Goal: Task Accomplishment & Management: Use online tool/utility

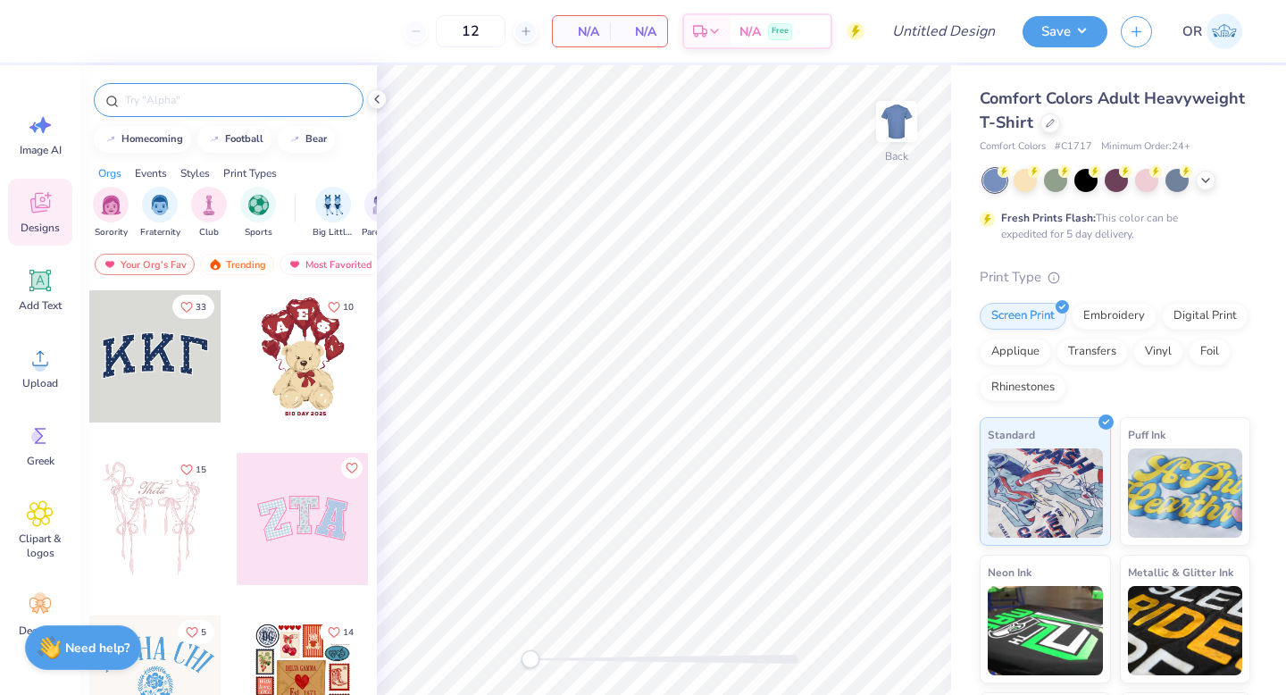
click at [180, 95] on input "text" at bounding box center [237, 100] width 229 height 18
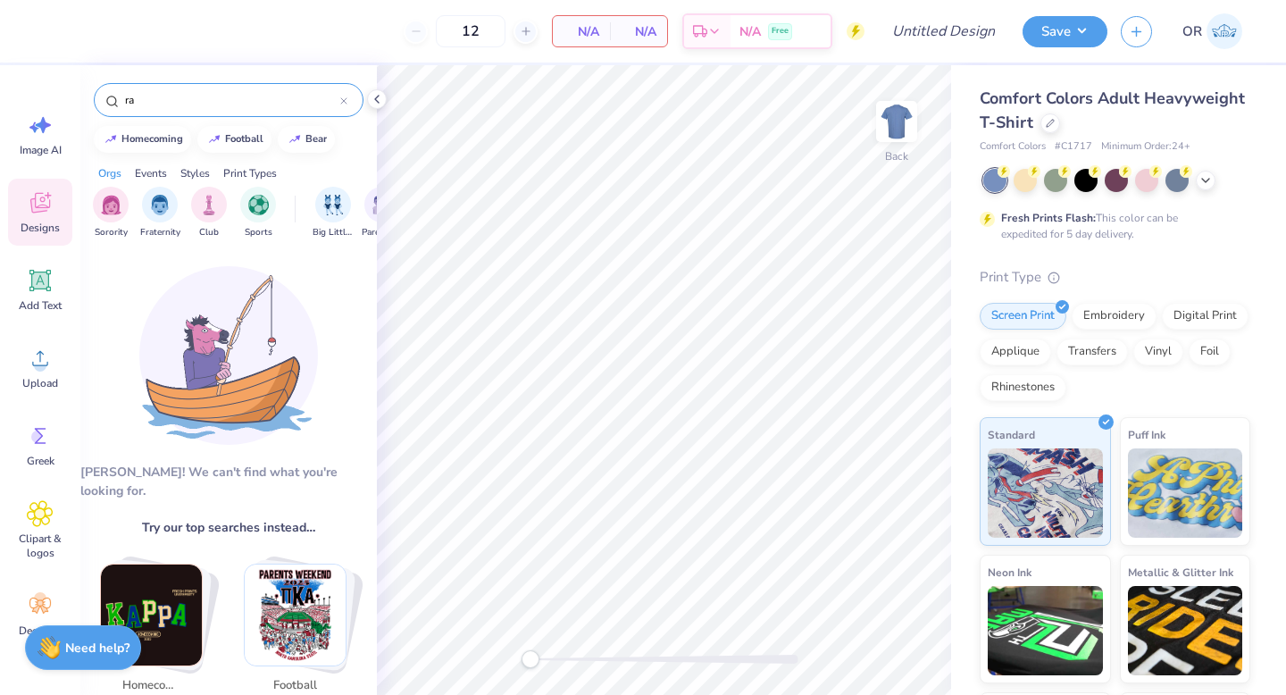
type input "r"
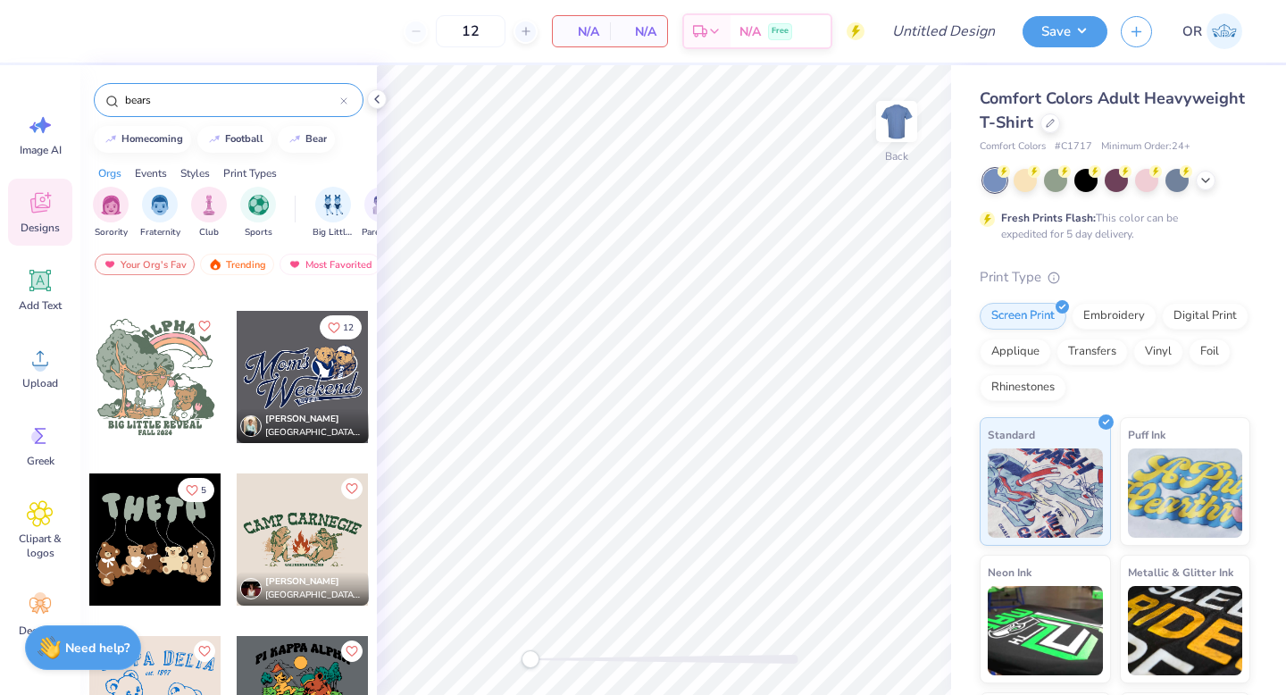
scroll to position [1368, 0]
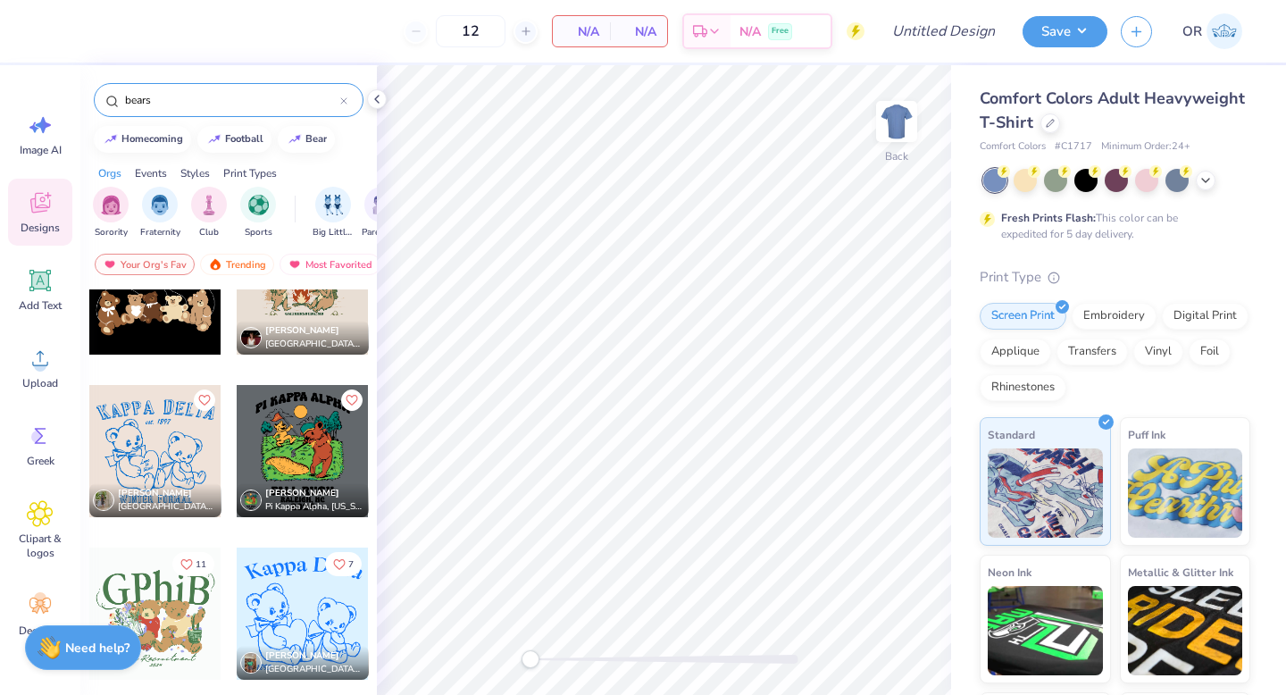
click at [240, 104] on input "bears" at bounding box center [231, 100] width 217 height 18
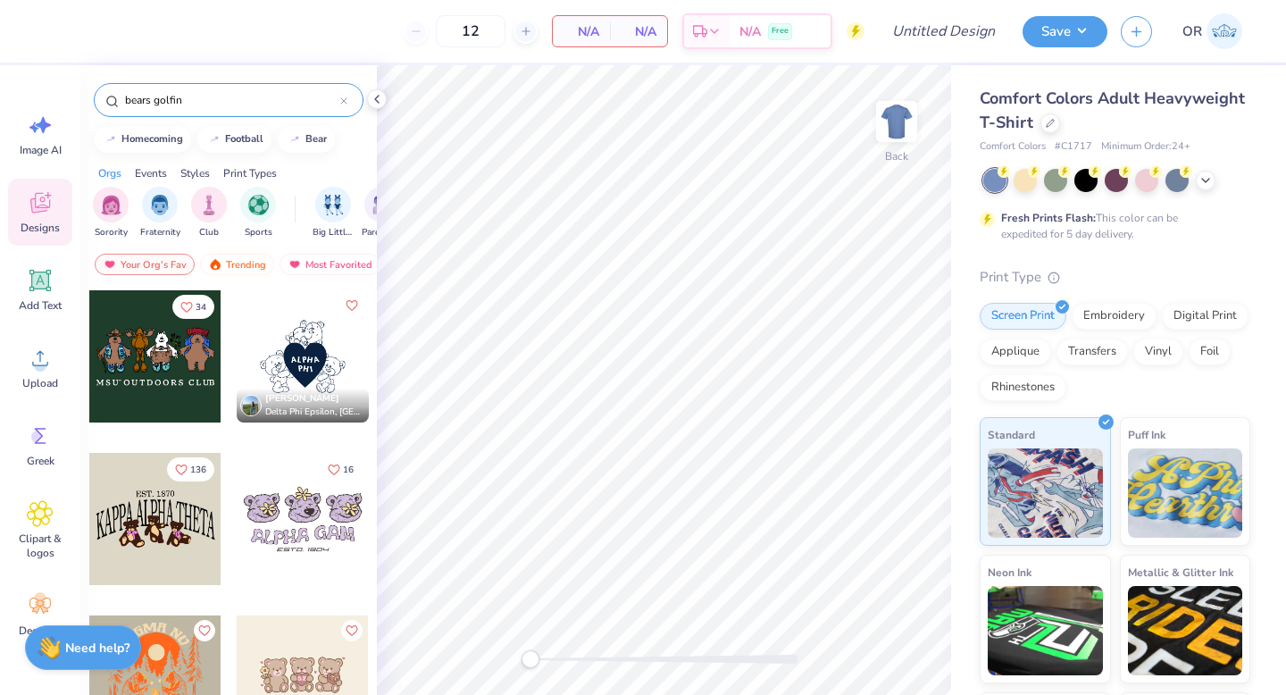
type input "bears golfing"
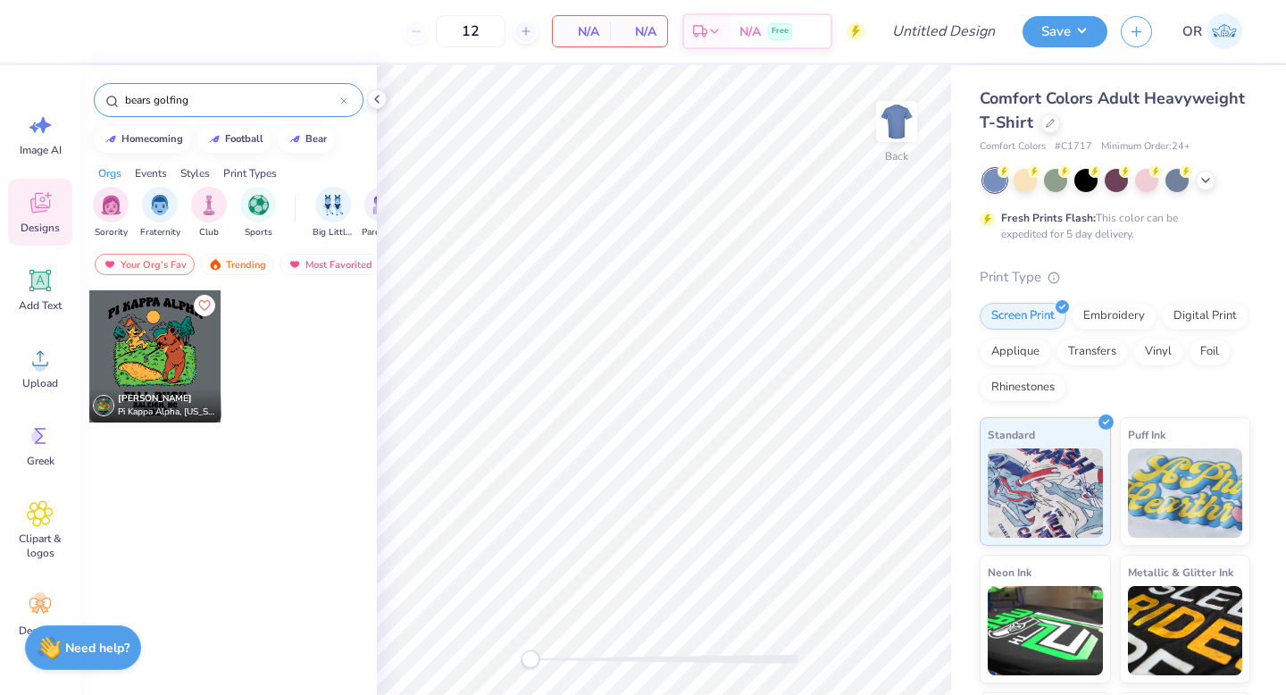
click at [342, 96] on div at bounding box center [343, 100] width 7 height 16
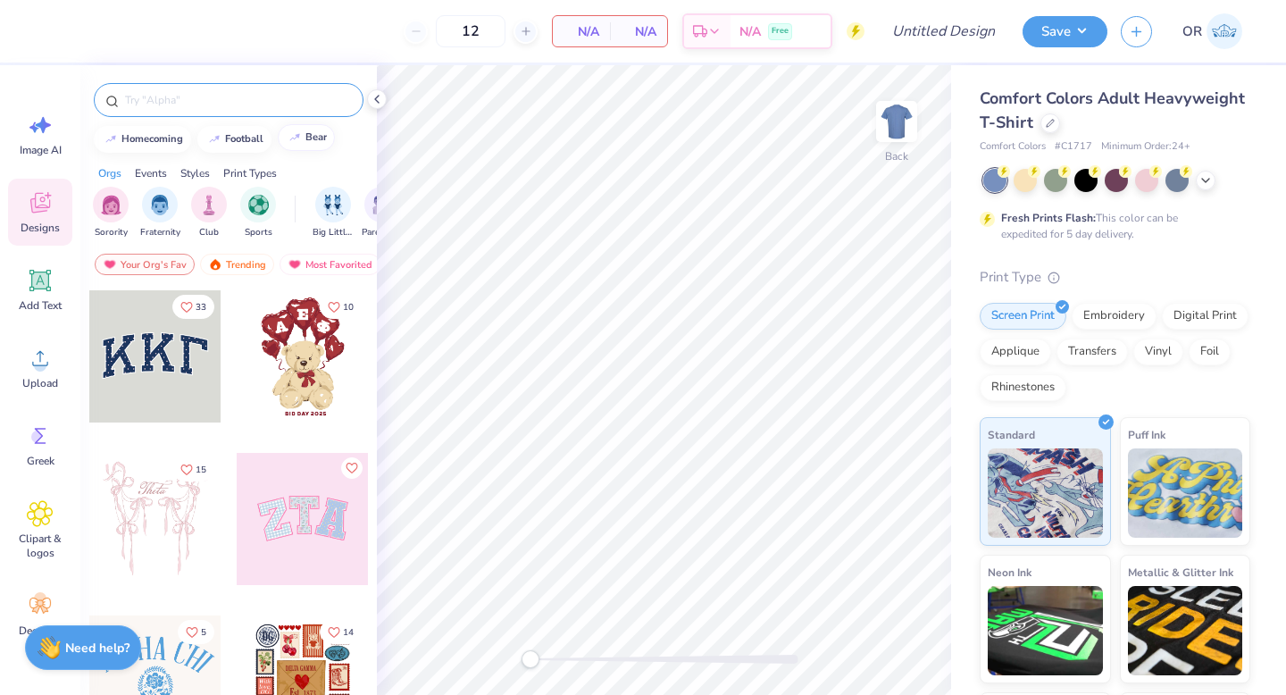
click at [310, 142] on button "bear" at bounding box center [306, 137] width 57 height 27
type input "bear"
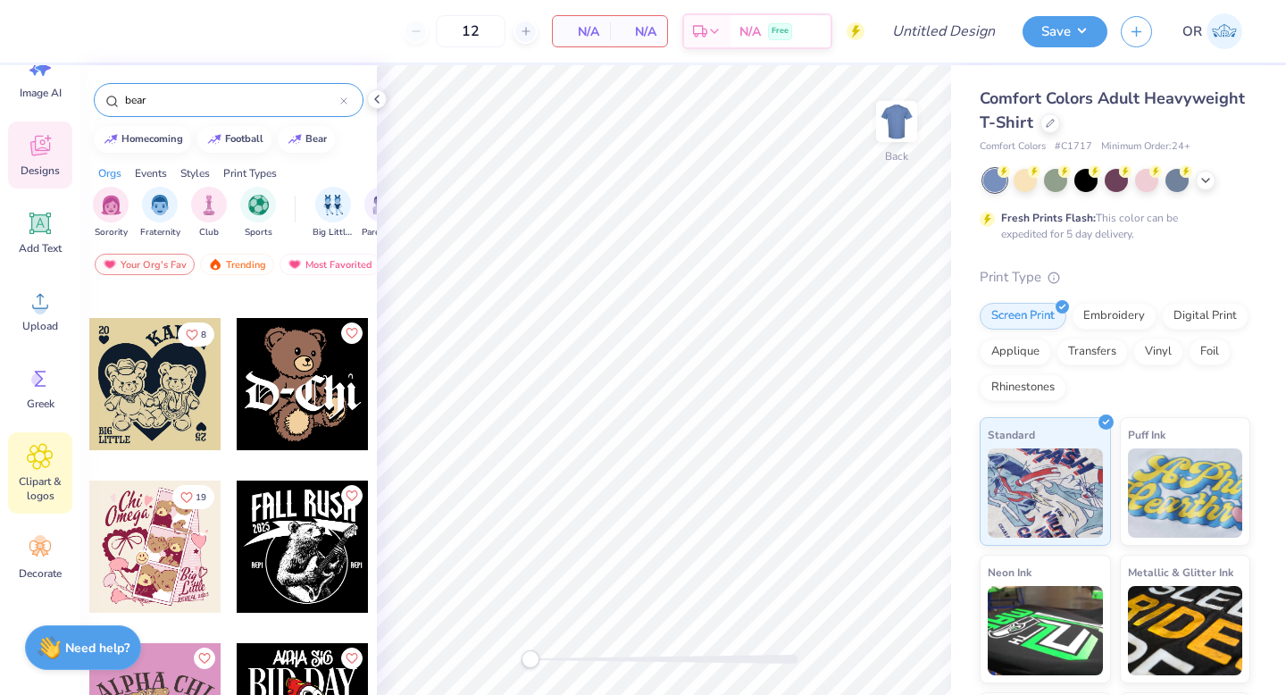
scroll to position [88, 0]
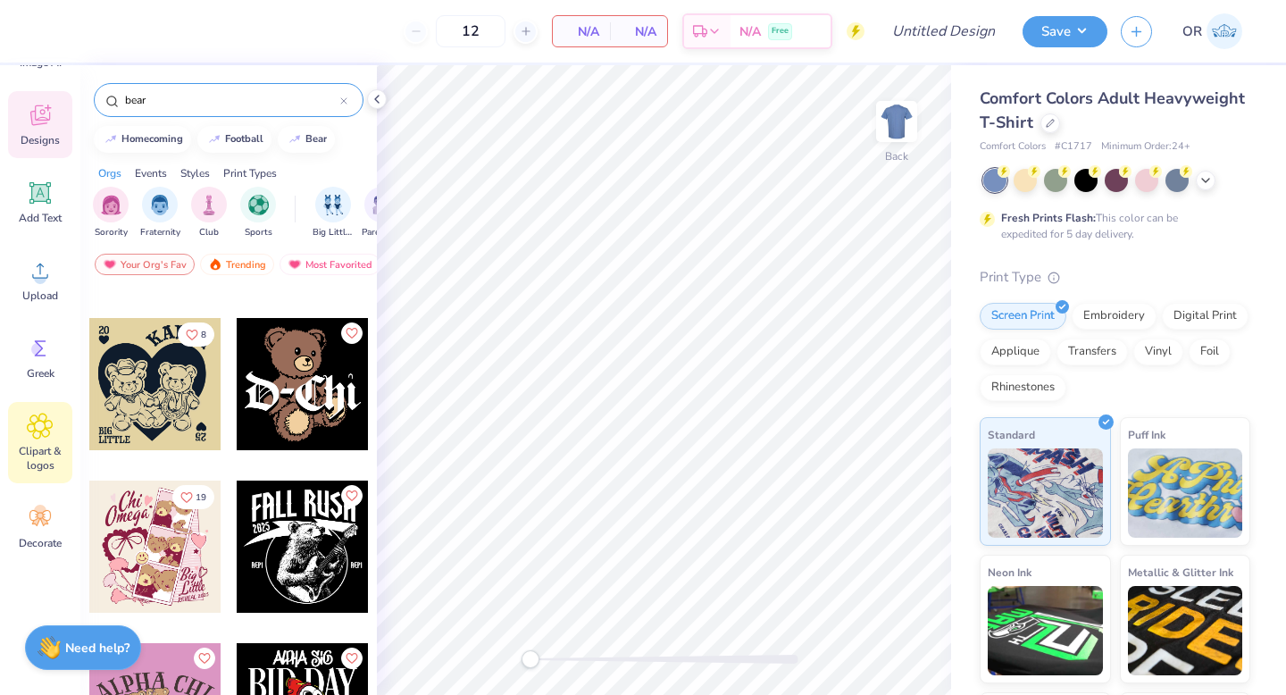
click at [37, 437] on icon at bounding box center [40, 426] width 26 height 27
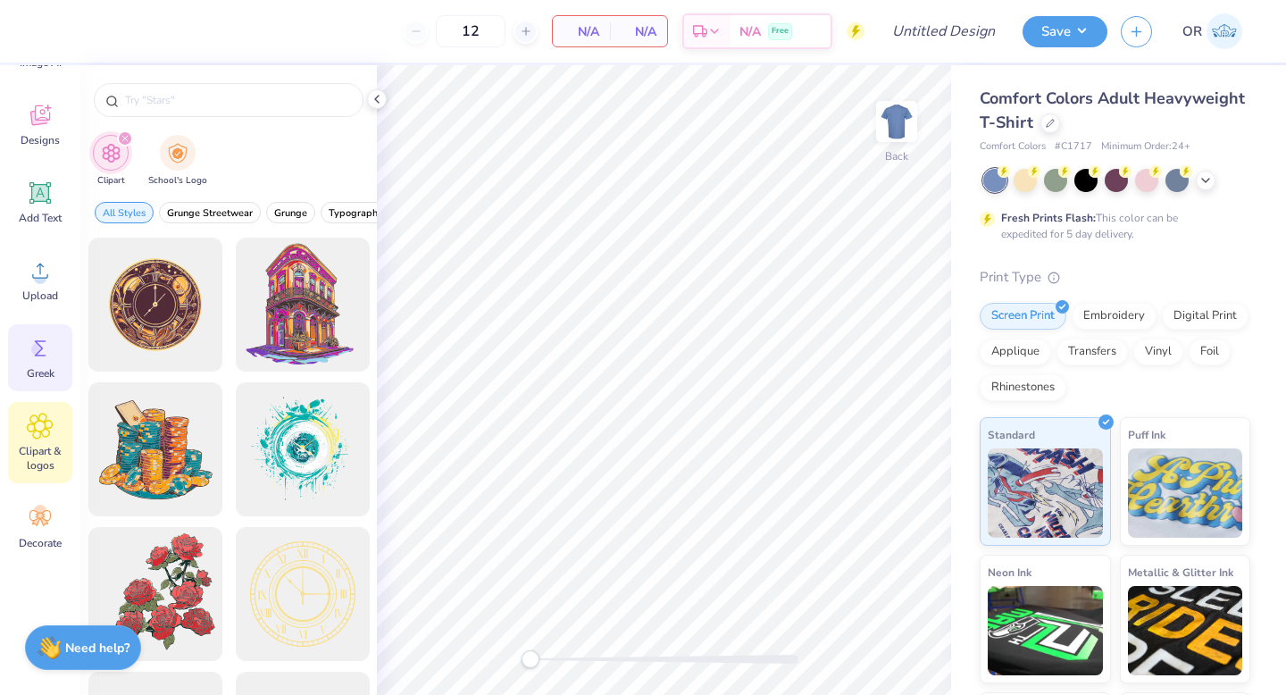
click at [45, 358] on icon at bounding box center [40, 348] width 27 height 27
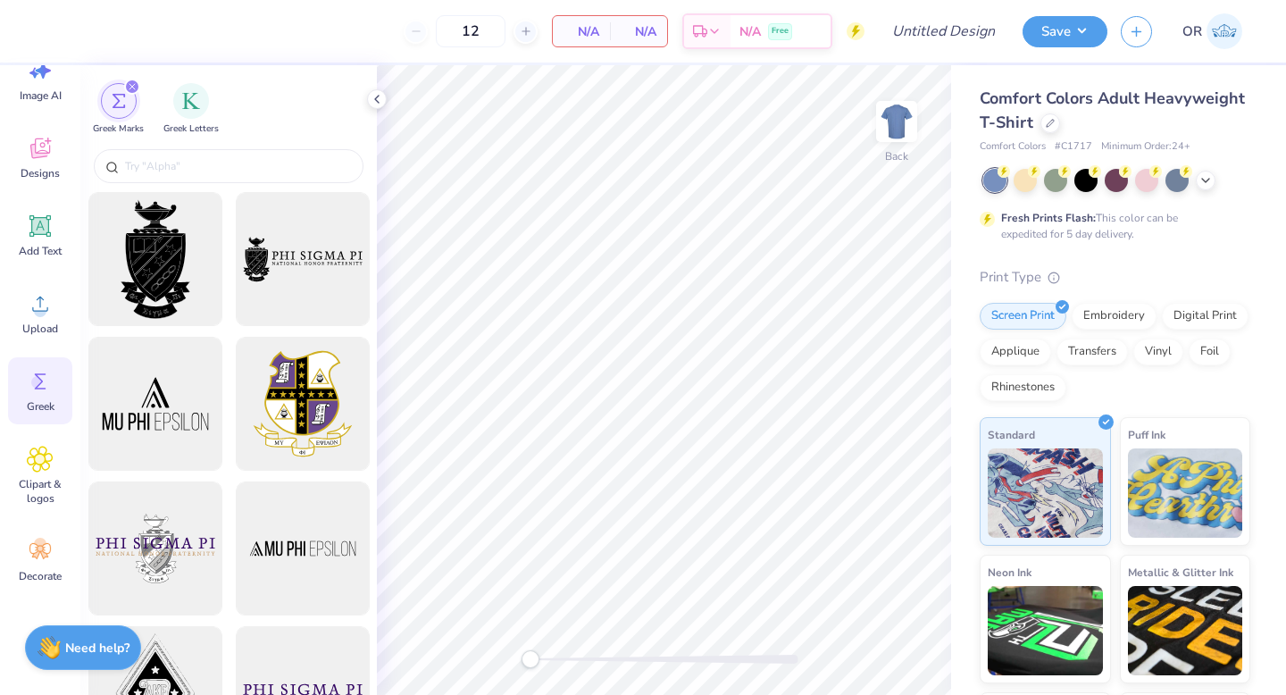
scroll to position [0, 0]
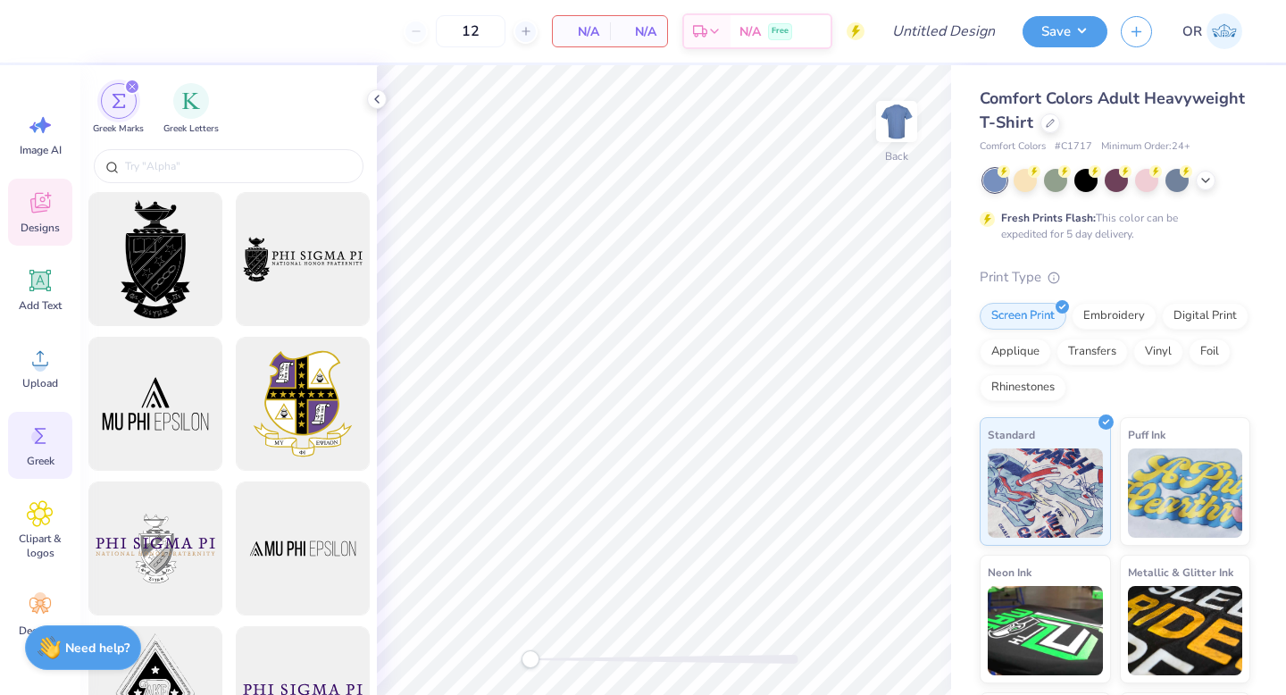
click at [43, 220] on div "Designs" at bounding box center [40, 212] width 64 height 67
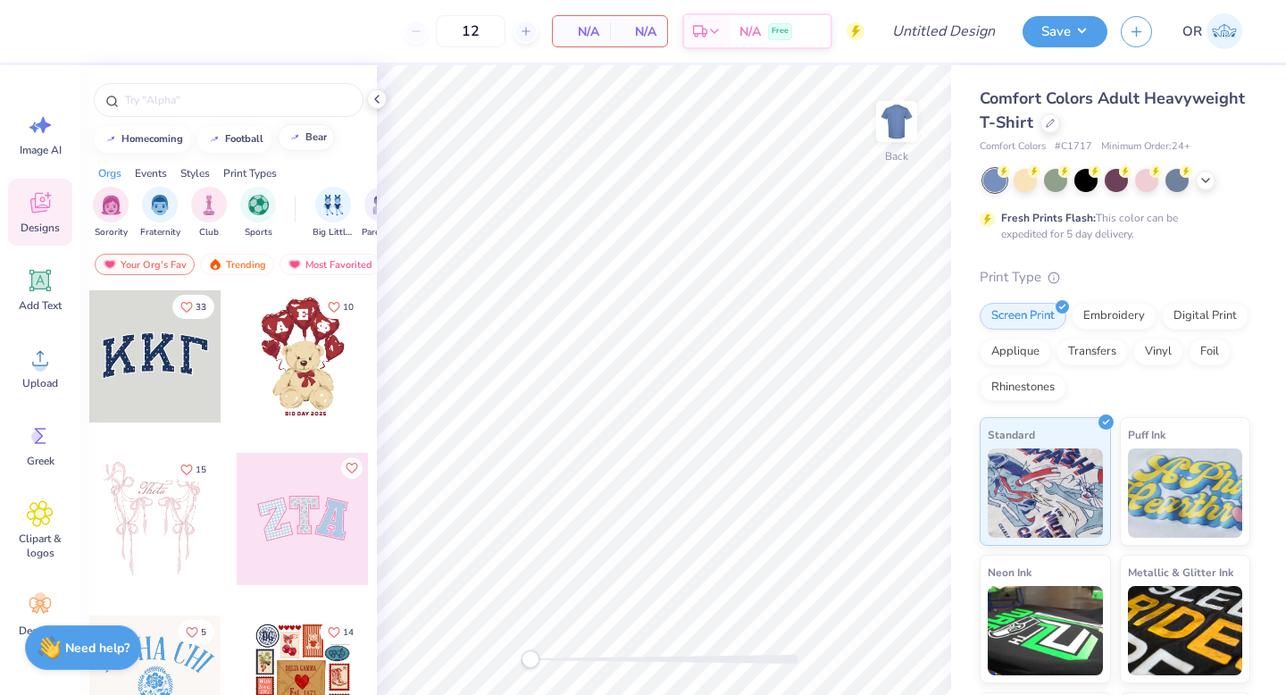
click at [306, 133] on div "bear" at bounding box center [315, 137] width 21 height 10
type input "bear"
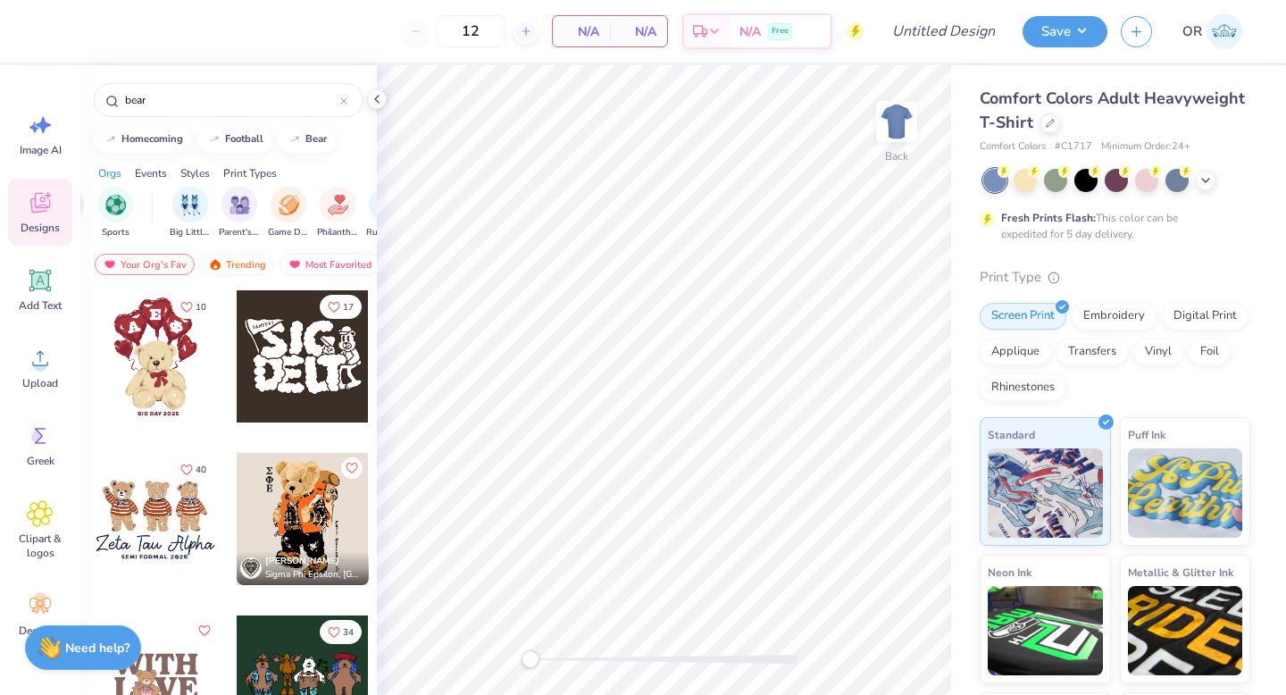
scroll to position [0, 152]
click at [226, 205] on img "filter for Parent's Weekend" at bounding box center [231, 203] width 21 height 21
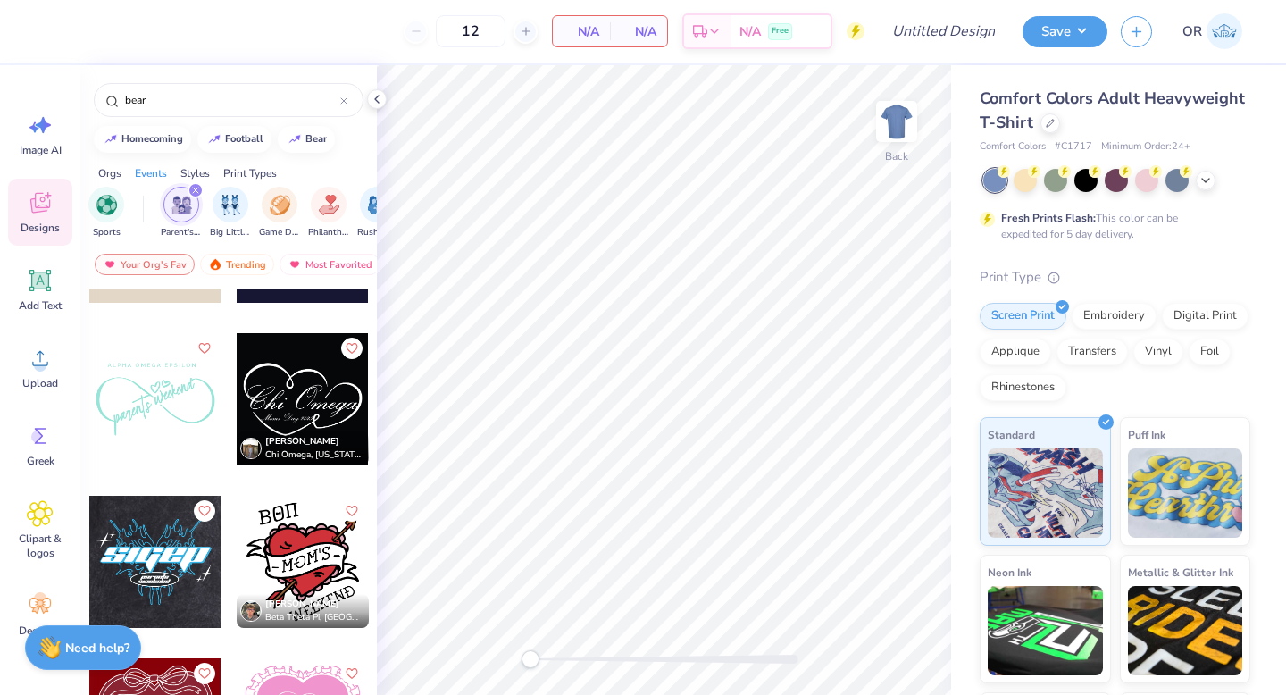
scroll to position [2886, 0]
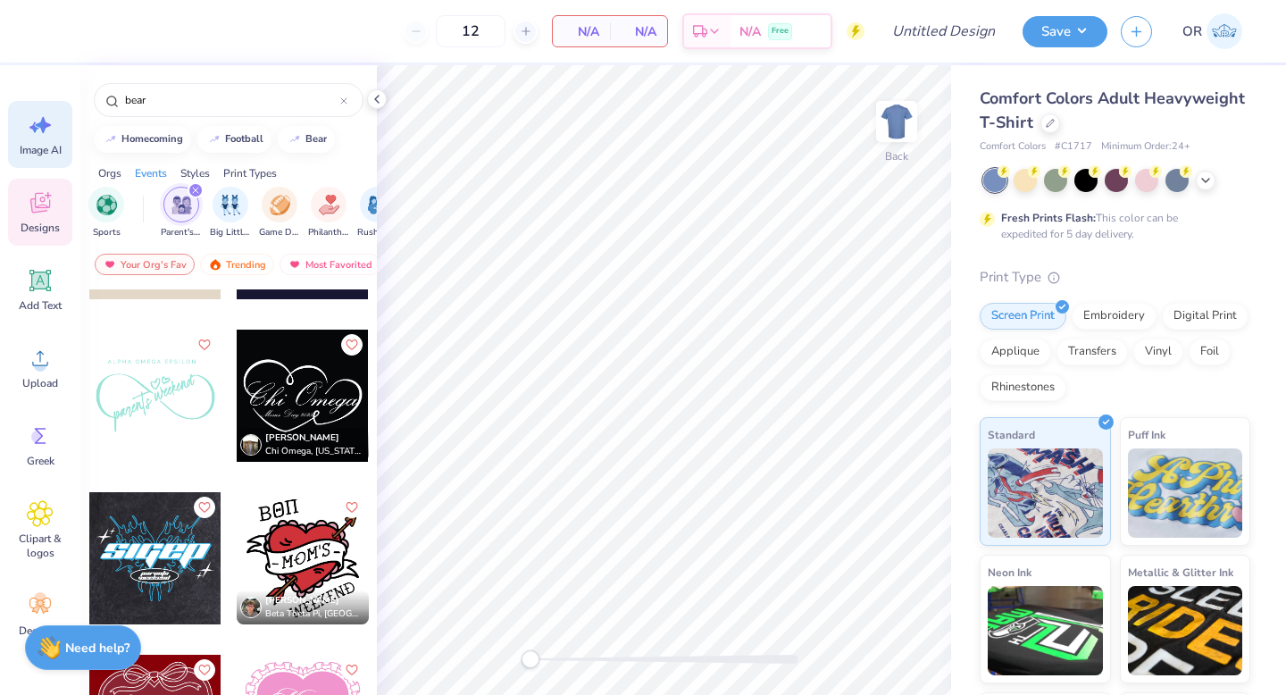
click at [40, 135] on icon at bounding box center [40, 125] width 27 height 27
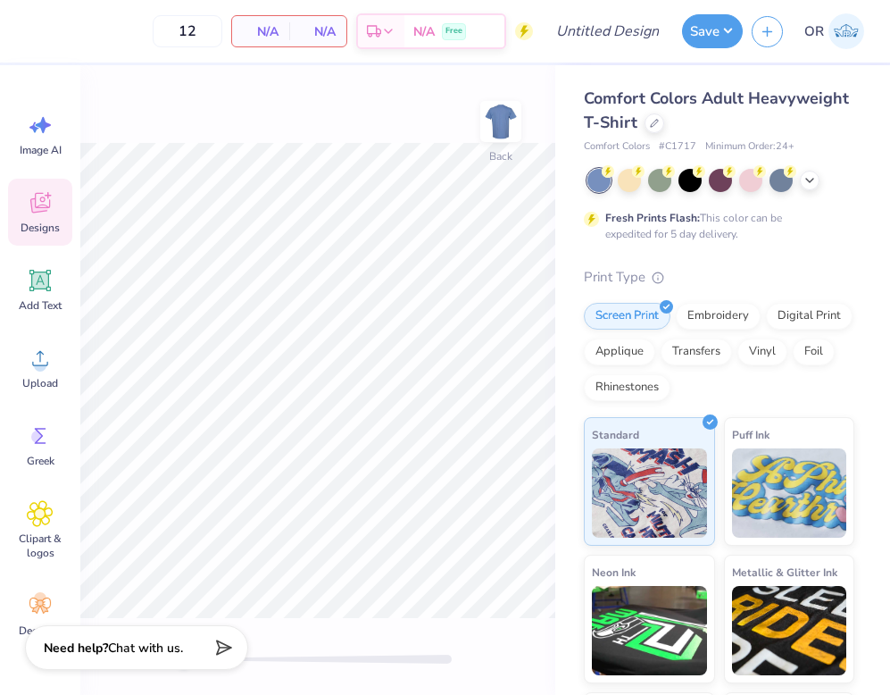
click at [33, 212] on icon at bounding box center [40, 203] width 20 height 21
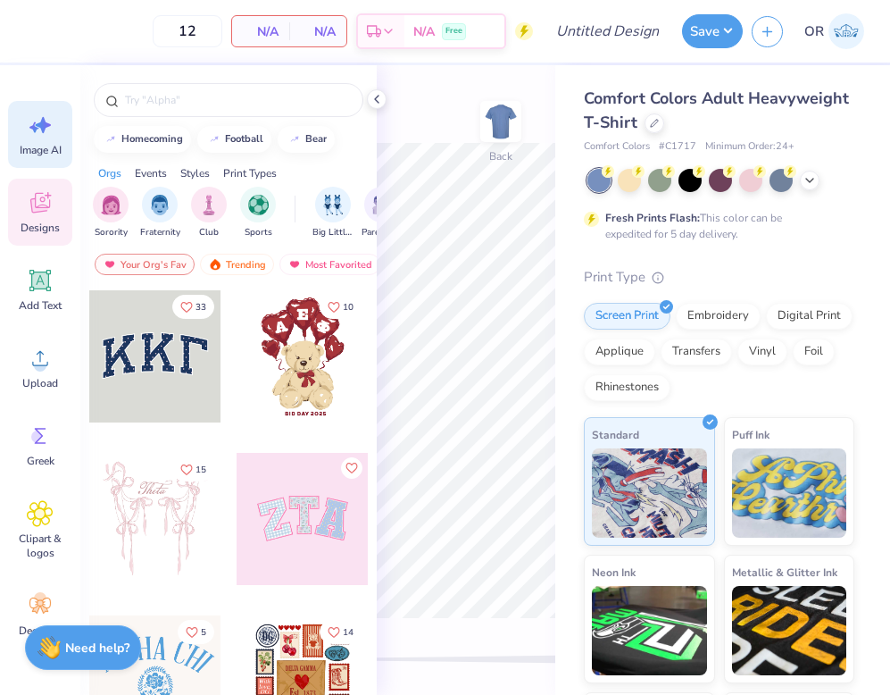
click at [35, 138] on div "Image AI" at bounding box center [40, 134] width 64 height 67
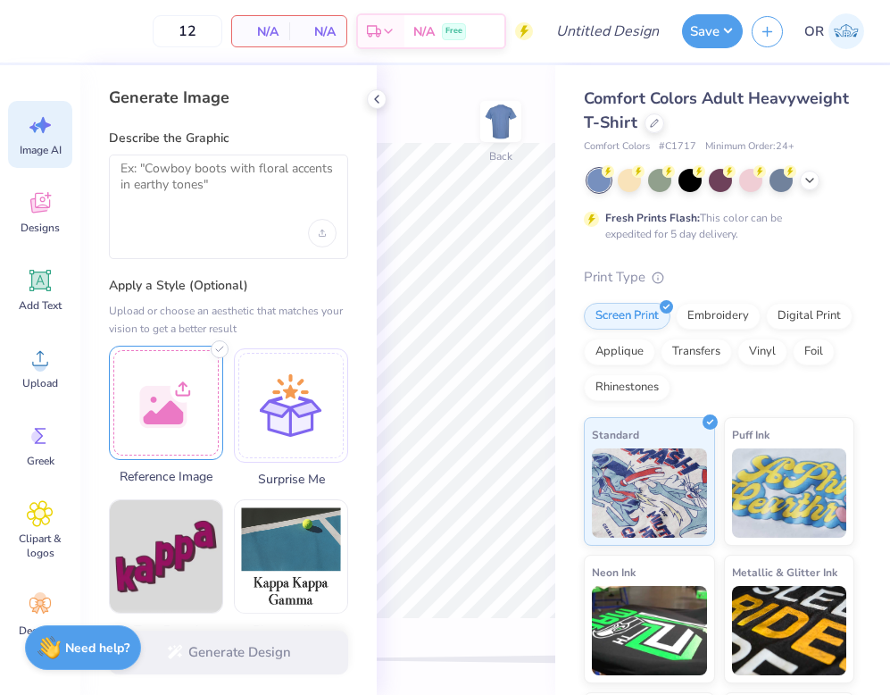
click at [201, 422] on div at bounding box center [166, 403] width 114 height 114
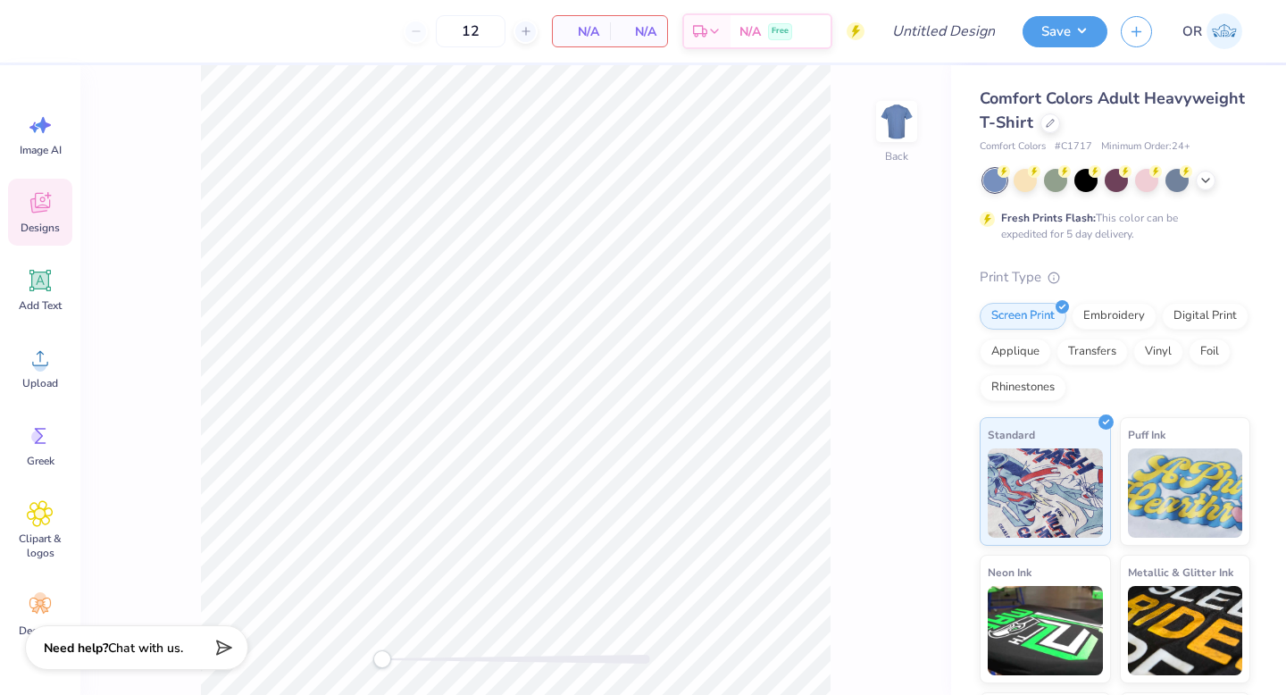
click at [38, 230] on span "Designs" at bounding box center [40, 228] width 39 height 14
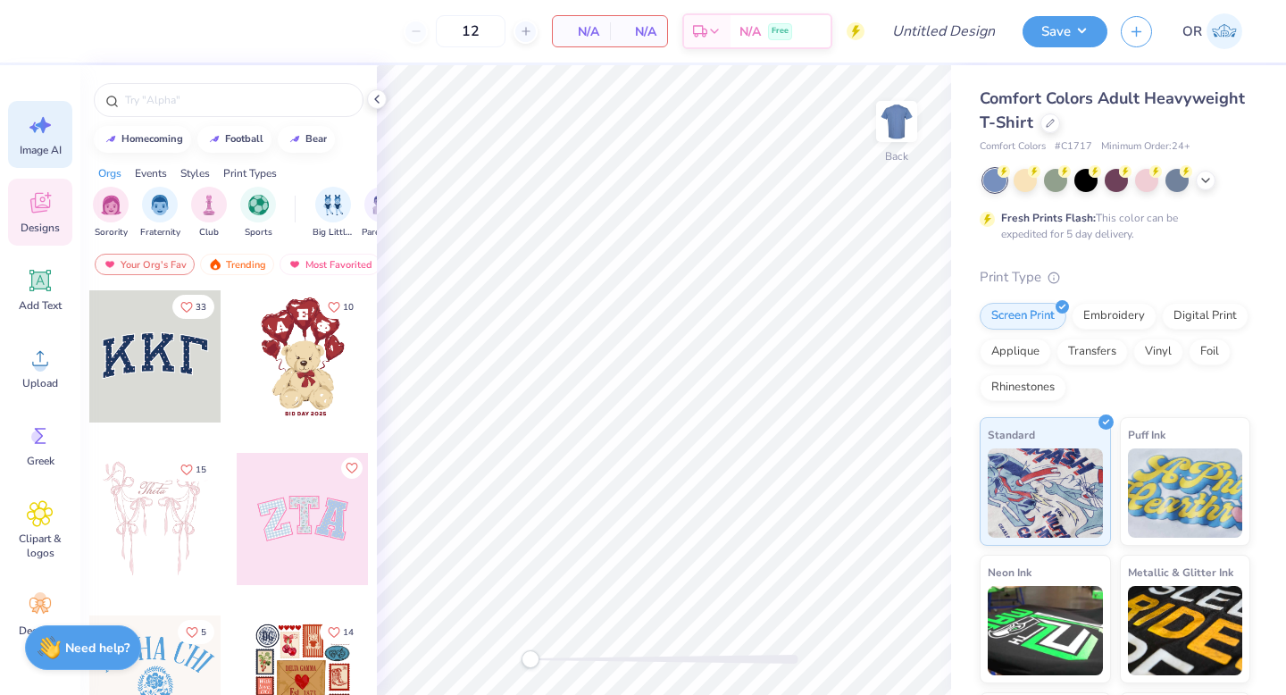
click at [27, 121] on icon at bounding box center [40, 125] width 27 height 27
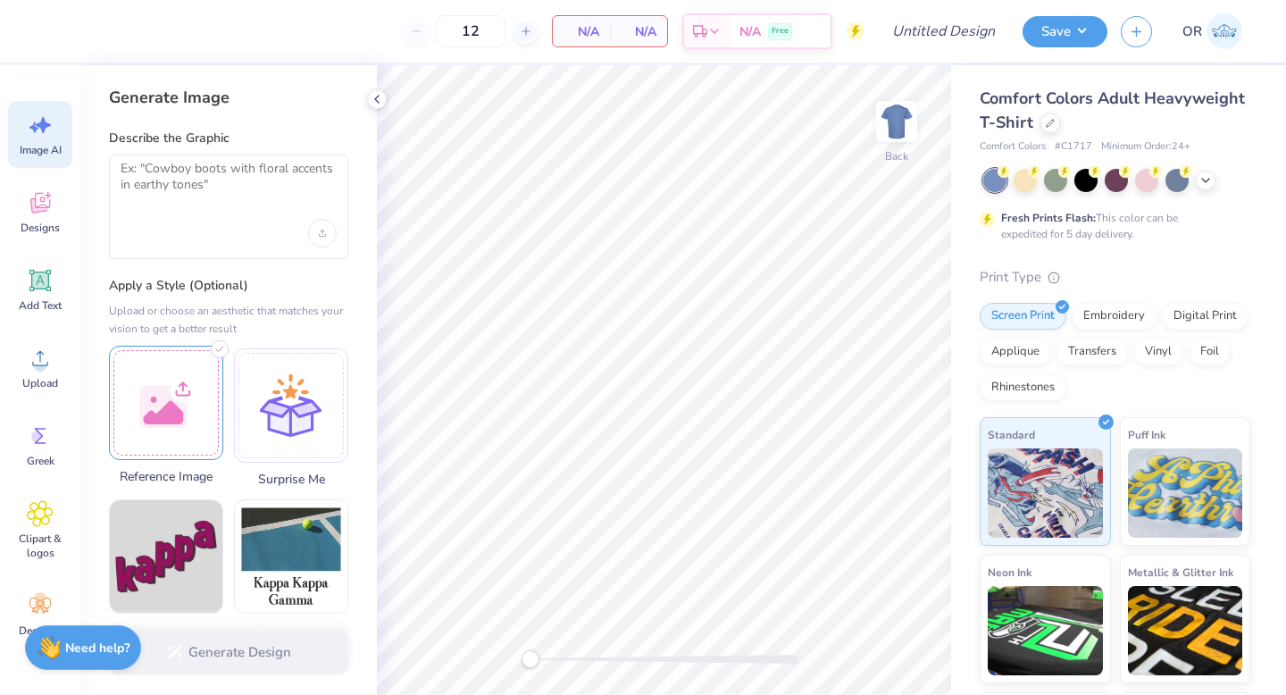
click at [188, 461] on div "Reference Image" at bounding box center [166, 416] width 114 height 140
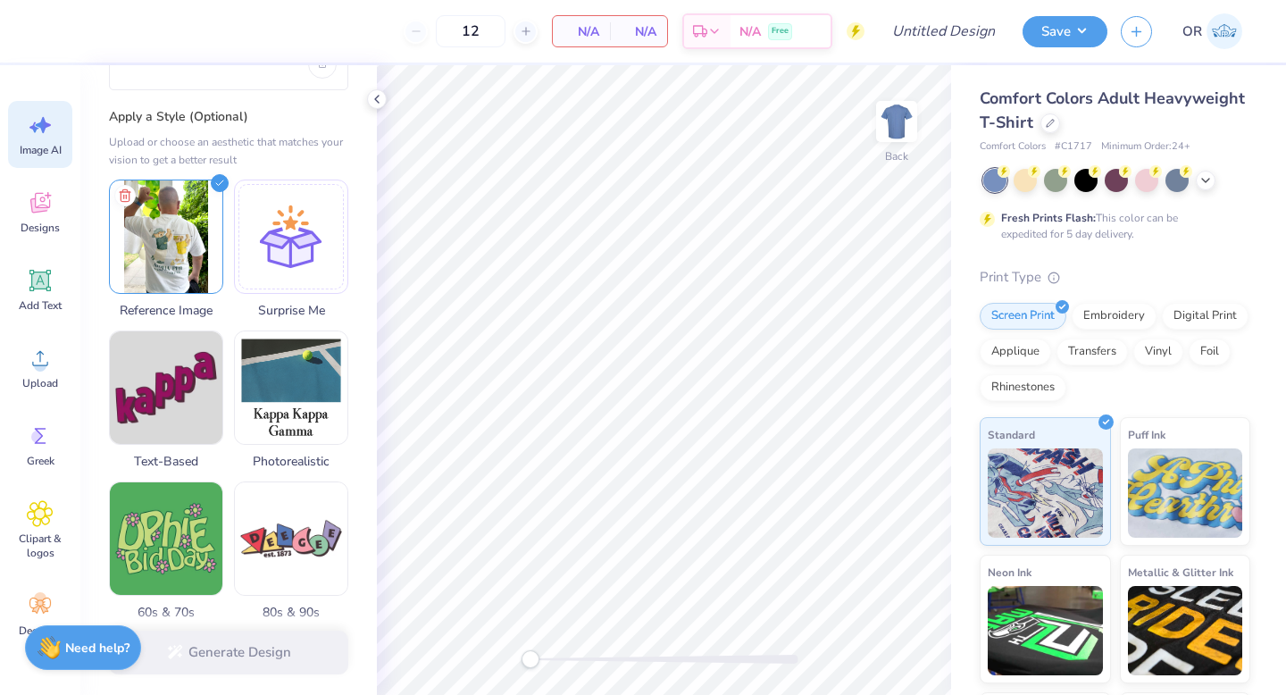
scroll to position [176, 0]
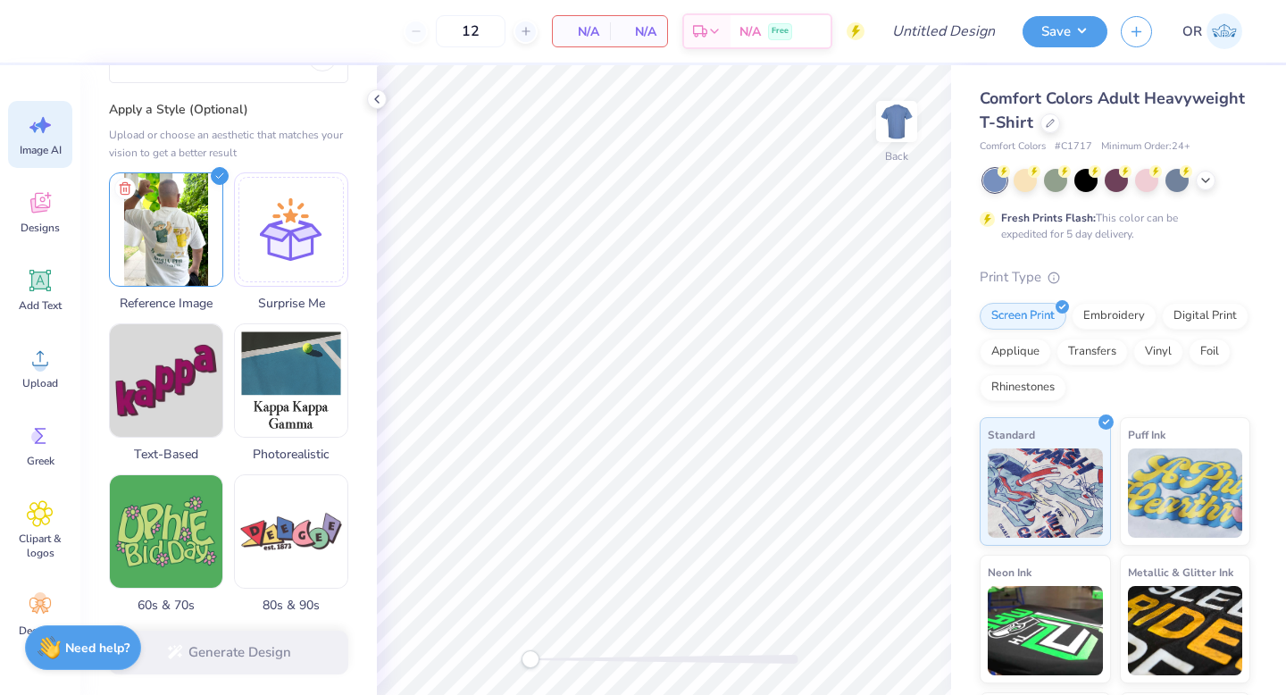
click at [272, 634] on div "Generate Design" at bounding box center [228, 652] width 296 height 87
click at [272, 643] on div "Generate Design" at bounding box center [228, 652] width 296 height 87
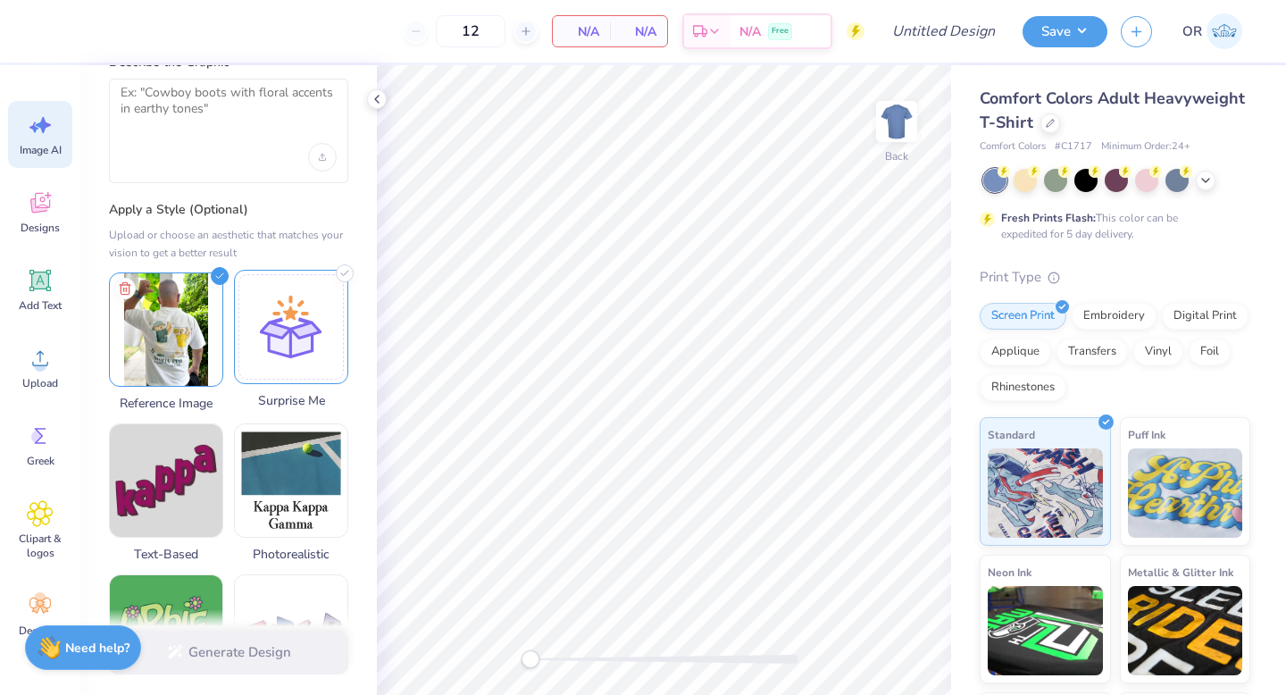
scroll to position [0, 0]
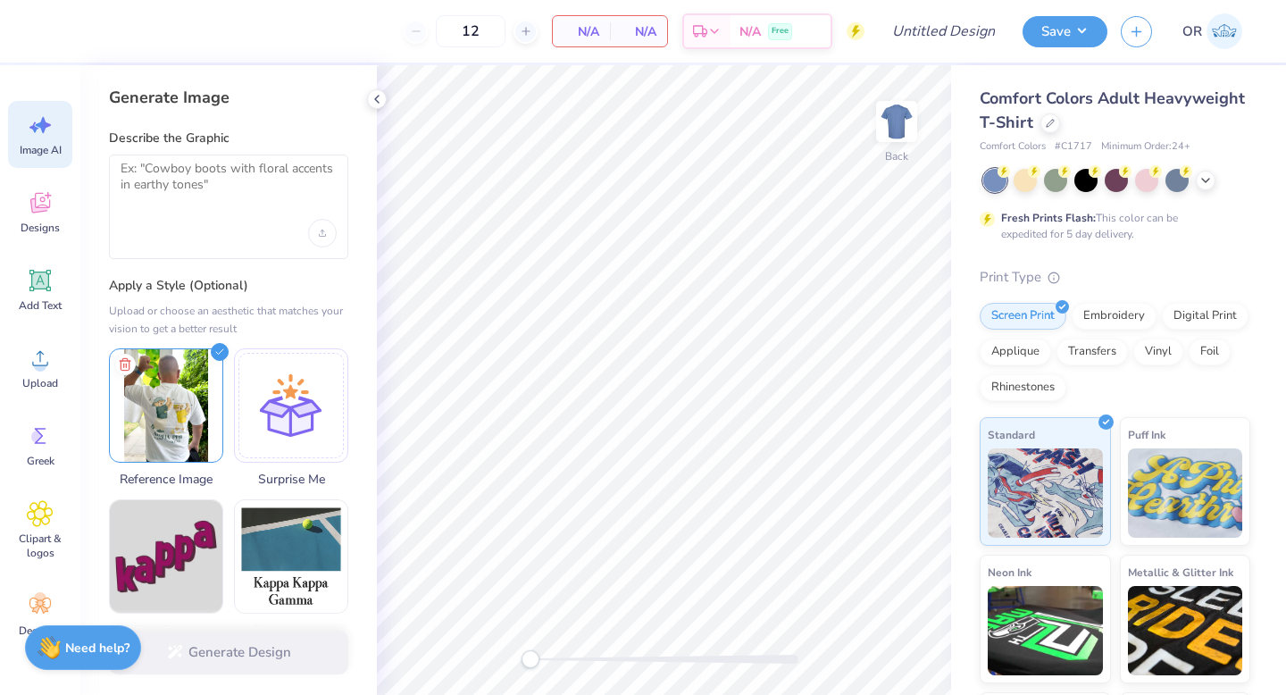
click at [268, 208] on div at bounding box center [228, 206] width 239 height 104
click at [151, 179] on textarea at bounding box center [229, 183] width 216 height 45
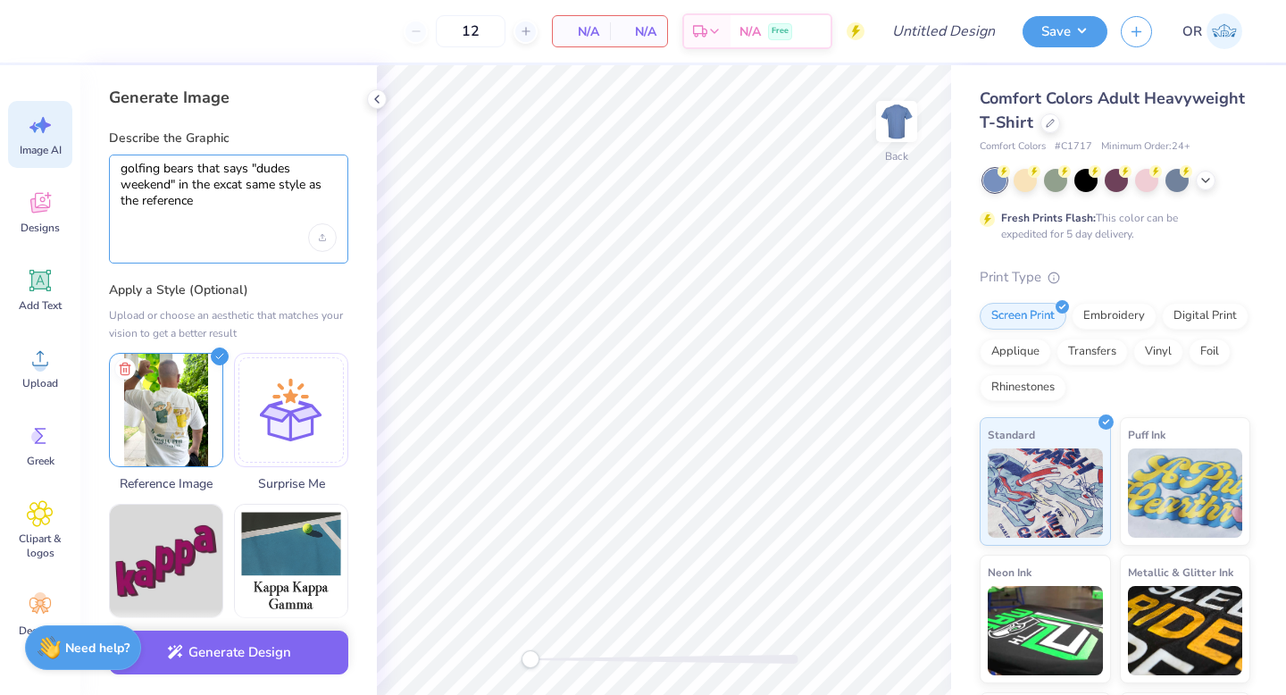
click at [242, 186] on textarea "golfing bears that says "dudes weekend" in the excat same style as the reference" at bounding box center [229, 185] width 216 height 49
click at [205, 202] on textarea "golfing bears that says "dudes weekend" in the exact same style as the reference" at bounding box center [229, 185] width 216 height 49
type textarea "golfing bears that says "dudes weekend" in the exact same style as the referenc…"
click at [319, 239] on icon "Upload image" at bounding box center [322, 239] width 6 height 2
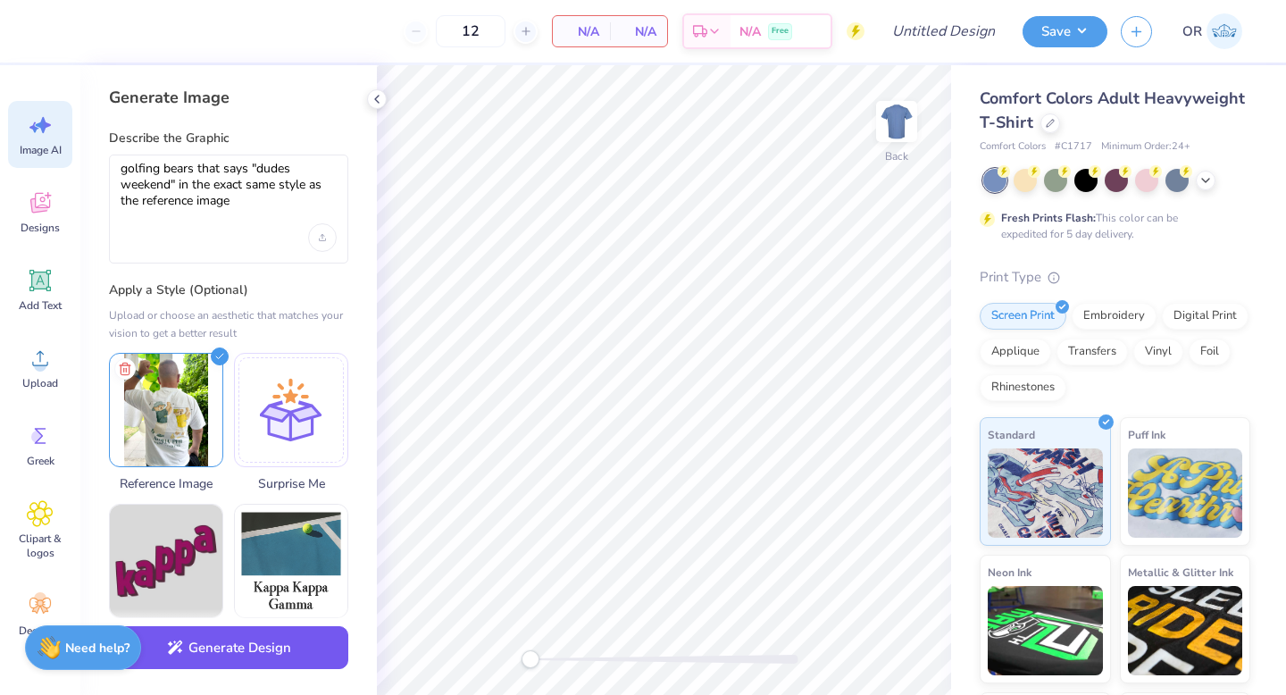
click at [198, 649] on button "Generate Design" at bounding box center [228, 648] width 239 height 44
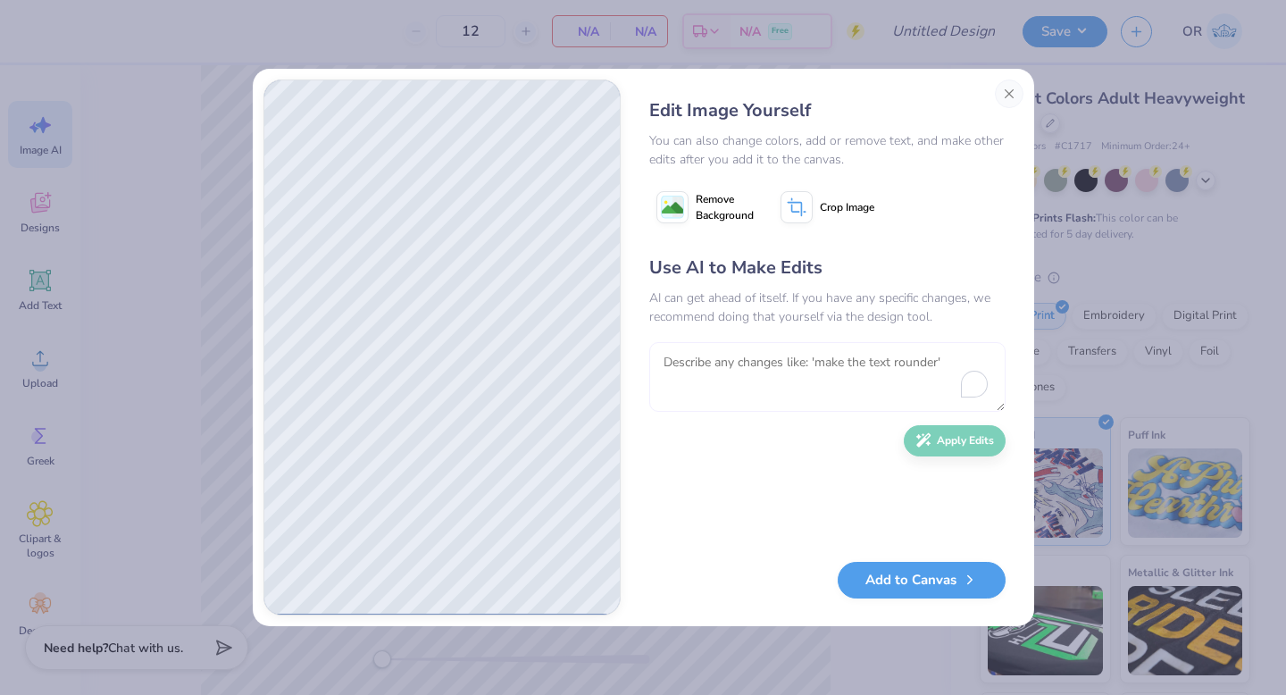
click at [798, 365] on textarea "To enrich screen reader interactions, please activate Accessibility in Grammarl…" at bounding box center [827, 377] width 356 height 70
click at [1004, 89] on button "Close" at bounding box center [1009, 93] width 29 height 29
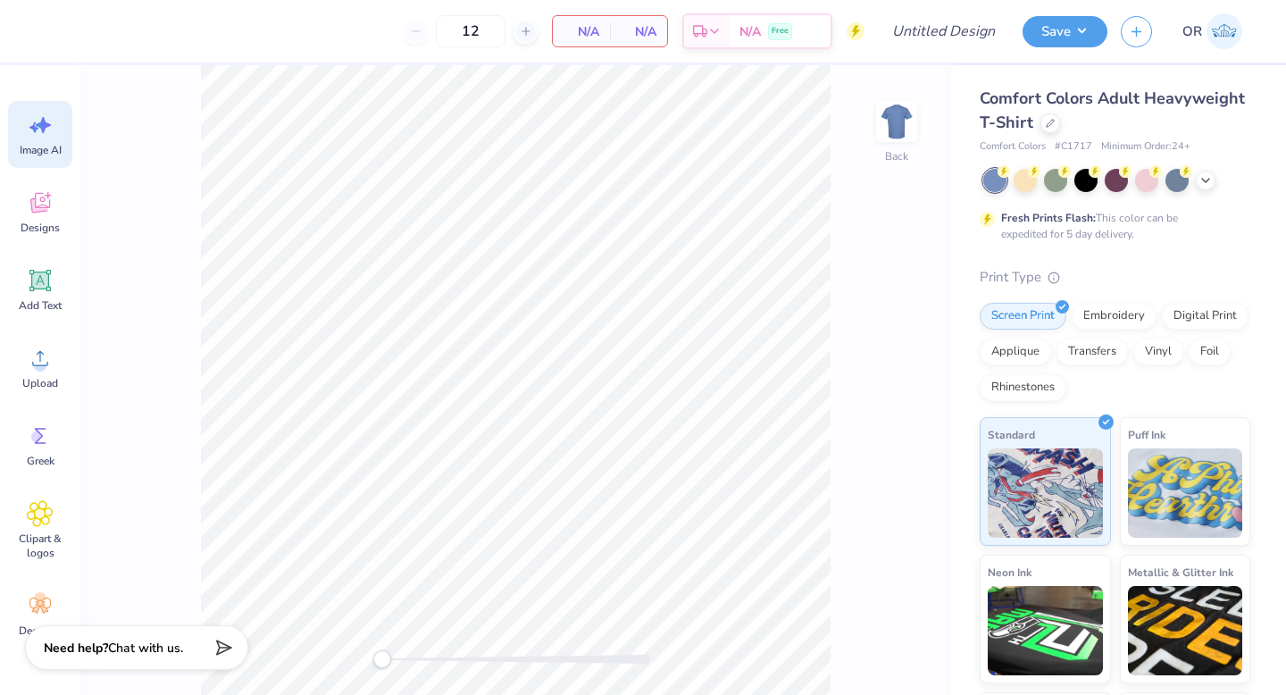
scroll to position [0, 40]
click at [1203, 174] on icon at bounding box center [1205, 178] width 14 height 14
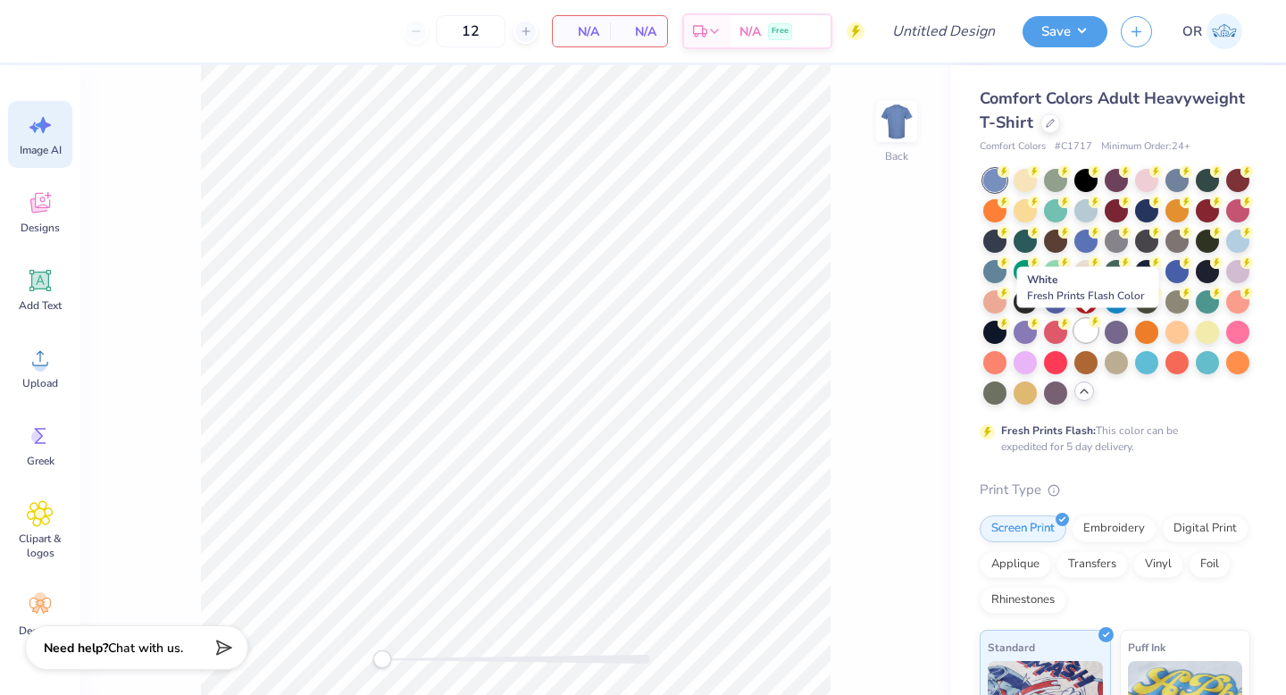
click at [1091, 322] on circle at bounding box center [1095, 321] width 13 height 13
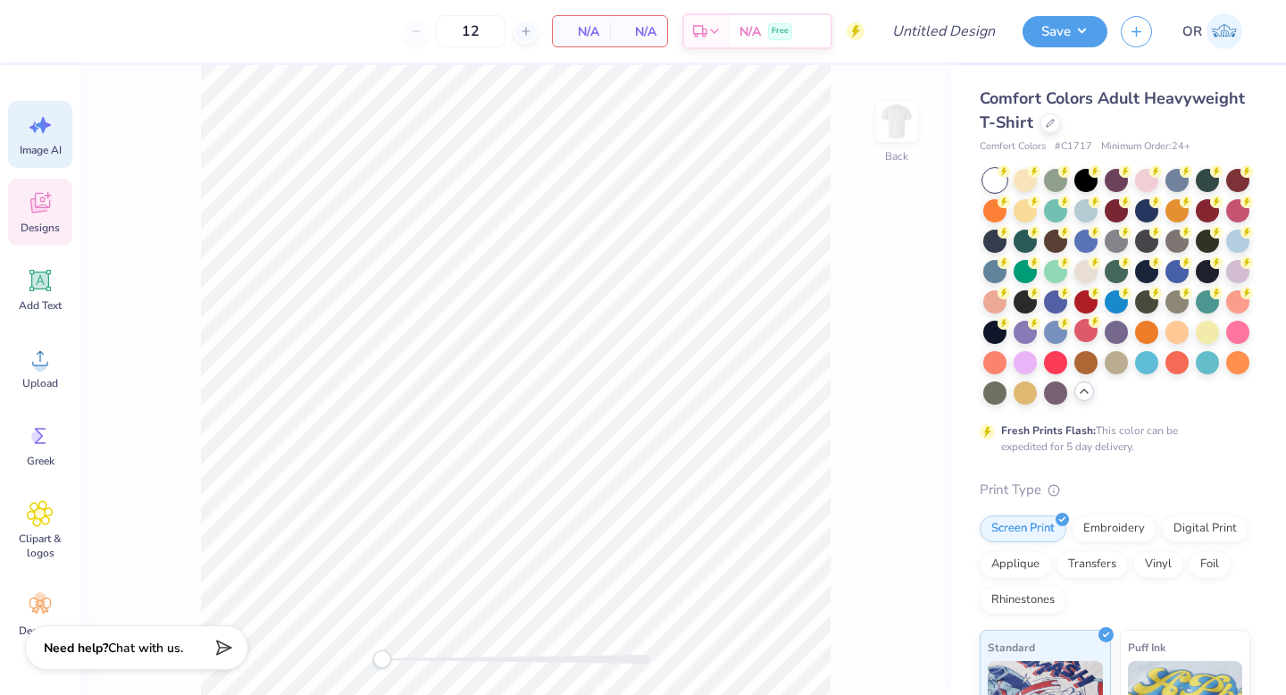
click at [36, 219] on div "Designs" at bounding box center [40, 212] width 64 height 67
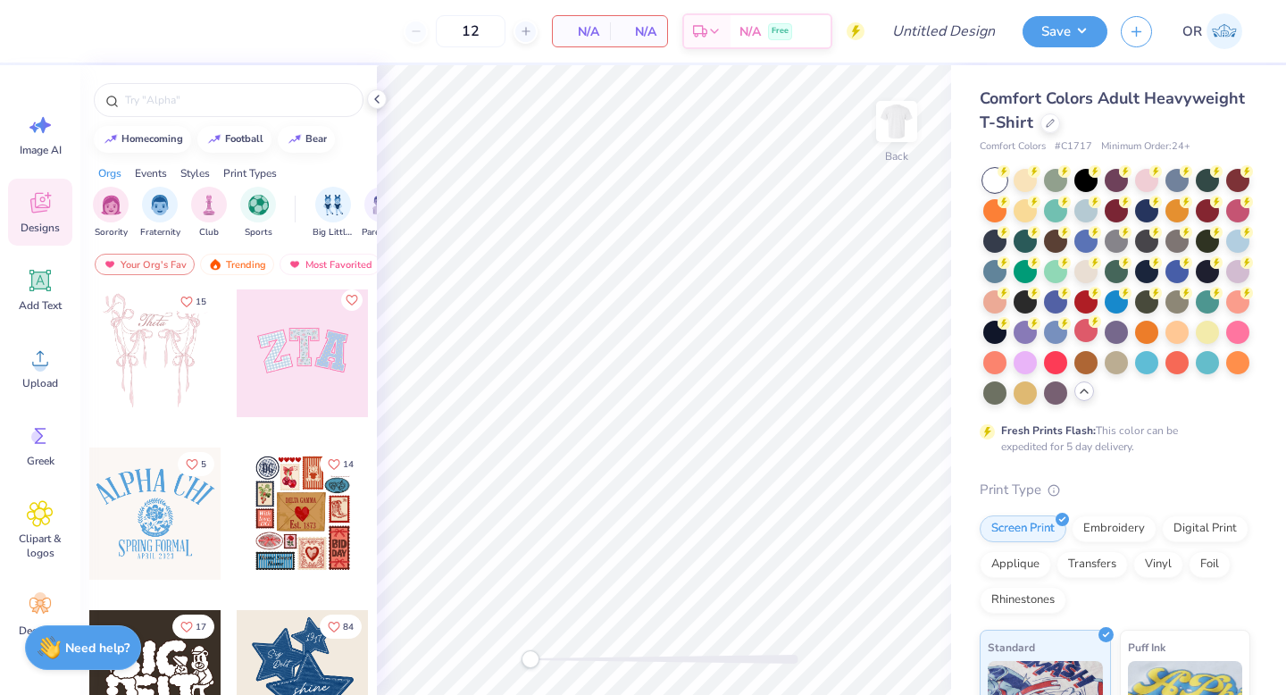
scroll to position [169, 0]
click at [302, 138] on div at bounding box center [295, 138] width 18 height 18
type input "bear"
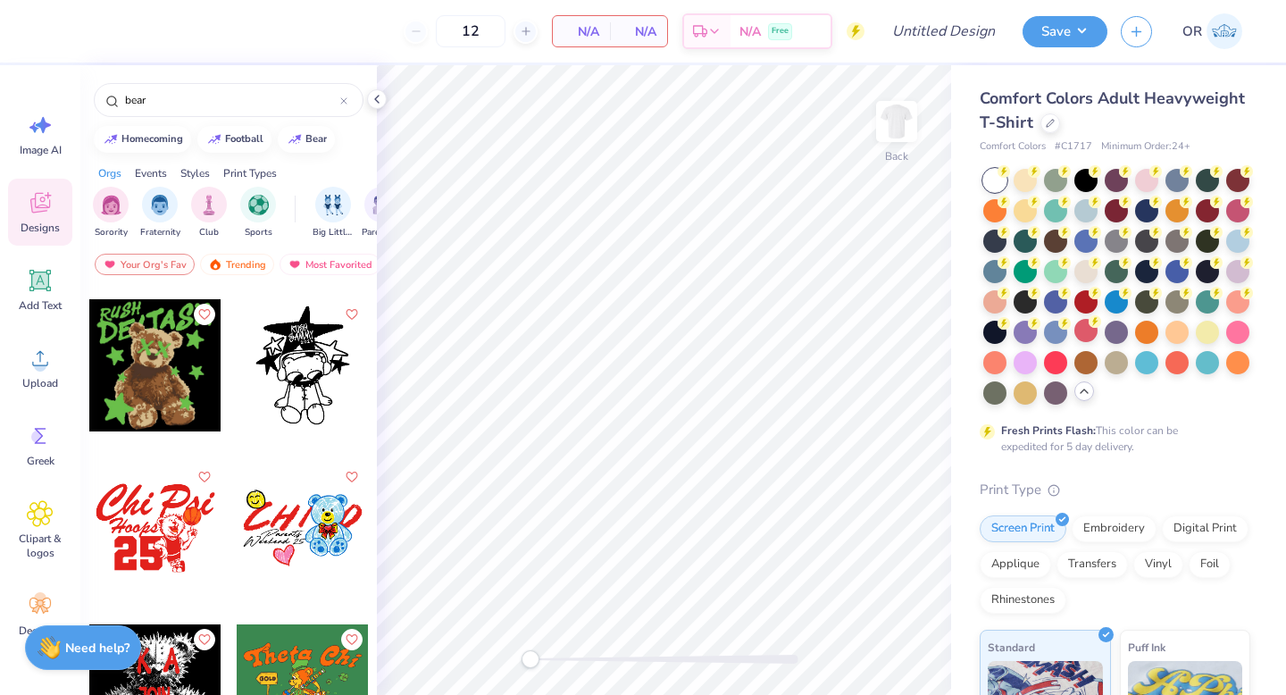
scroll to position [5034, 0]
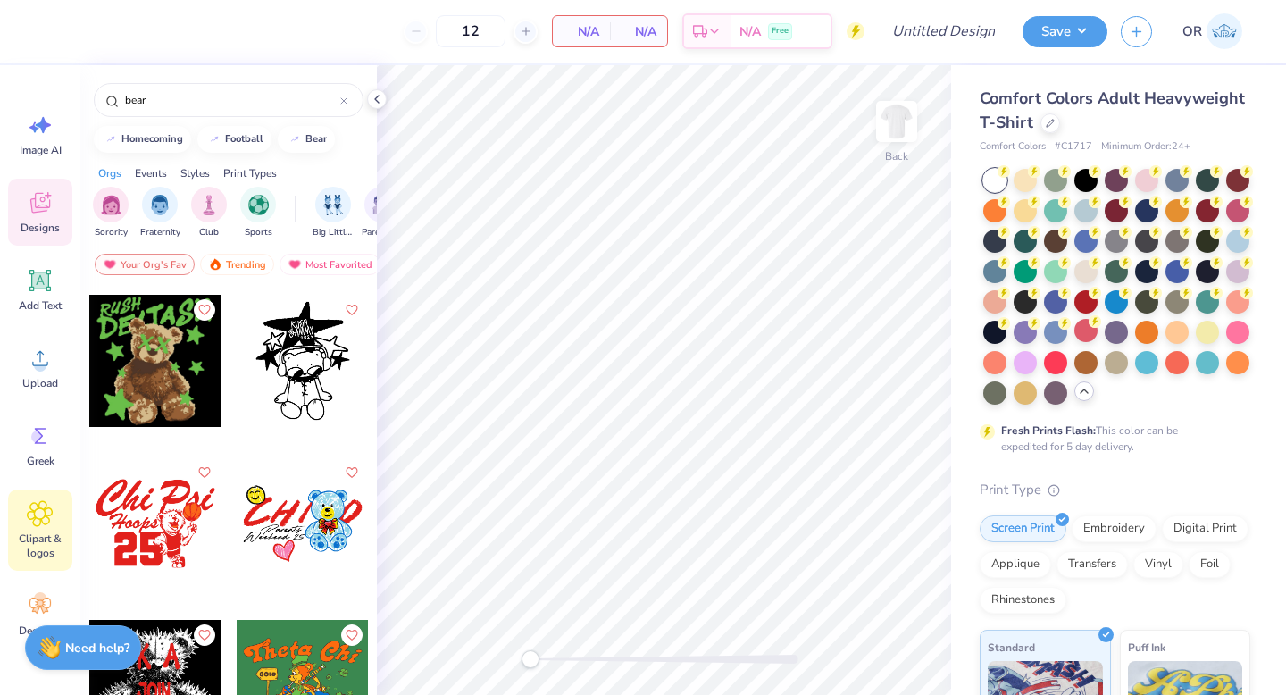
click at [29, 522] on icon at bounding box center [40, 513] width 26 height 27
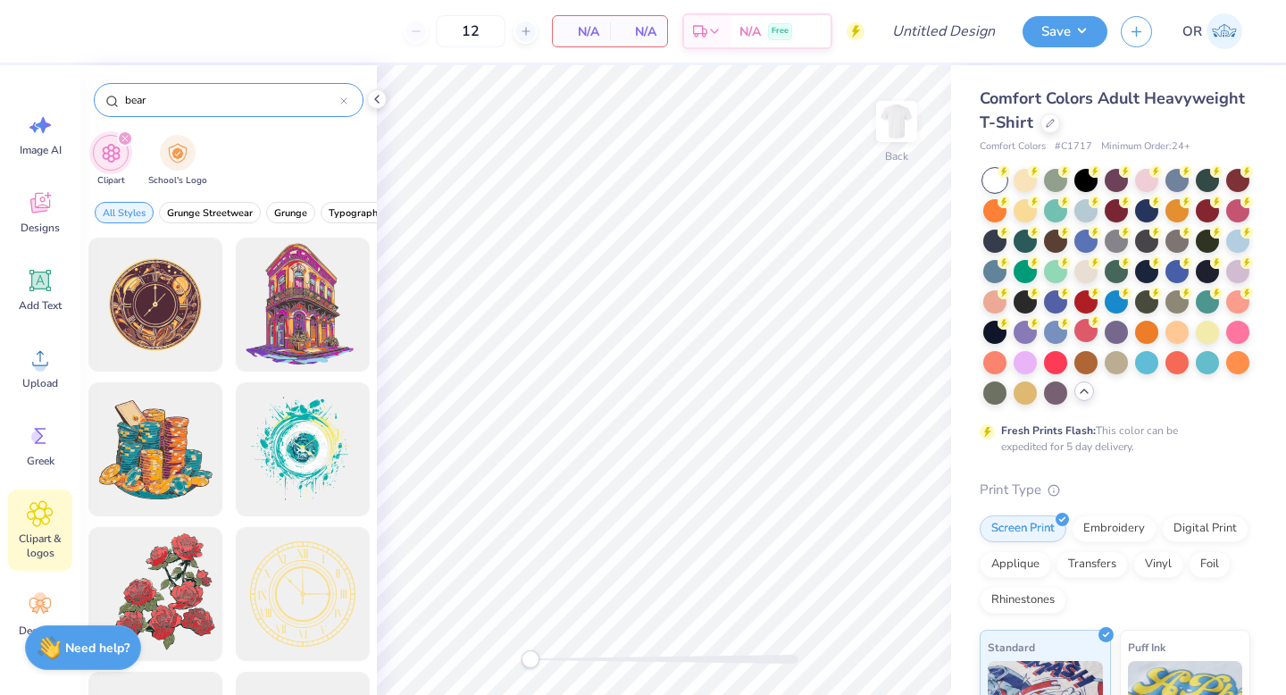
type input "bears"
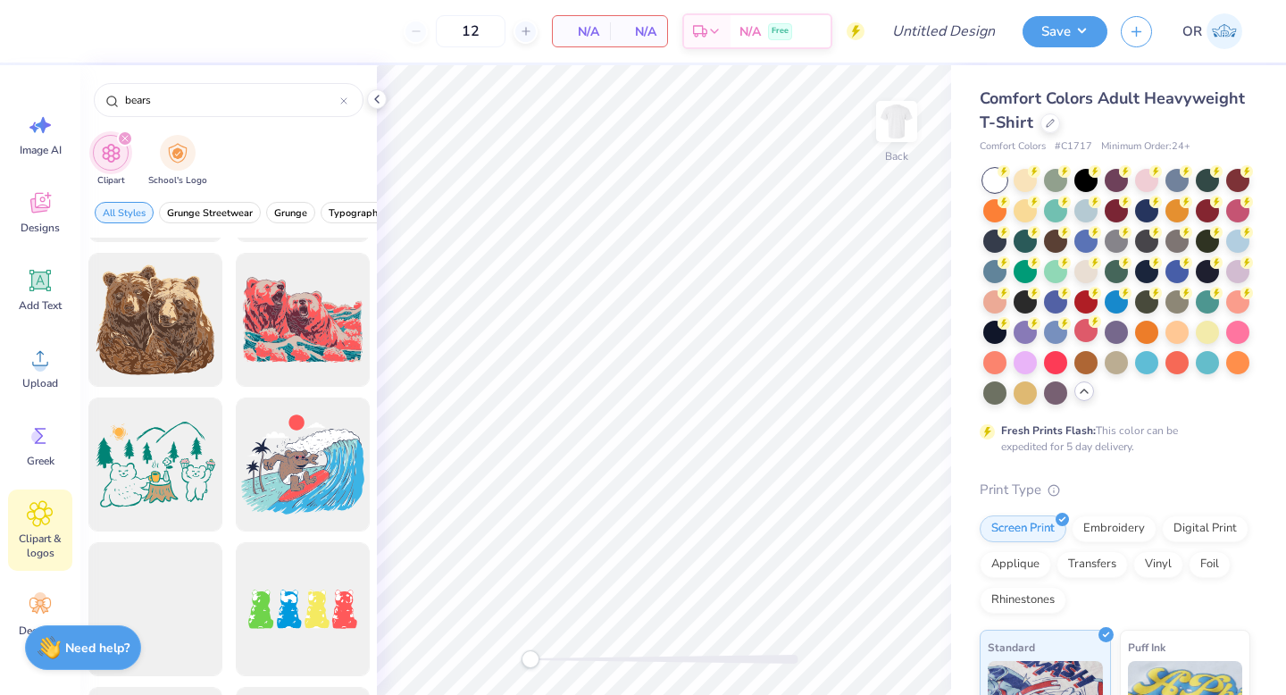
scroll to position [1490, 0]
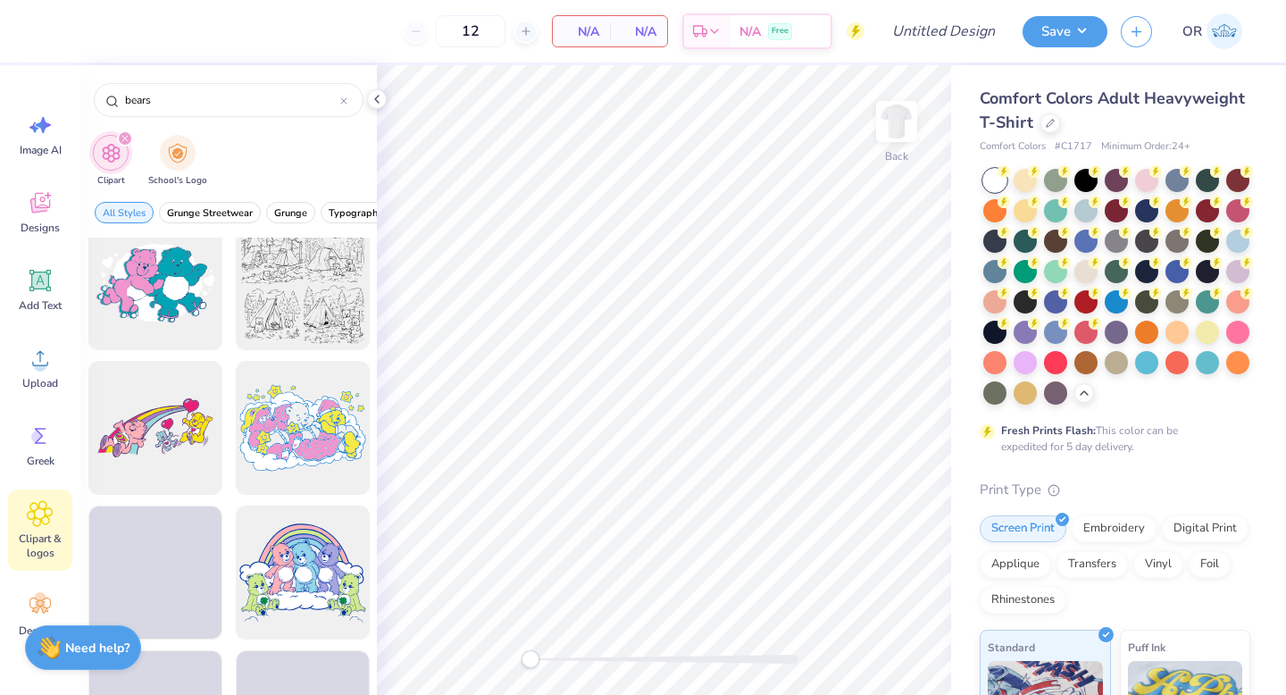
scroll to position [2916, 0]
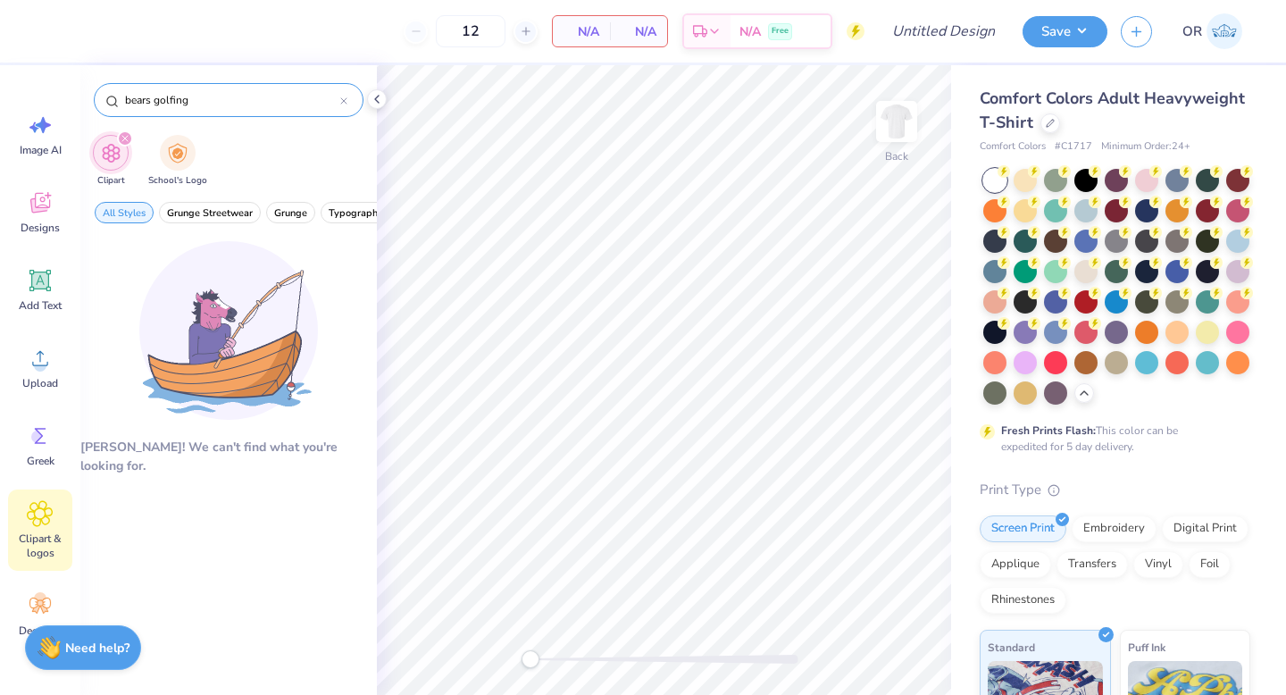
click at [219, 104] on input "bears golfing" at bounding box center [231, 100] width 217 height 18
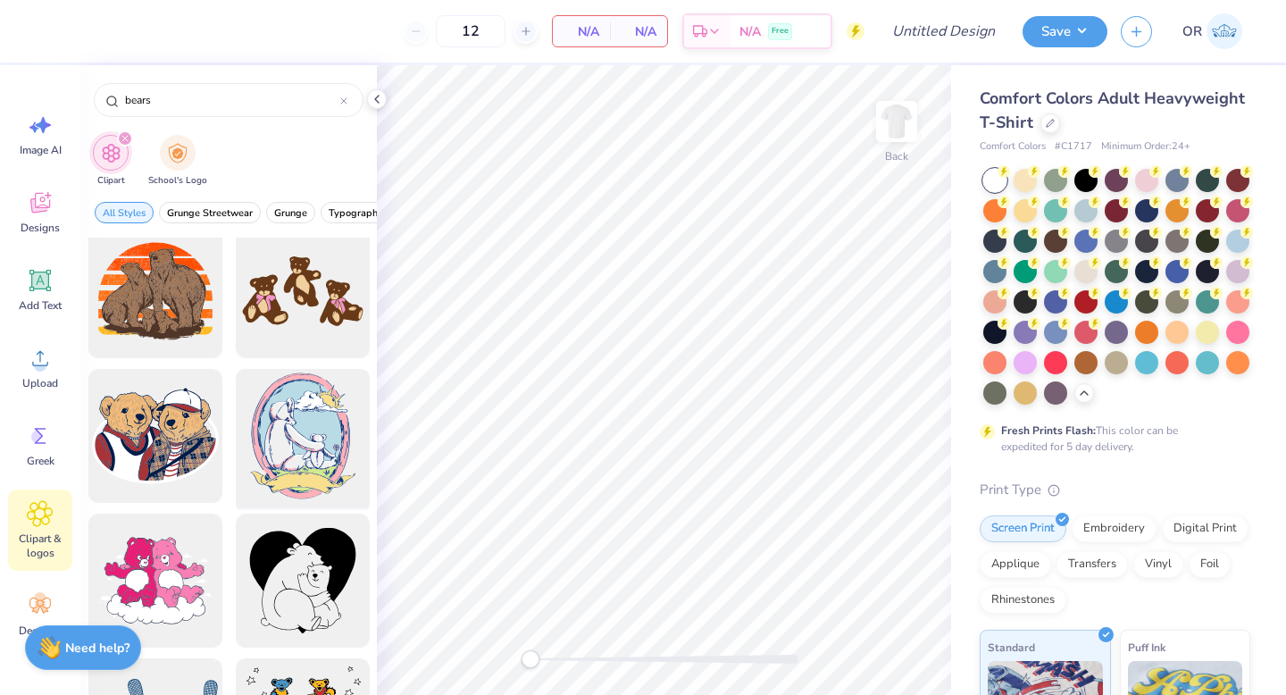
scroll to position [19, 0]
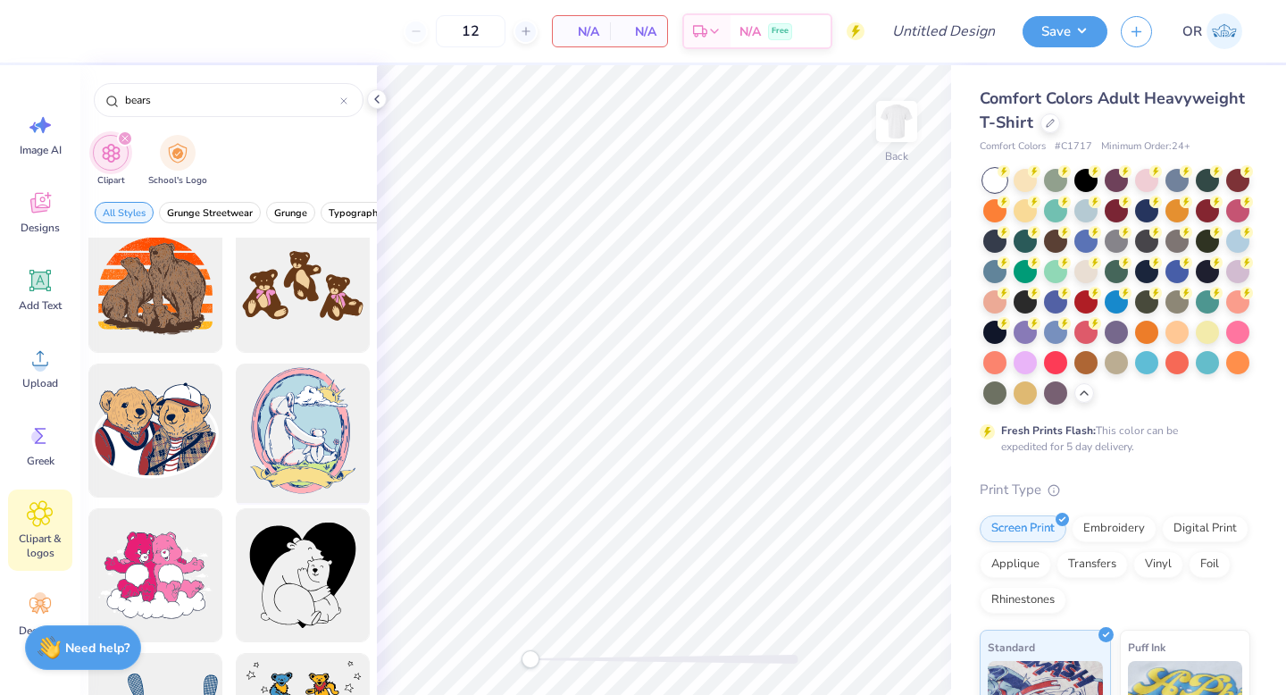
type input "bears"
click at [381, 100] on icon at bounding box center [377, 99] width 14 height 14
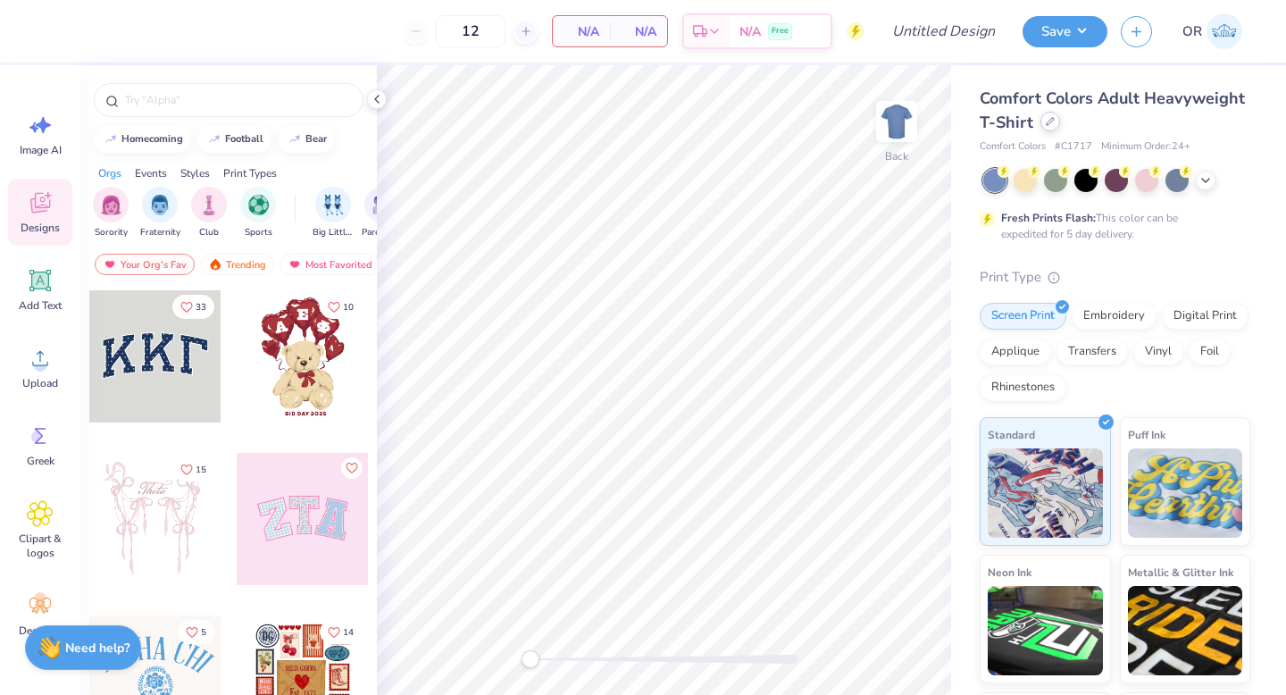
click at [1047, 123] on icon at bounding box center [1050, 121] width 9 height 9
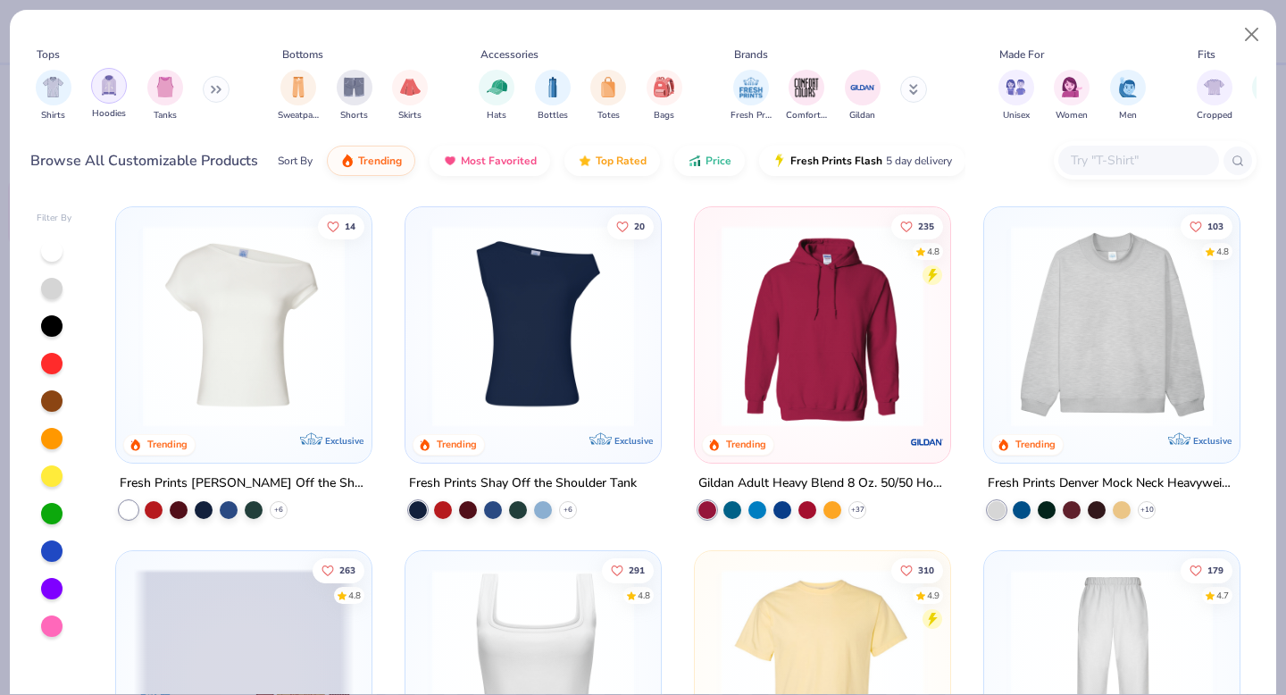
click at [106, 87] on img "filter for Hoodies" at bounding box center [109, 85] width 20 height 21
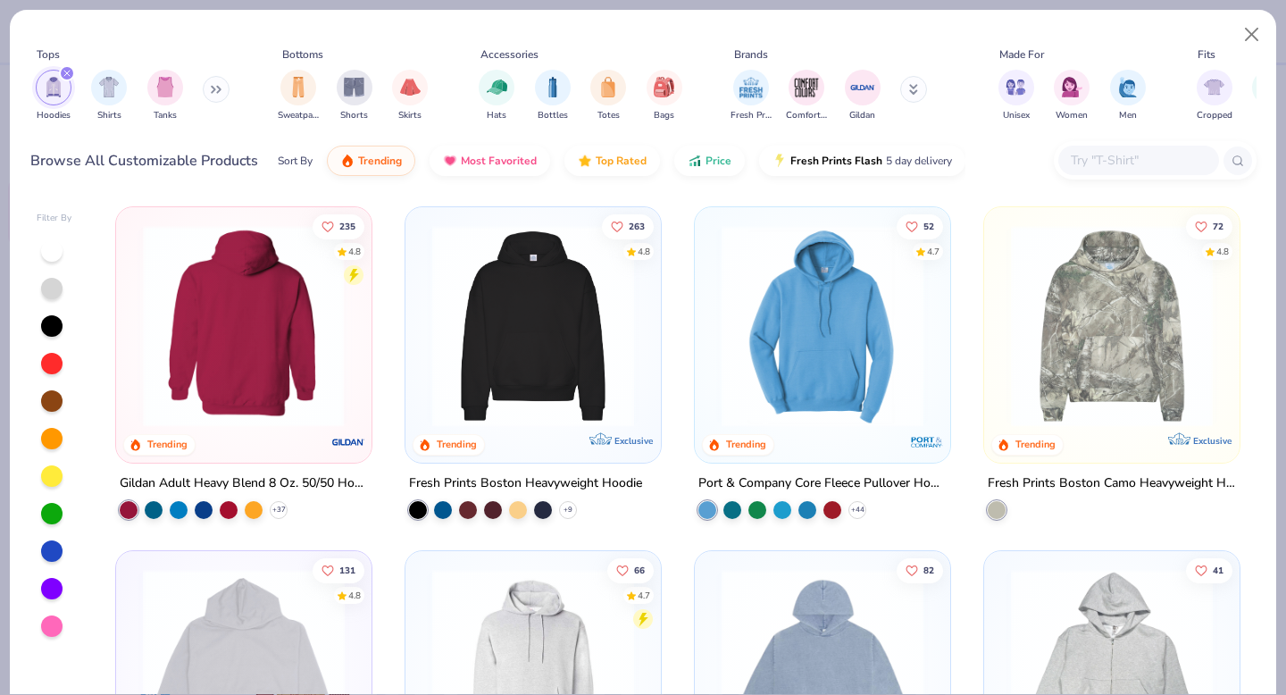
click at [551, 395] on img at bounding box center [533, 326] width 220 height 202
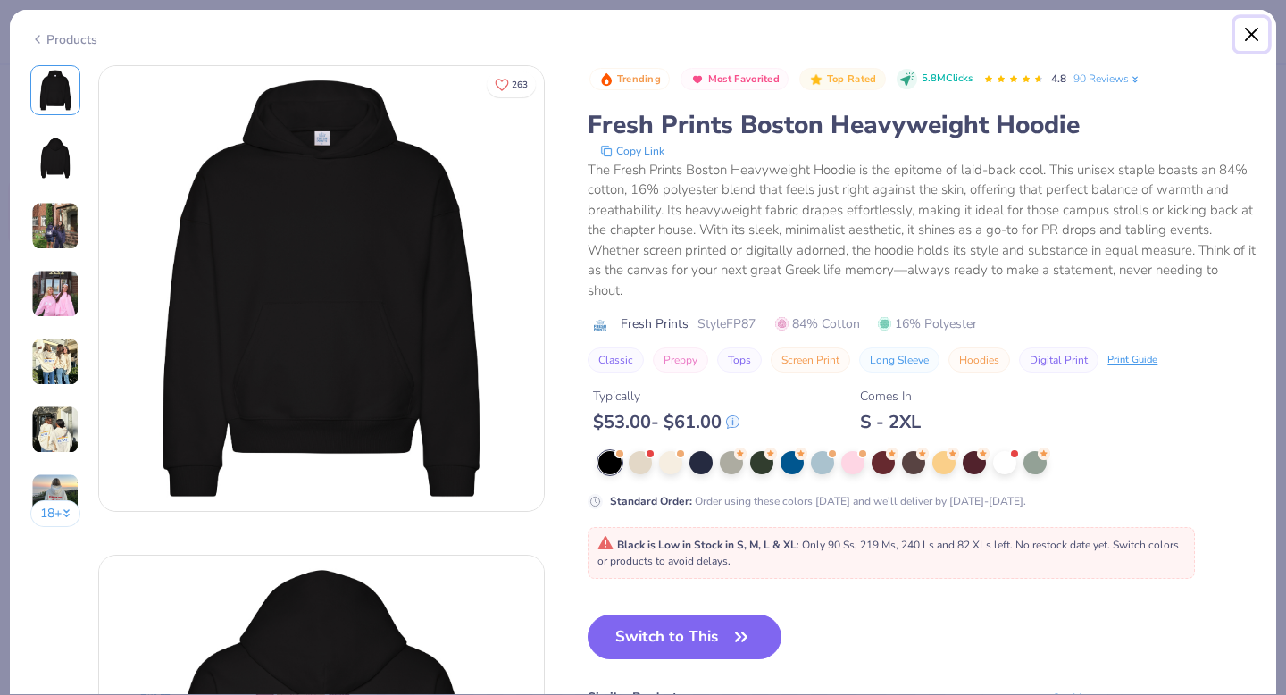
click at [1251, 29] on button "Close" at bounding box center [1252, 35] width 34 height 34
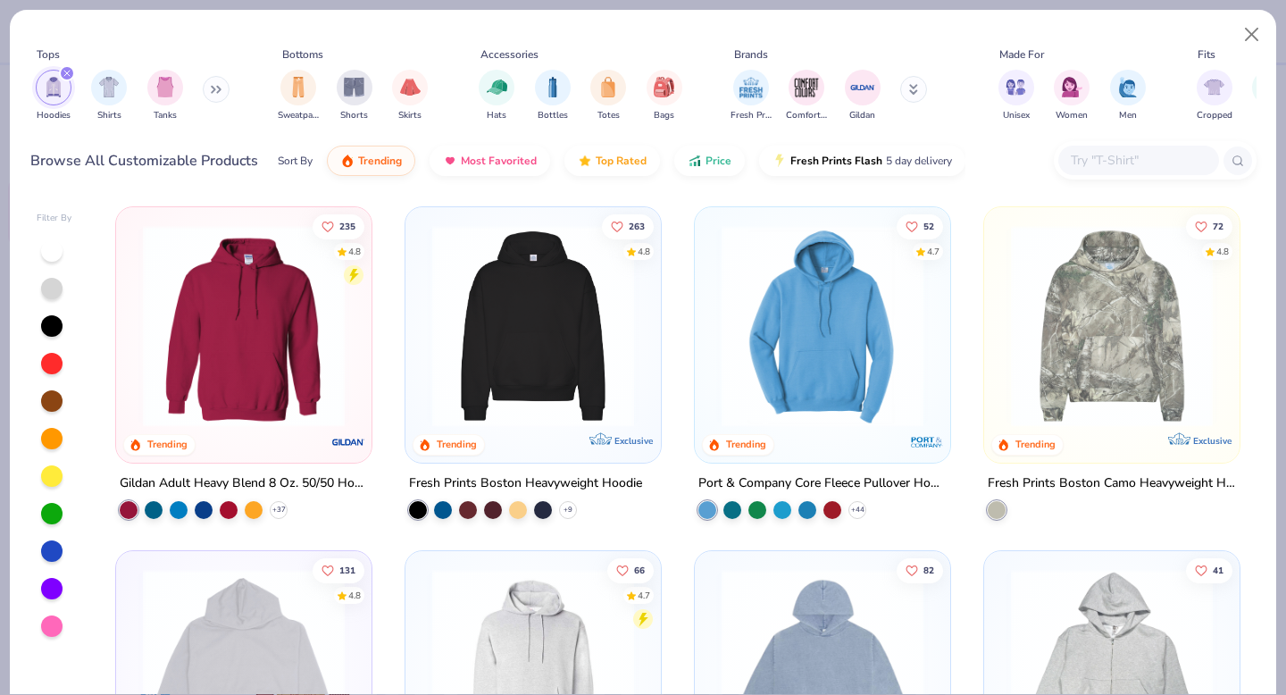
click at [266, 355] on img at bounding box center [244, 326] width 220 height 202
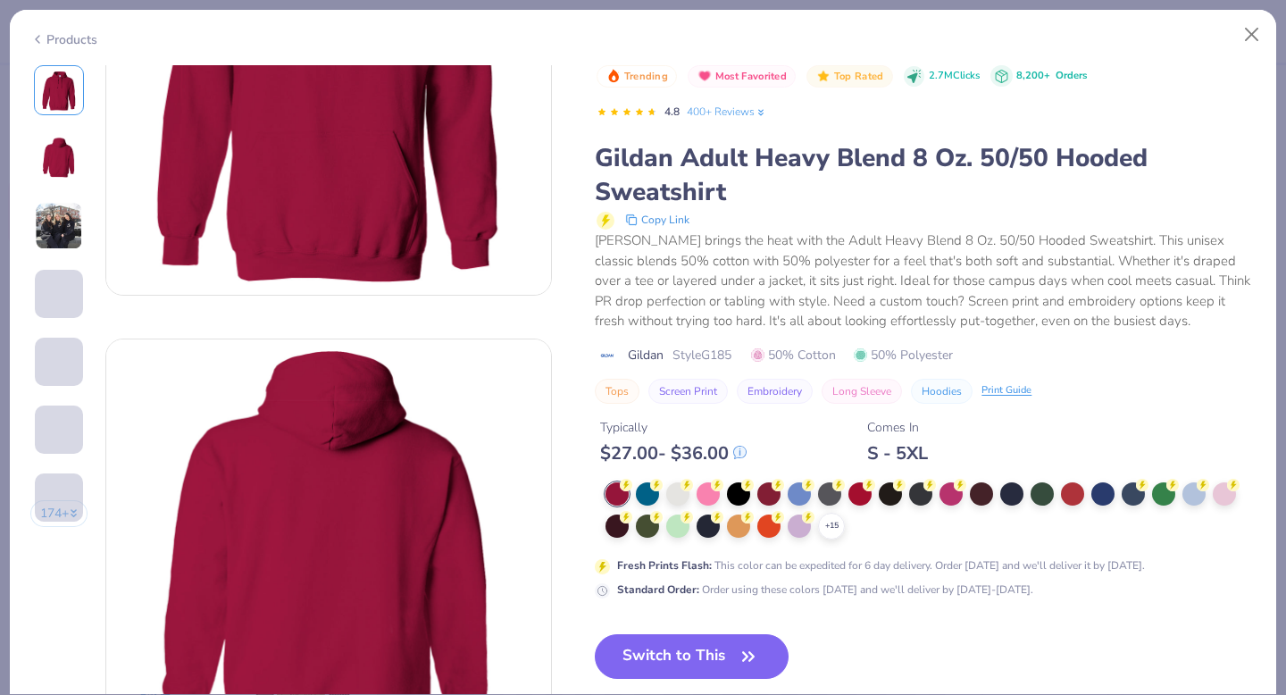
scroll to position [217, 0]
click at [1249, 31] on button "Close" at bounding box center [1252, 35] width 34 height 34
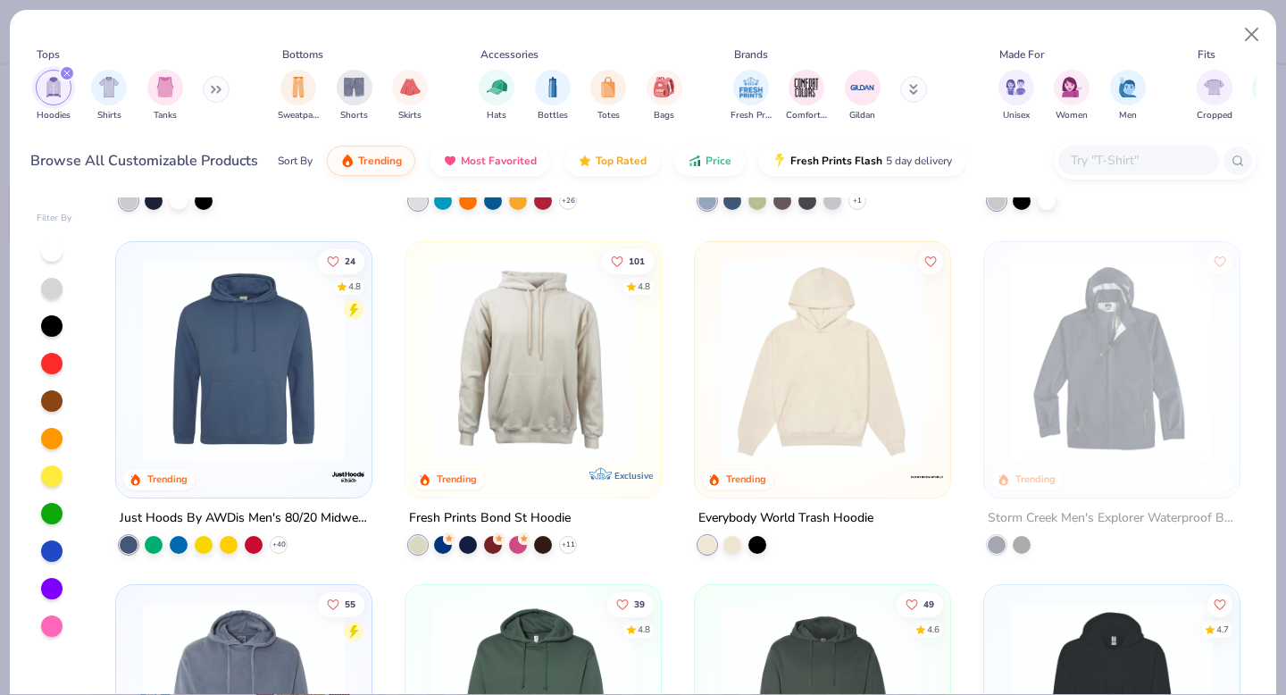
scroll to position [666, 0]
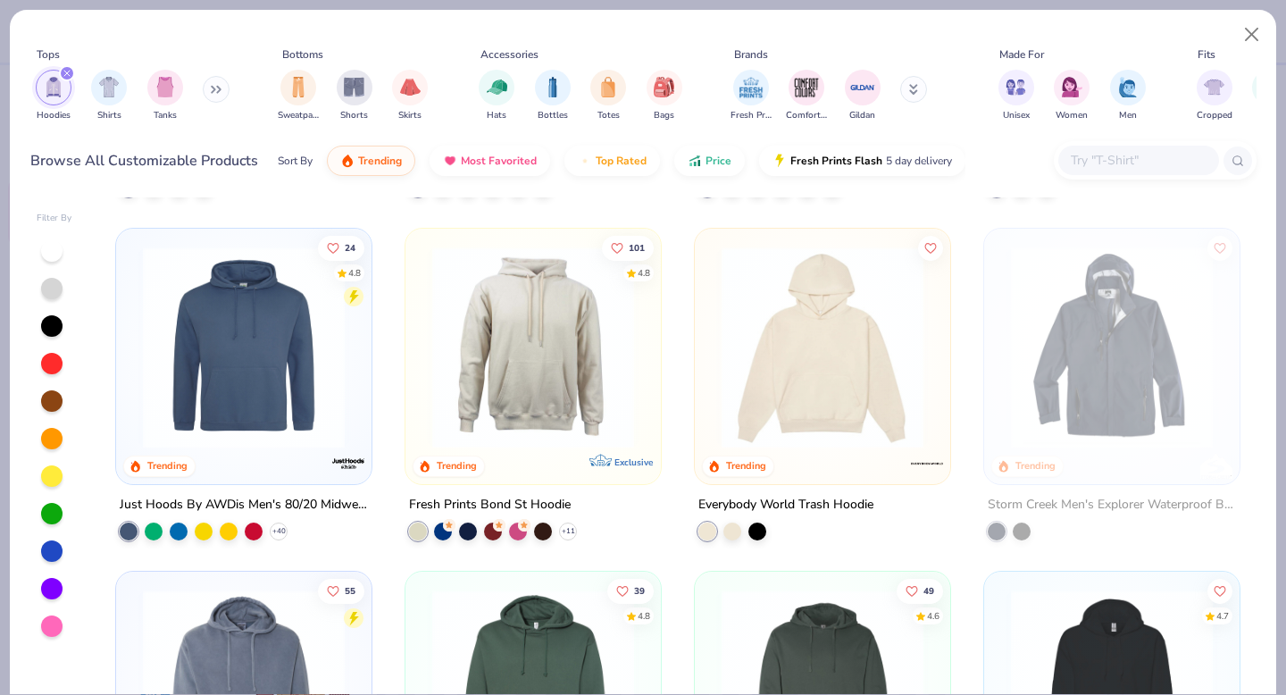
click at [822, 397] on img at bounding box center [823, 347] width 220 height 202
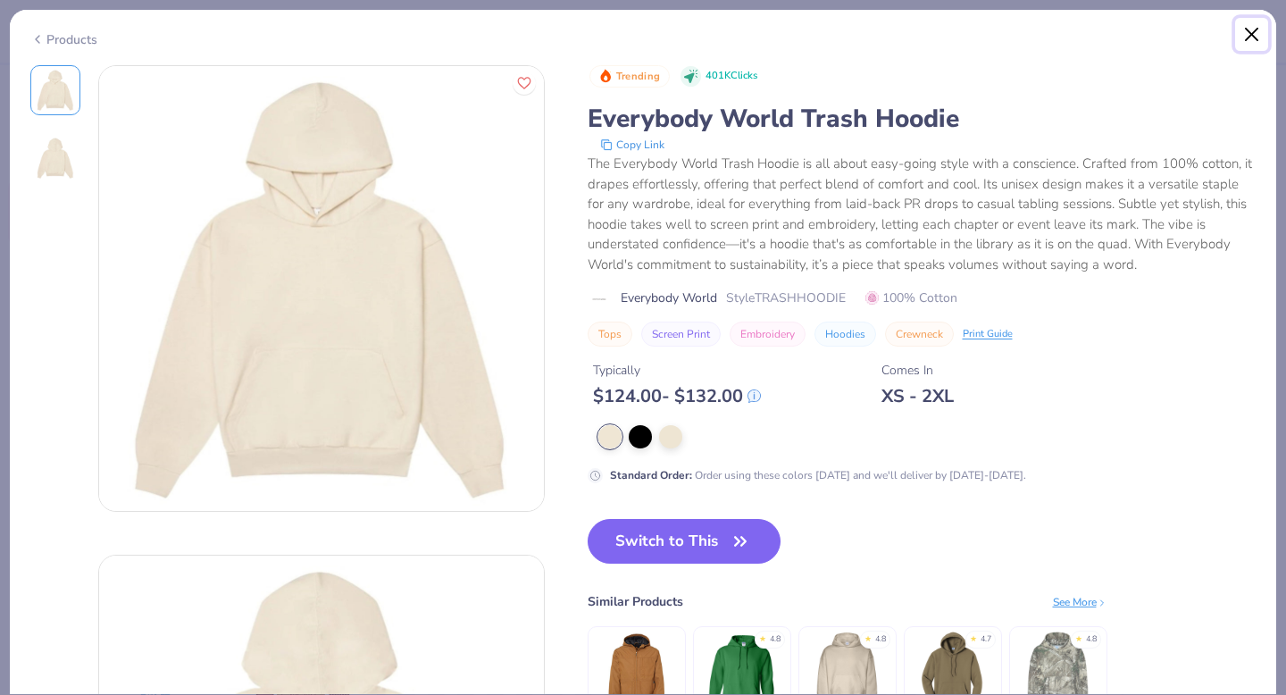
click at [1245, 25] on button "Close" at bounding box center [1252, 35] width 34 height 34
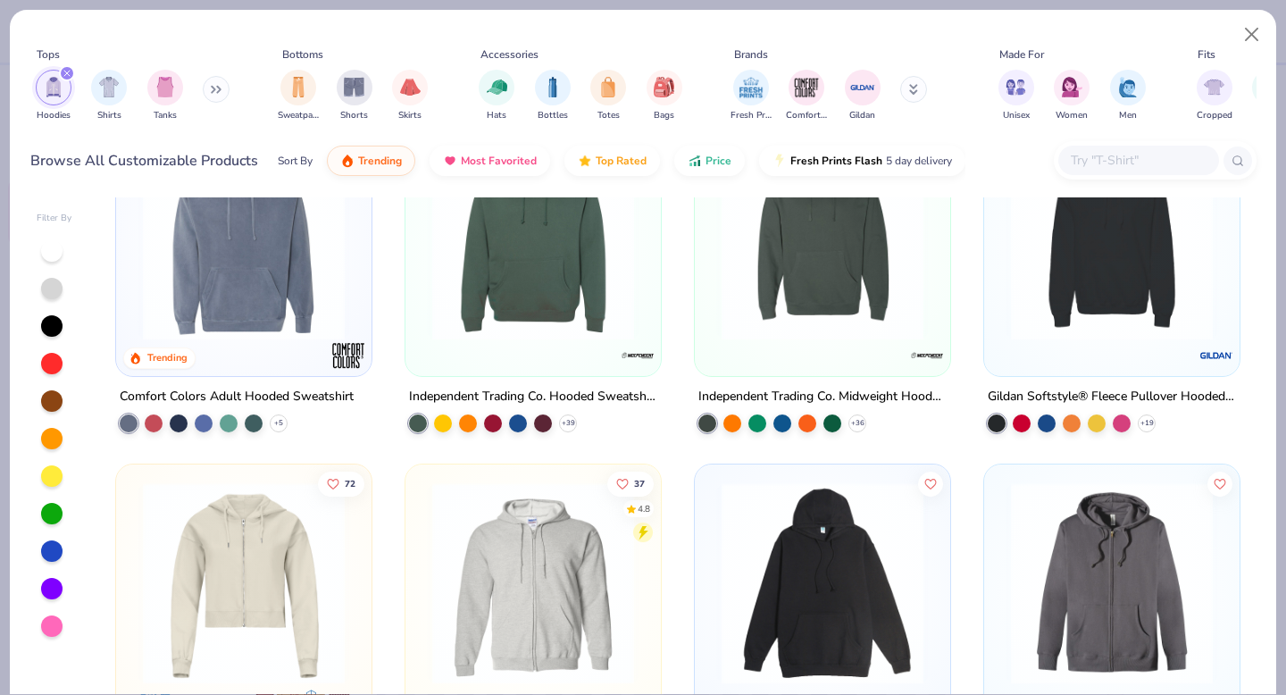
scroll to position [1016, 0]
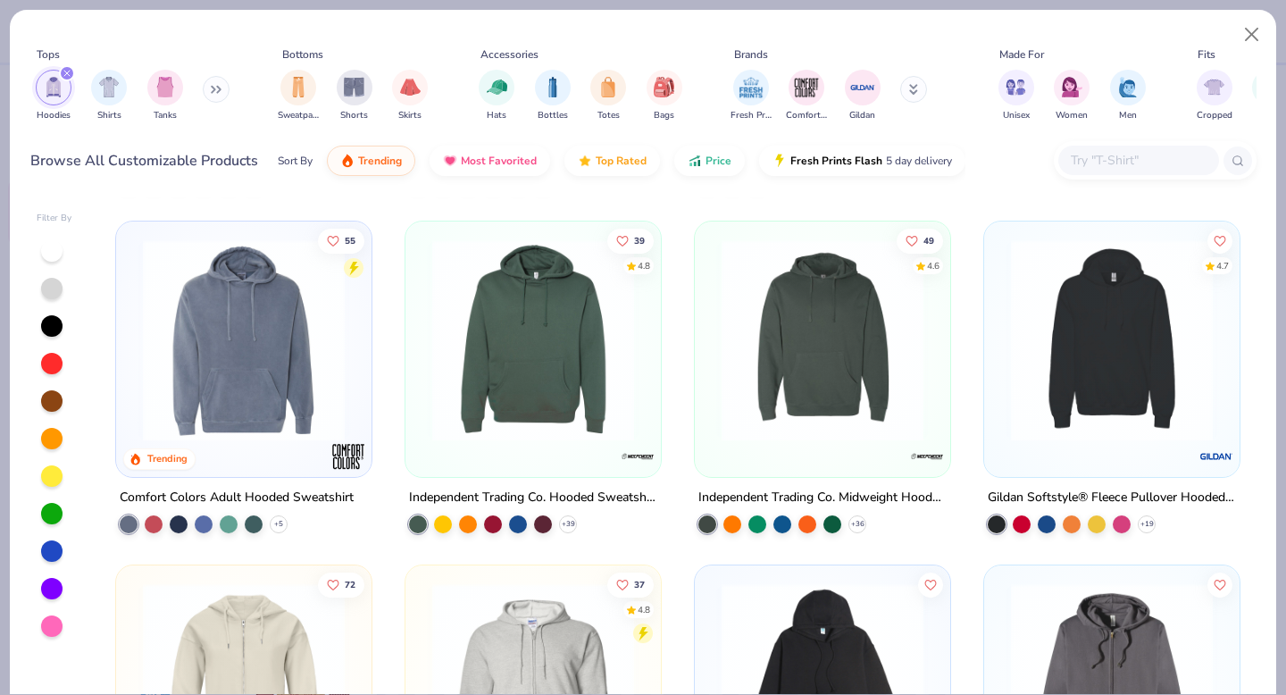
click at [282, 398] on img at bounding box center [244, 340] width 220 height 202
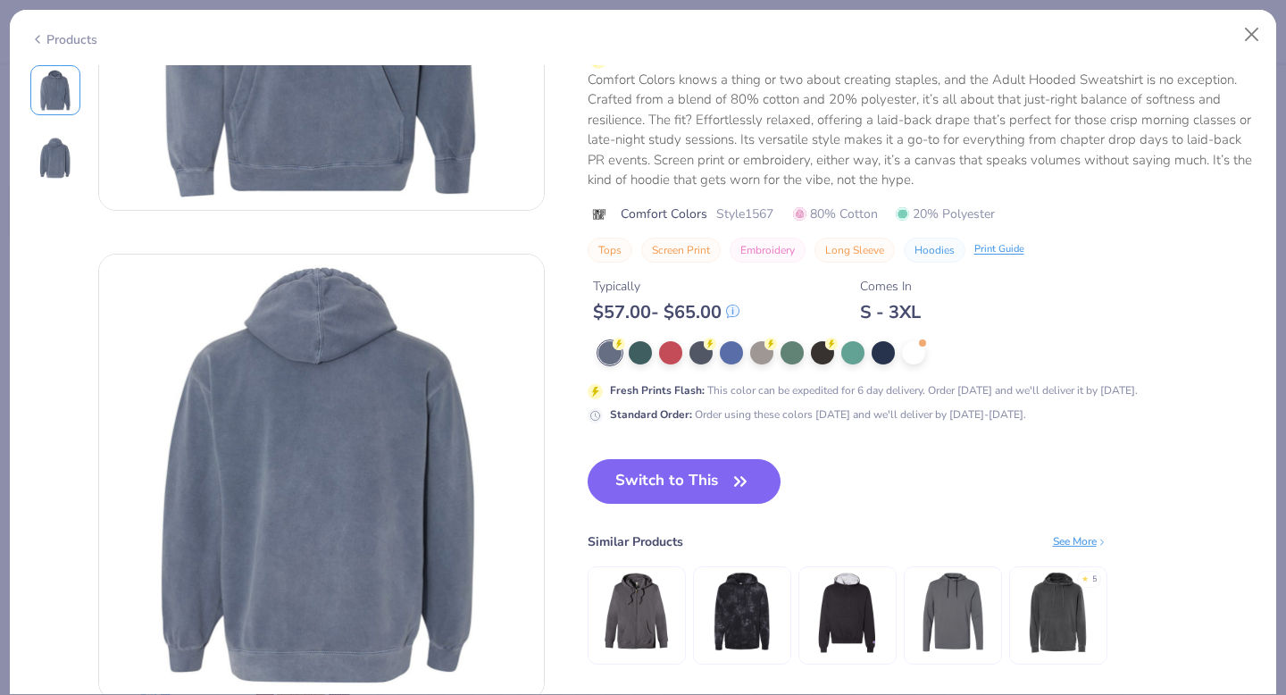
scroll to position [330, 0]
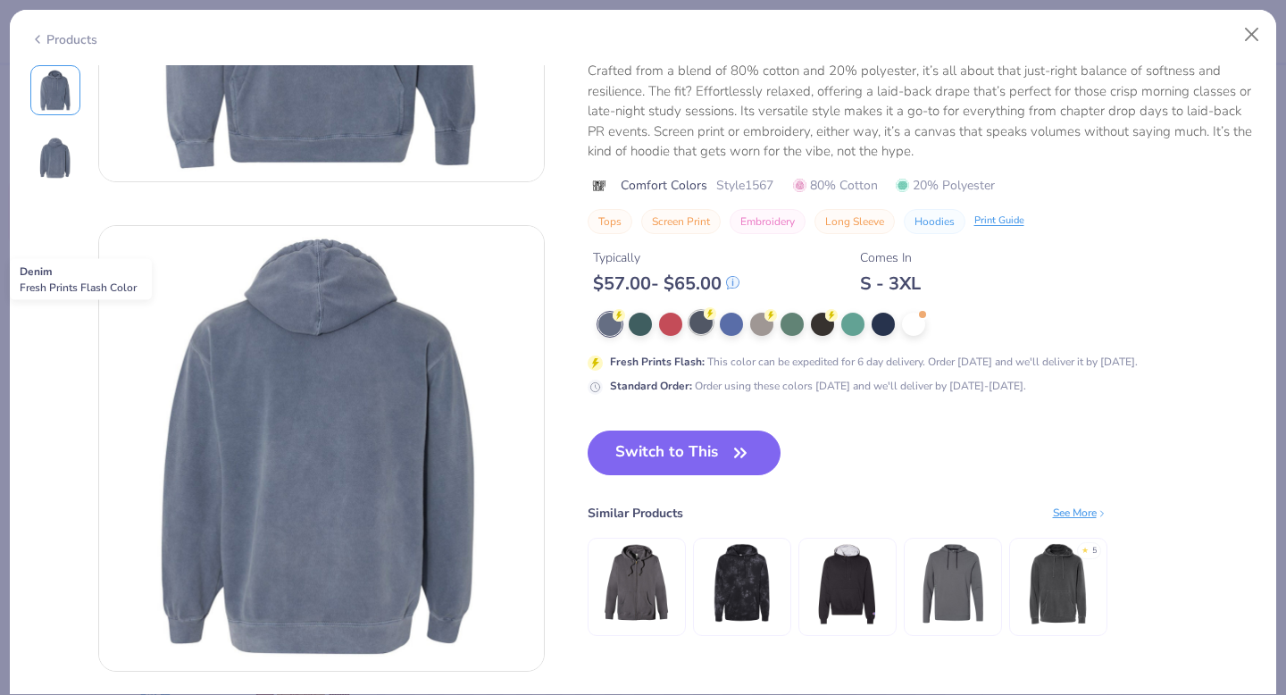
click at [703, 321] on div at bounding box center [700, 322] width 23 height 23
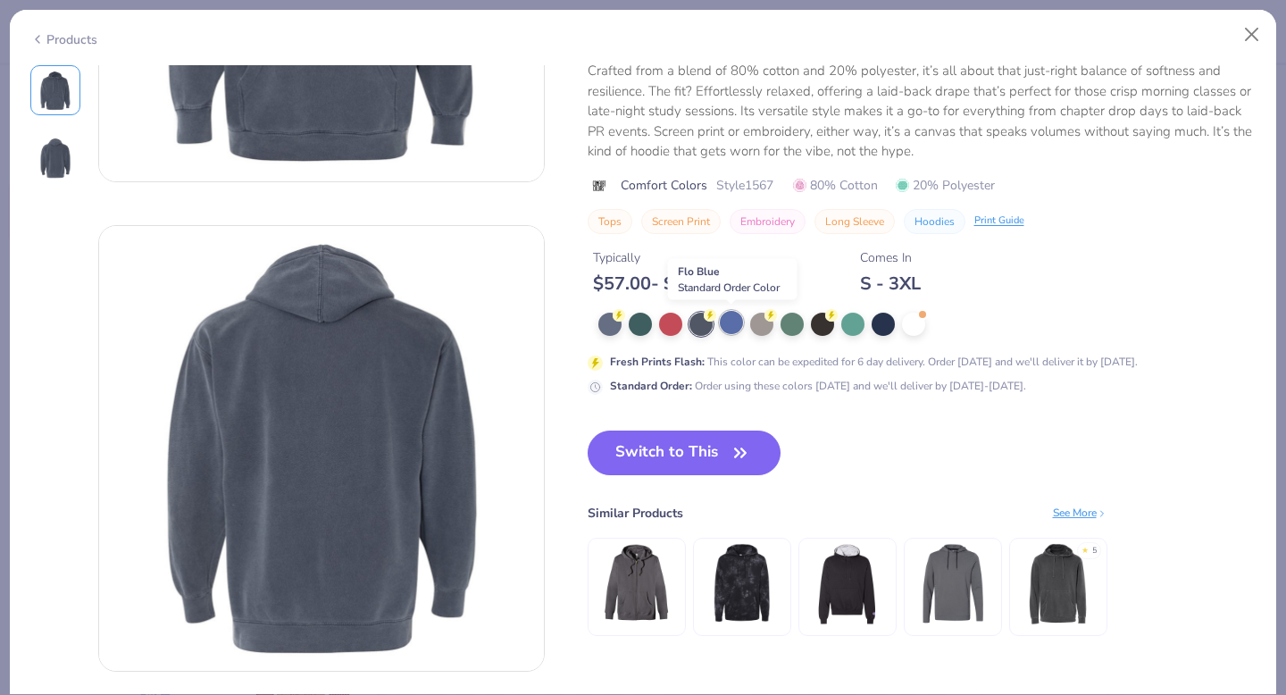
click at [741, 323] on div at bounding box center [731, 322] width 23 height 23
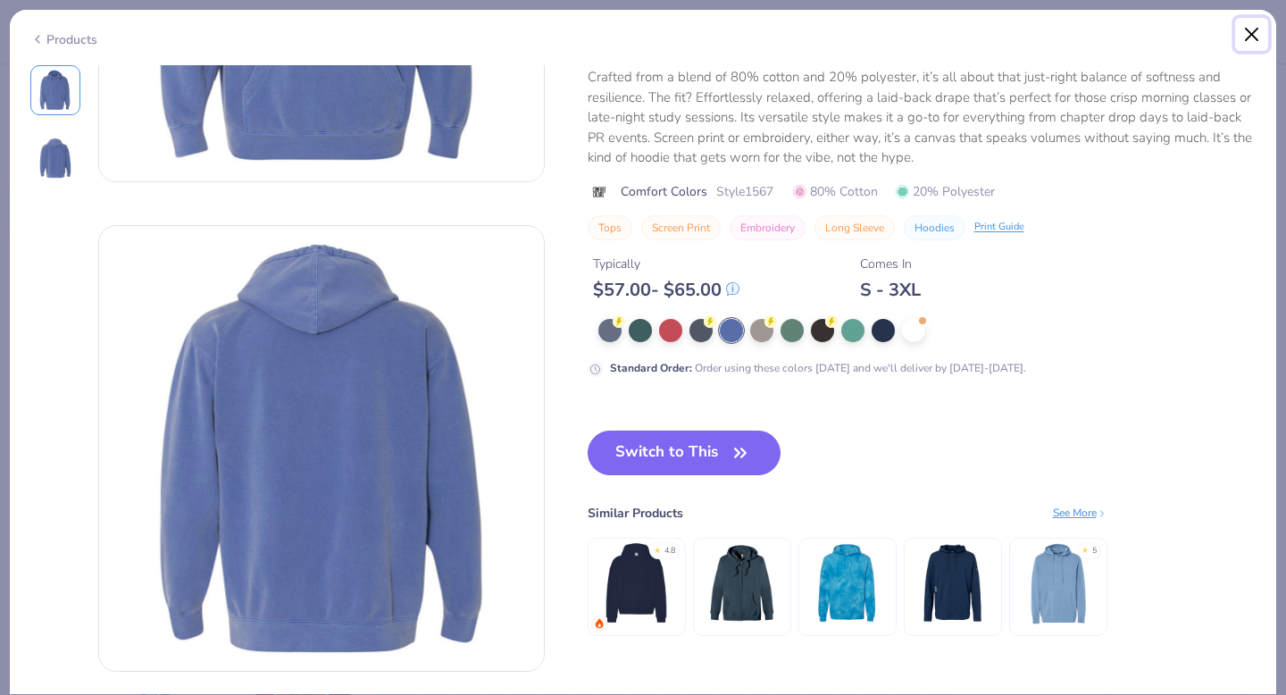
click at [1251, 34] on button "Close" at bounding box center [1252, 35] width 34 height 34
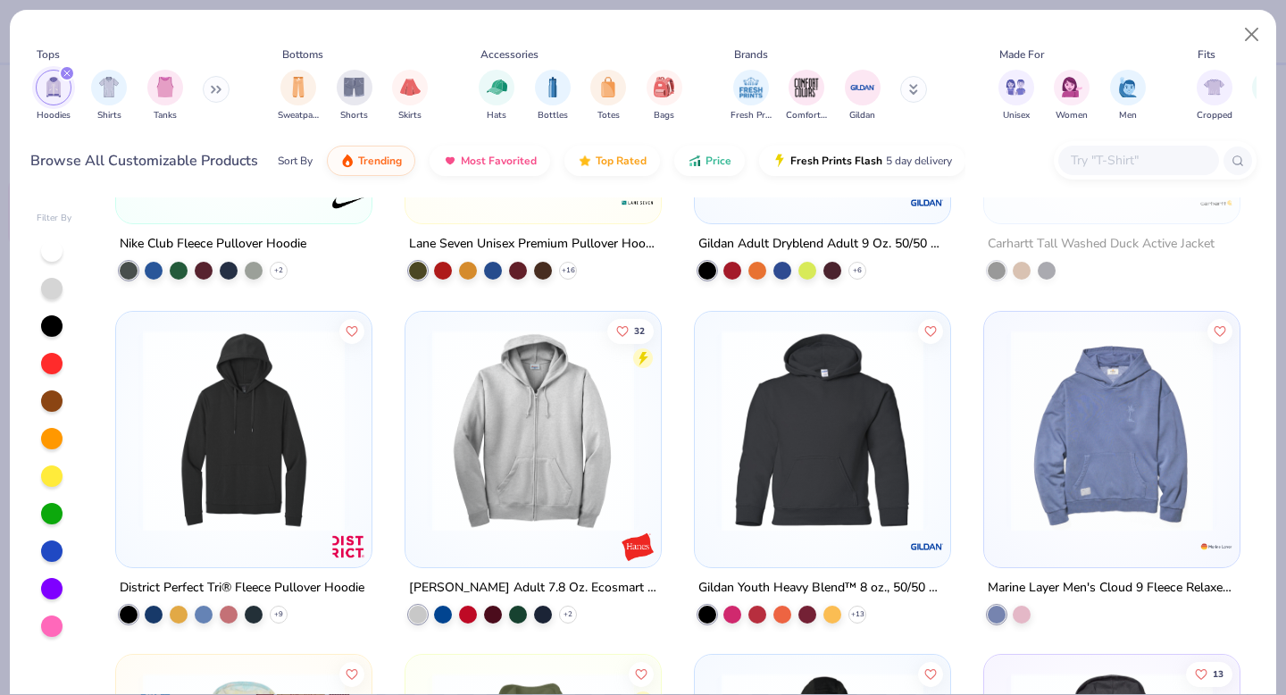
scroll to position [1960, 0]
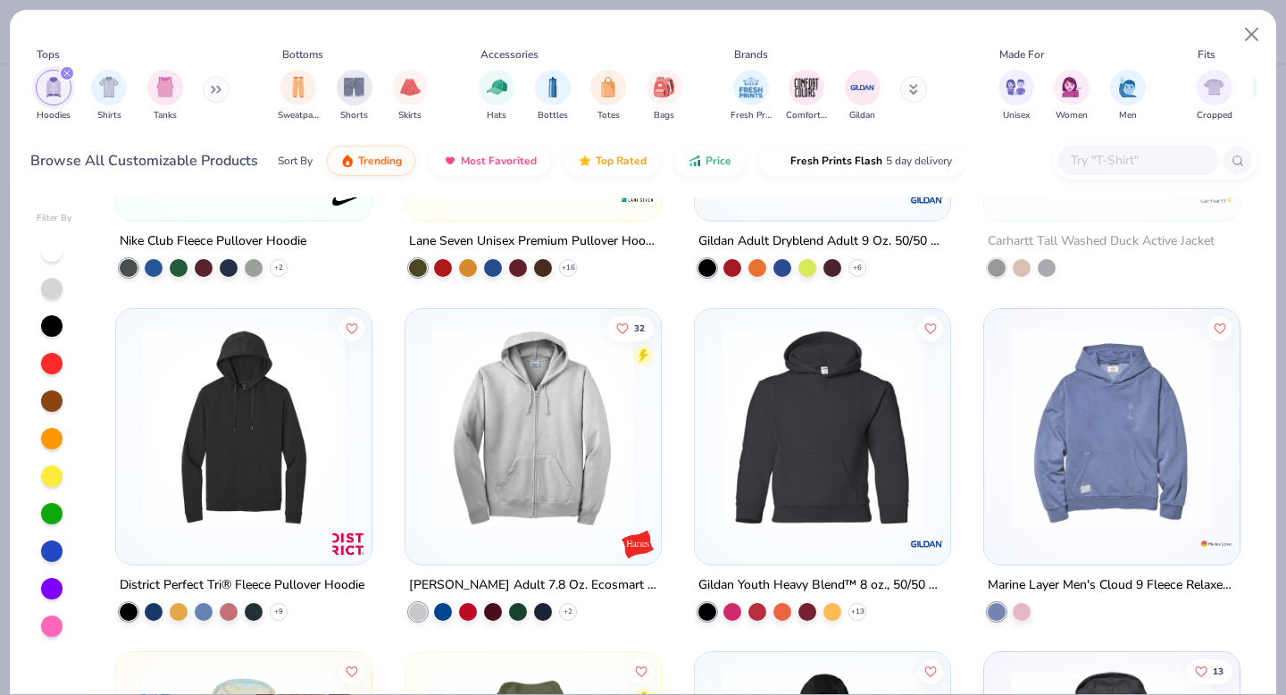
click at [567, 432] on img at bounding box center [533, 427] width 220 height 202
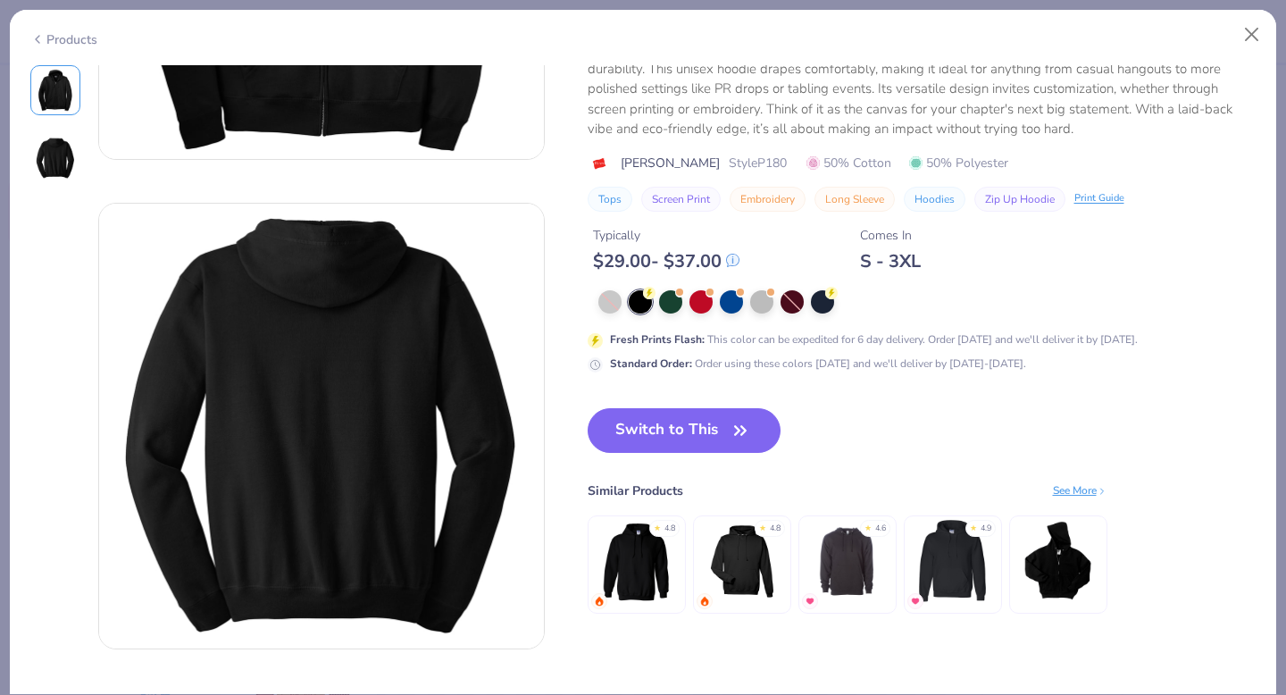
scroll to position [363, 0]
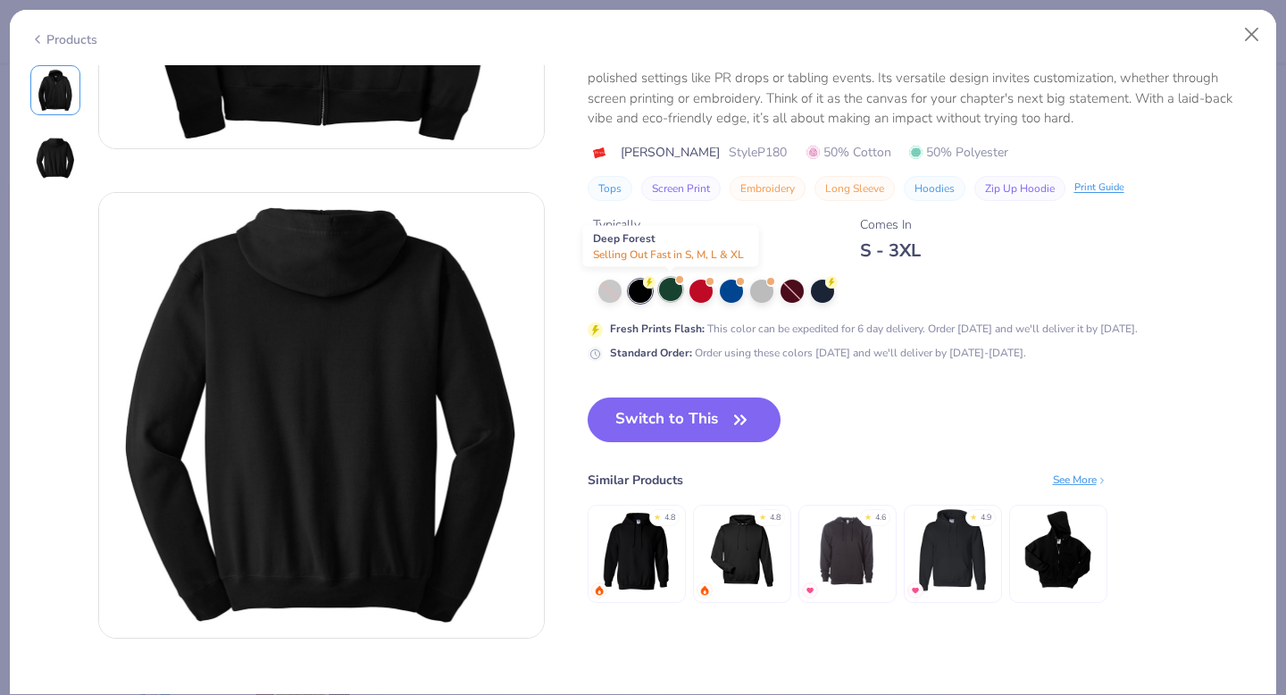
click at [670, 290] on div at bounding box center [670, 289] width 23 height 23
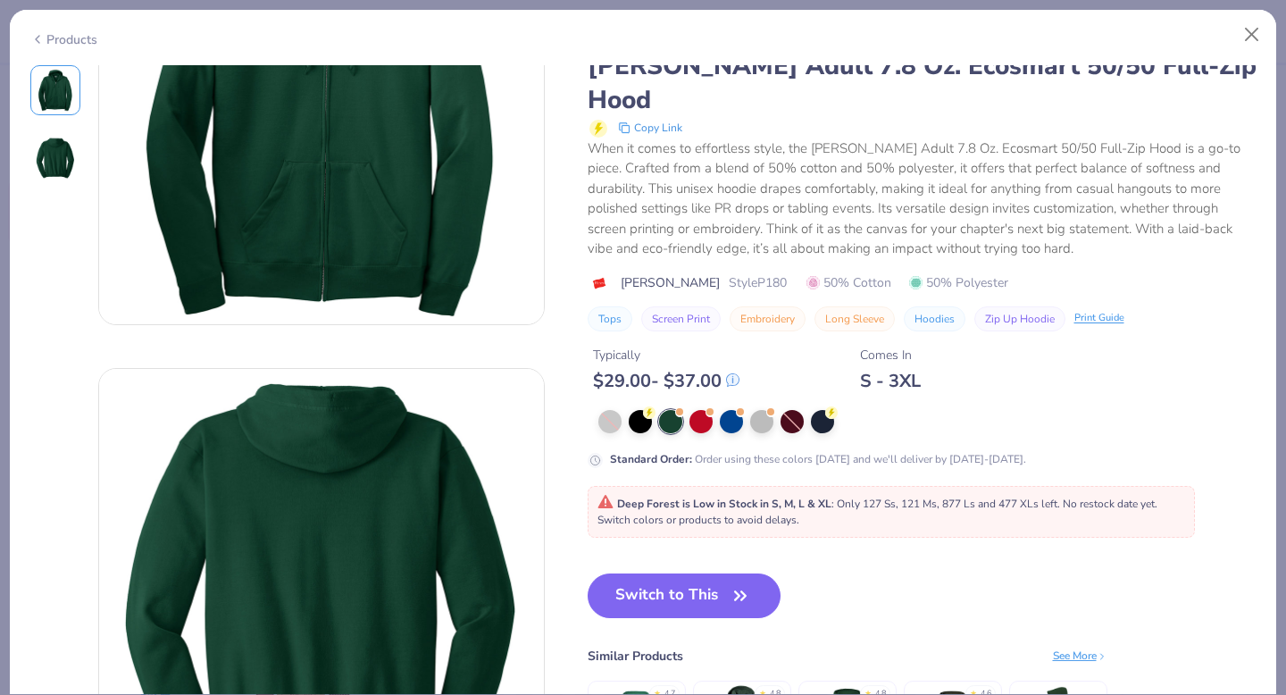
scroll to position [160, 0]
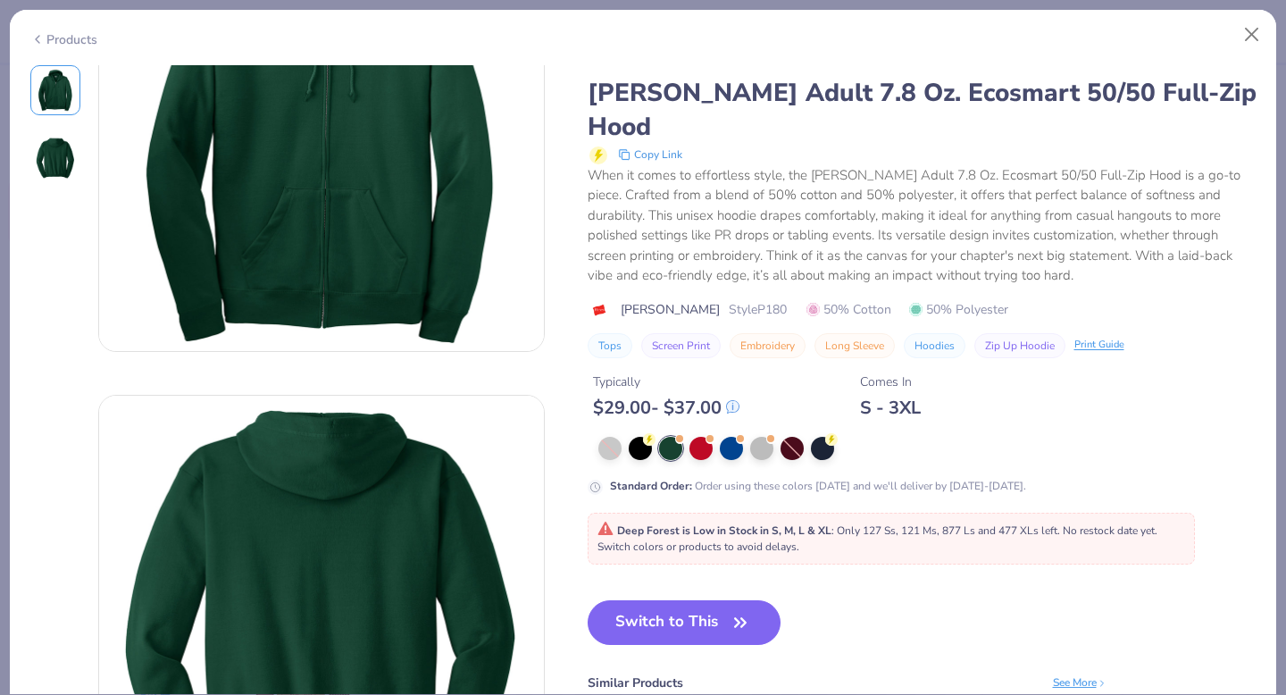
click at [621, 445] on div at bounding box center [927, 448] width 658 height 23
click at [616, 445] on div at bounding box center [609, 448] width 23 height 23
click at [756, 442] on div at bounding box center [761, 446] width 23 height 23
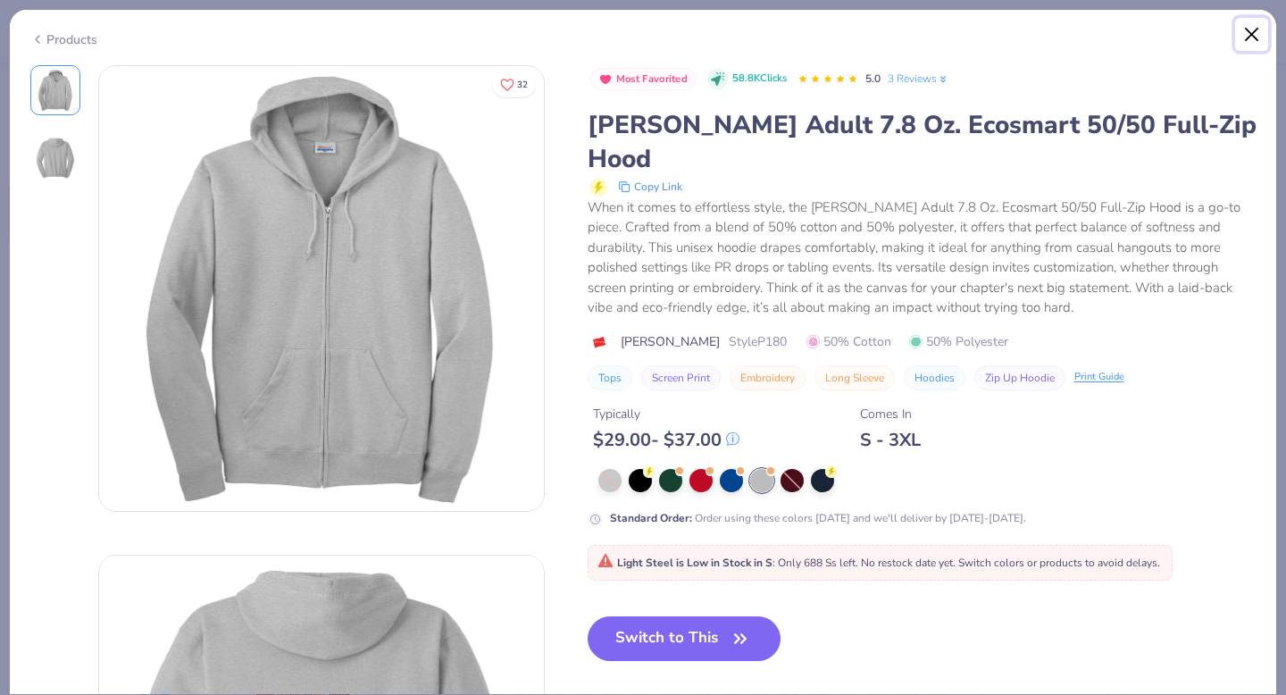
click at [1251, 29] on button "Close" at bounding box center [1252, 35] width 34 height 34
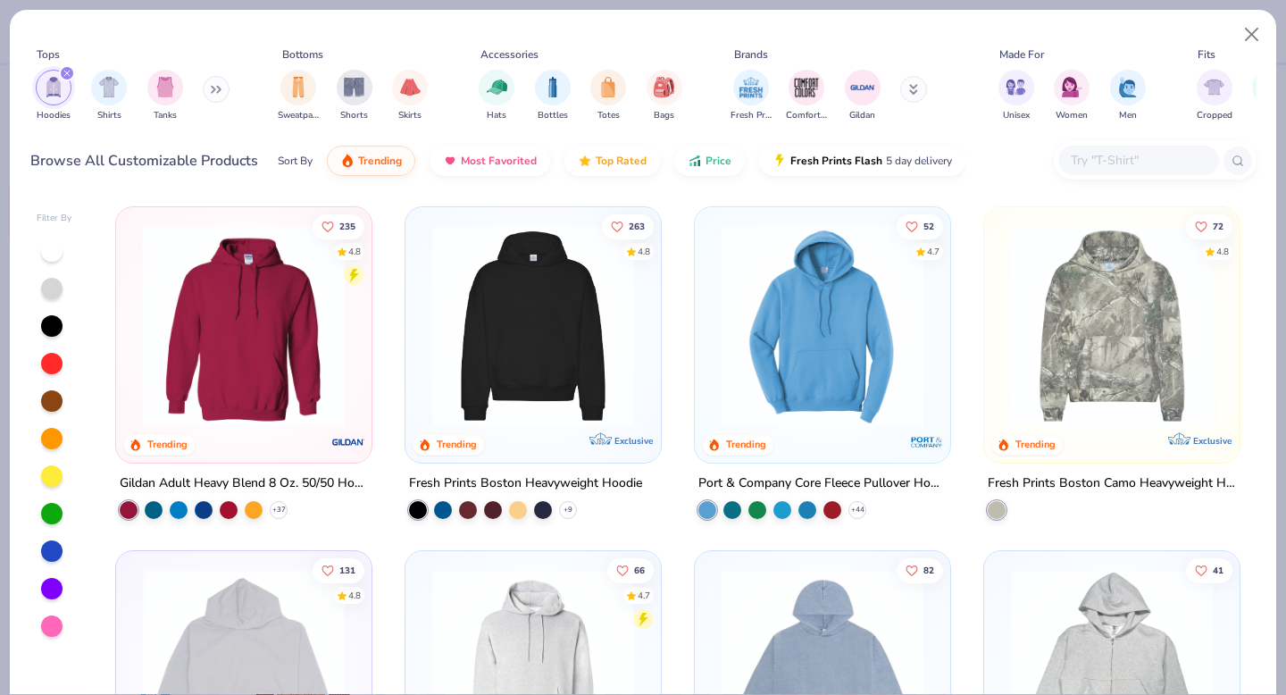
click at [300, 348] on img at bounding box center [244, 326] width 220 height 202
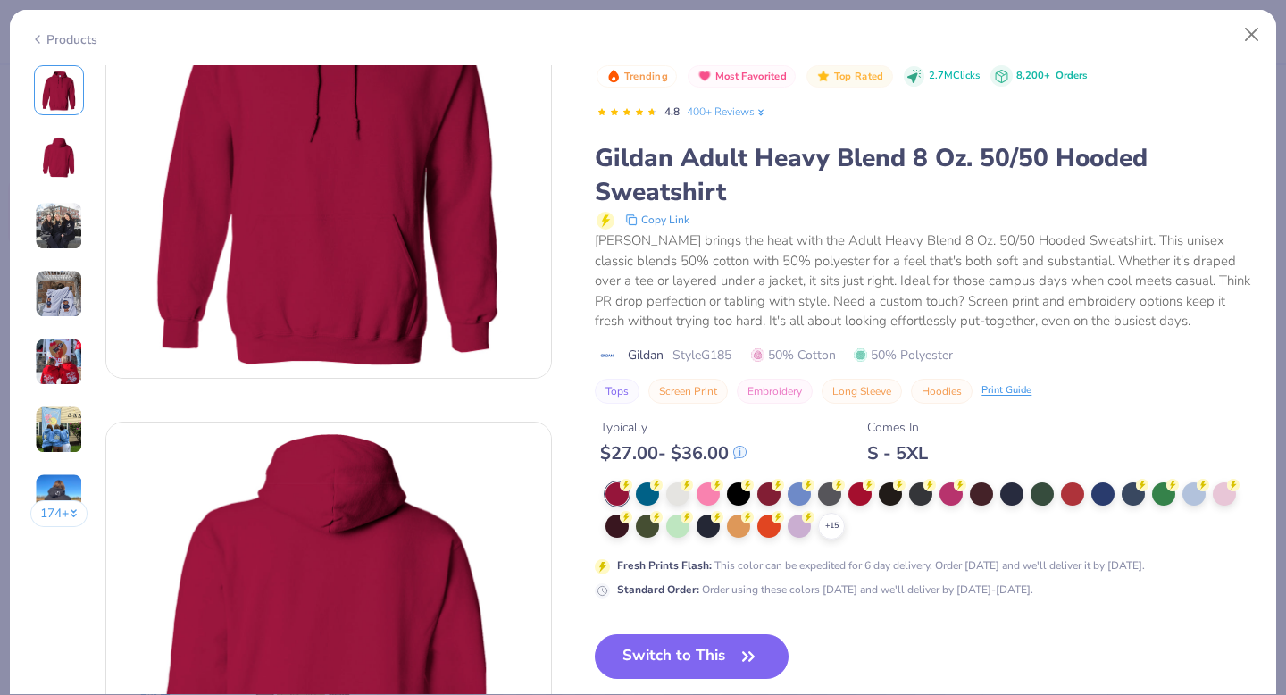
scroll to position [197, 0]
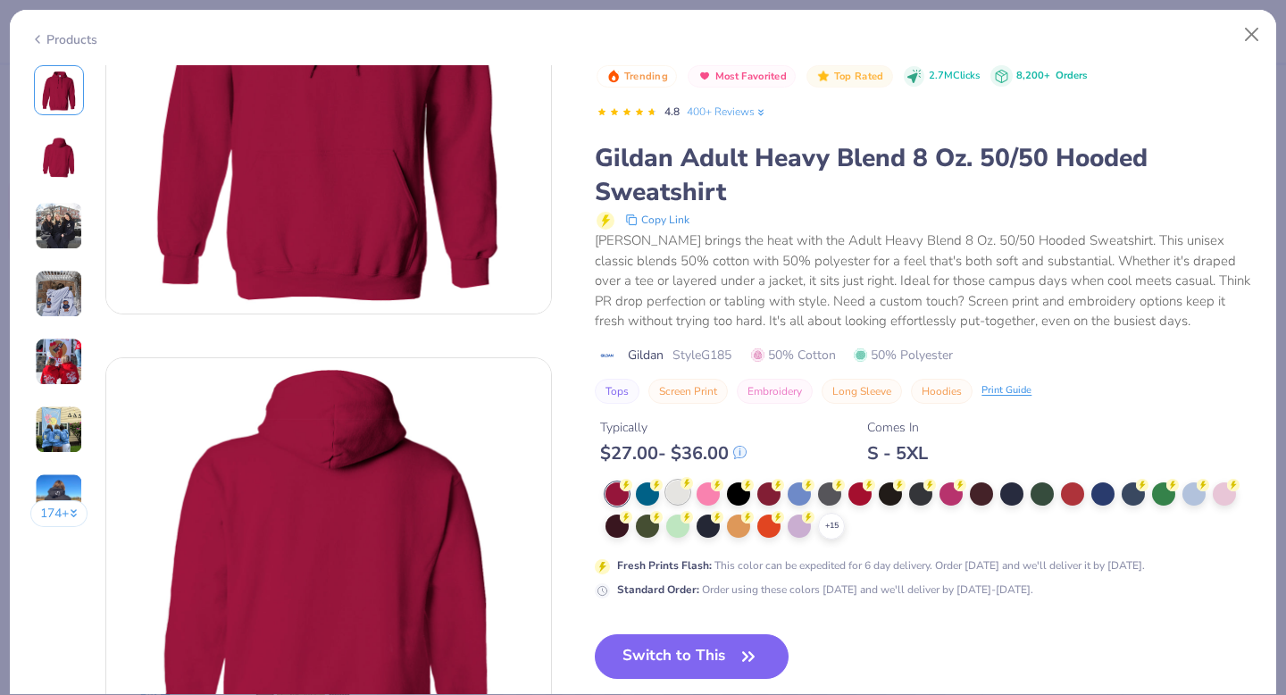
click at [689, 493] on div at bounding box center [677, 491] width 23 height 23
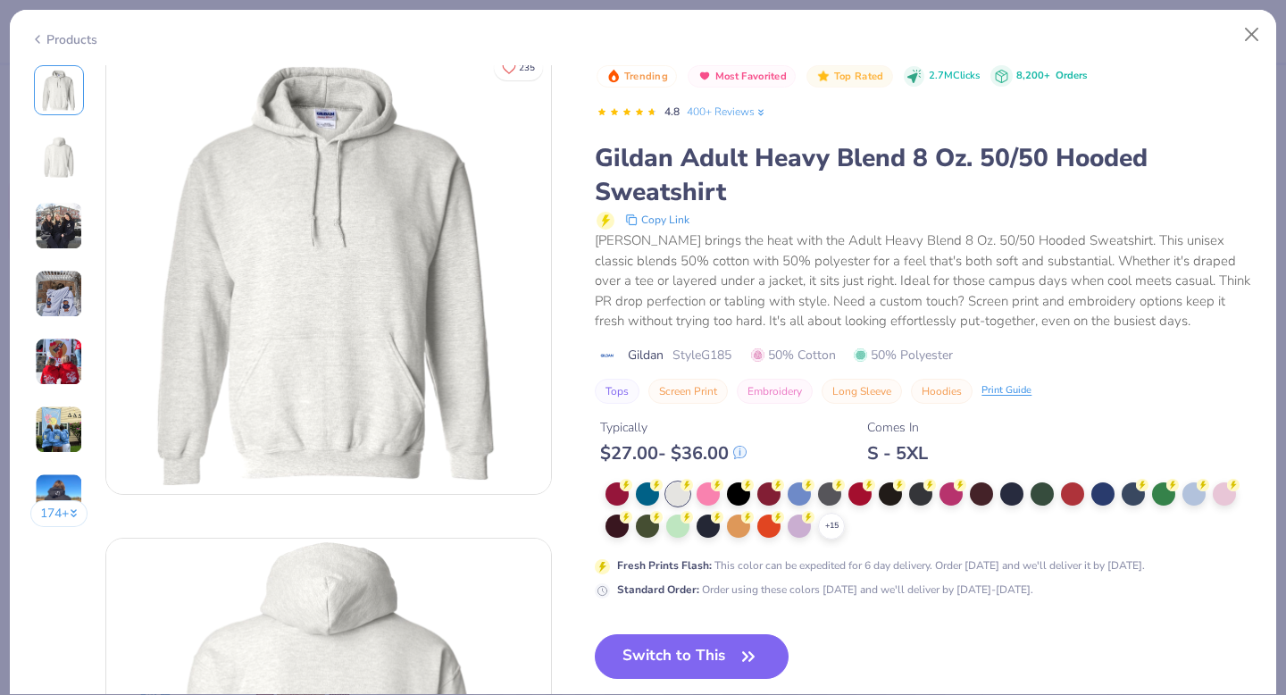
scroll to position [1, 0]
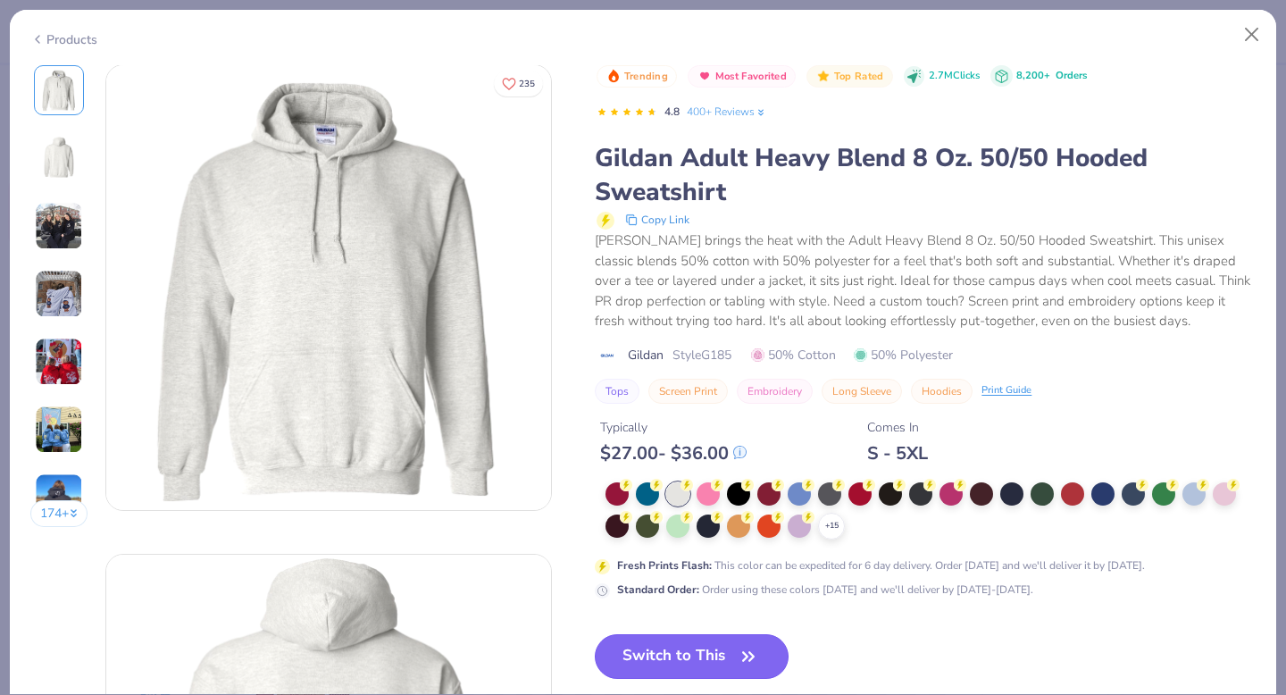
click at [758, 656] on icon "button" at bounding box center [748, 656] width 25 height 25
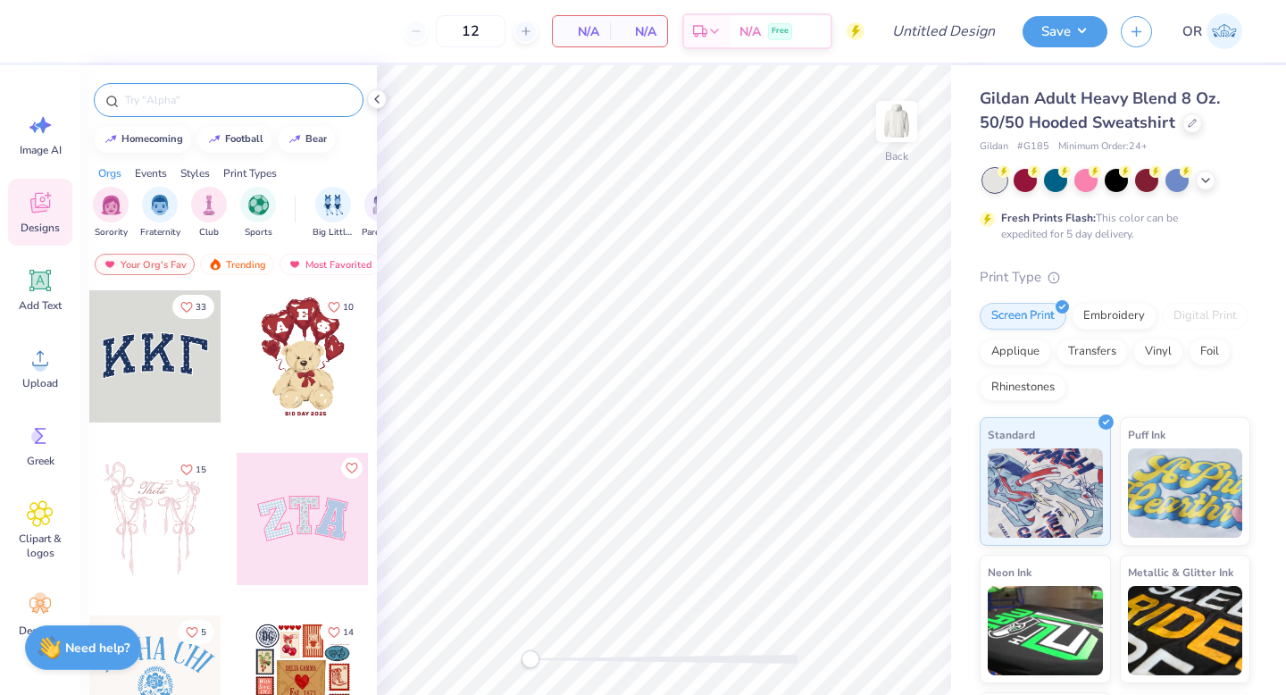
click at [194, 104] on input "text" at bounding box center [237, 100] width 229 height 18
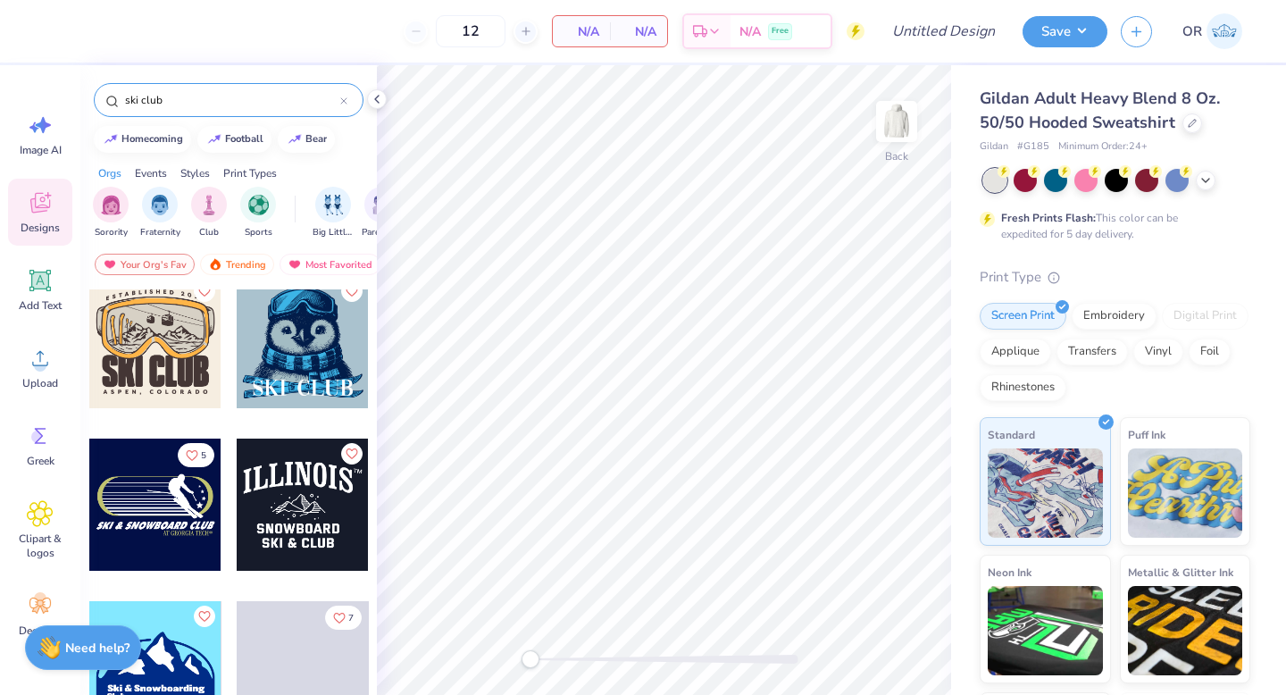
scroll to position [828, 0]
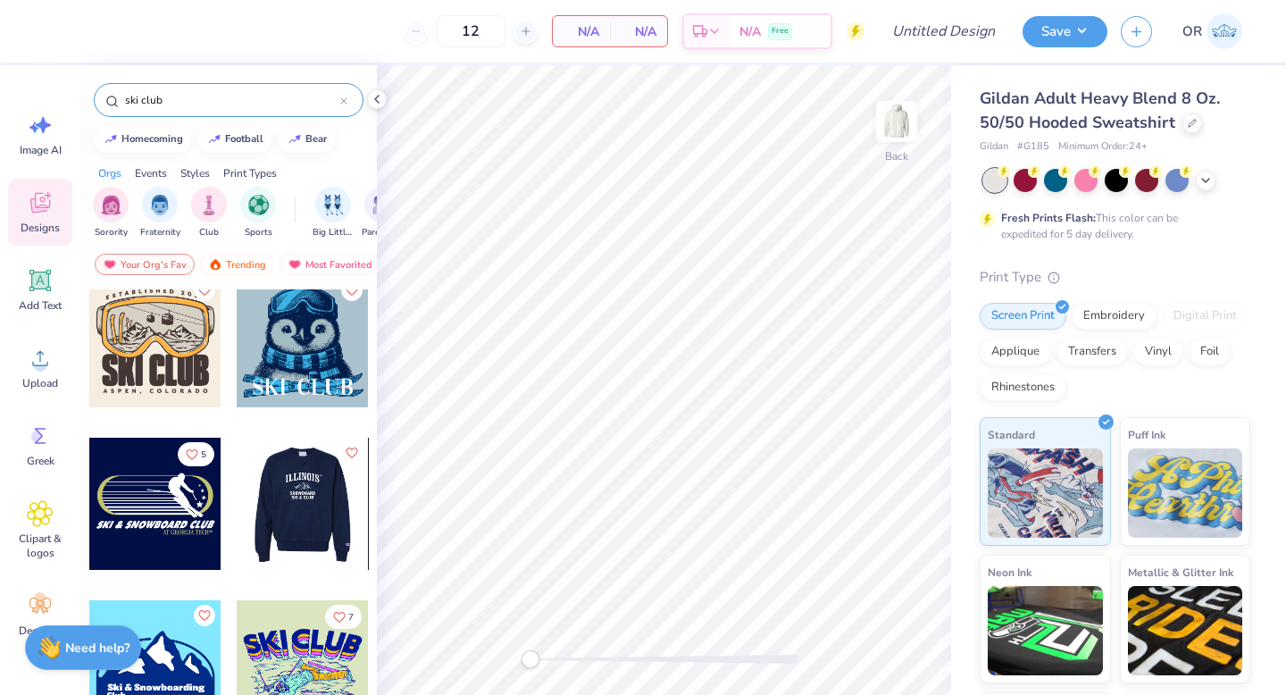
click at [185, 104] on input "ski club" at bounding box center [231, 100] width 217 height 18
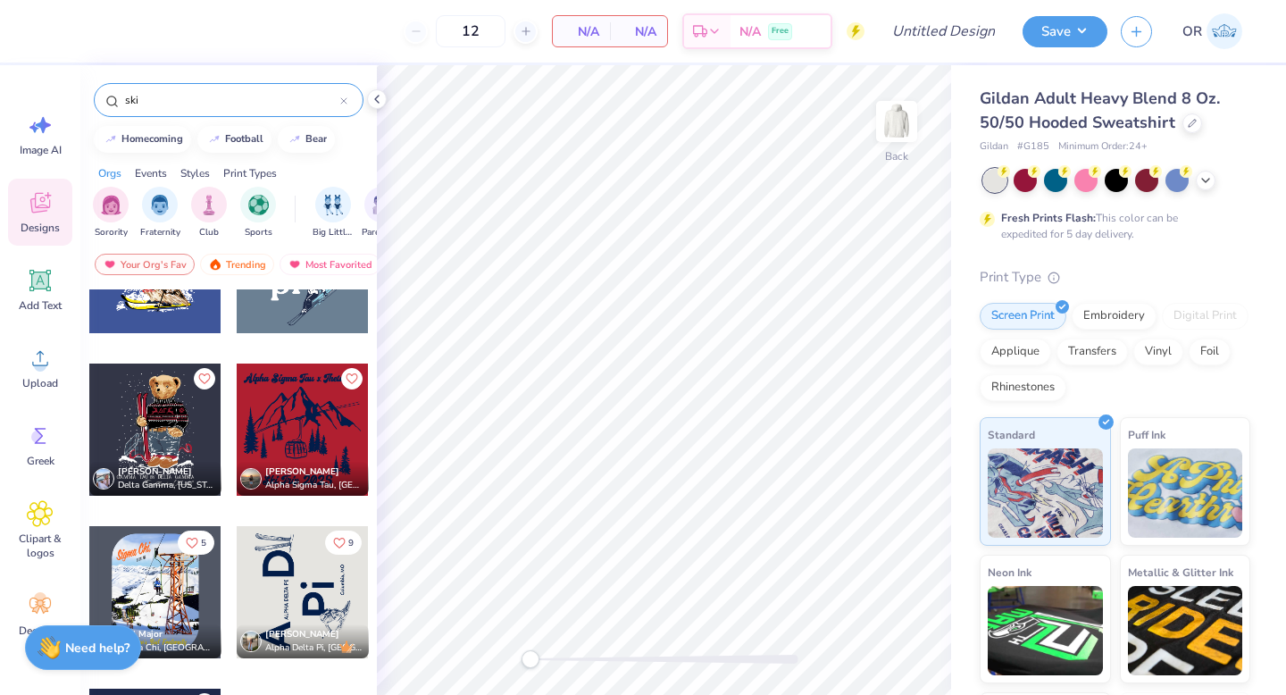
scroll to position [2042, 0]
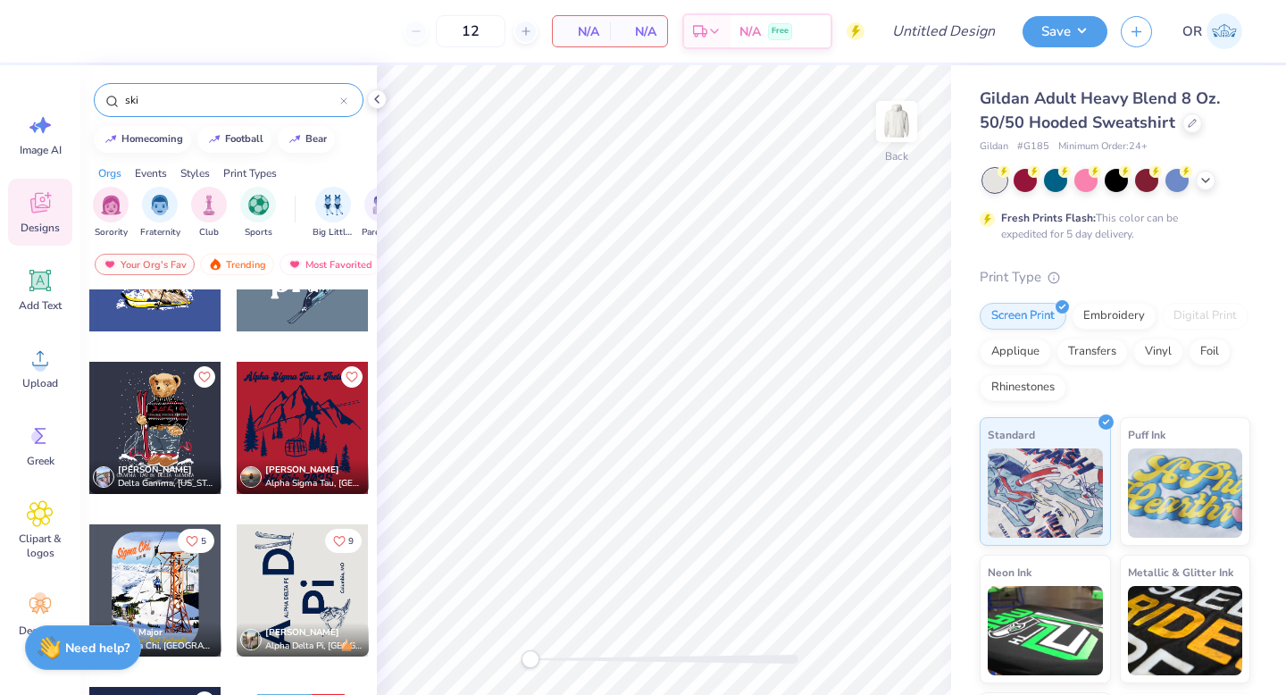
type input "ski"
click at [301, 436] on div at bounding box center [303, 428] width 132 height 132
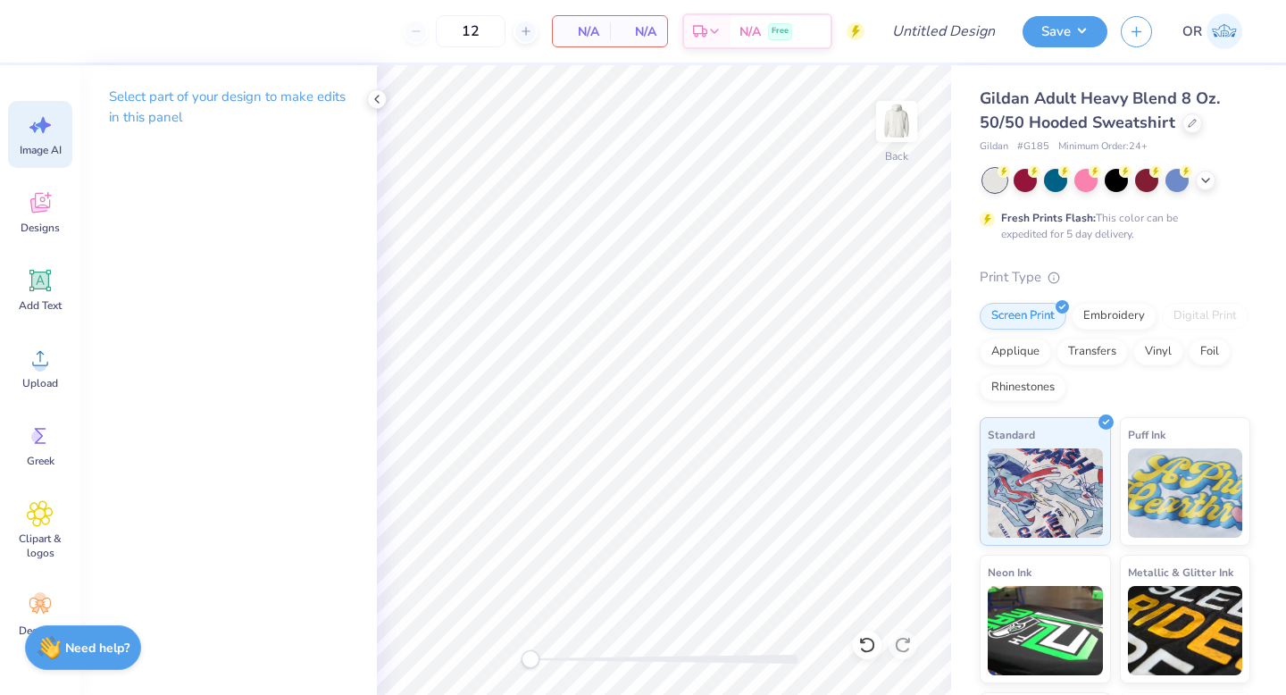
click at [46, 156] on span "Image AI" at bounding box center [41, 150] width 42 height 14
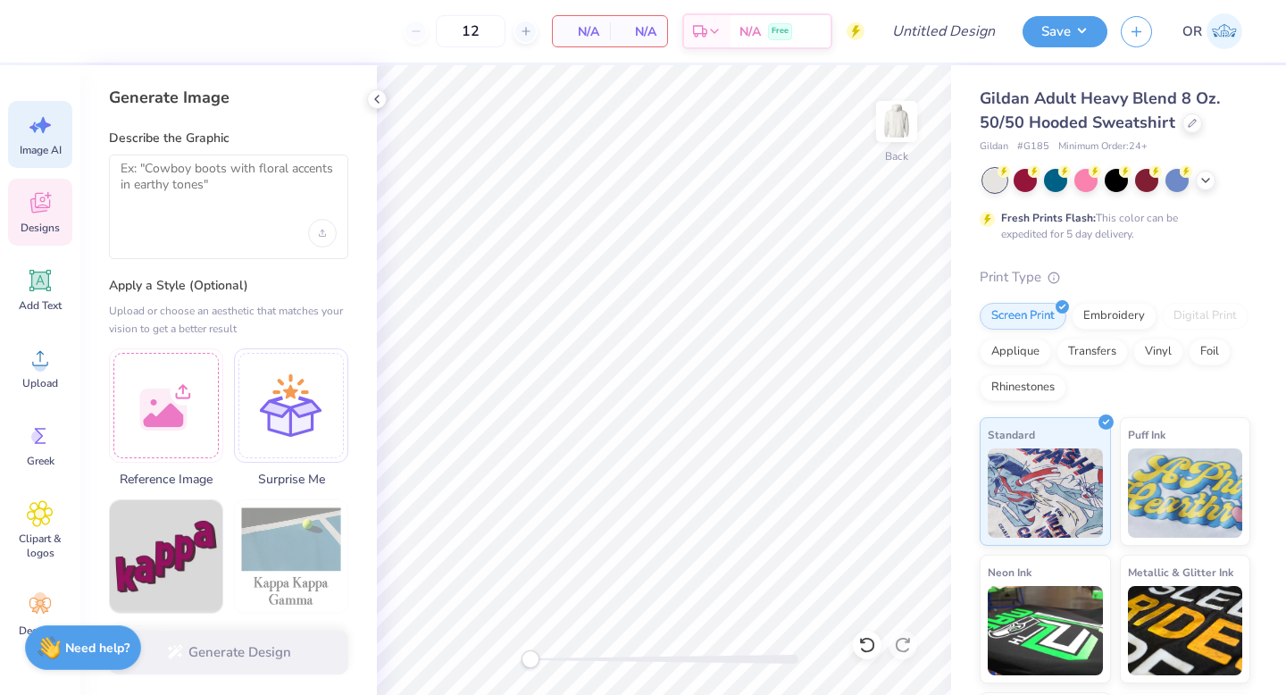
click at [46, 188] on div "Designs" at bounding box center [40, 212] width 64 height 67
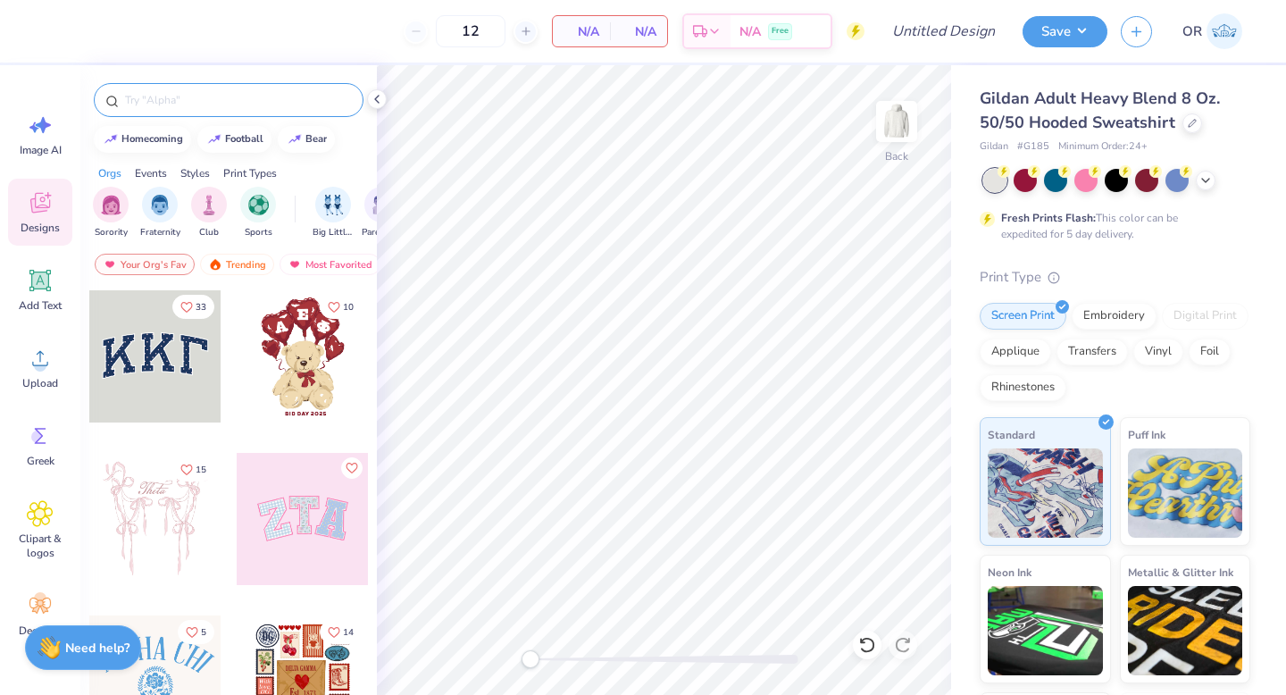
click at [270, 105] on input "text" at bounding box center [237, 100] width 229 height 18
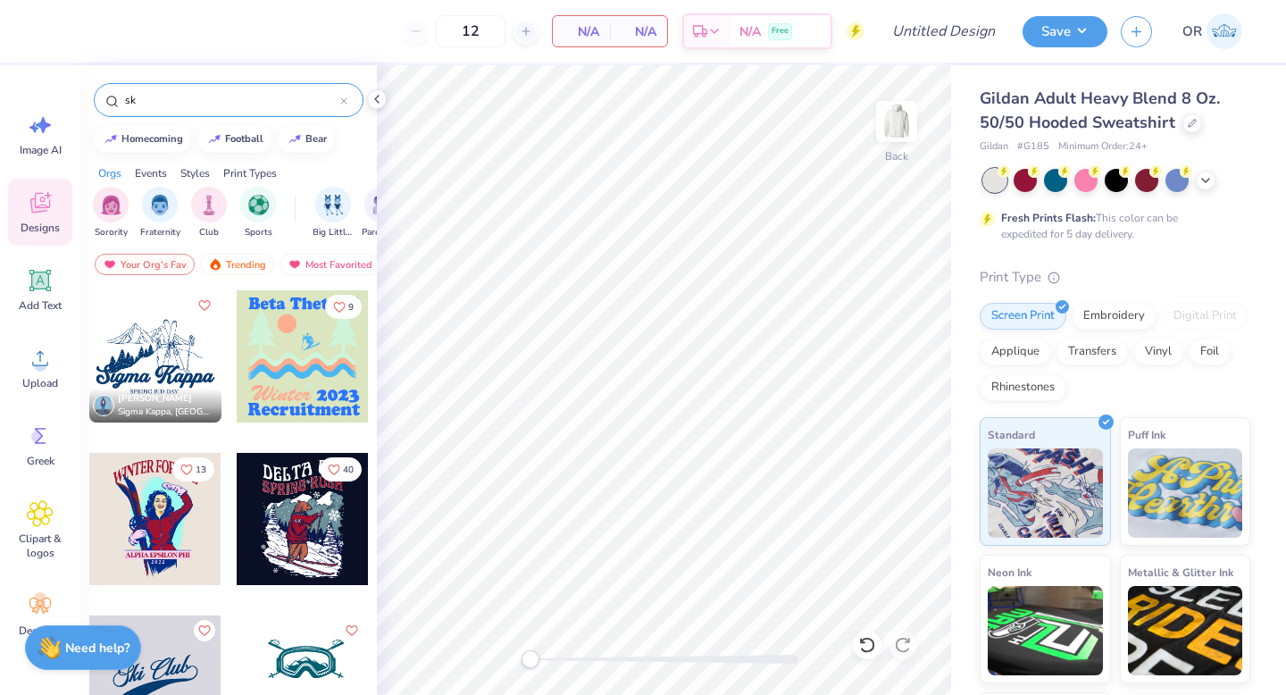
type input "s"
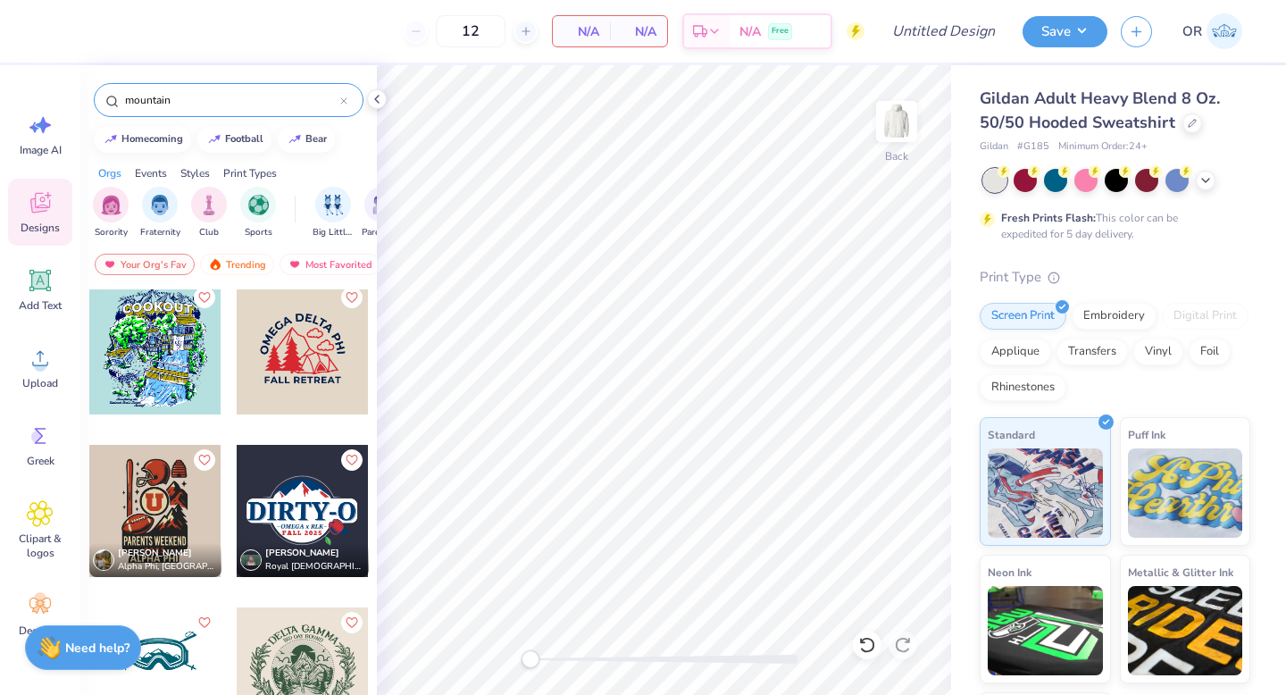
scroll to position [687, 0]
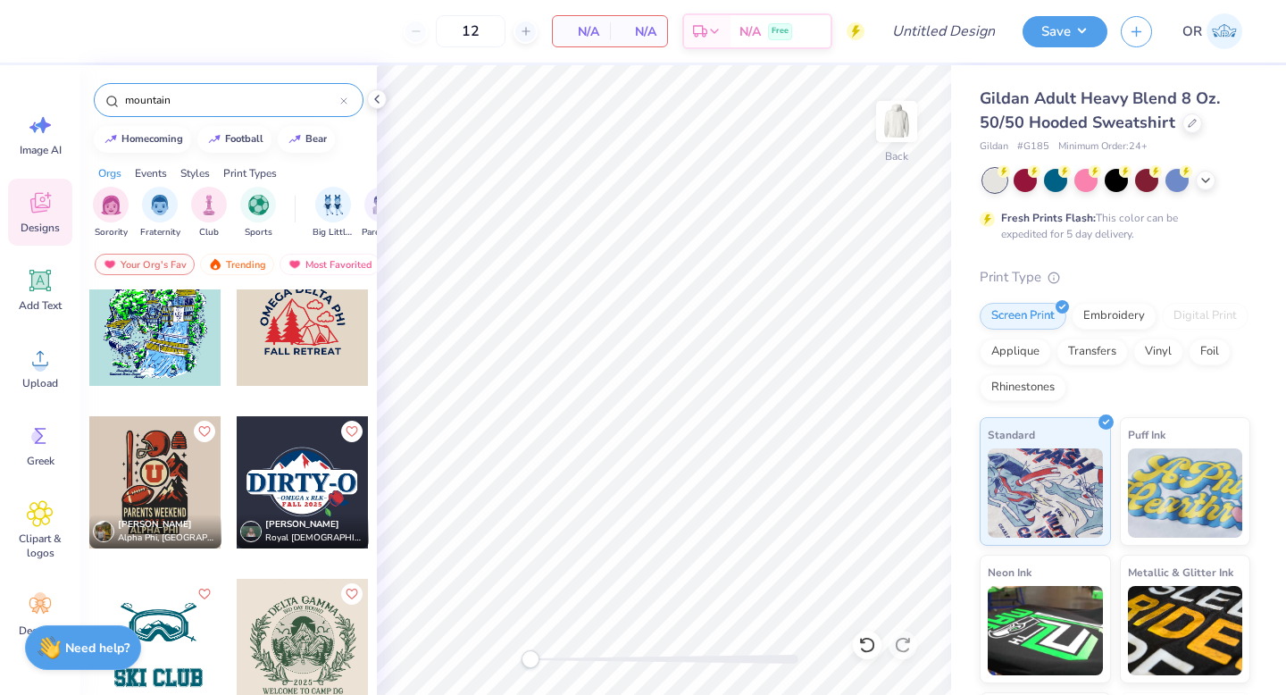
type input "mountain"
click at [327, 470] on div at bounding box center [303, 482] width 132 height 132
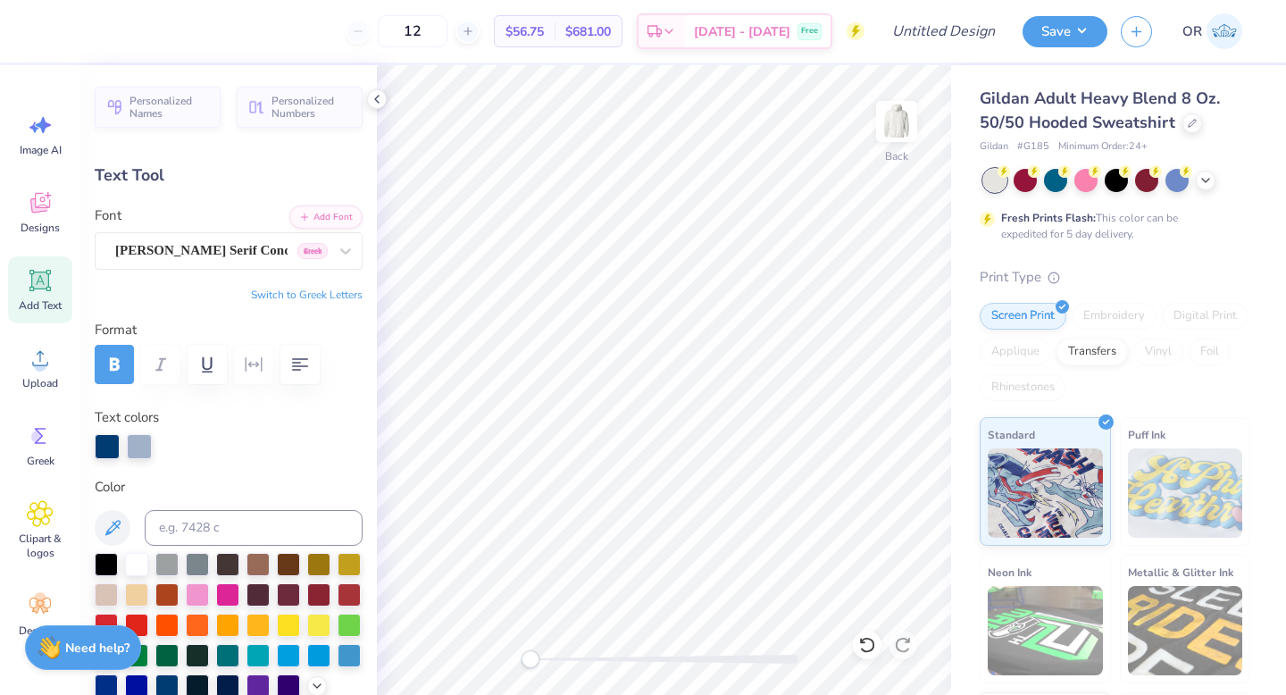
scroll to position [0, 2]
type textarea "D"
type textarea "ELEVATION"
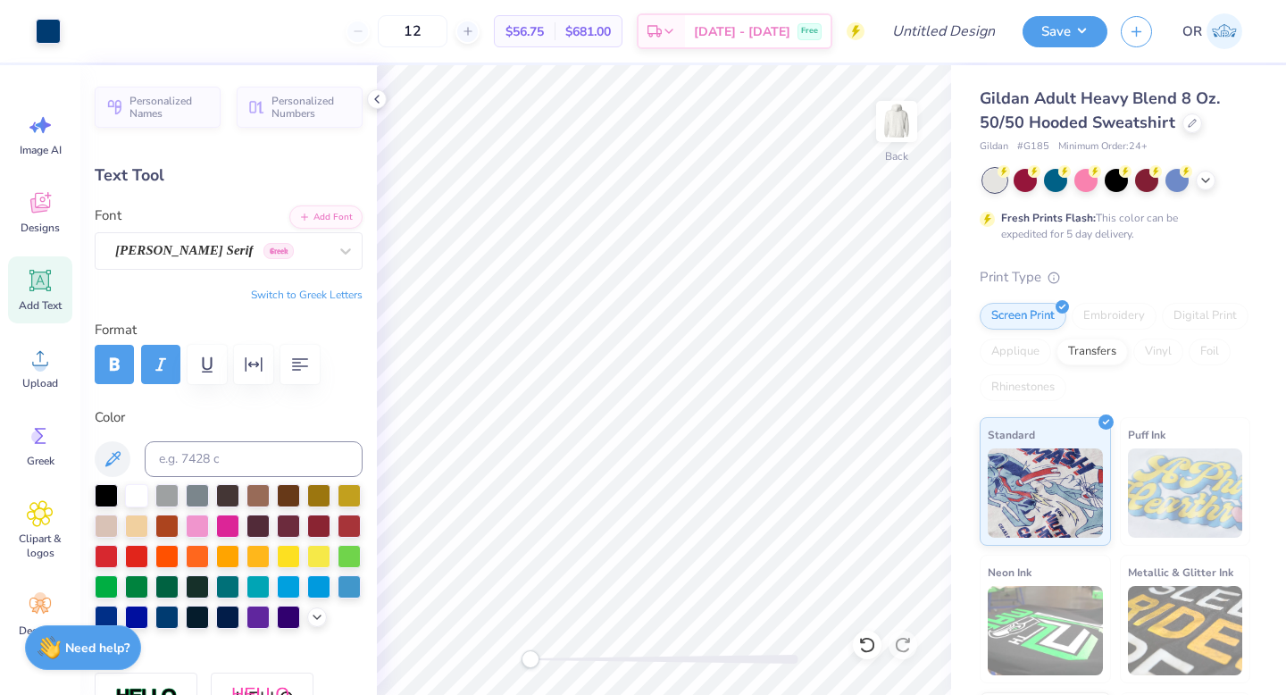
type input "5.30"
type input "0.54"
type input "8.99"
type textarea "OREGON"
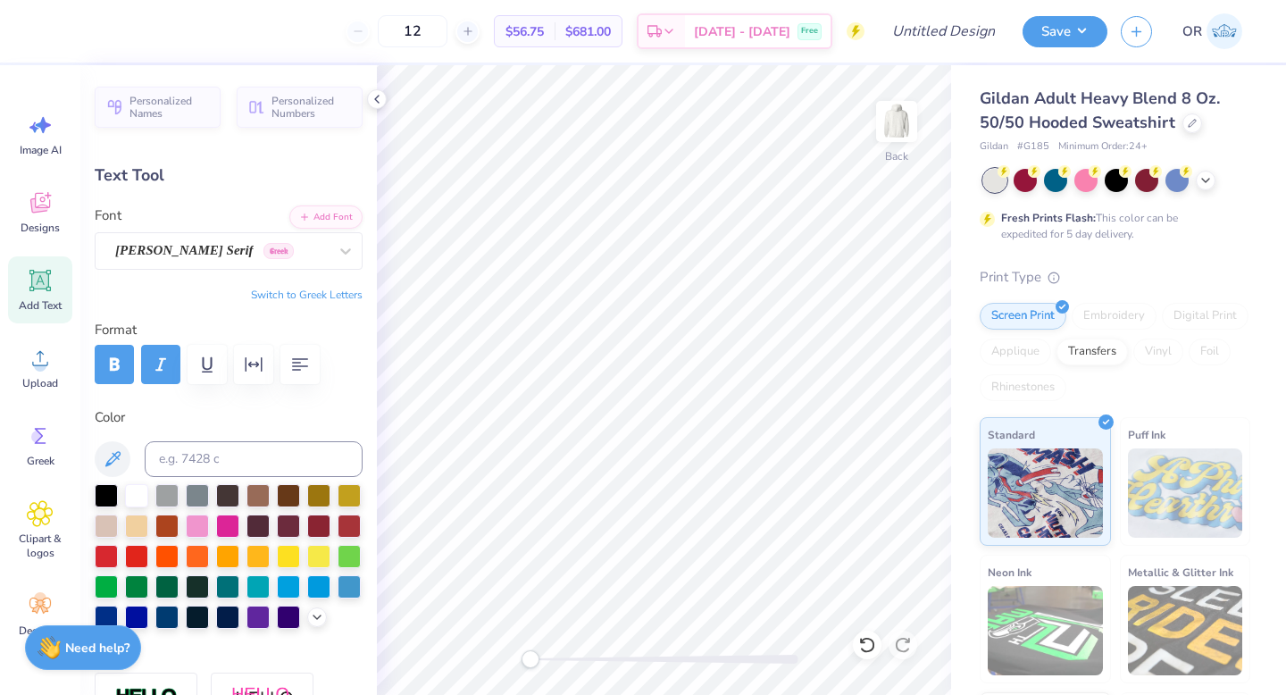
scroll to position [0, 2]
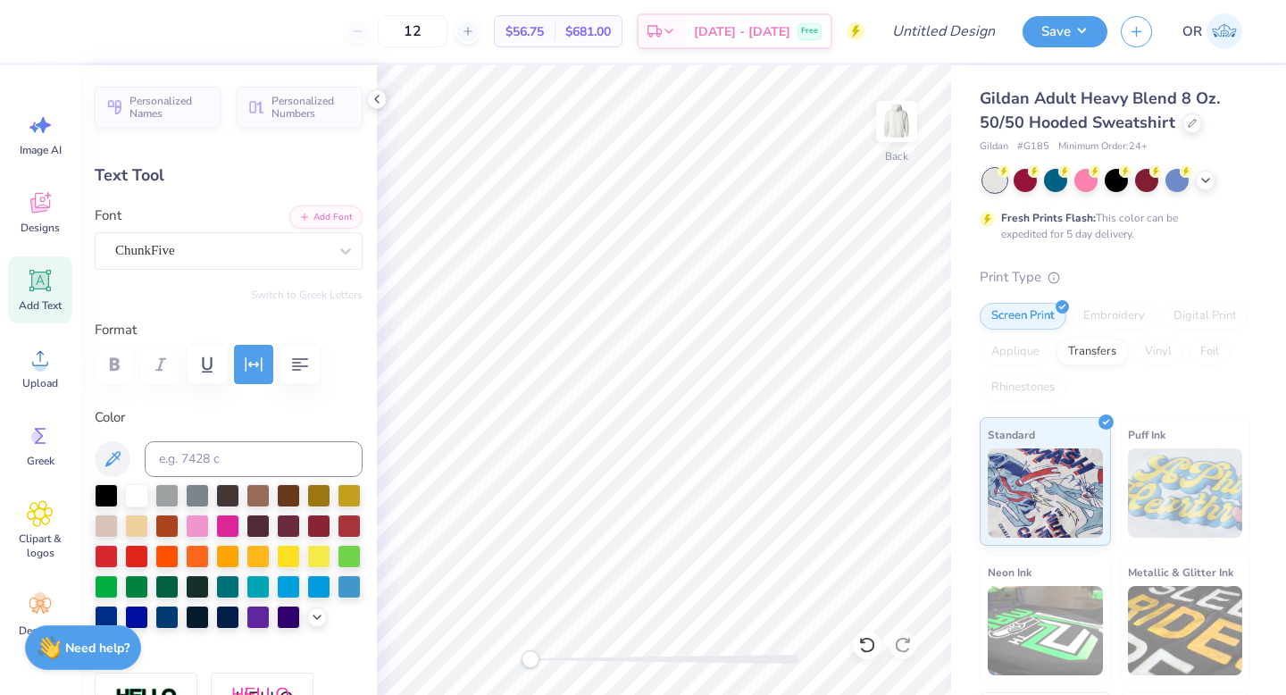
type input "4.85"
type input "0.55"
type input "9.81"
type textarea "2025"
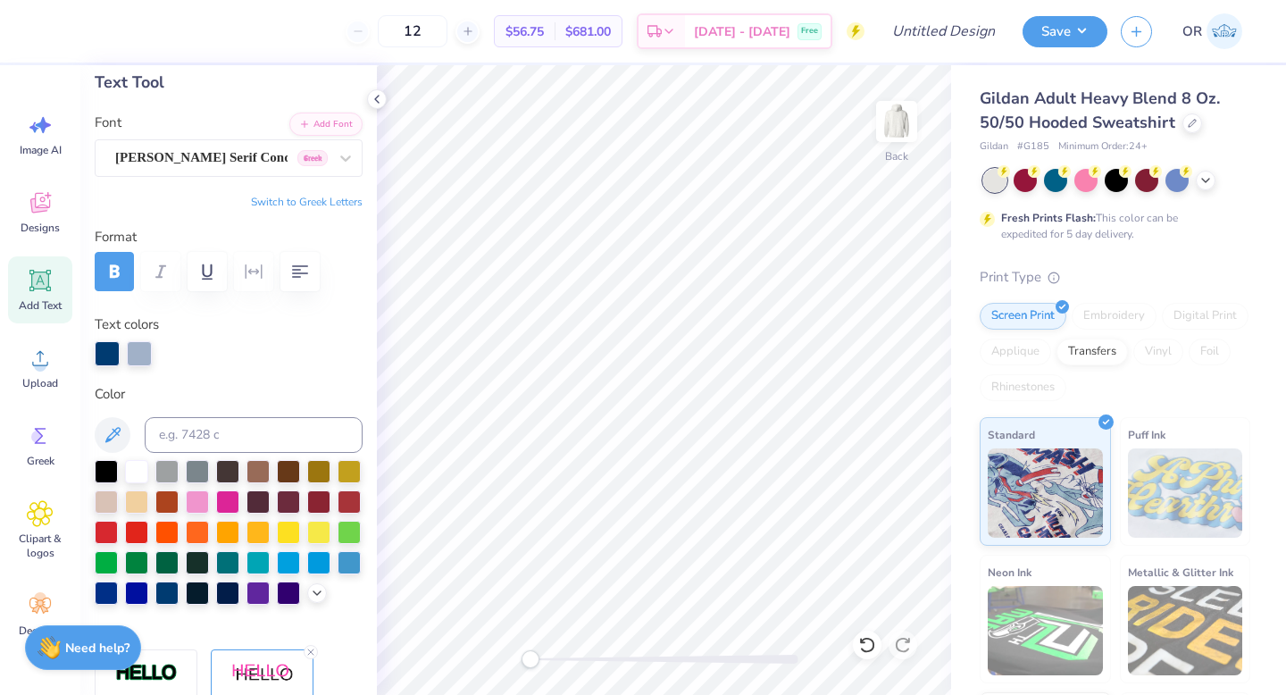
scroll to position [96, 0]
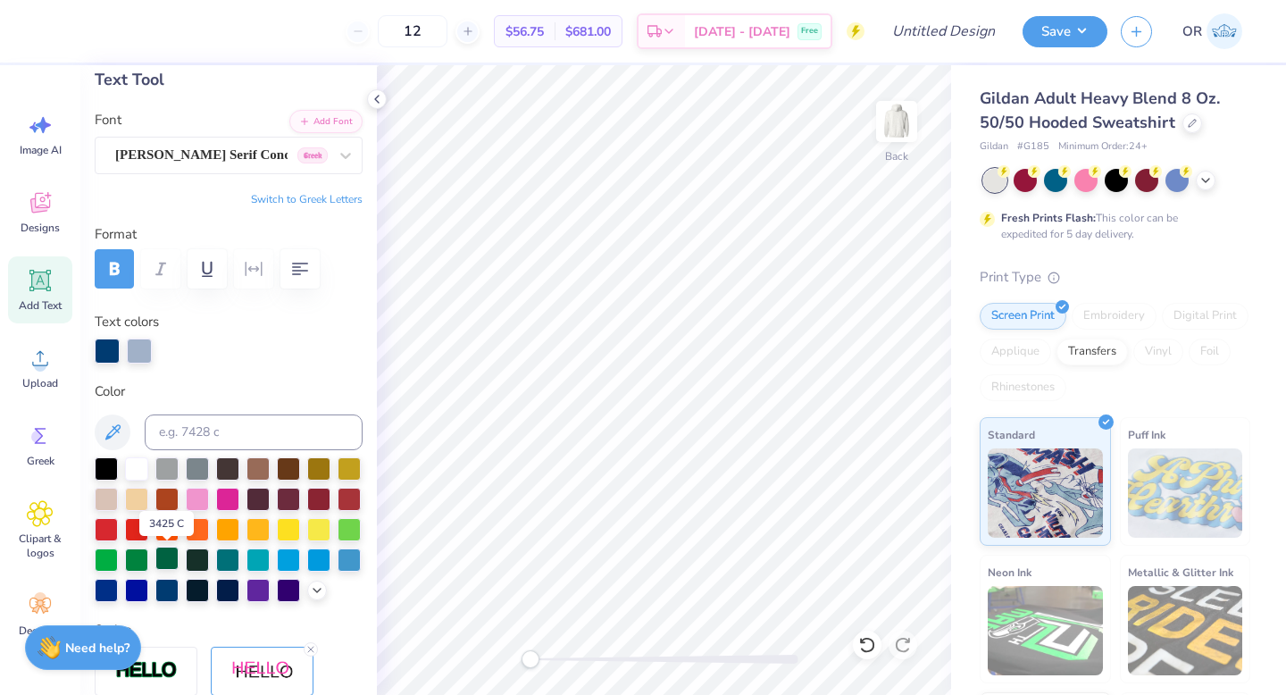
click at [168, 552] on div at bounding box center [166, 558] width 23 height 23
click at [138, 352] on div at bounding box center [139, 350] width 25 height 25
click at [142, 352] on div at bounding box center [139, 350] width 25 height 25
click at [283, 523] on div at bounding box center [288, 527] width 23 height 23
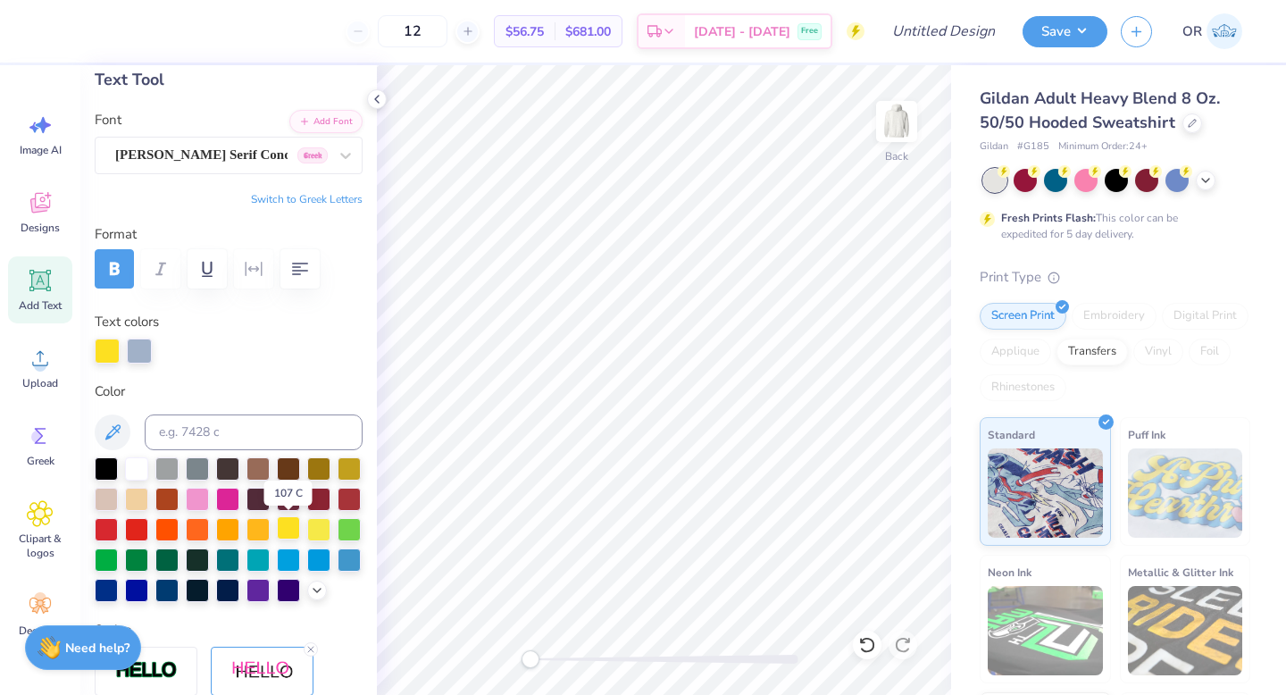
scroll to position [0, 1]
click at [136, 344] on div at bounding box center [139, 350] width 25 height 25
click at [166, 556] on div at bounding box center [166, 558] width 23 height 23
click at [953, 441] on div "Gildan Adult Heavy Blend 8 Oz. 50/50 Hooded Sweatshirt Gildan # G185 Minimum Or…" at bounding box center [1118, 443] width 335 height 756
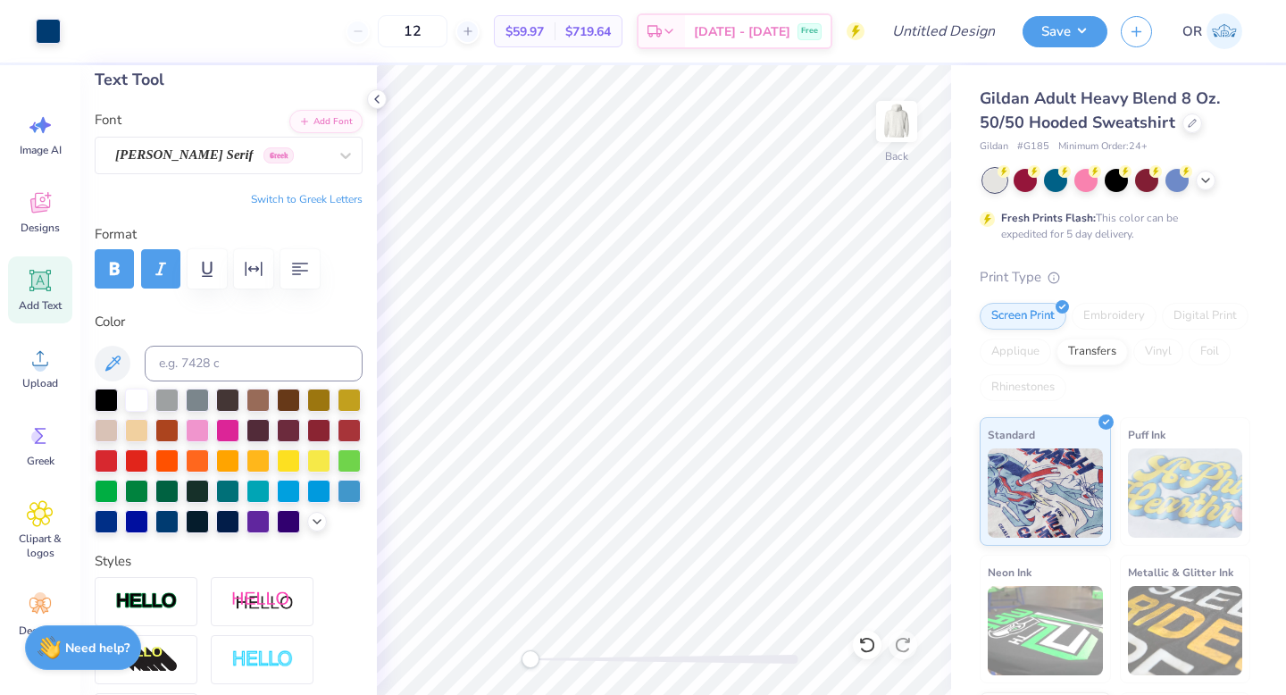
type input "3.35"
type input "0.54"
type input "8.99"
click at [289, 458] on div at bounding box center [288, 458] width 23 height 23
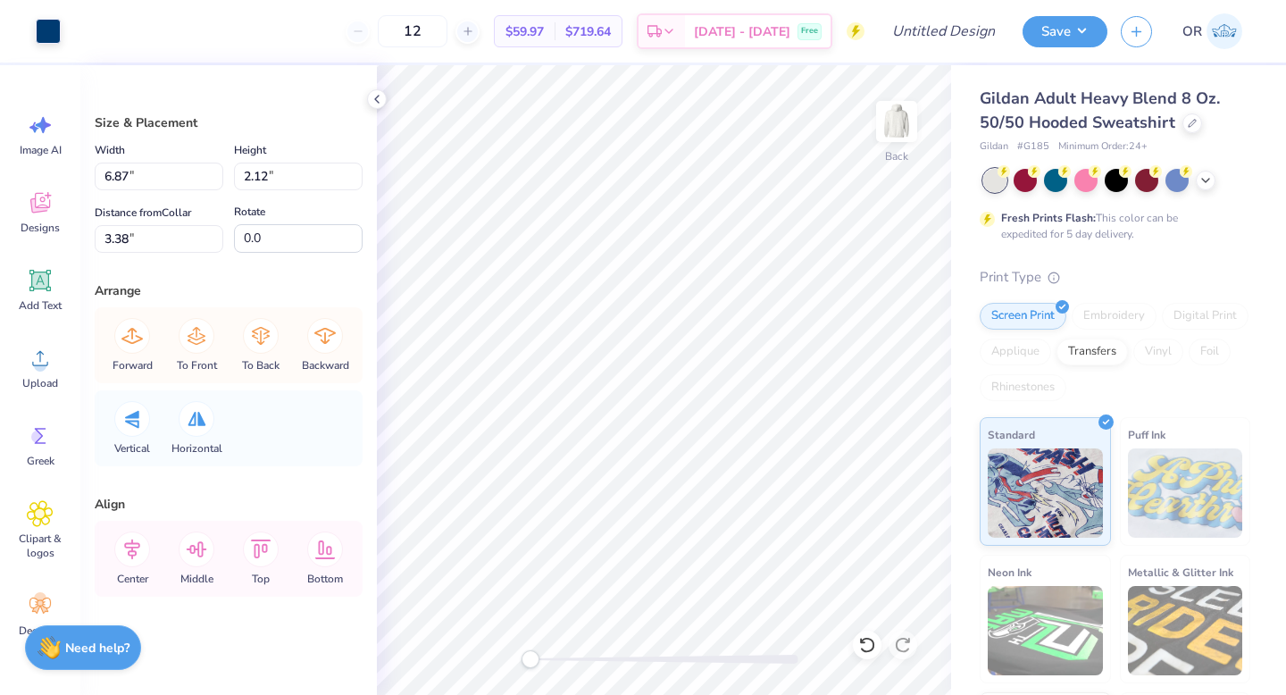
scroll to position [0, 0]
click at [32, 25] on div "Art colors" at bounding box center [30, 31] width 61 height 63
click at [43, 29] on div at bounding box center [48, 29] width 25 height 25
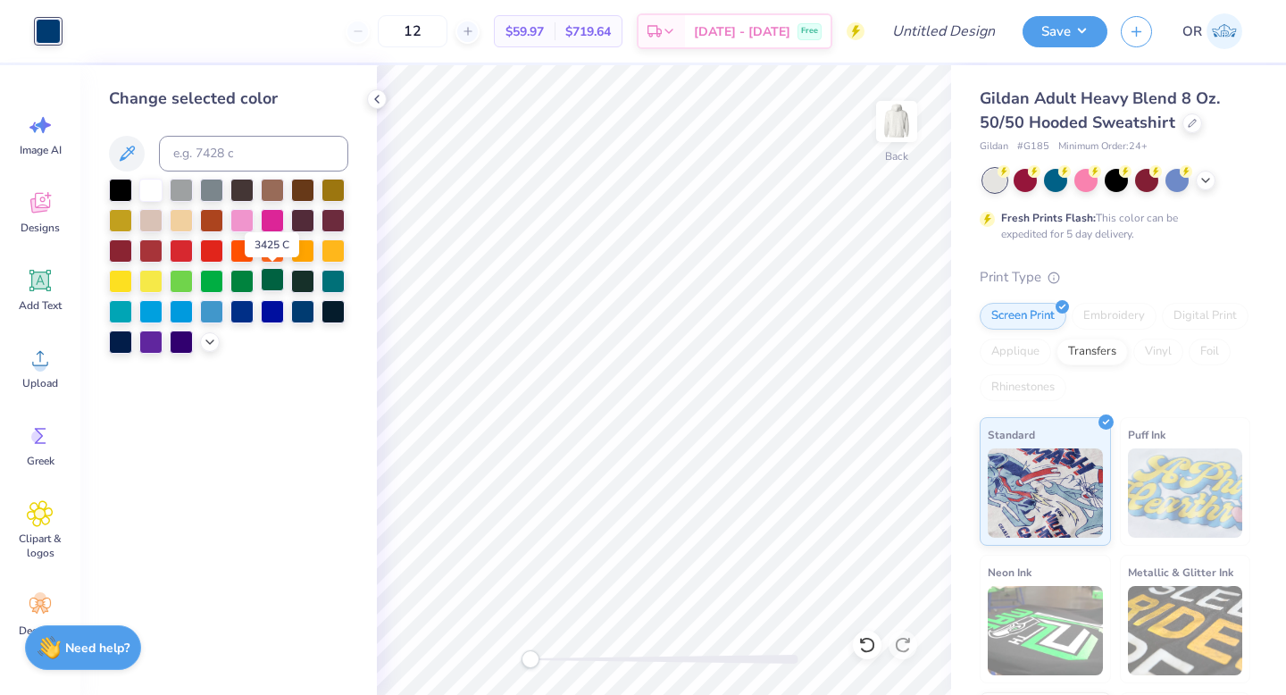
click at [270, 283] on div at bounding box center [272, 279] width 23 height 23
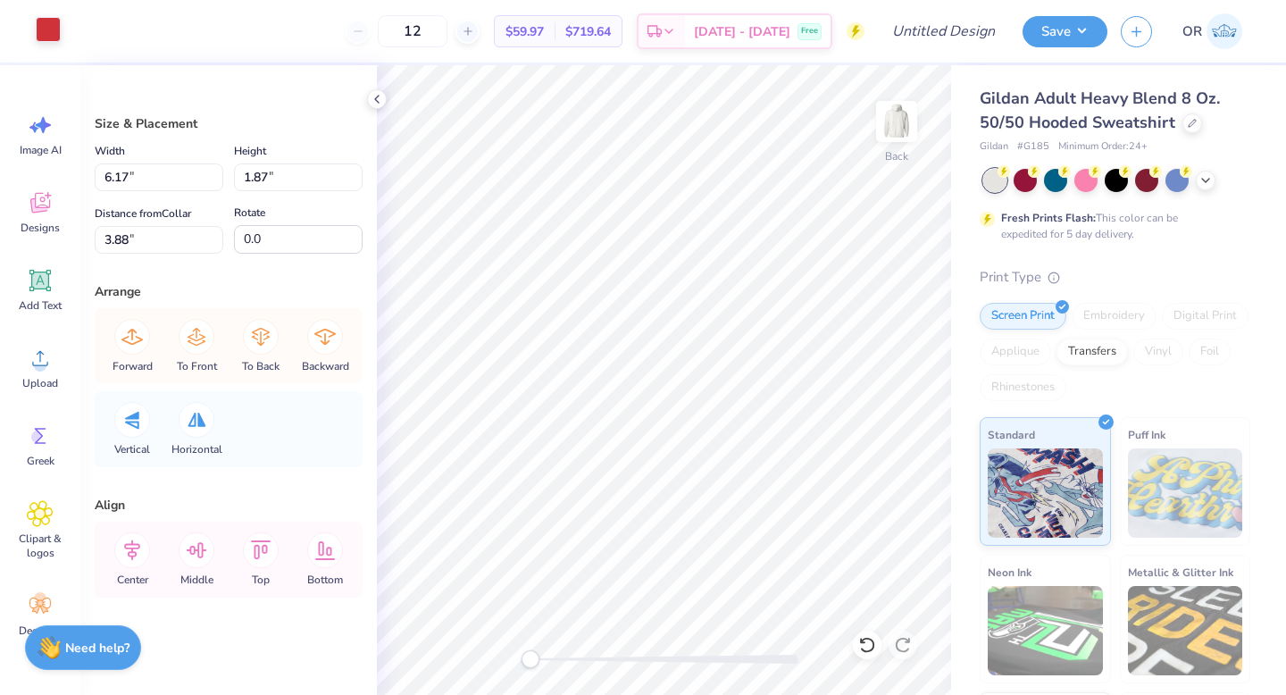
click at [48, 26] on div at bounding box center [48, 29] width 25 height 25
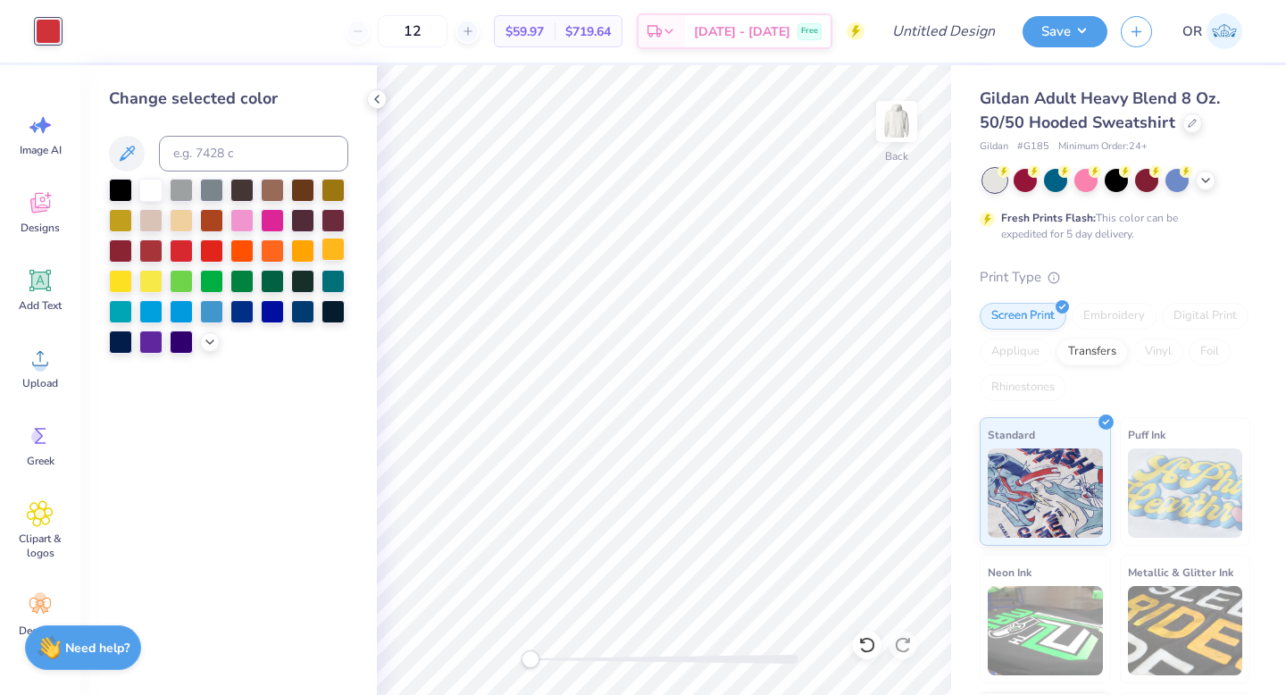
click at [330, 248] on div at bounding box center [333, 249] width 23 height 23
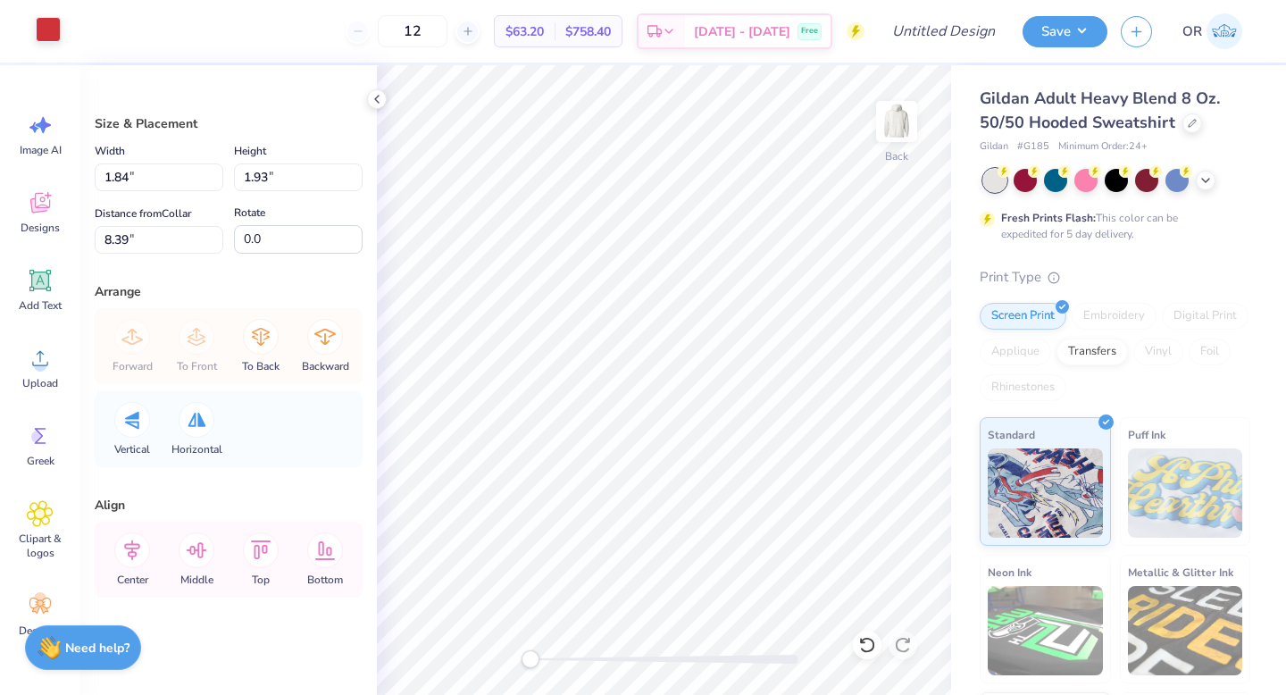
click at [44, 28] on div at bounding box center [48, 29] width 25 height 25
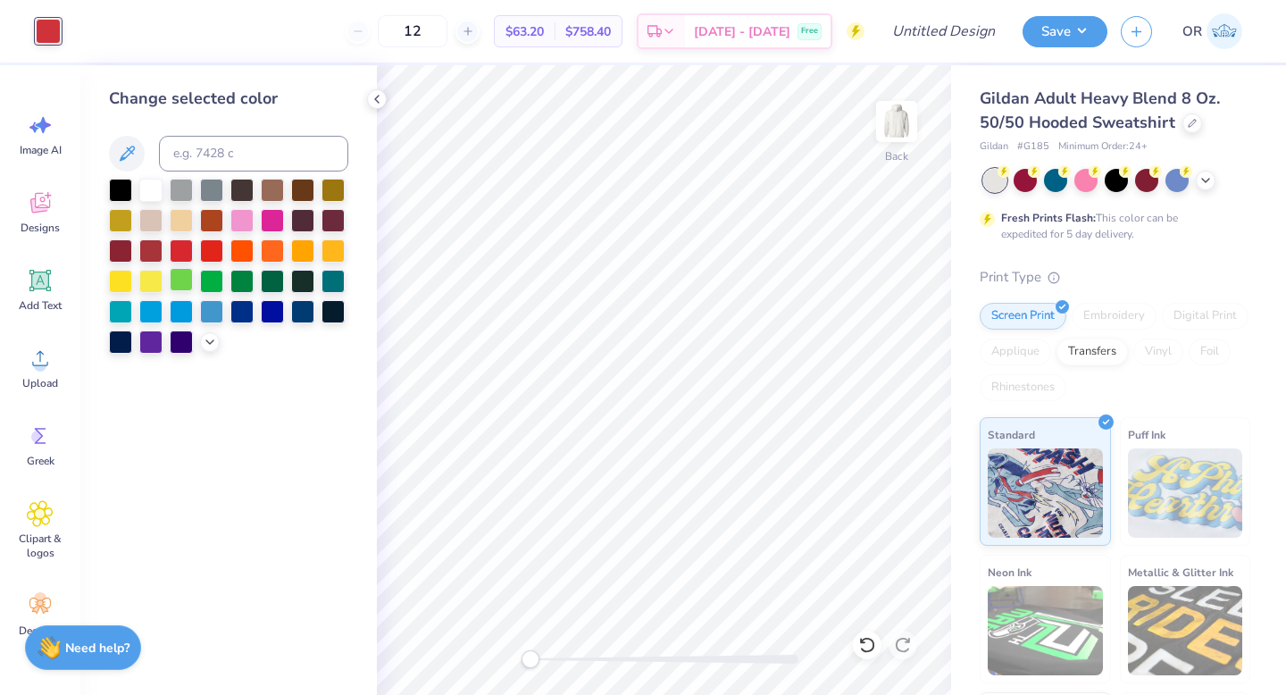
click at [183, 273] on div at bounding box center [181, 279] width 23 height 23
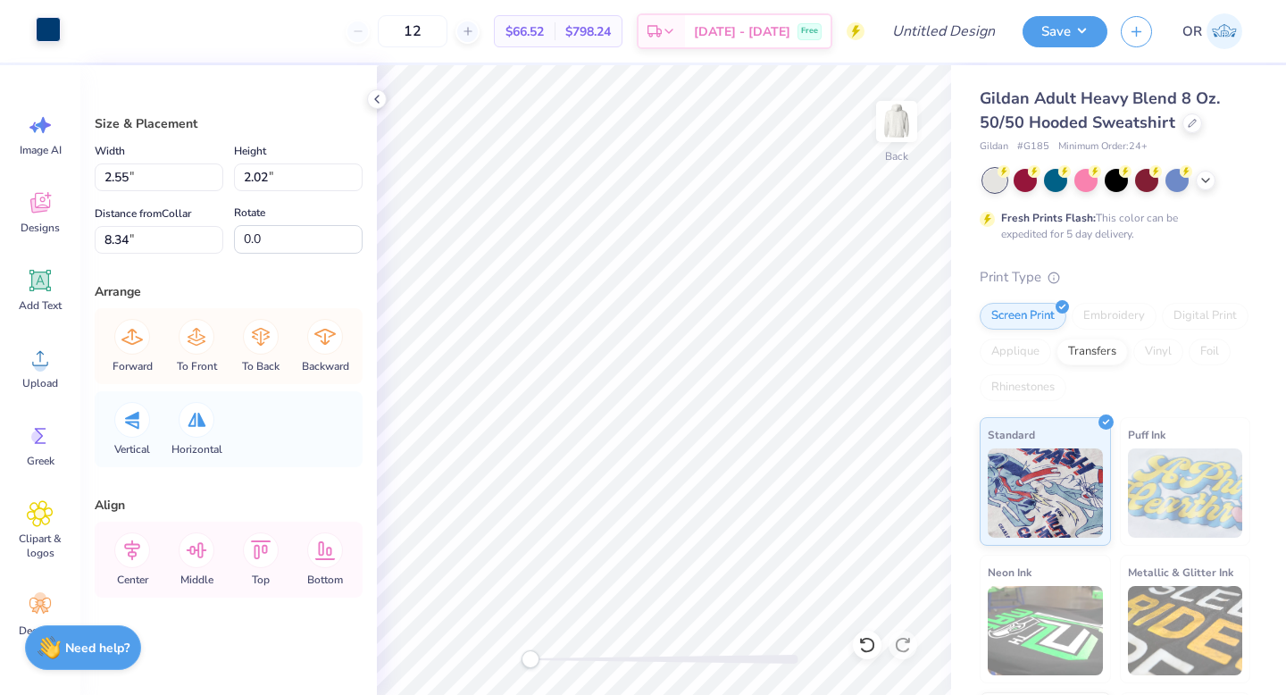
click at [53, 34] on div at bounding box center [48, 29] width 25 height 25
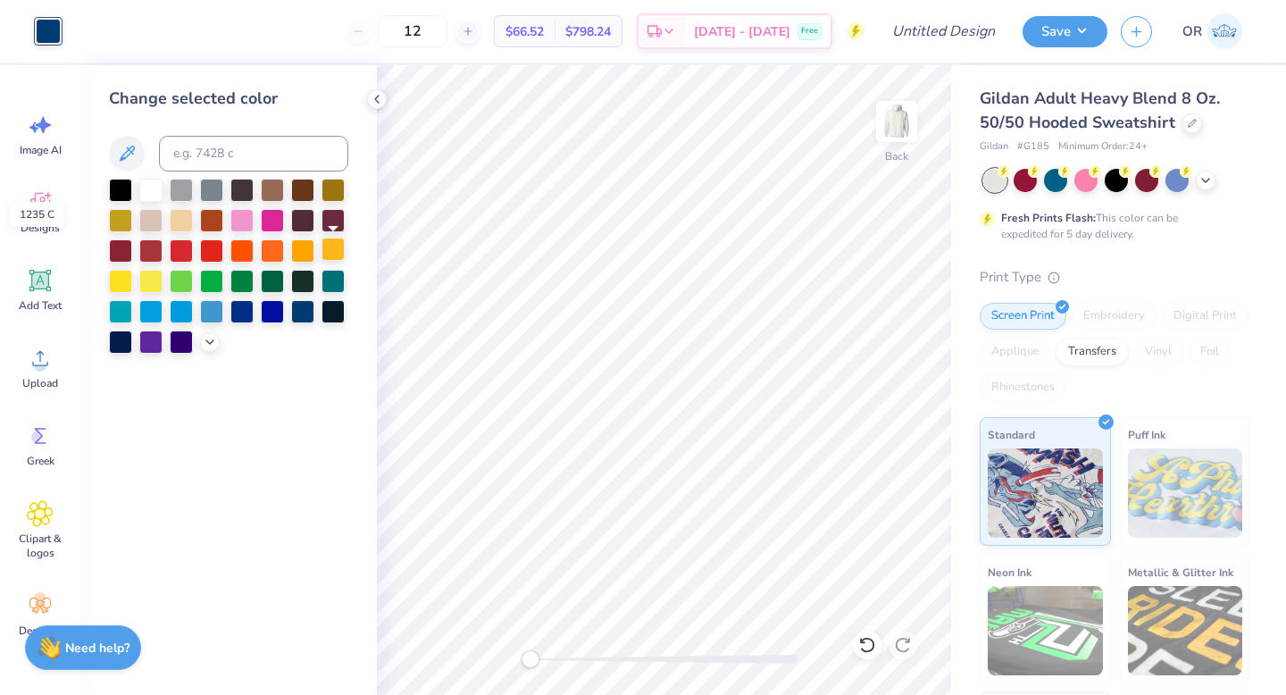
click at [340, 247] on div at bounding box center [333, 249] width 23 height 23
click at [122, 188] on div at bounding box center [120, 188] width 23 height 23
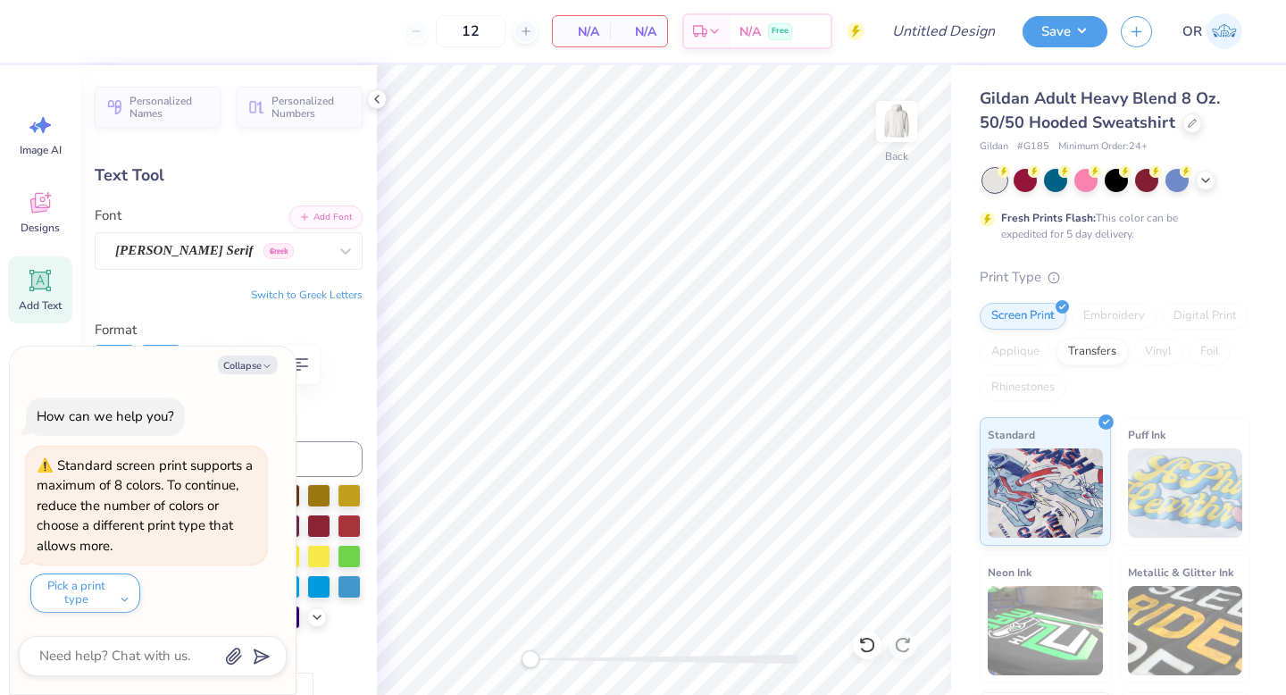
click at [323, 409] on label "Color" at bounding box center [229, 417] width 268 height 21
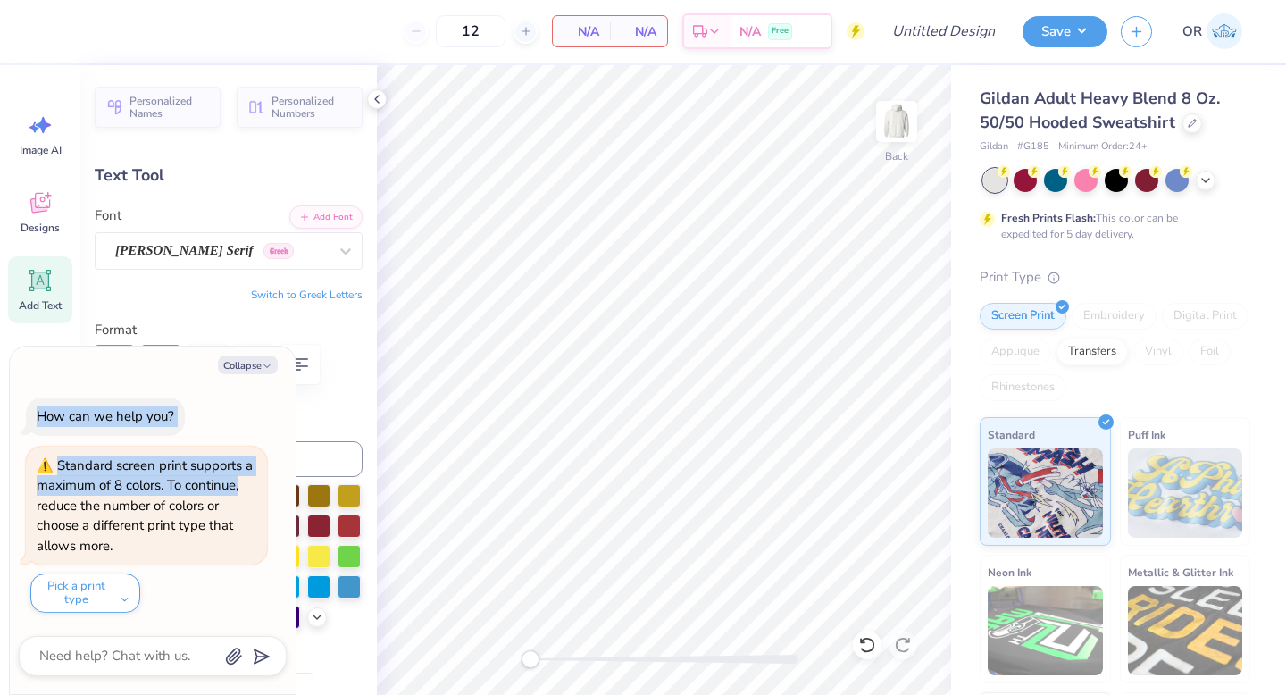
drag, startPoint x: 185, startPoint y: 377, endPoint x: 276, endPoint y: 480, distance: 137.9
click at [276, 480] on div "Collapse How can we help you? Standard screen print supports a maximum of 8 col…" at bounding box center [153, 520] width 286 height 347
click at [257, 363] on button "Collapse" at bounding box center [248, 364] width 60 height 19
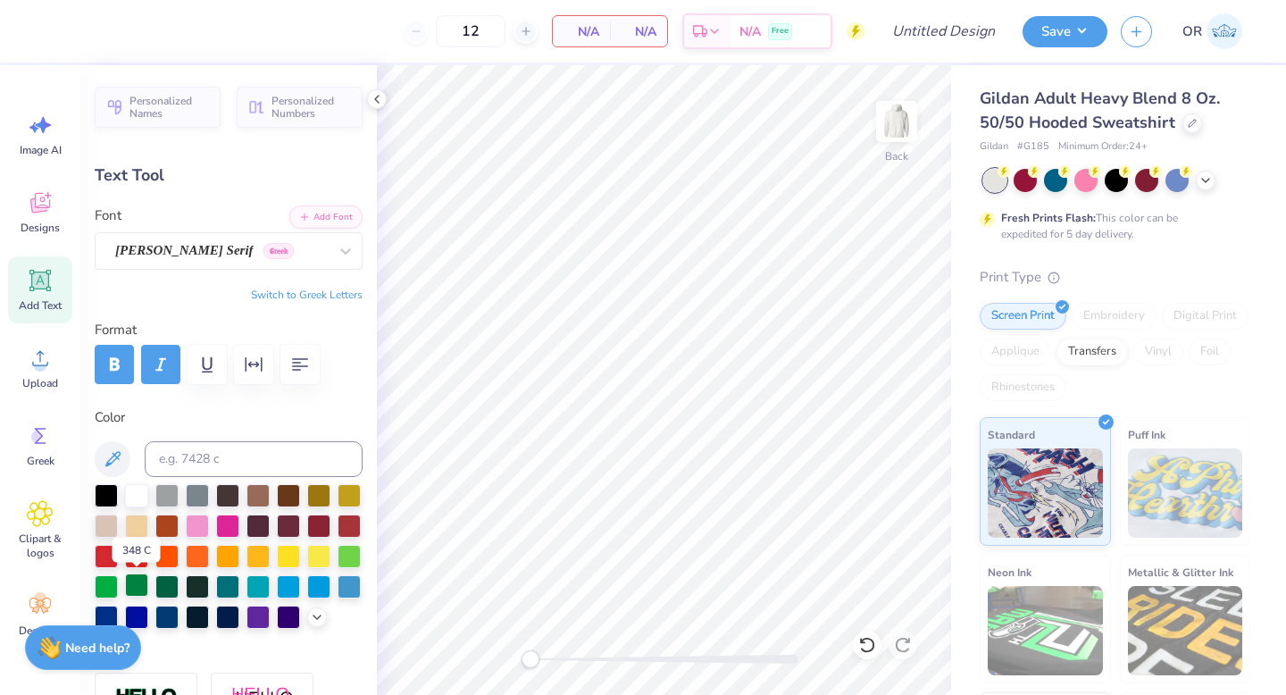
click at [139, 581] on div at bounding box center [136, 584] width 23 height 23
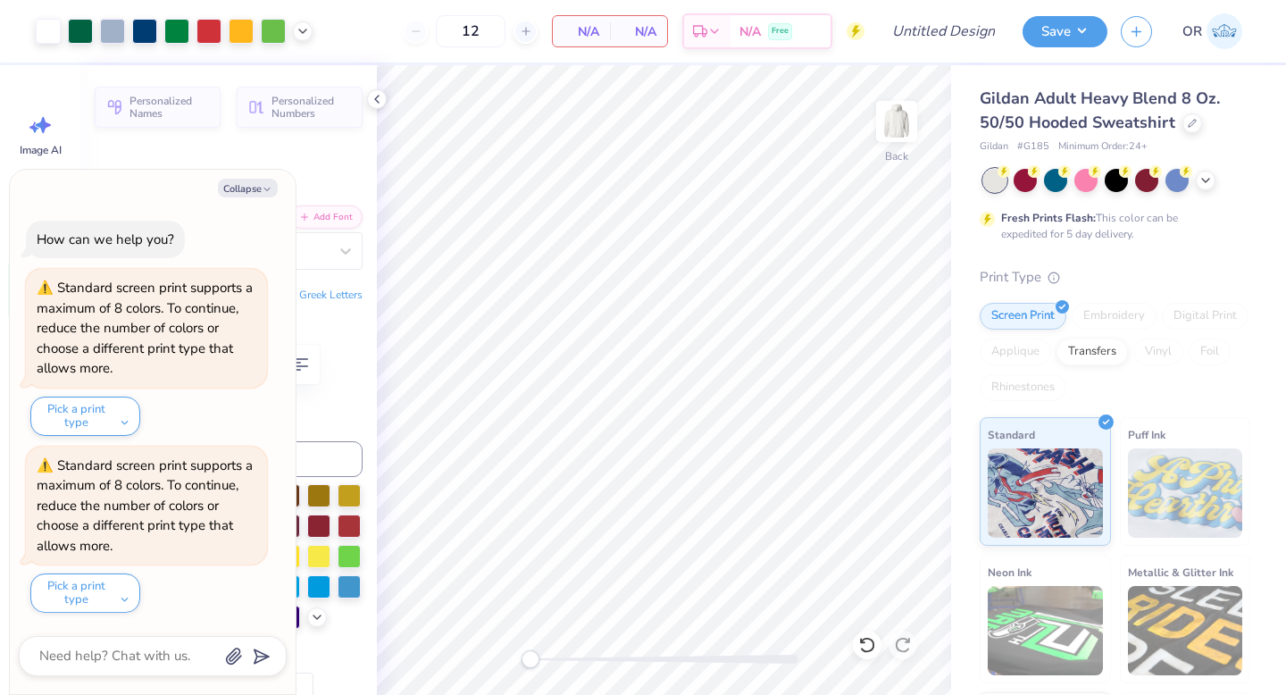
type textarea "x"
type input "2.08"
type input "0.55"
type input "9.81"
click at [236, 185] on button "Collapse" at bounding box center [248, 188] width 60 height 19
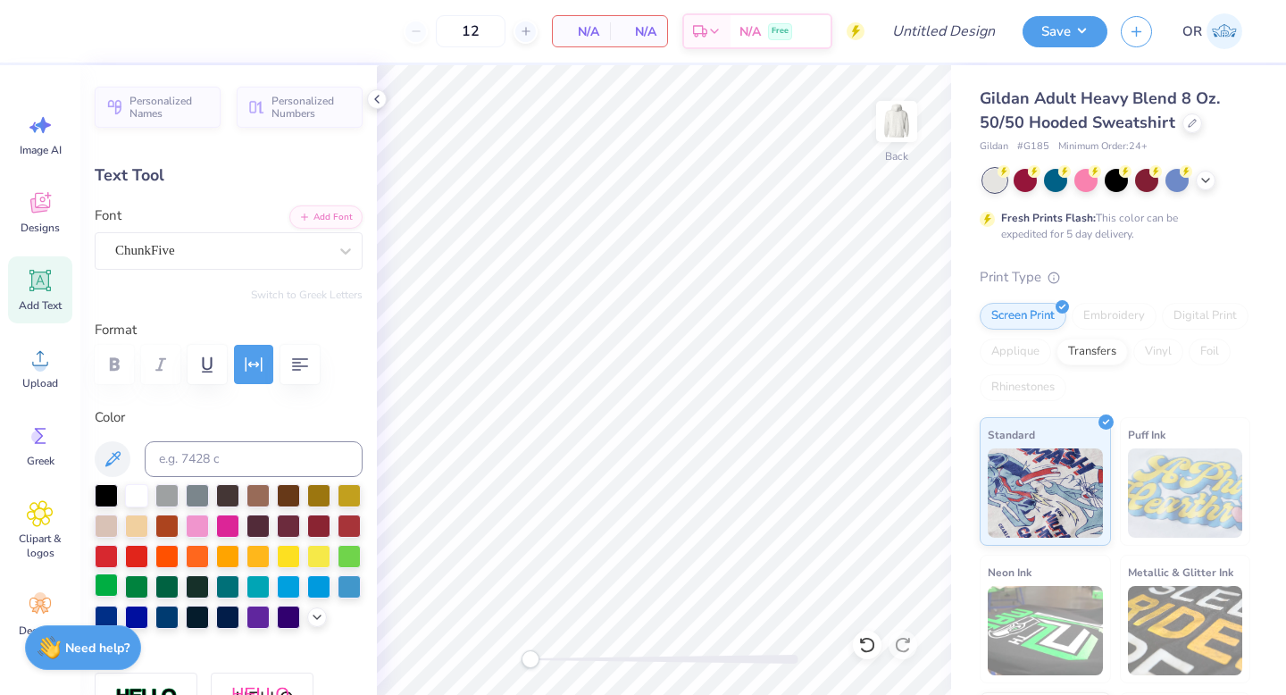
click at [110, 579] on div at bounding box center [106, 584] width 23 height 23
click at [252, 553] on div at bounding box center [257, 554] width 23 height 23
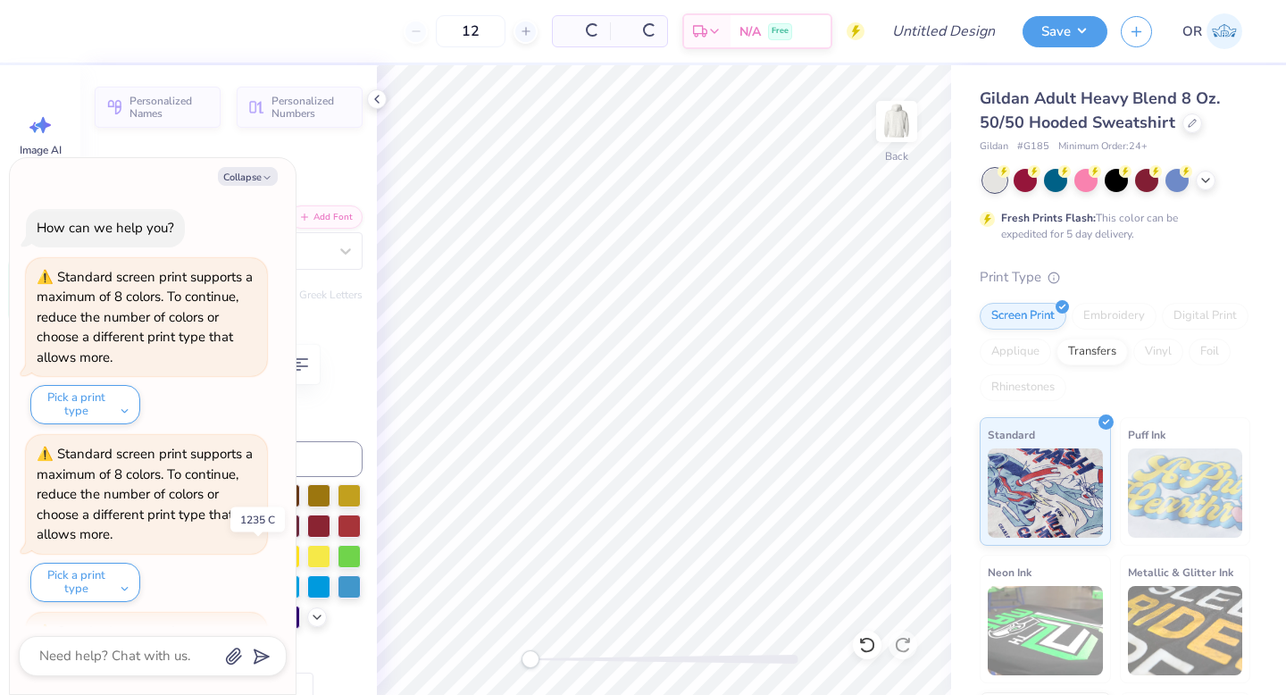
scroll to position [166, 0]
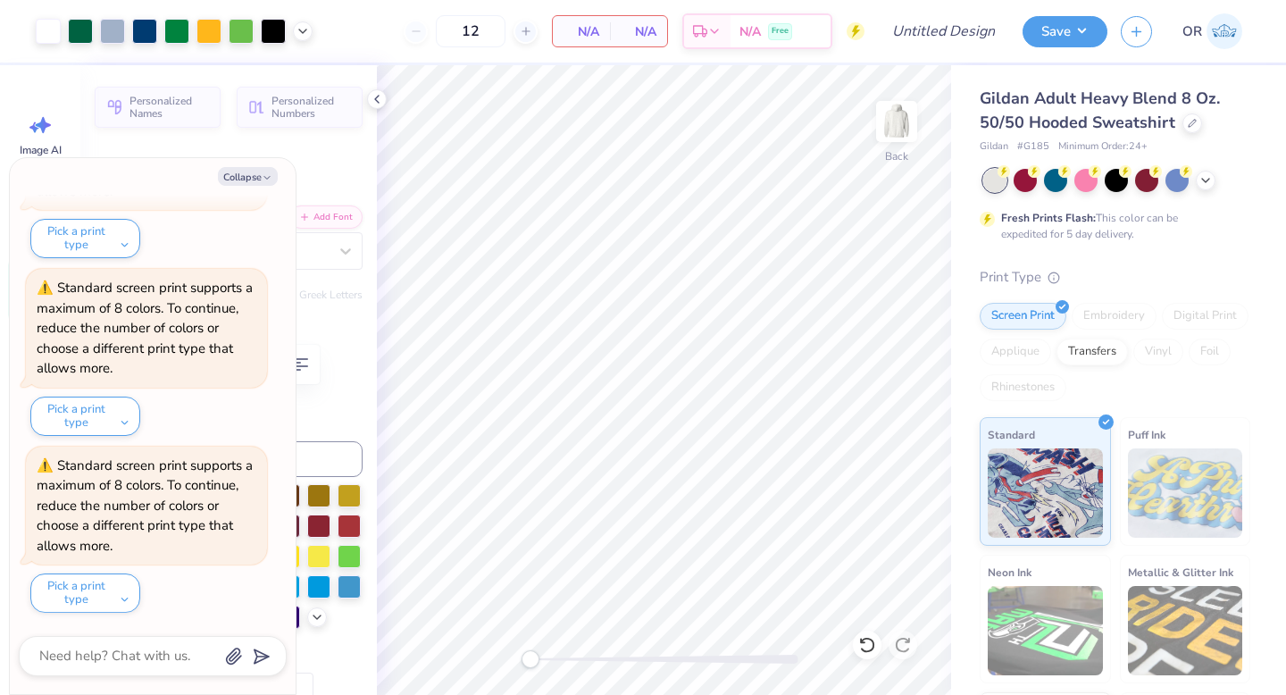
type textarea "x"
type input "13.47"
type input "2.38"
type input "6.06"
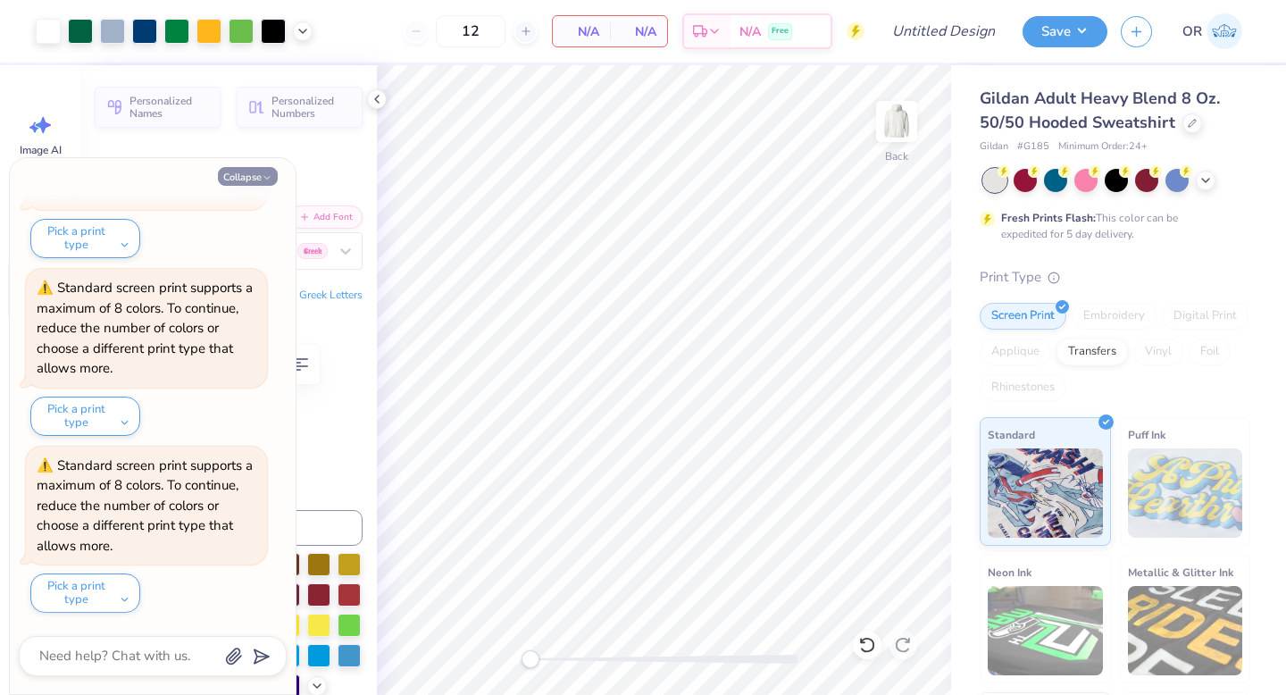
click at [255, 176] on button "Collapse" at bounding box center [248, 176] width 60 height 19
type textarea "x"
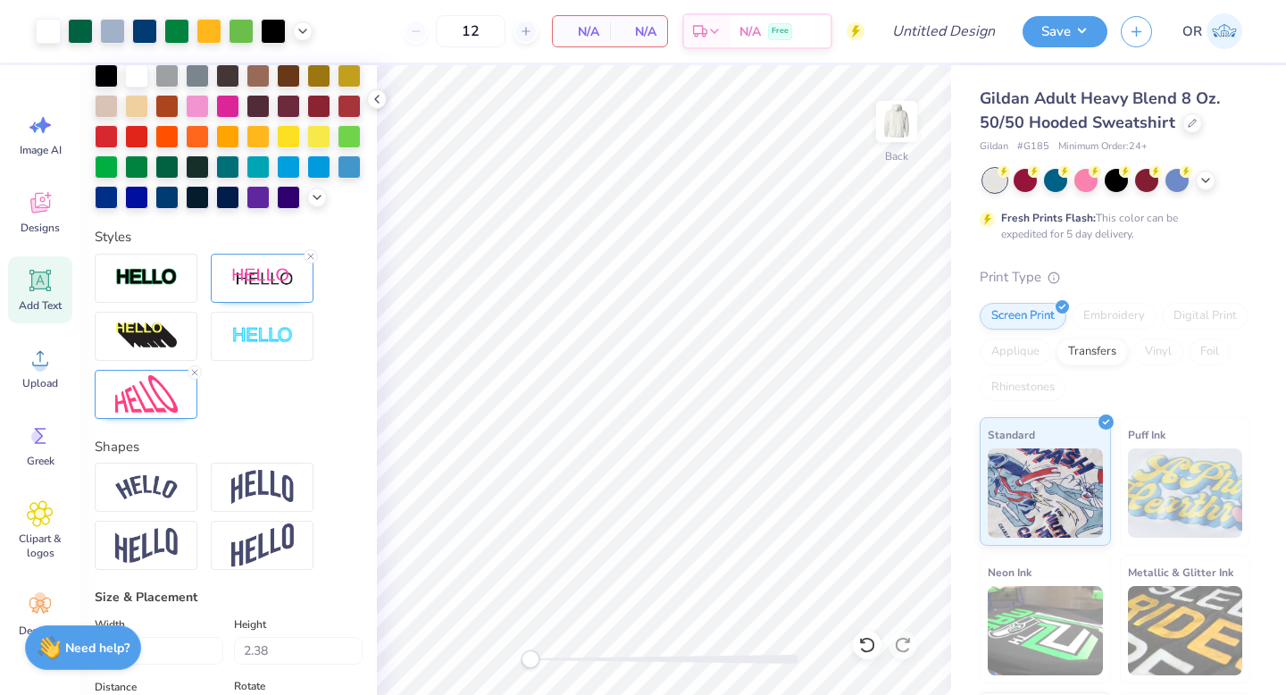
scroll to position [489, 0]
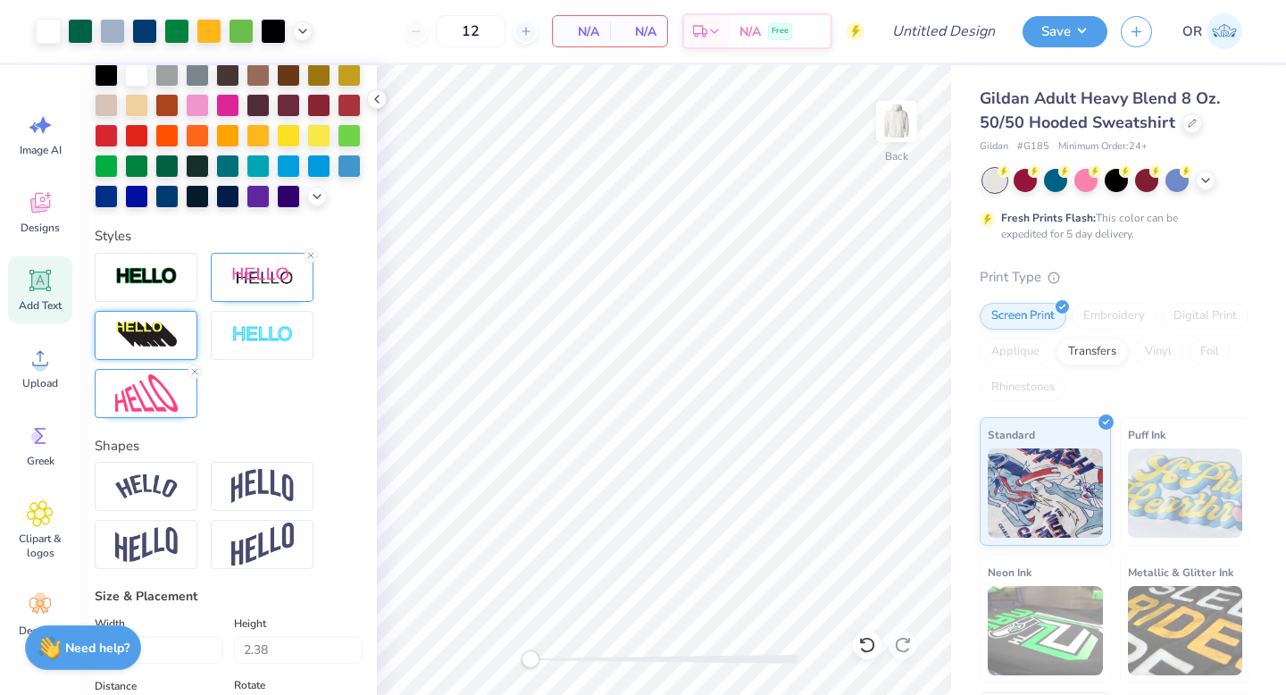
click at [137, 332] on img at bounding box center [146, 335] width 63 height 29
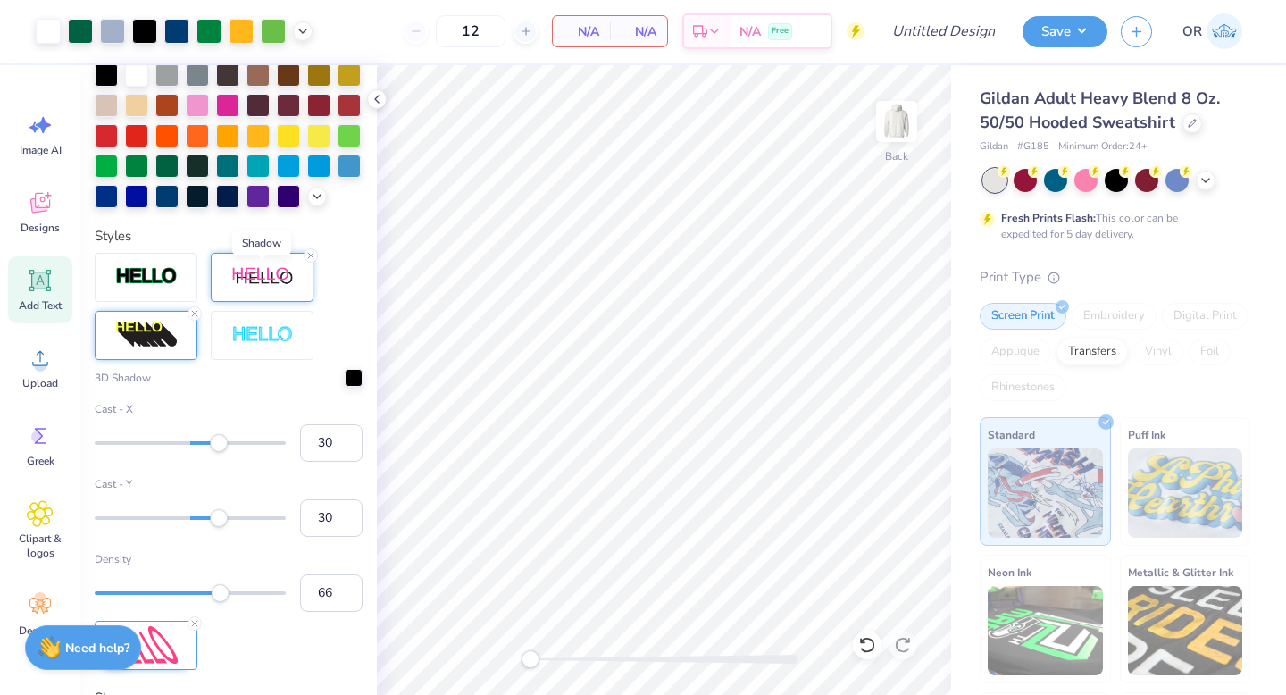
click at [244, 280] on img at bounding box center [262, 277] width 63 height 22
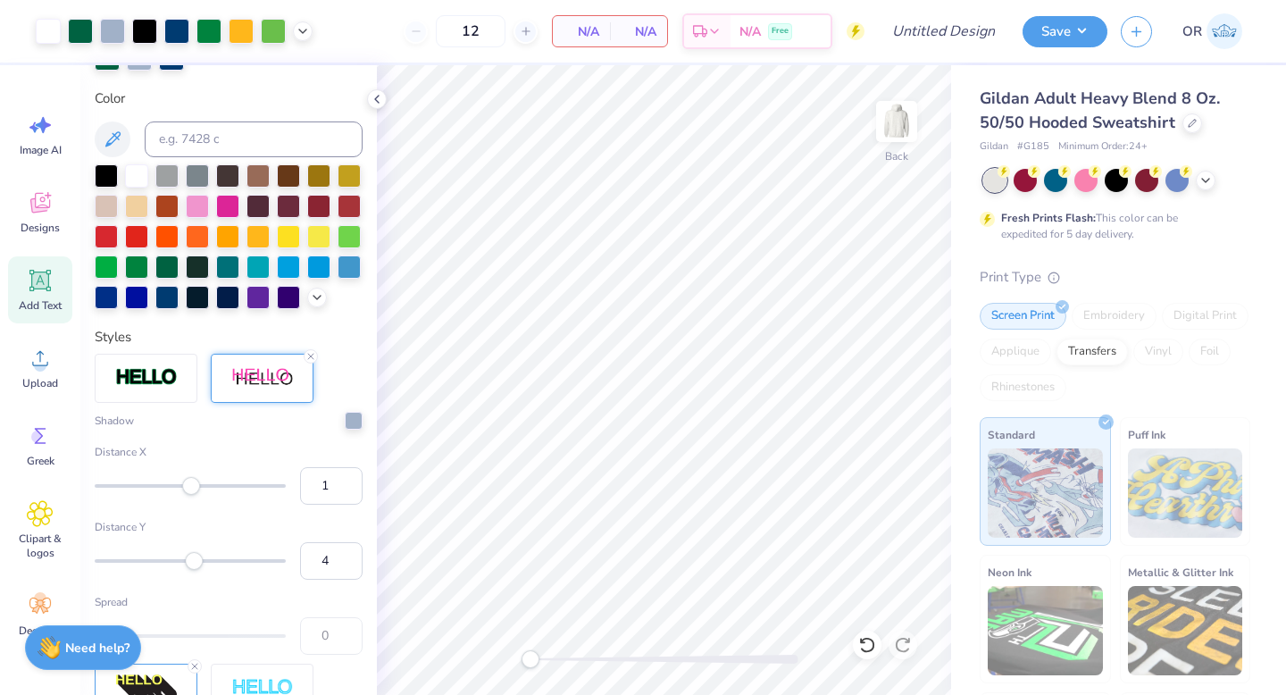
scroll to position [373, 0]
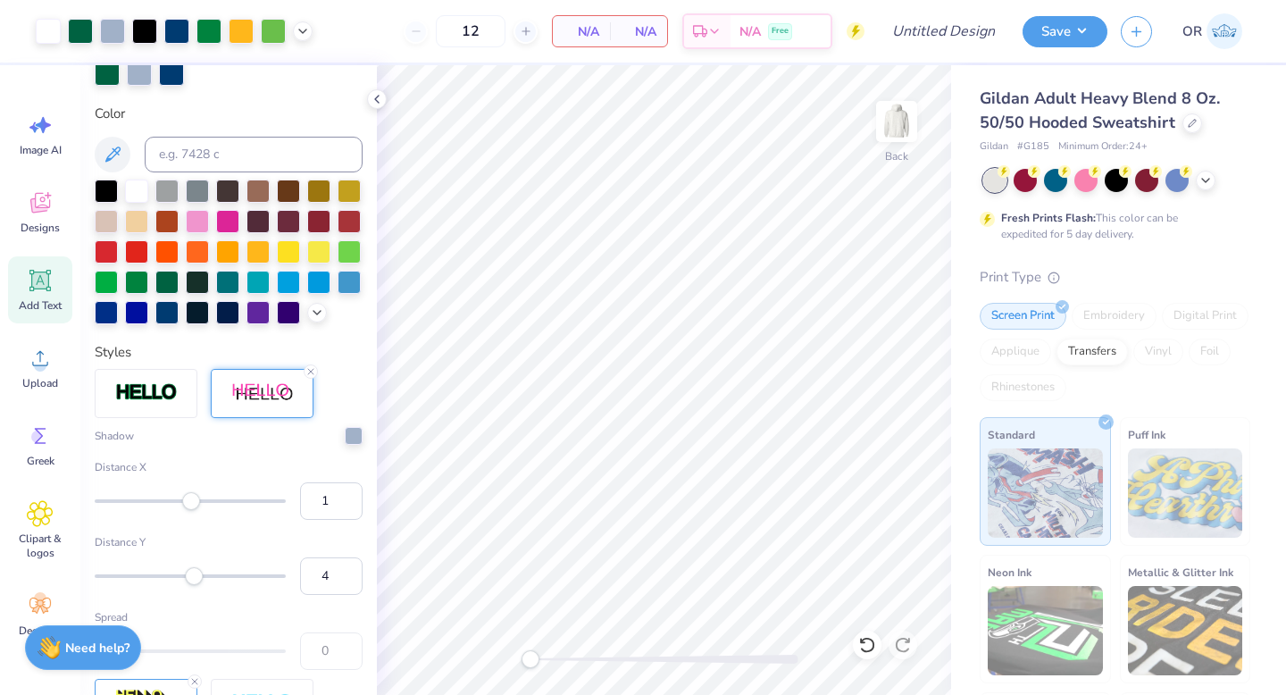
drag, startPoint x: 311, startPoint y: 366, endPoint x: 299, endPoint y: 382, distance: 19.8
click at [311, 366] on icon at bounding box center [310, 371] width 11 height 11
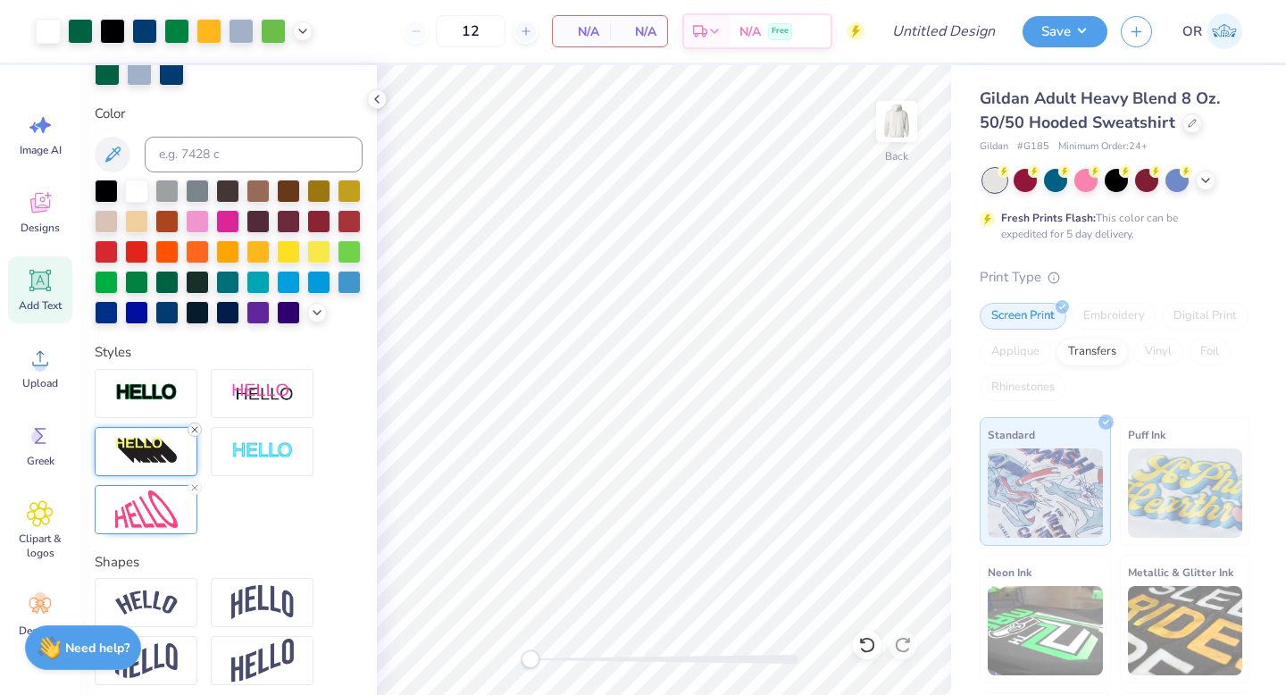
click at [195, 428] on line at bounding box center [194, 429] width 5 height 5
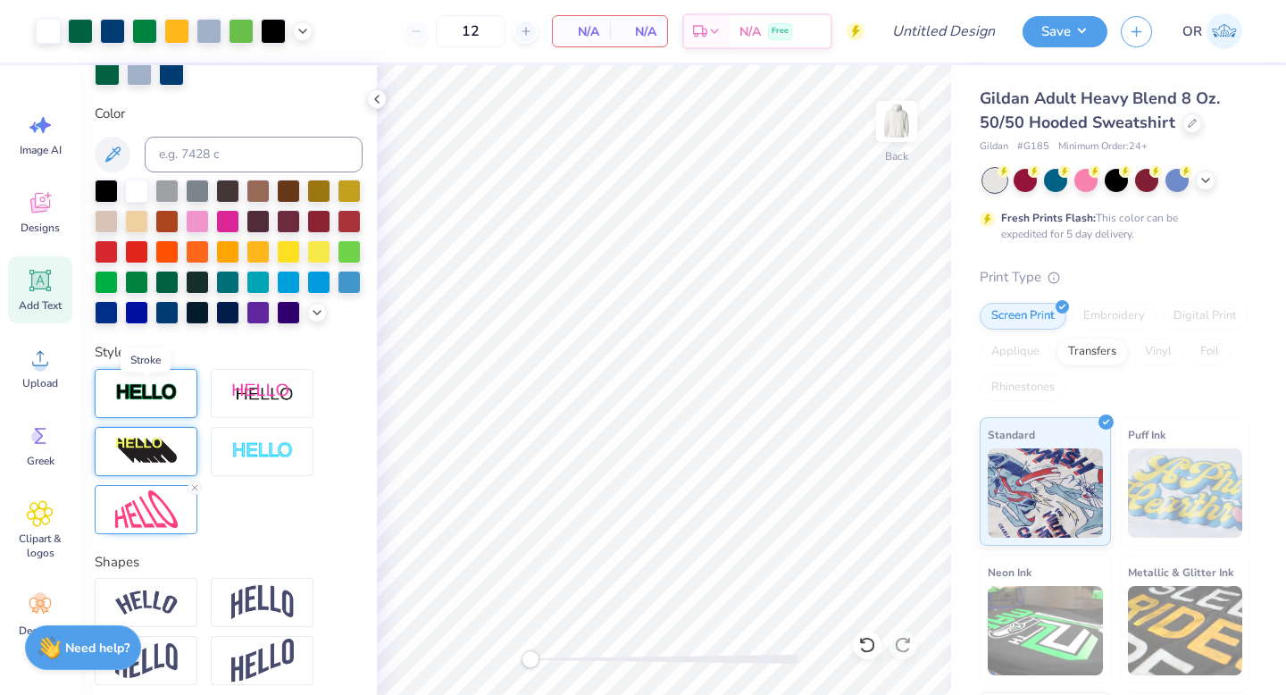
click at [155, 391] on img at bounding box center [146, 392] width 63 height 21
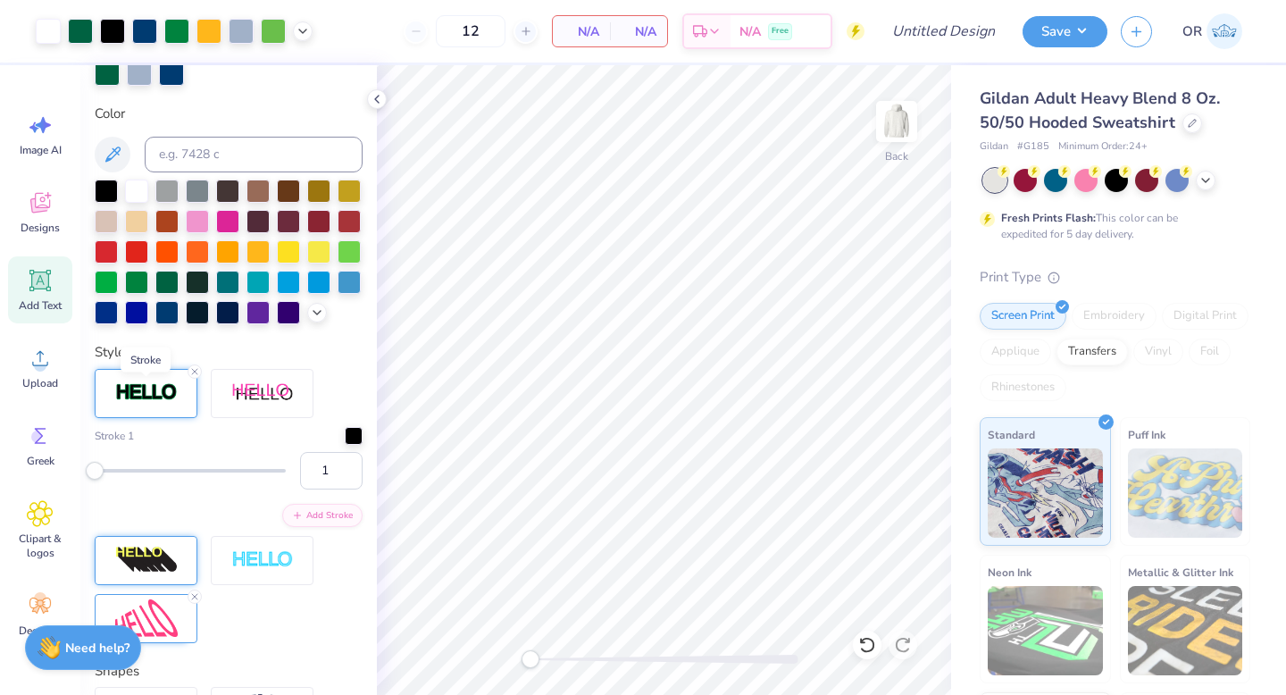
click at [155, 391] on img at bounding box center [146, 392] width 63 height 21
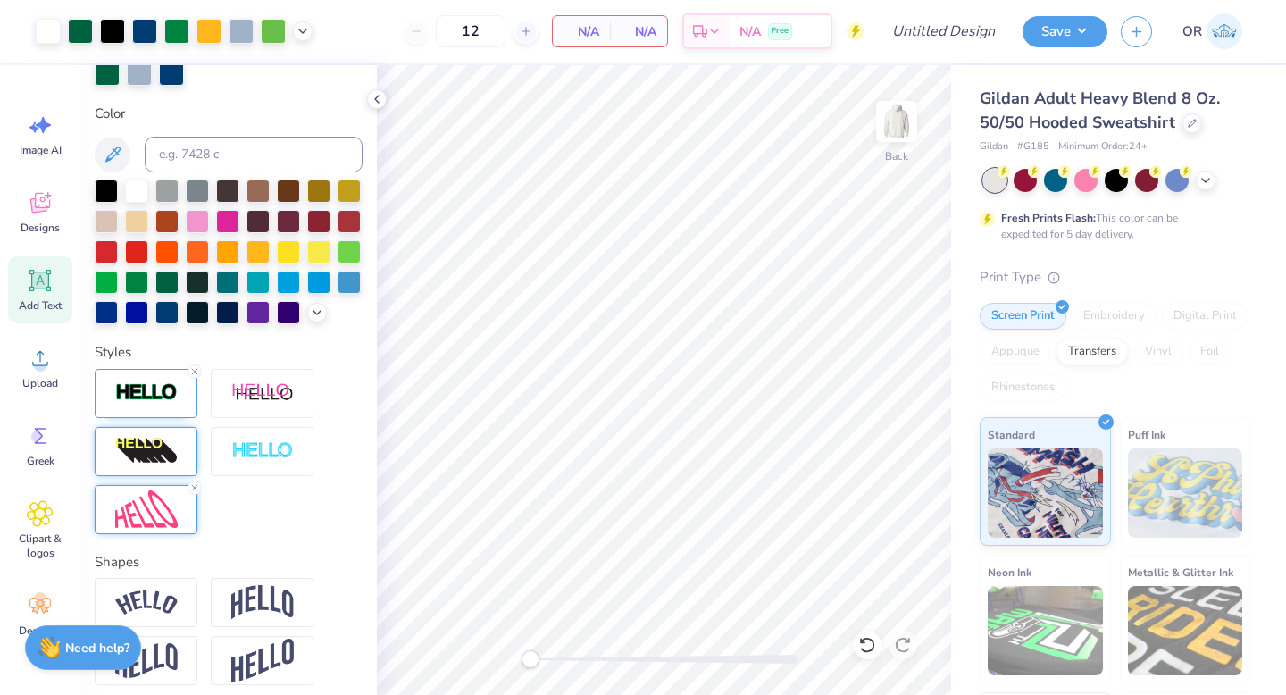
click at [160, 505] on img at bounding box center [146, 509] width 63 height 38
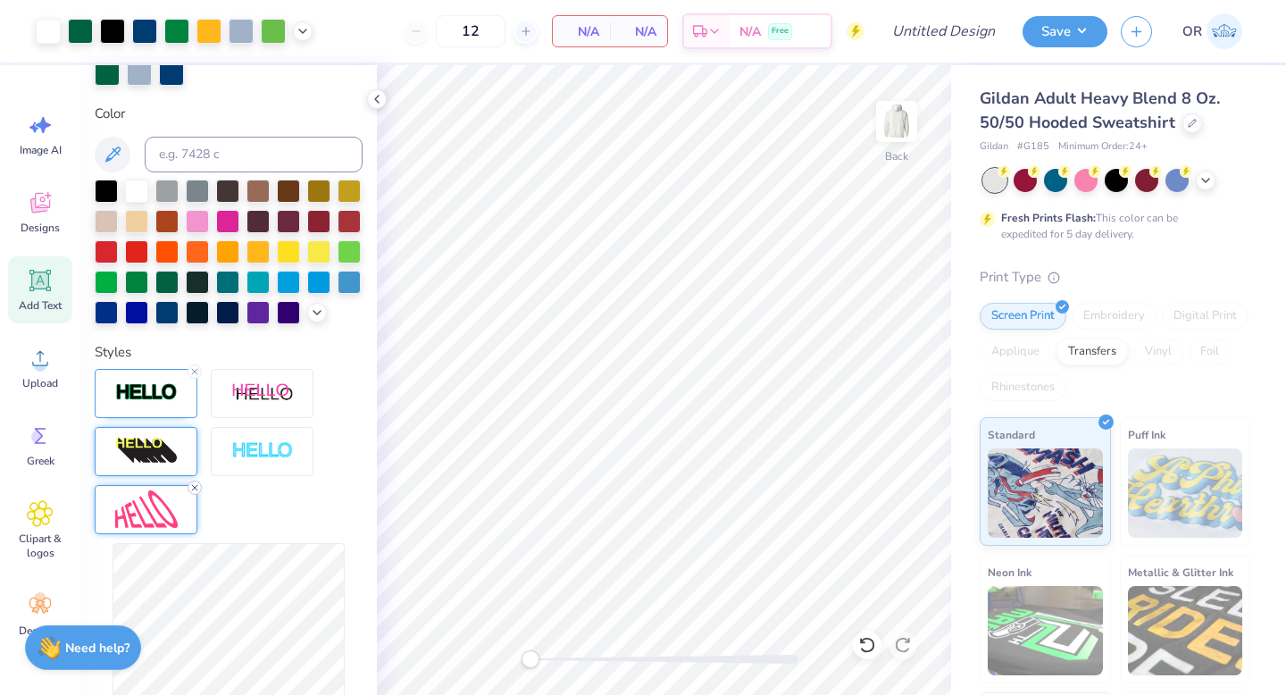
click at [196, 486] on icon at bounding box center [194, 487] width 11 height 11
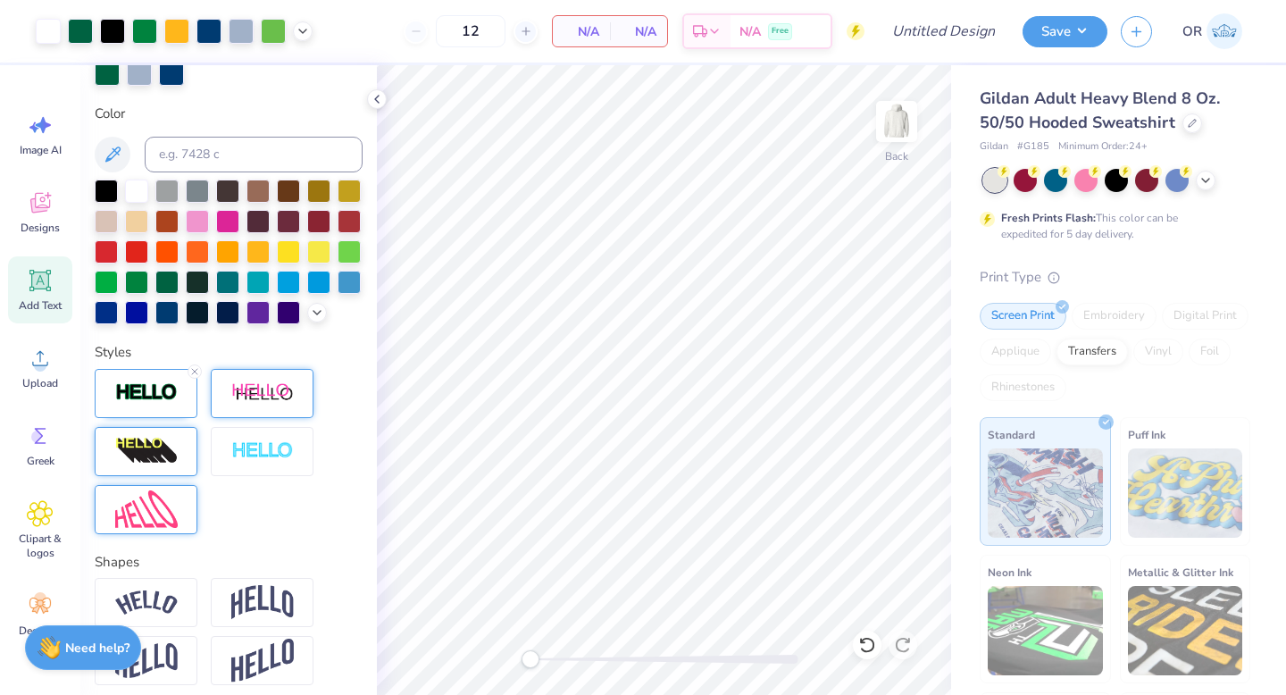
click at [247, 403] on img at bounding box center [262, 393] width 63 height 22
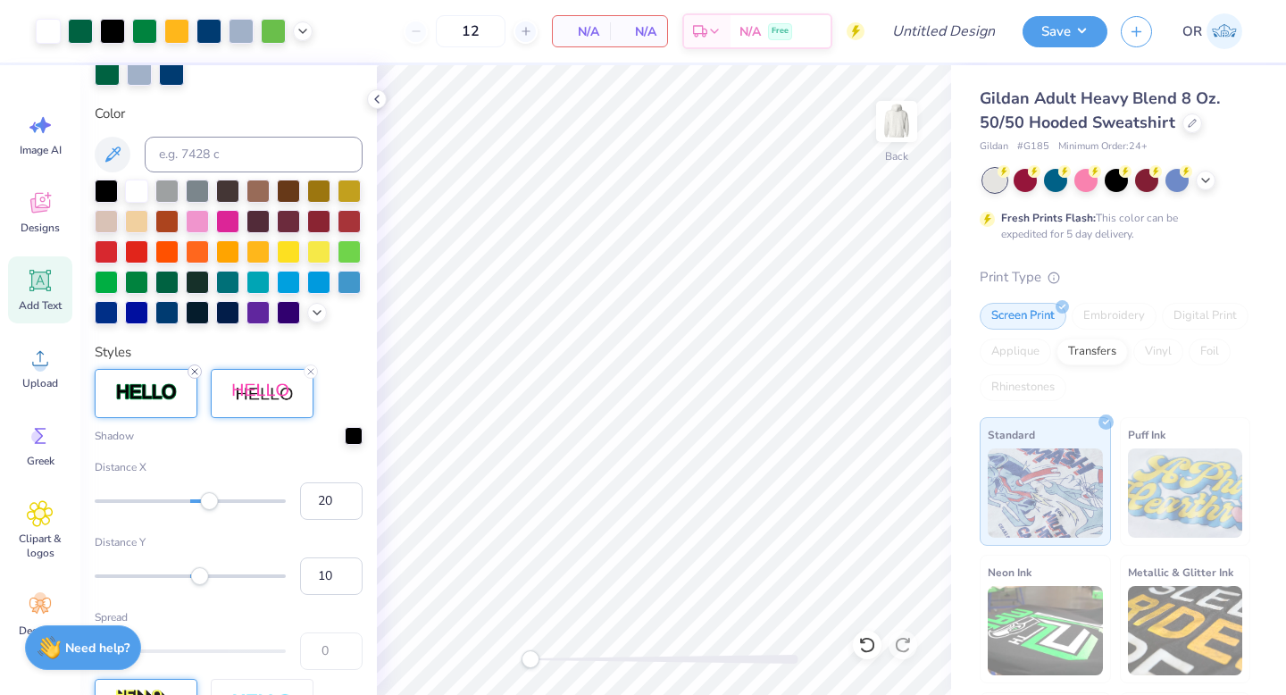
click at [193, 368] on icon at bounding box center [194, 371] width 11 height 11
click at [280, 401] on img at bounding box center [262, 393] width 63 height 22
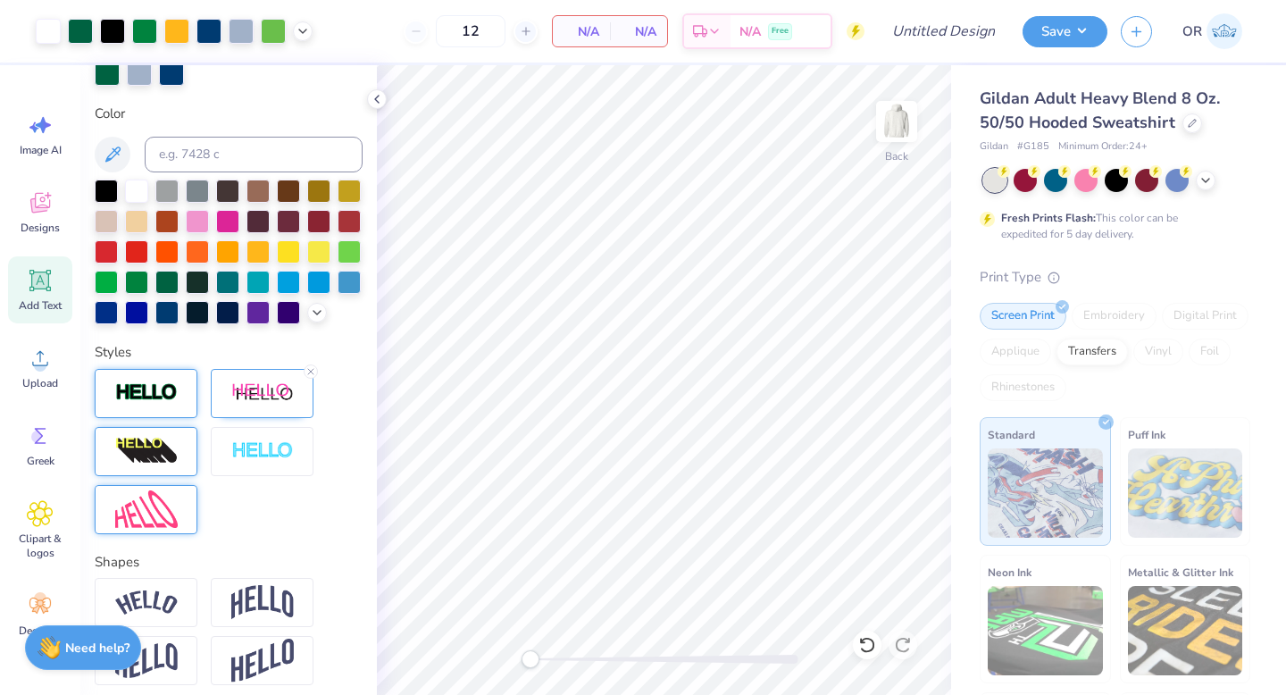
click at [312, 531] on div at bounding box center [229, 451] width 268 height 165
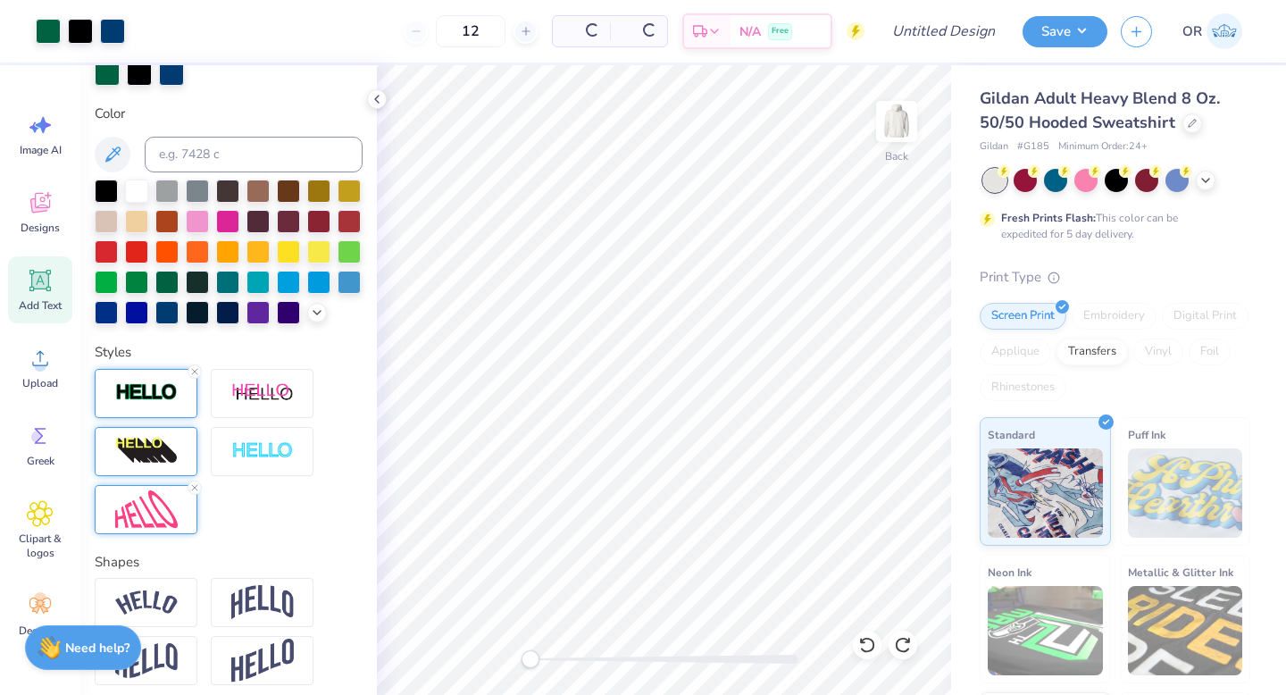
type input "13.38"
type input "2.33"
type input "6.04"
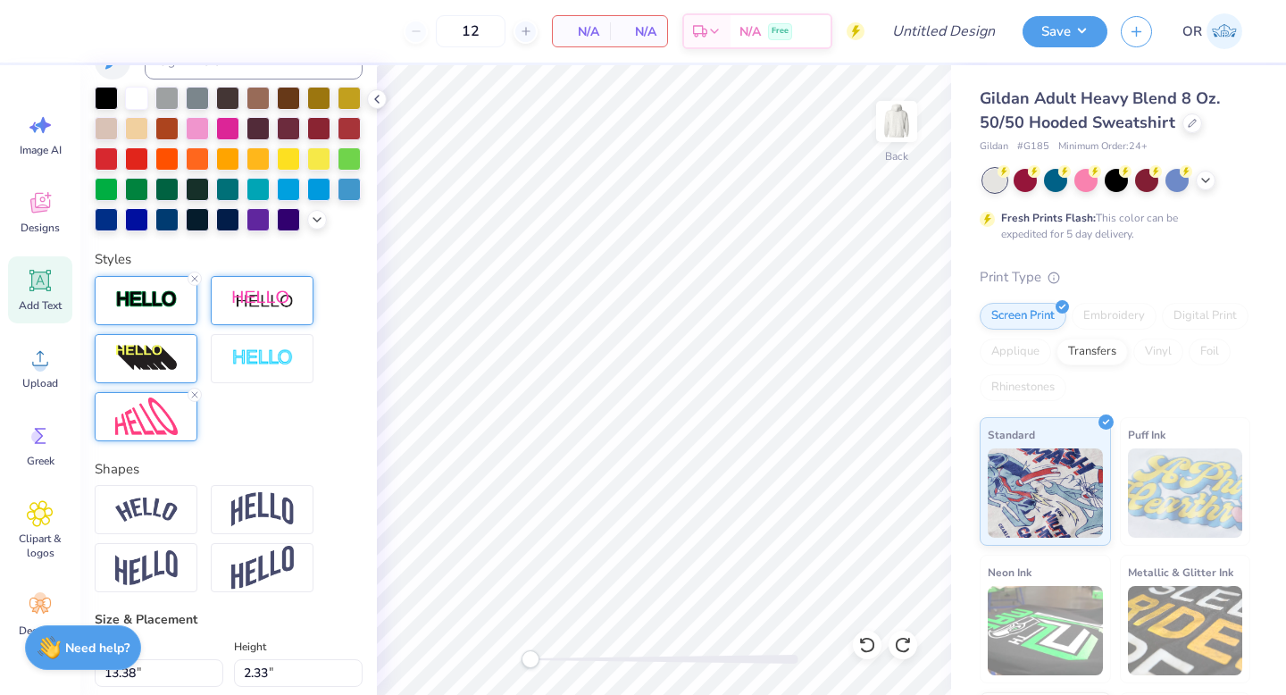
click at [269, 286] on div at bounding box center [262, 300] width 103 height 49
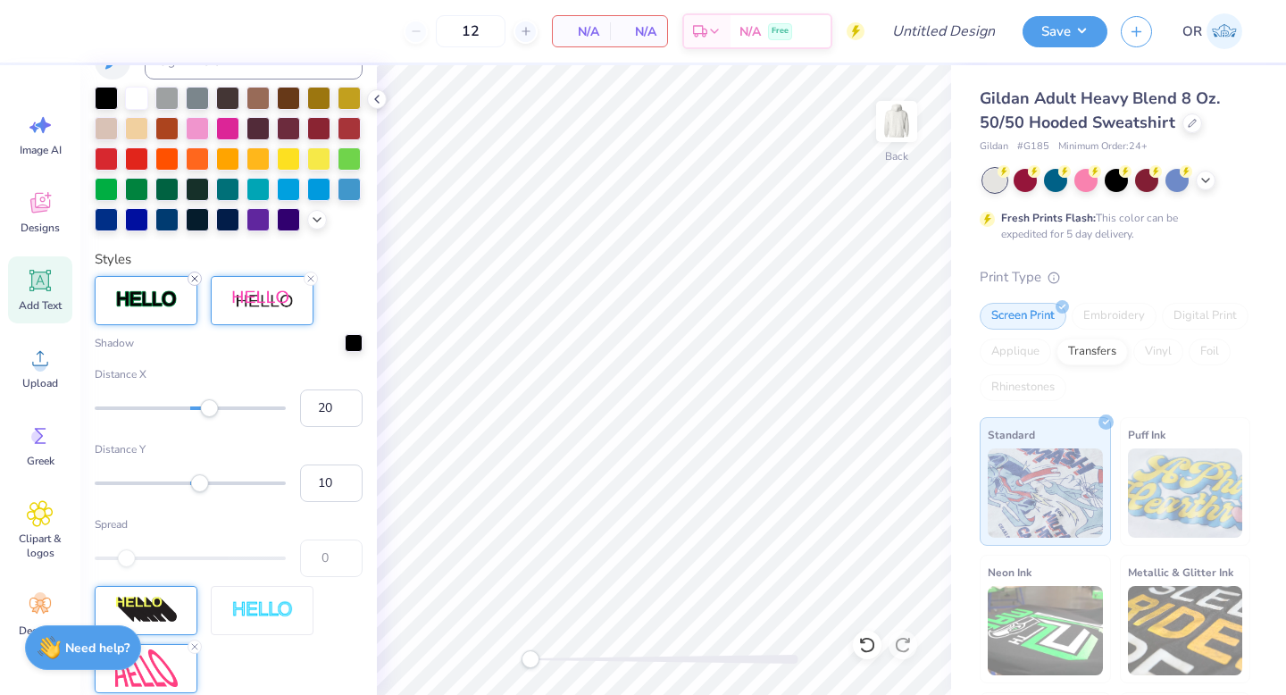
click at [197, 279] on icon at bounding box center [194, 278] width 11 height 11
click at [313, 275] on icon at bounding box center [310, 278] width 11 height 11
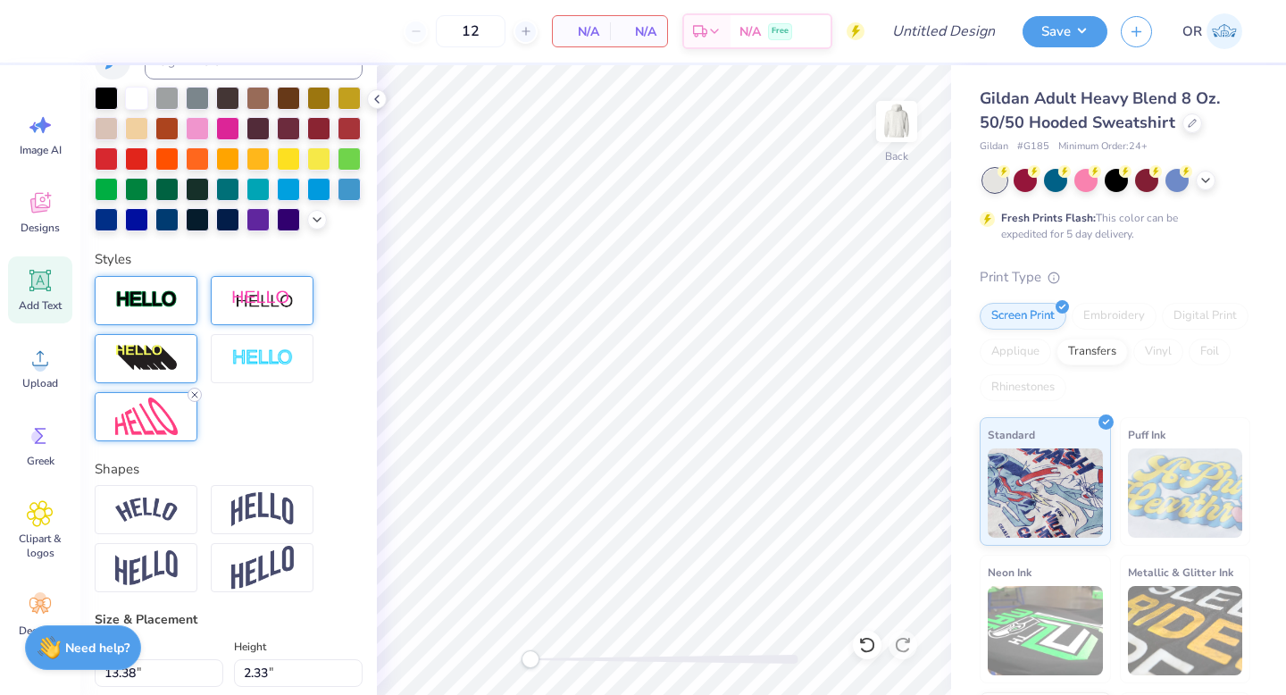
click at [195, 389] on icon at bounding box center [194, 394] width 11 height 11
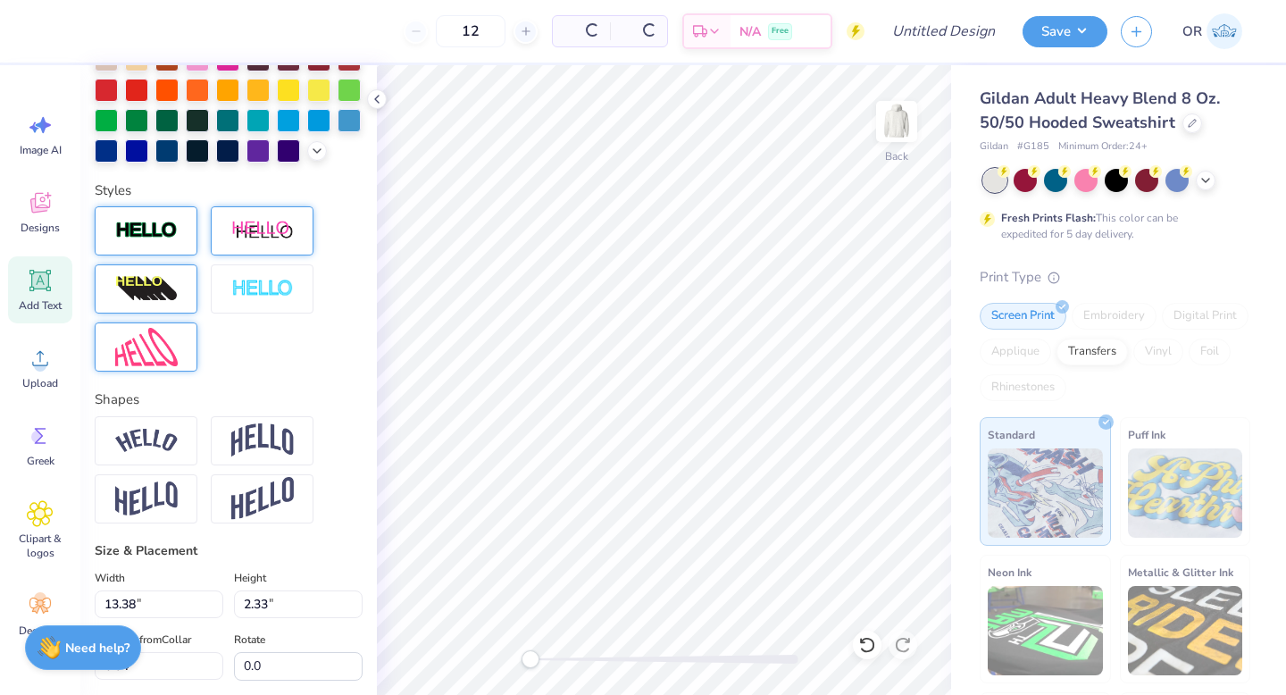
scroll to position [397, 0]
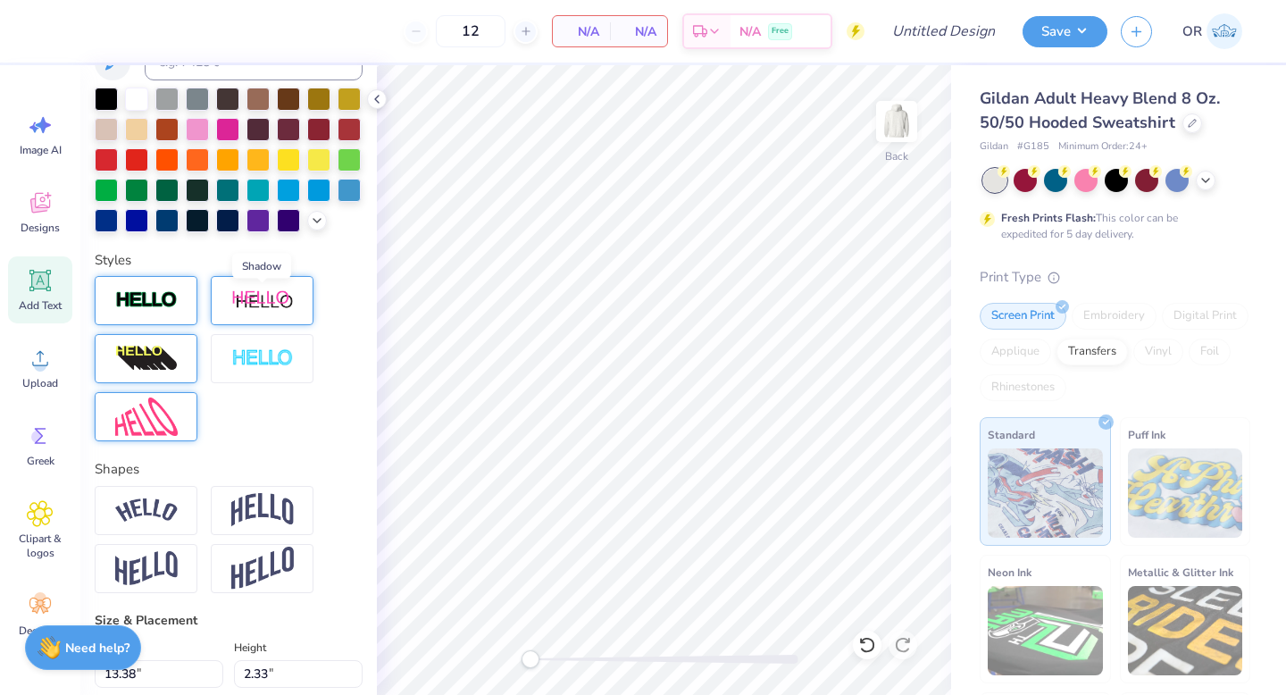
click at [263, 305] on img at bounding box center [262, 300] width 63 height 22
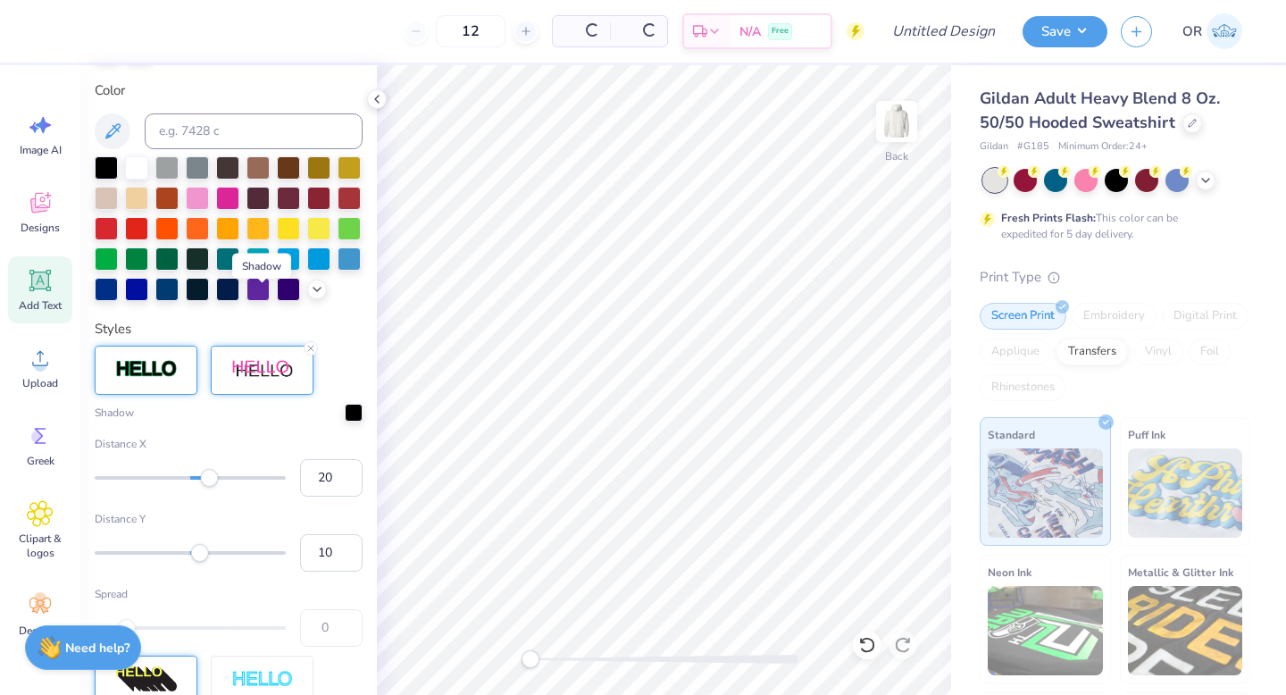
scroll to position [466, 0]
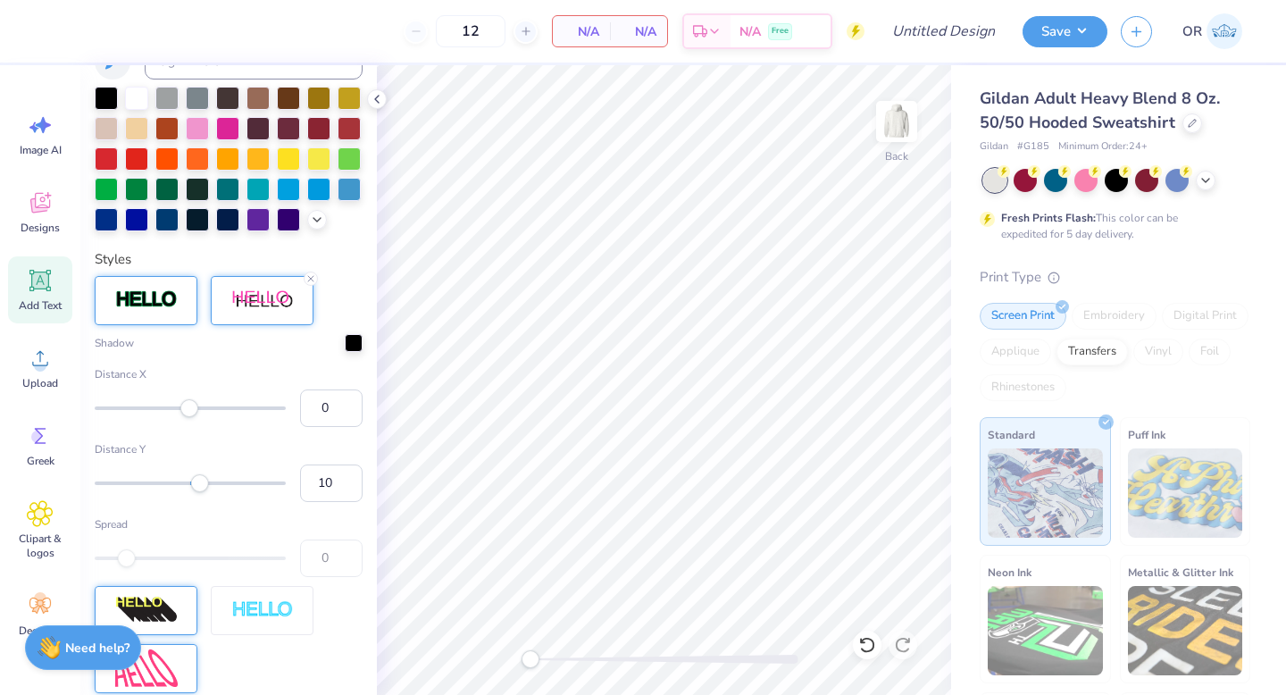
type input "1"
drag, startPoint x: 212, startPoint y: 405, endPoint x: 191, endPoint y: 412, distance: 21.7
click at [191, 412] on div "Accessibility label" at bounding box center [191, 408] width 18 height 18
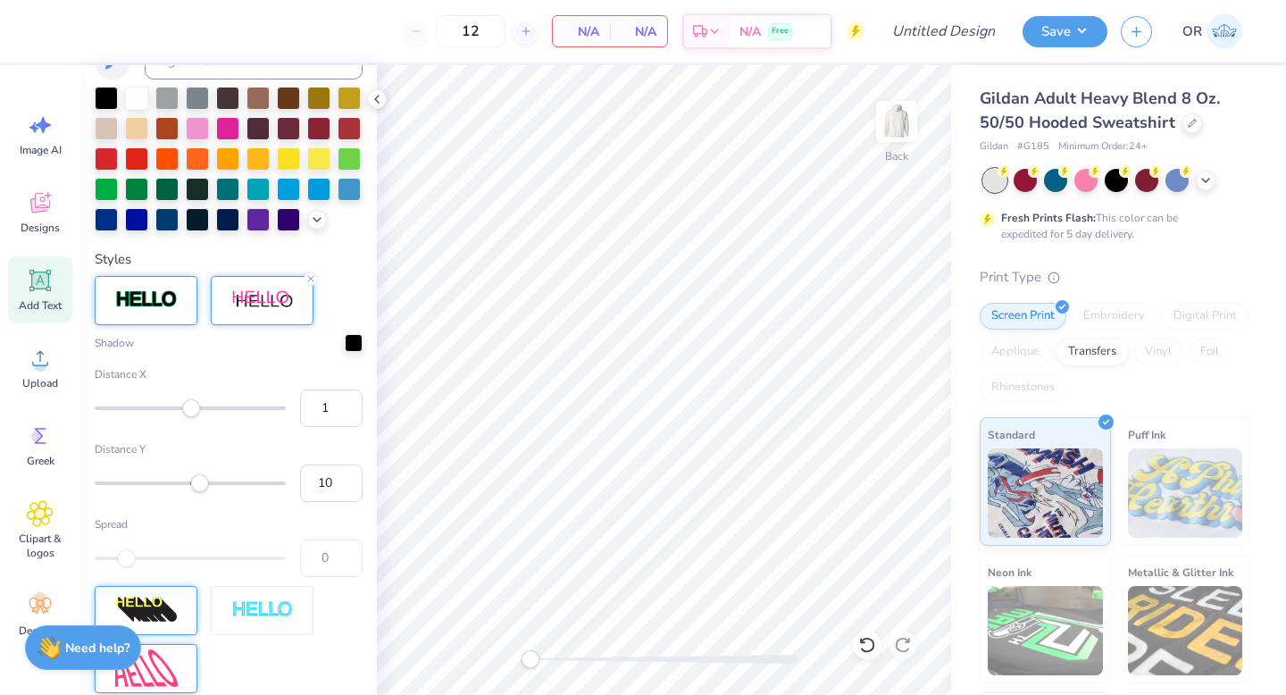
scroll to position [0, 0]
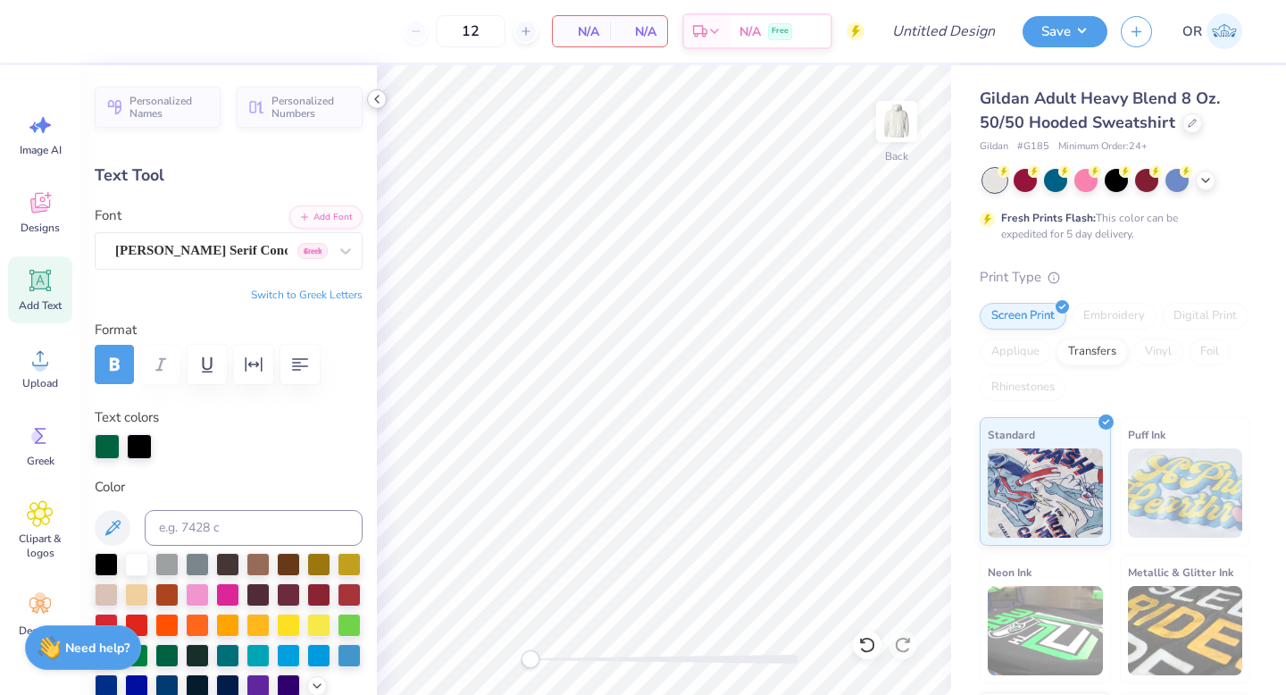
click at [378, 96] on polyline at bounding box center [377, 99] width 4 height 7
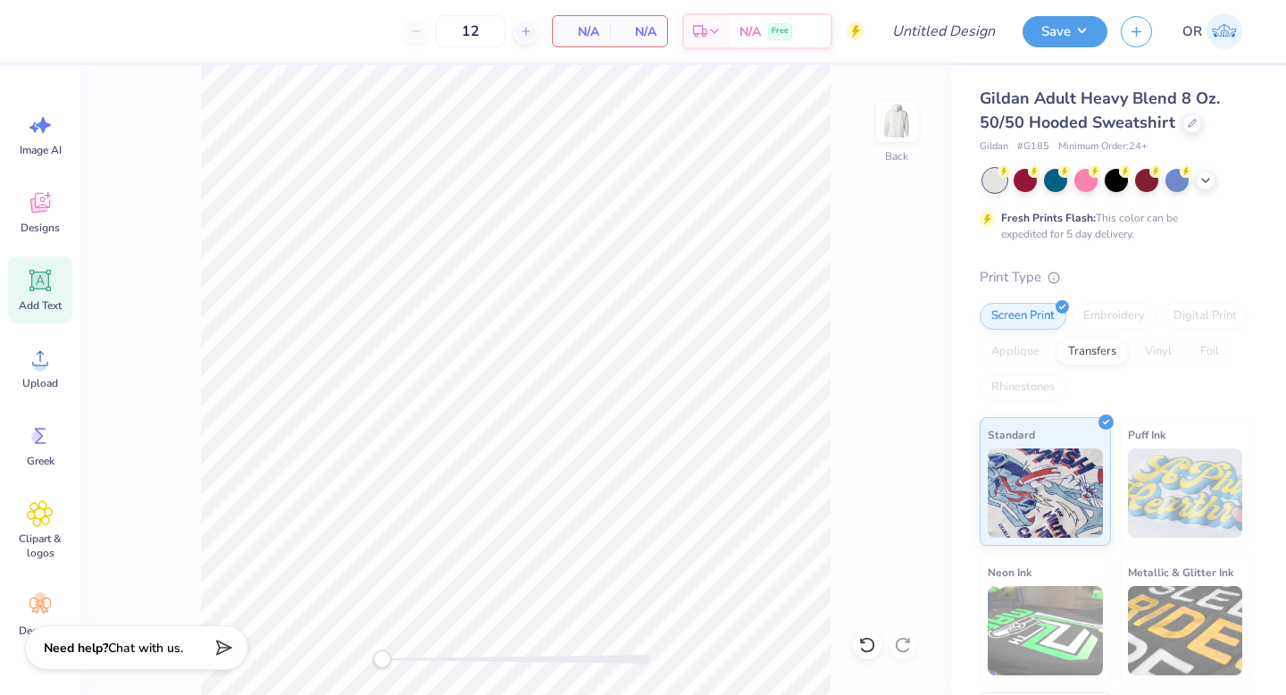
click at [39, 209] on icon at bounding box center [39, 205] width 17 height 14
click at [50, 280] on icon at bounding box center [40, 280] width 27 height 27
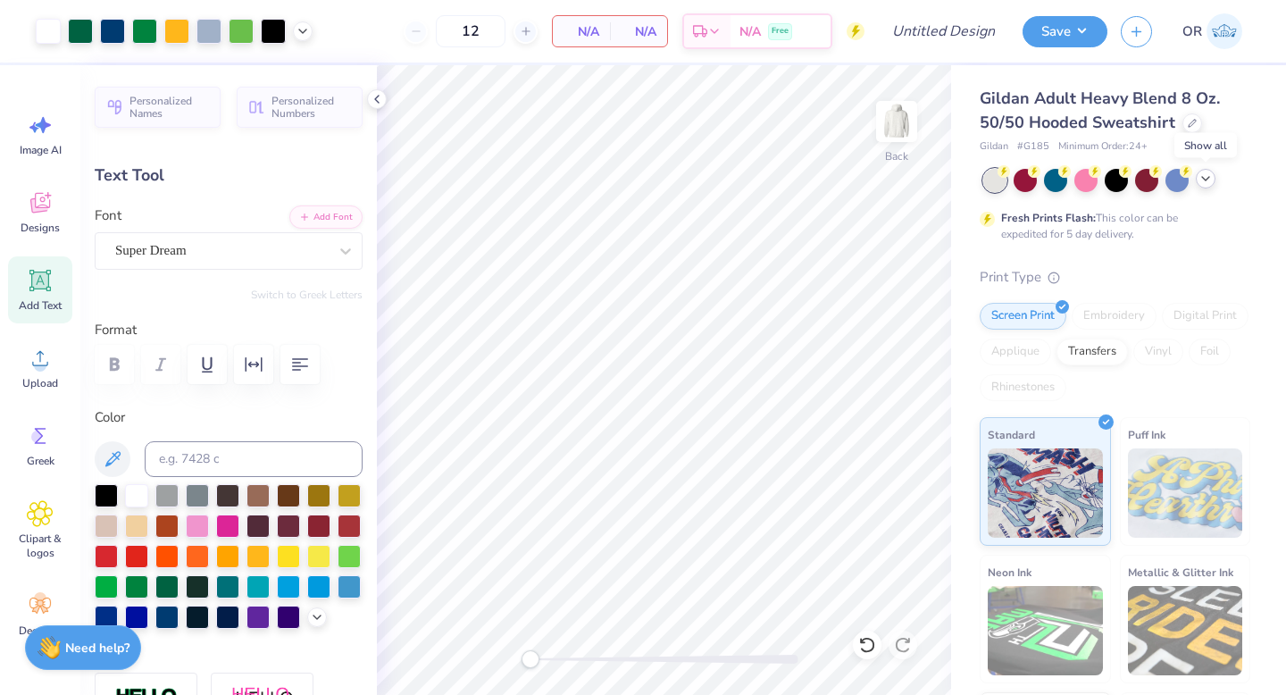
click at [1205, 176] on icon at bounding box center [1205, 178] width 14 height 14
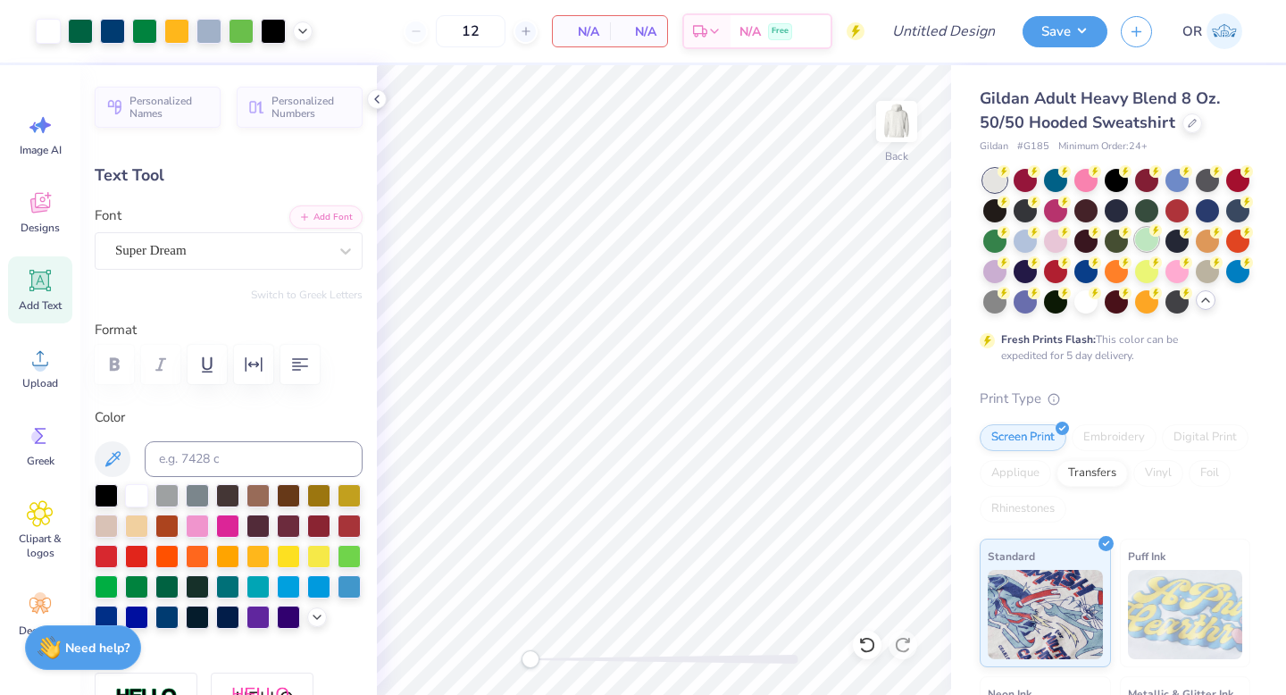
click at [1142, 231] on div at bounding box center [1146, 239] width 23 height 23
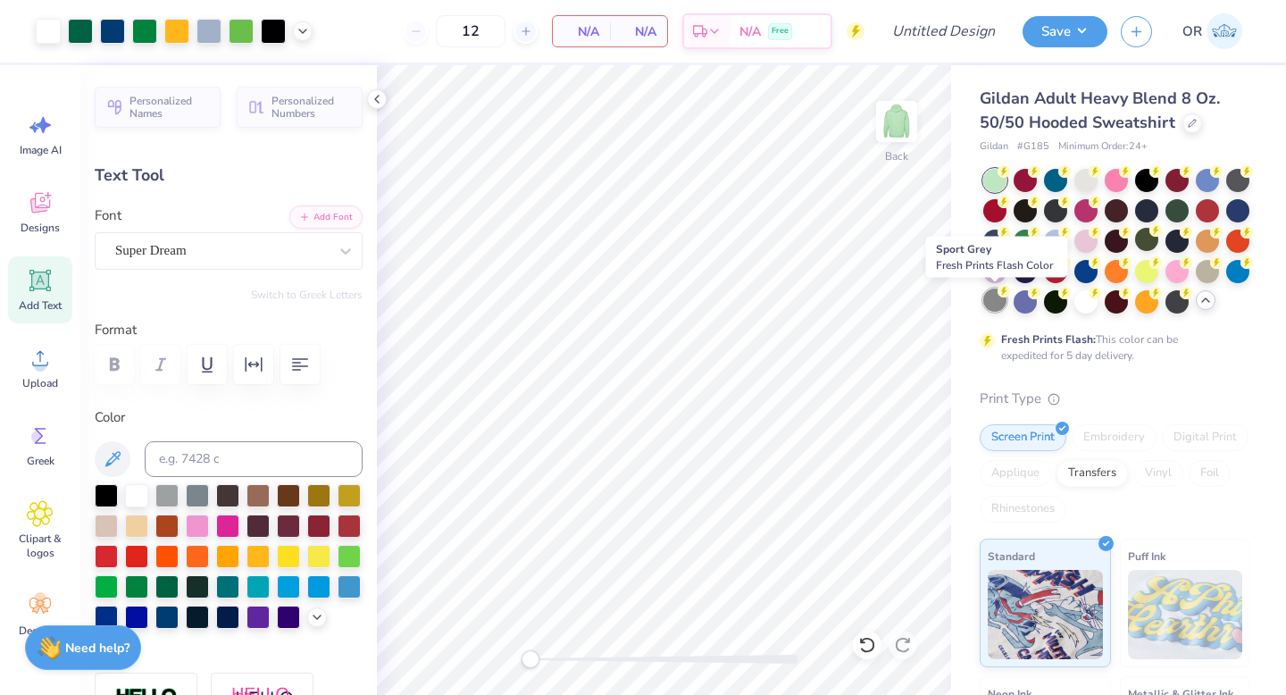
click at [998, 303] on div at bounding box center [994, 299] width 23 height 23
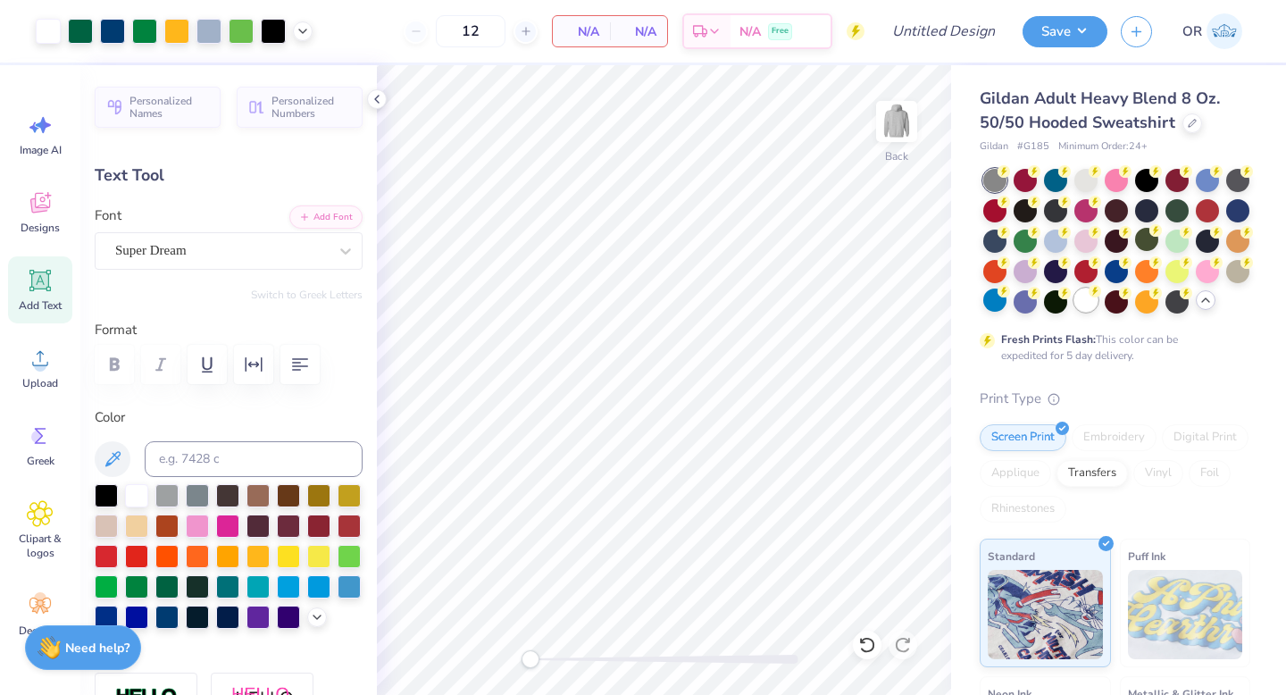
click at [1084, 296] on div at bounding box center [1085, 299] width 23 height 23
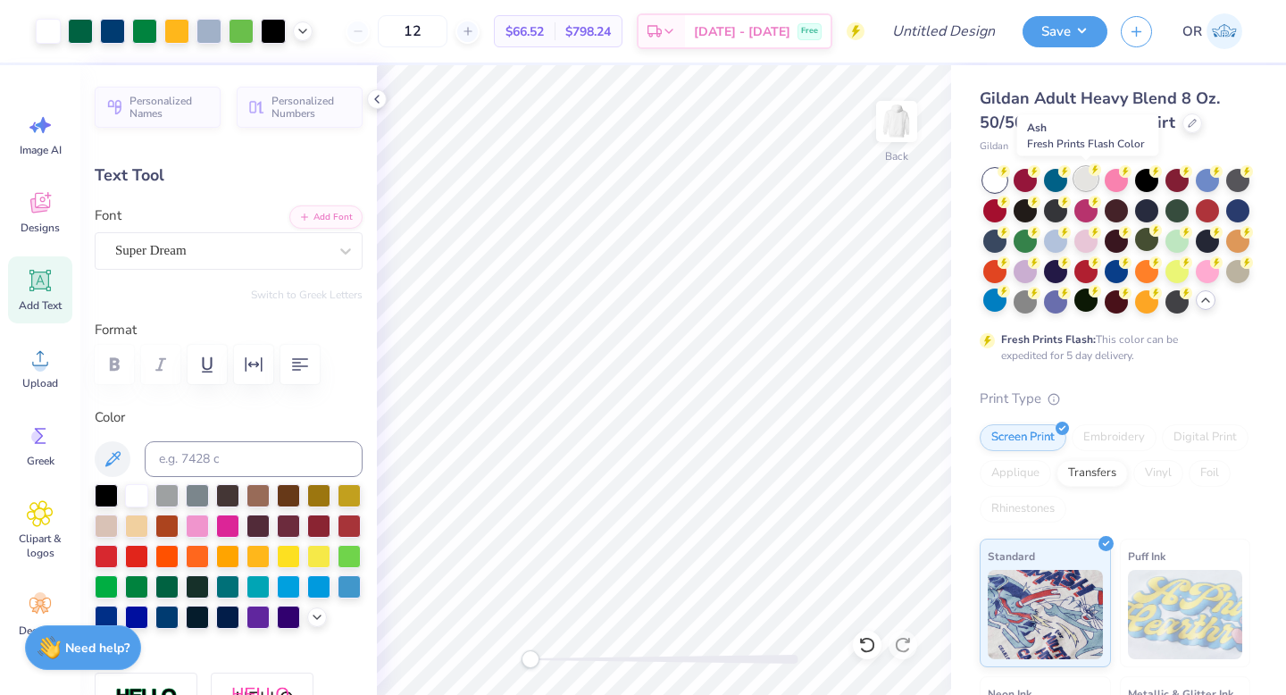
click at [1089, 177] on div at bounding box center [1085, 178] width 23 height 23
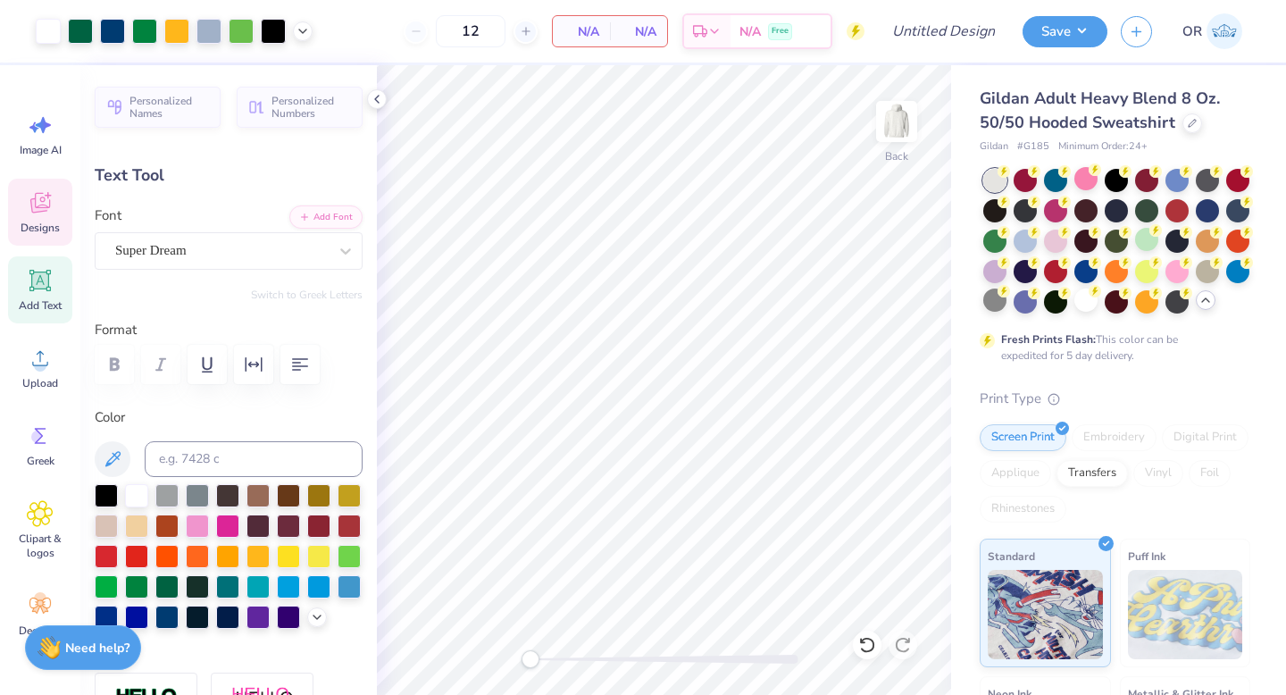
click at [27, 189] on icon at bounding box center [40, 202] width 27 height 27
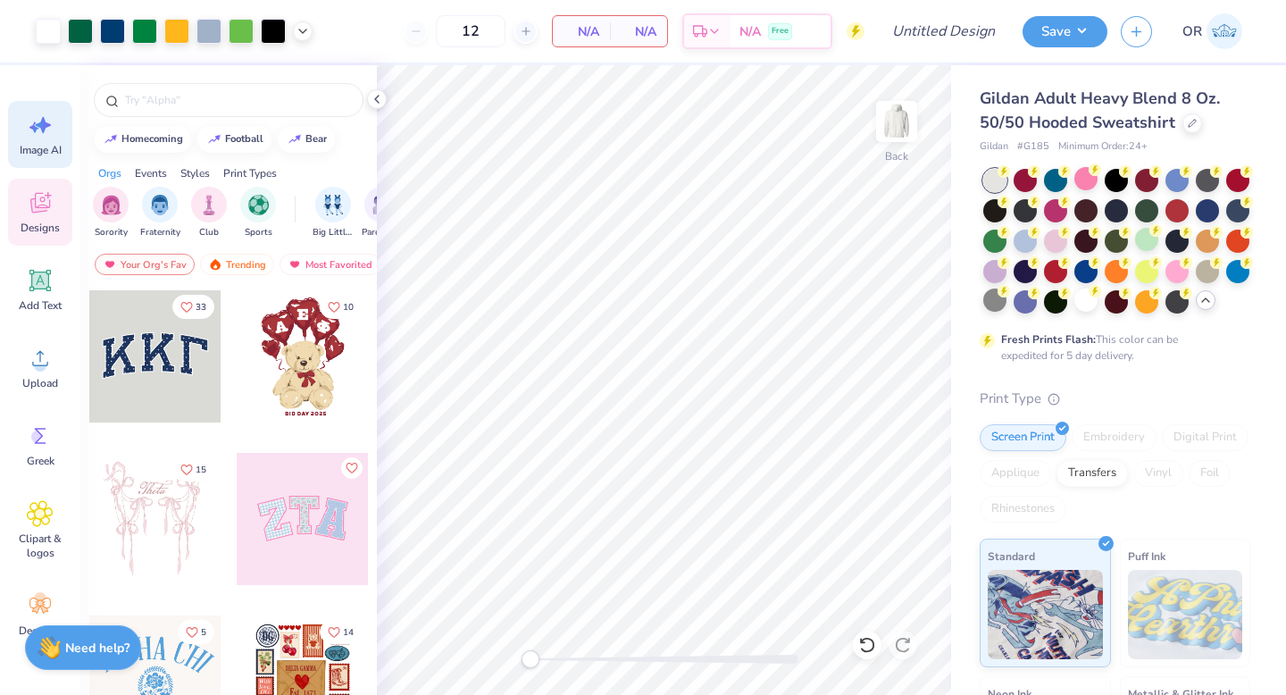
click at [45, 116] on icon at bounding box center [40, 125] width 27 height 27
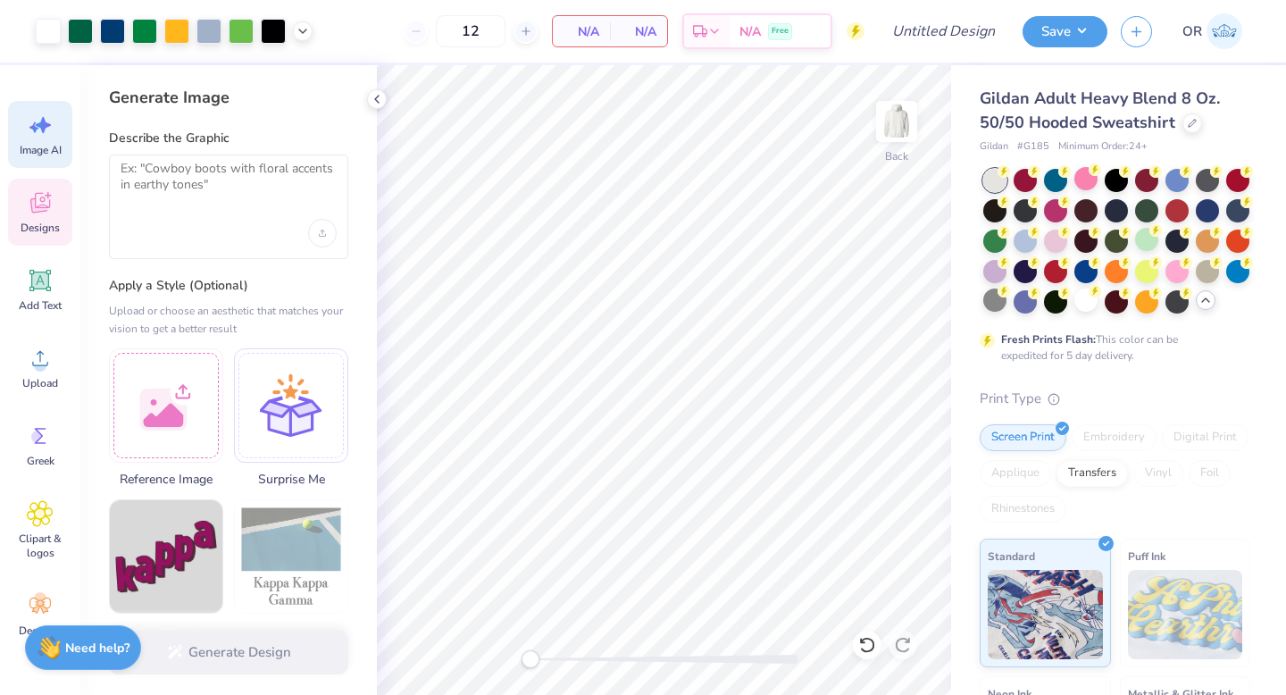
click at [29, 226] on span "Designs" at bounding box center [40, 228] width 39 height 14
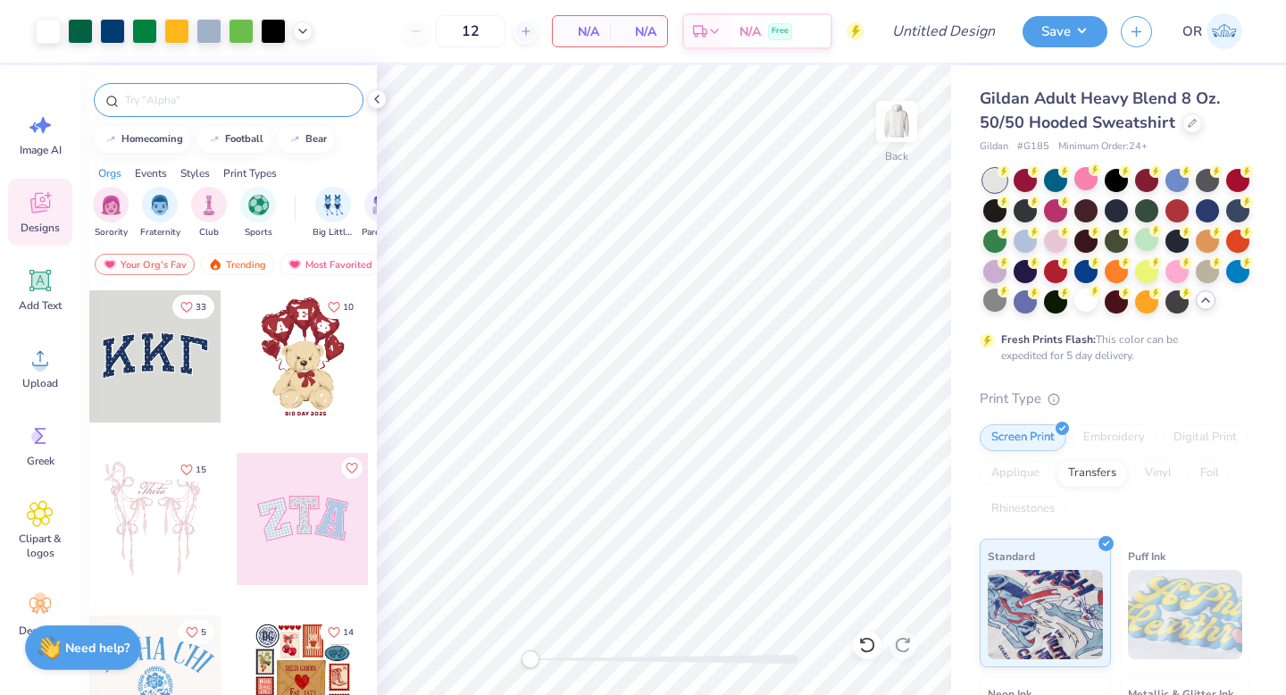
click at [228, 106] on input "text" at bounding box center [237, 100] width 229 height 18
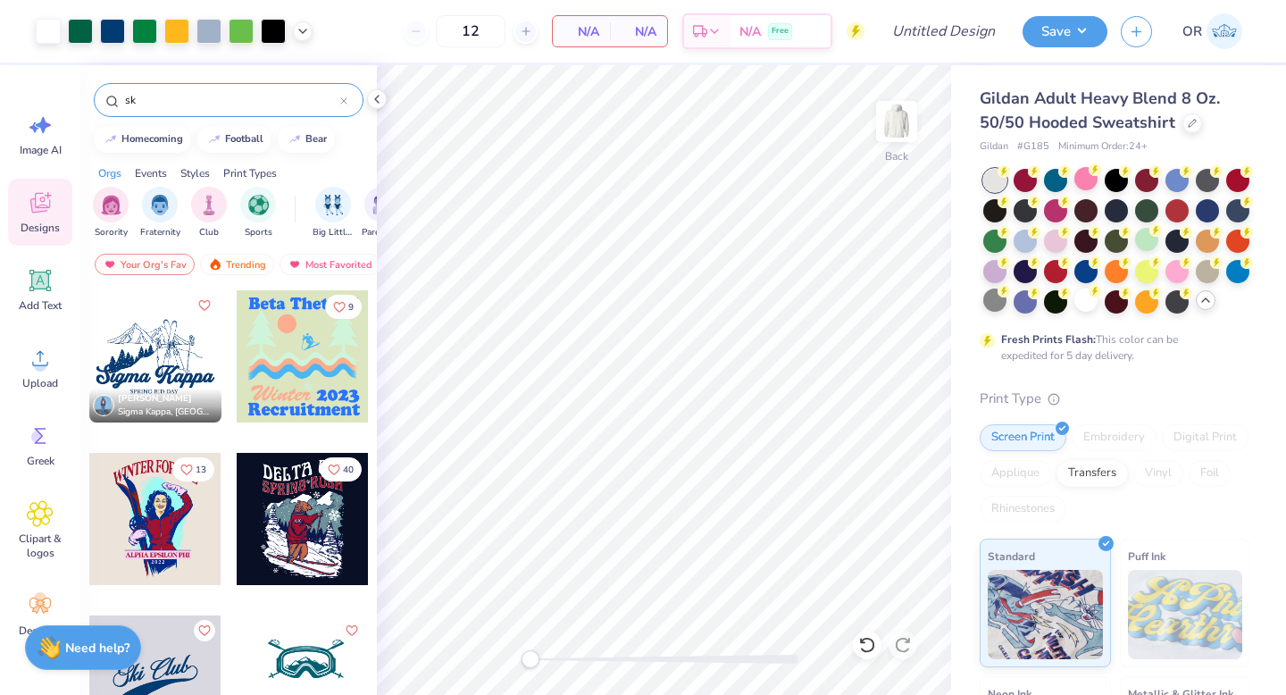
type input "s"
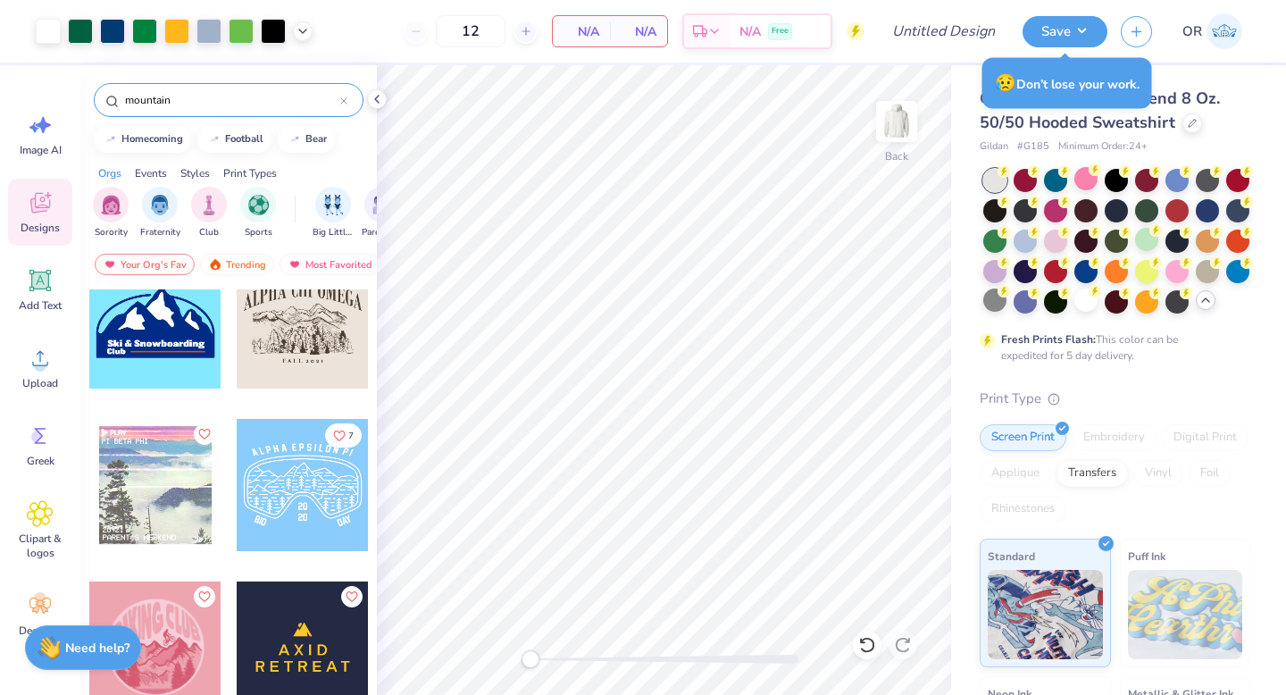
scroll to position [7022, 0]
type input "mountain"
click at [169, 494] on div at bounding box center [155, 486] width 132 height 132
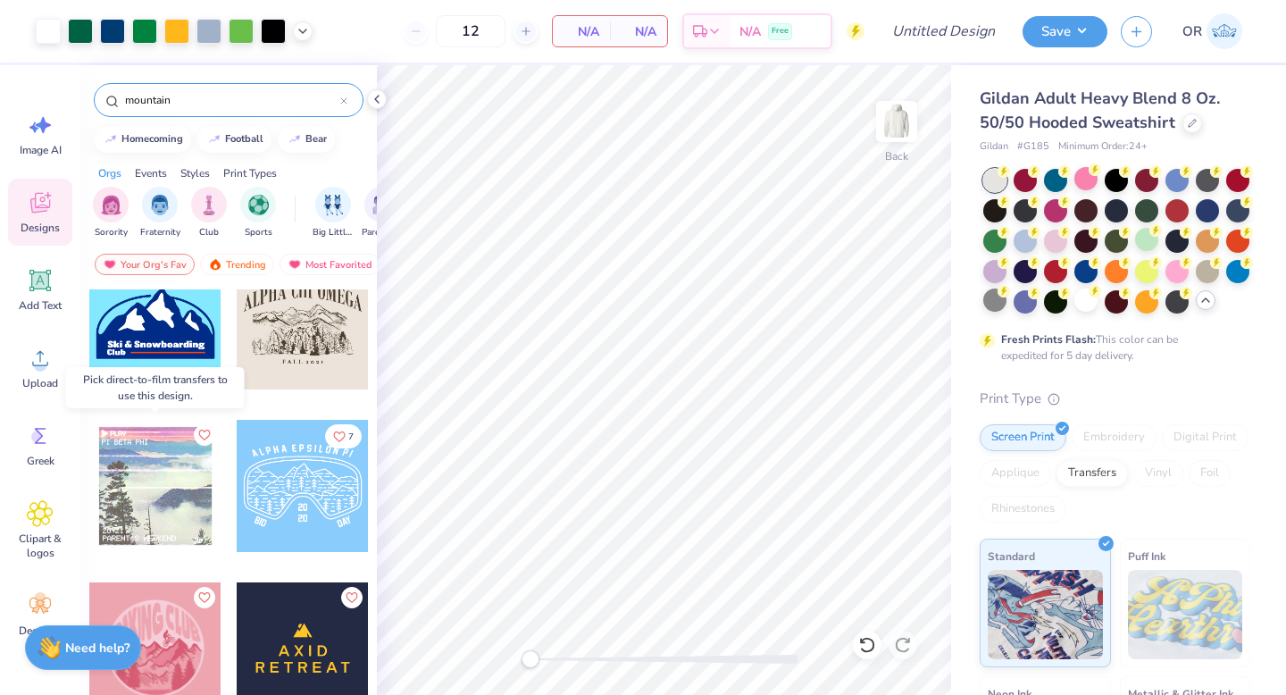
click at [175, 497] on div at bounding box center [155, 486] width 132 height 132
click at [151, 497] on div at bounding box center [155, 486] width 132 height 132
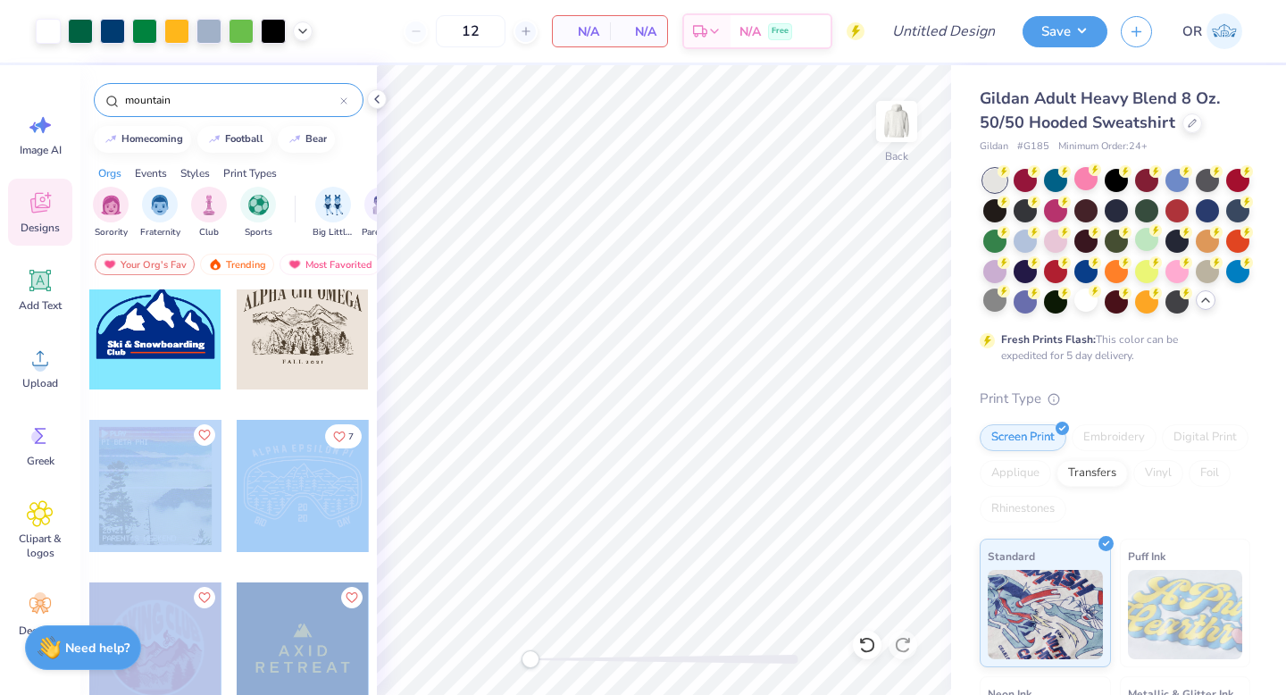
click at [698, 409] on div "Art colors 12 N/A Per Item N/A Total Est. Delivery N/A Free Design Title Save O…" at bounding box center [643, 347] width 1286 height 695
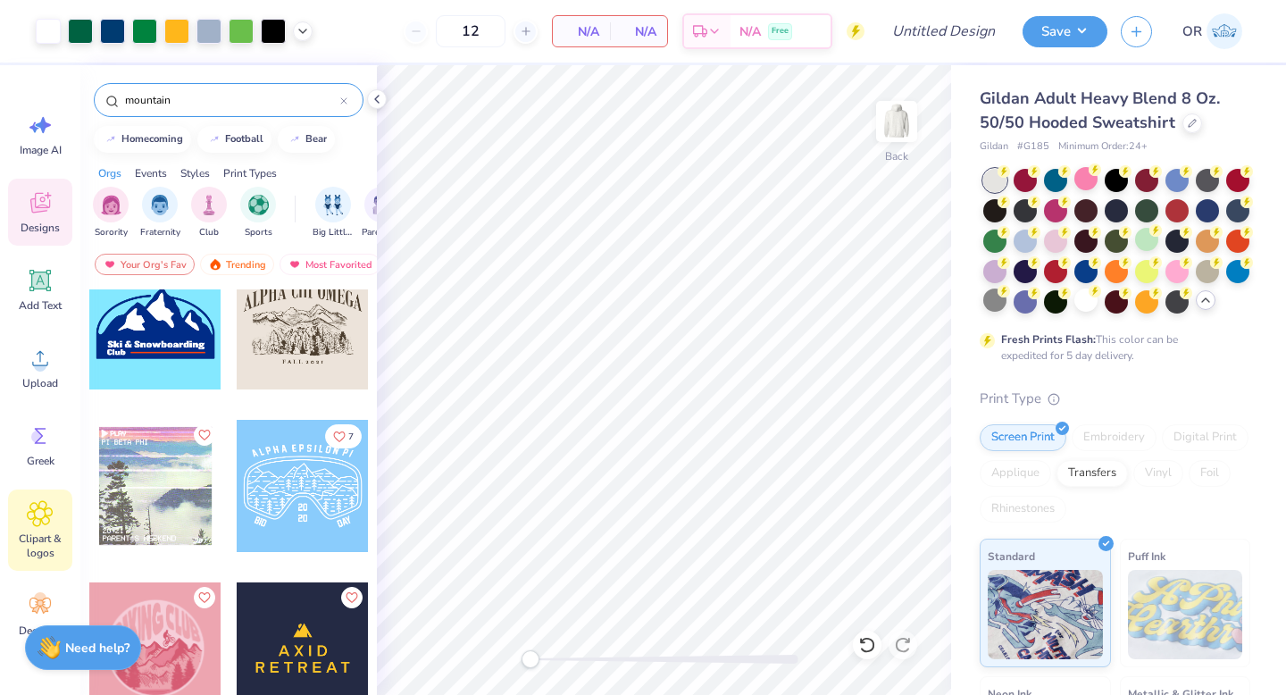
click at [44, 507] on icon at bounding box center [40, 513] width 26 height 27
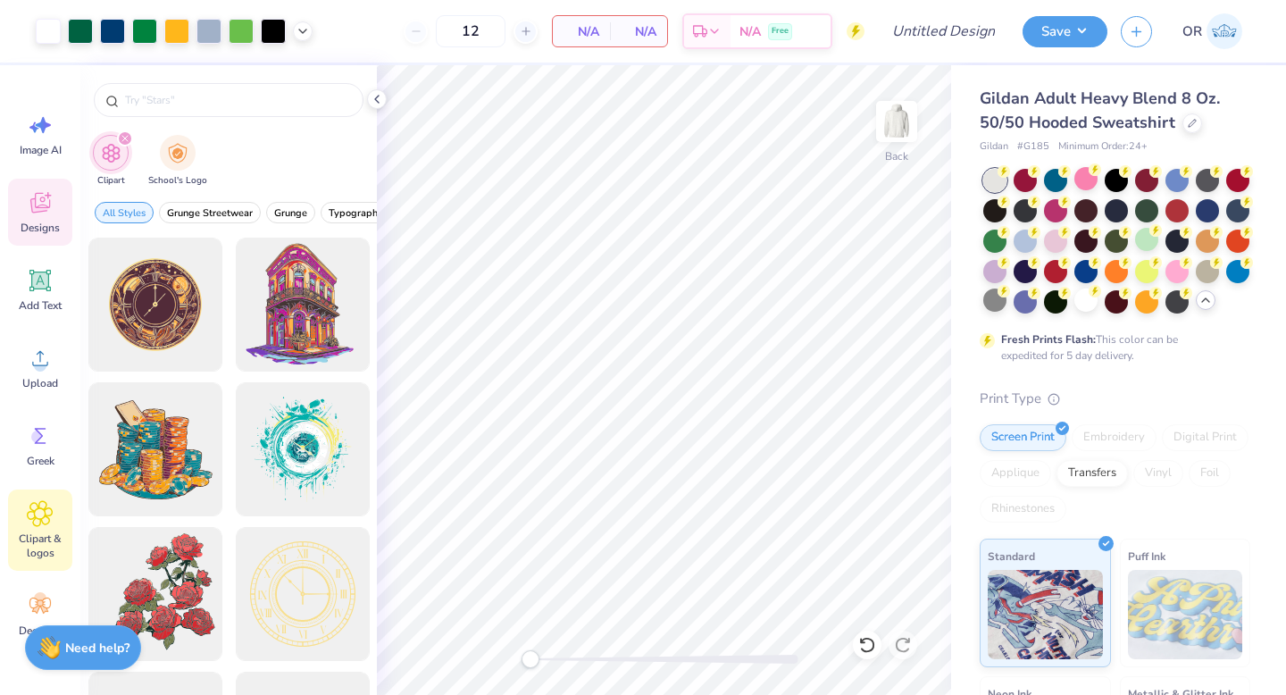
click at [46, 206] on icon at bounding box center [40, 202] width 27 height 27
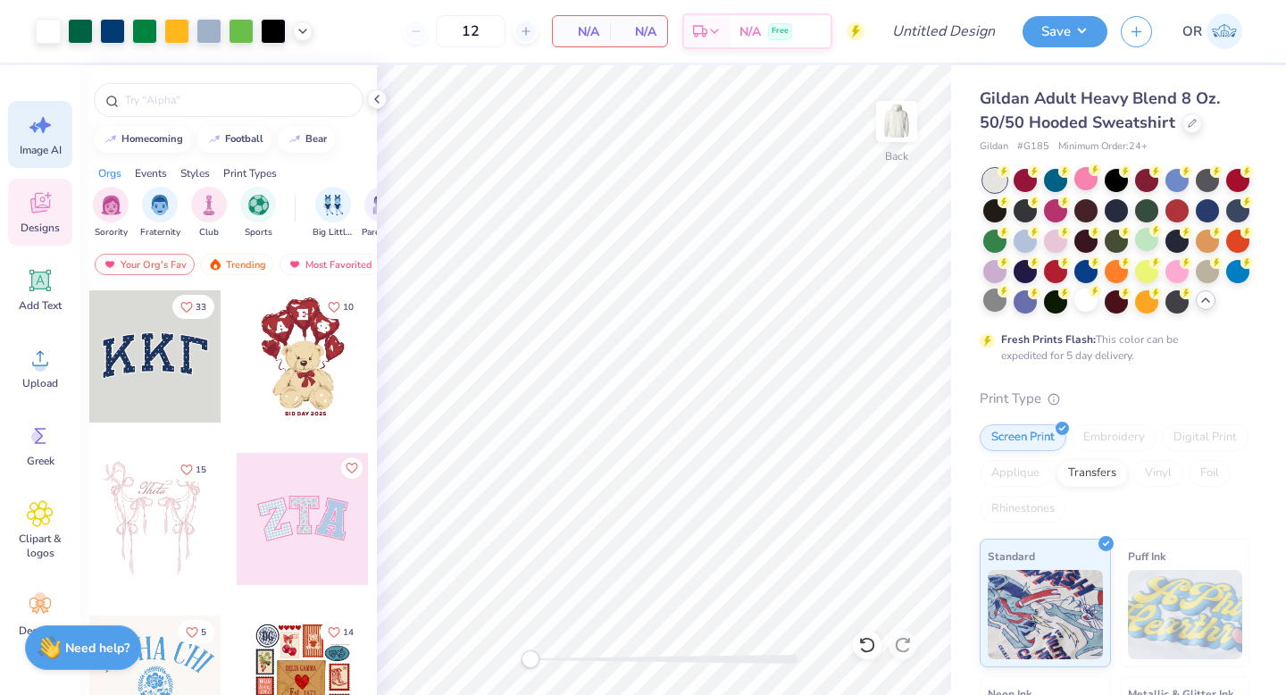
click at [41, 130] on icon at bounding box center [43, 125] width 15 height 16
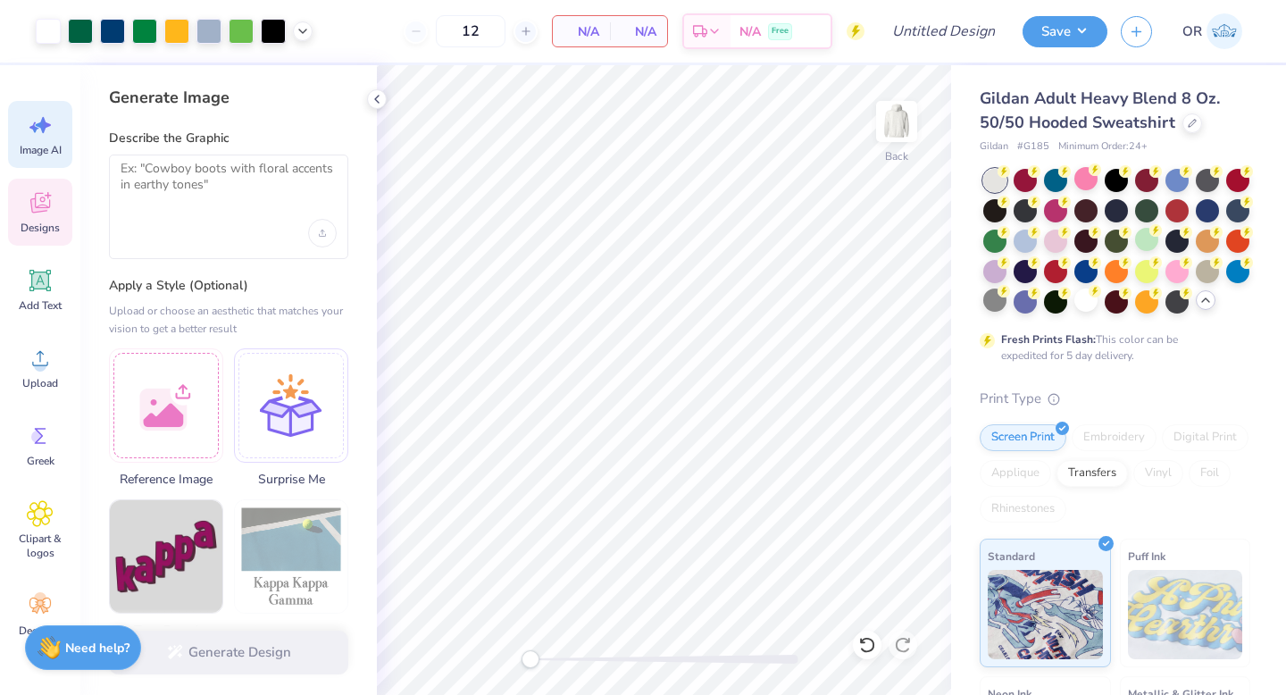
click at [46, 234] on span "Designs" at bounding box center [40, 228] width 39 height 14
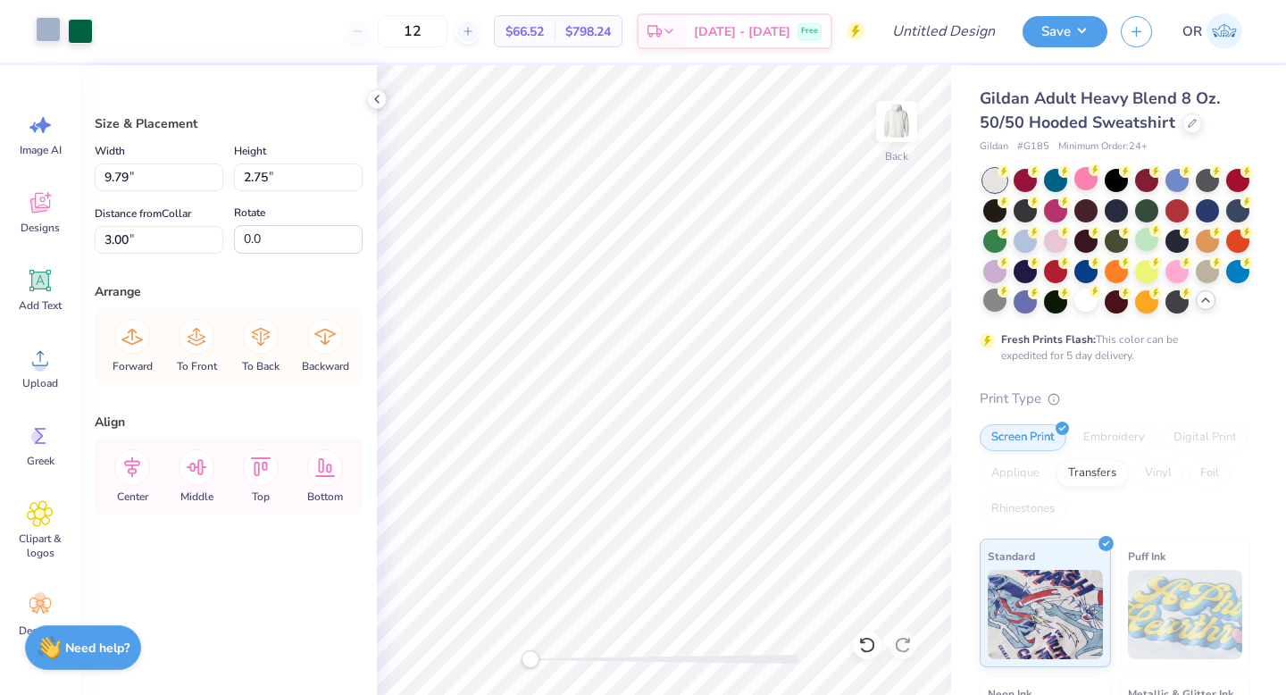
click at [45, 29] on div at bounding box center [48, 29] width 25 height 25
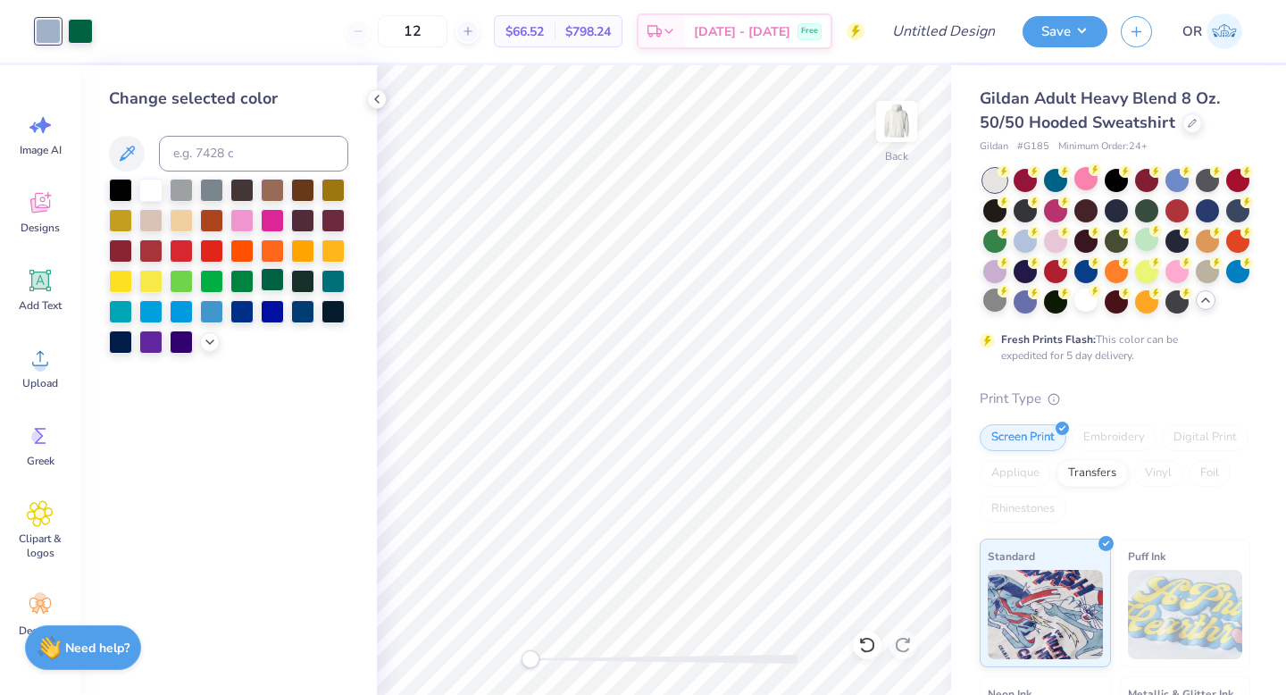
click at [264, 279] on div at bounding box center [272, 279] width 23 height 23
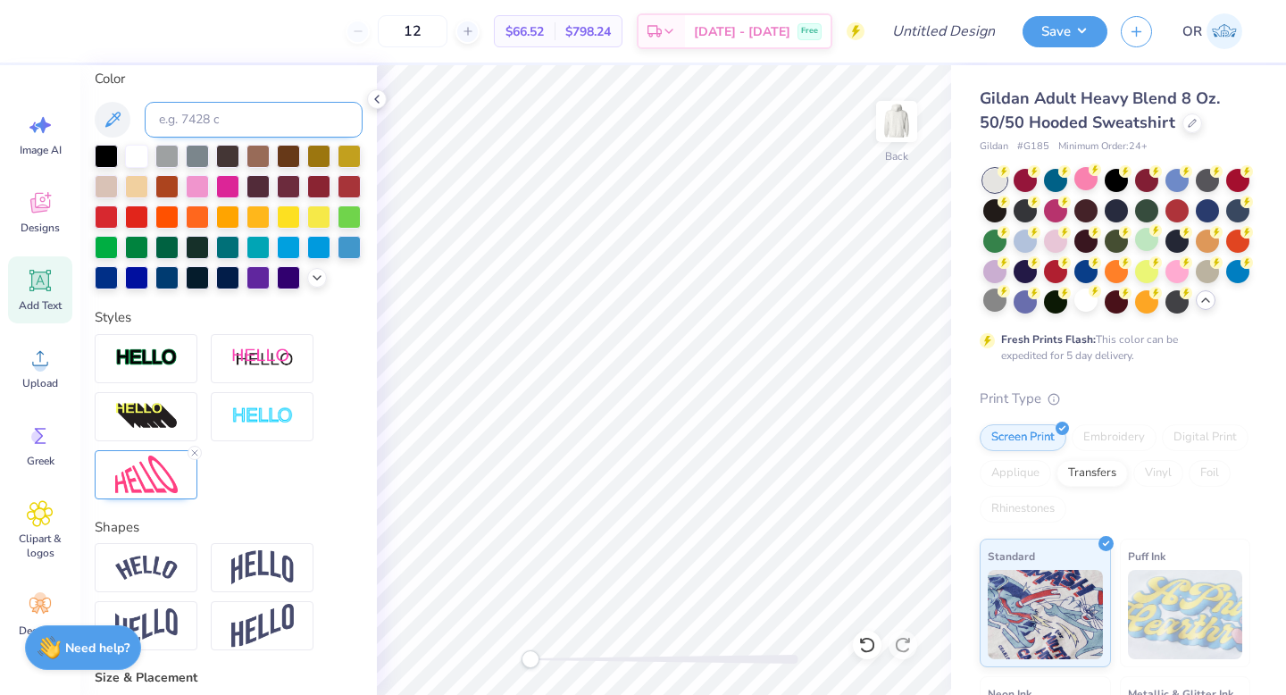
scroll to position [410, 0]
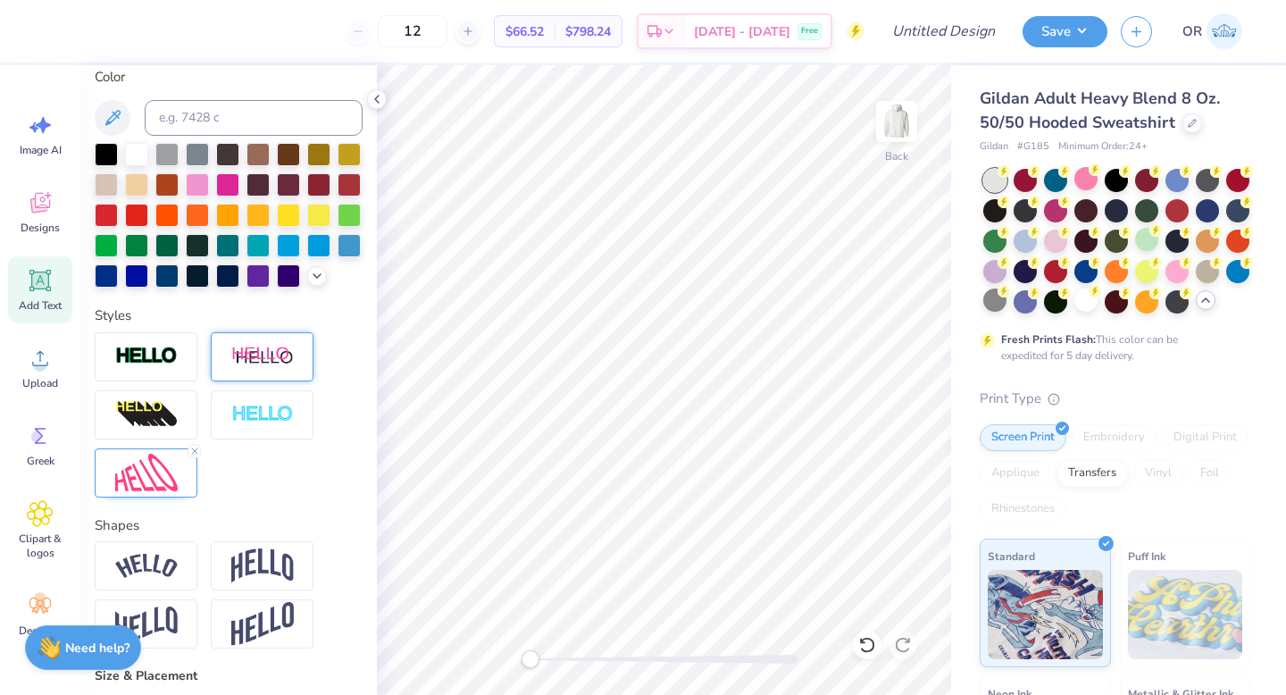
click at [284, 356] on img at bounding box center [262, 357] width 63 height 22
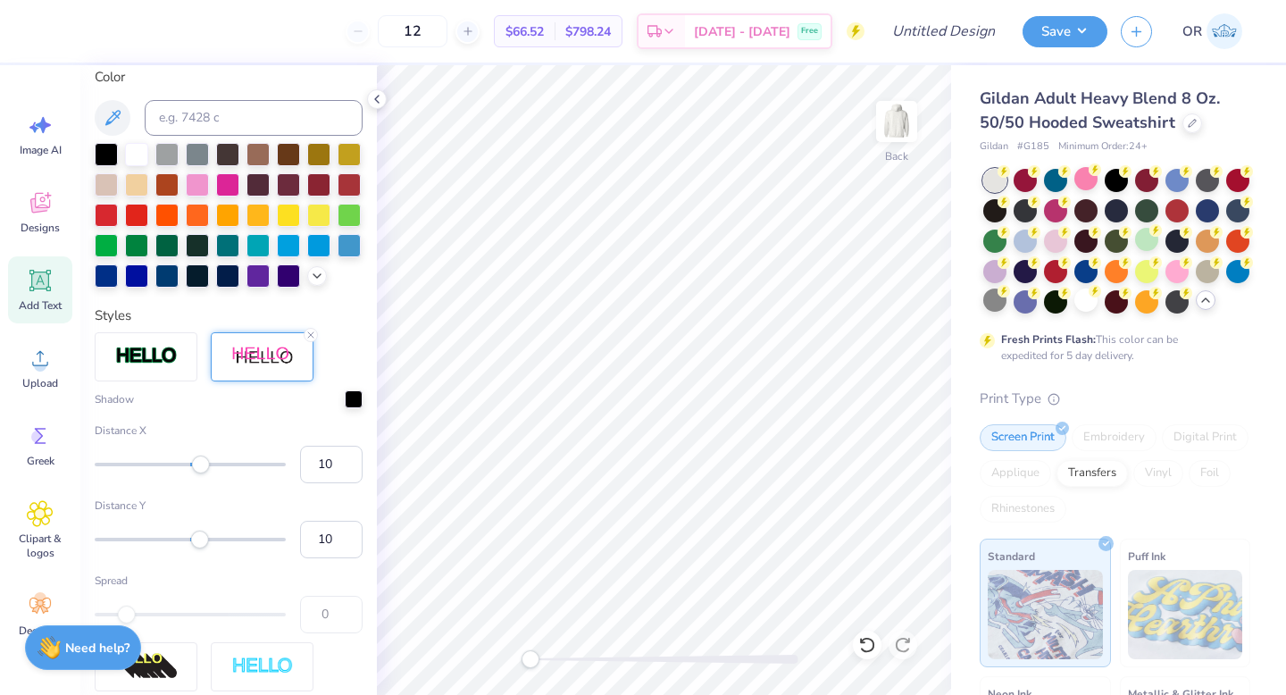
type input "9"
click at [199, 467] on div "Accessibility label" at bounding box center [199, 464] width 18 height 18
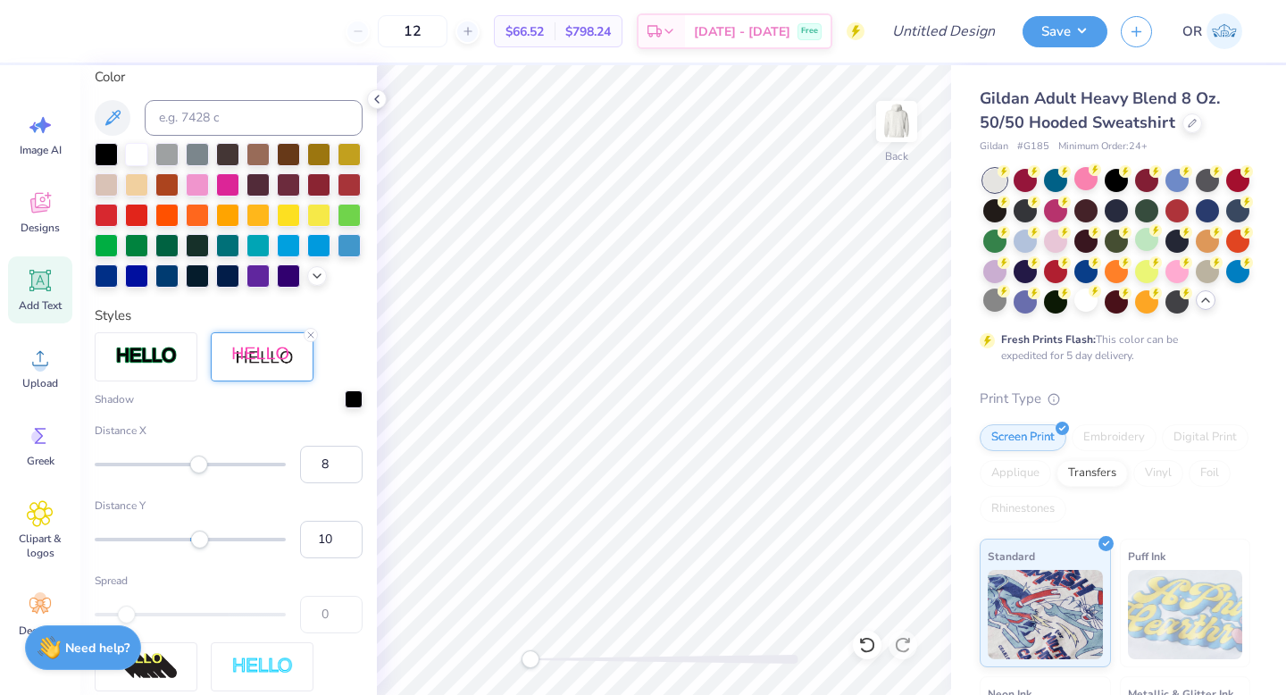
type input "7"
click at [196, 468] on div "Accessibility label" at bounding box center [197, 464] width 18 height 18
click at [352, 394] on div at bounding box center [354, 397] width 18 height 18
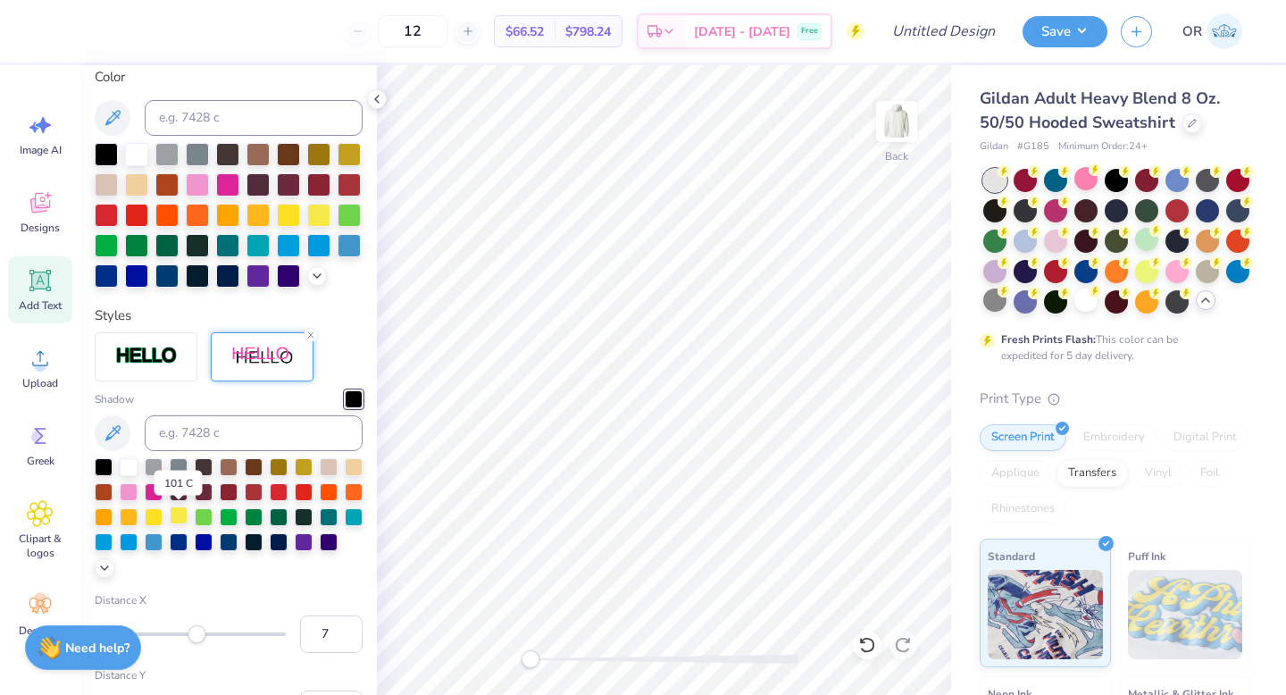
click at [178, 514] on div at bounding box center [179, 515] width 18 height 18
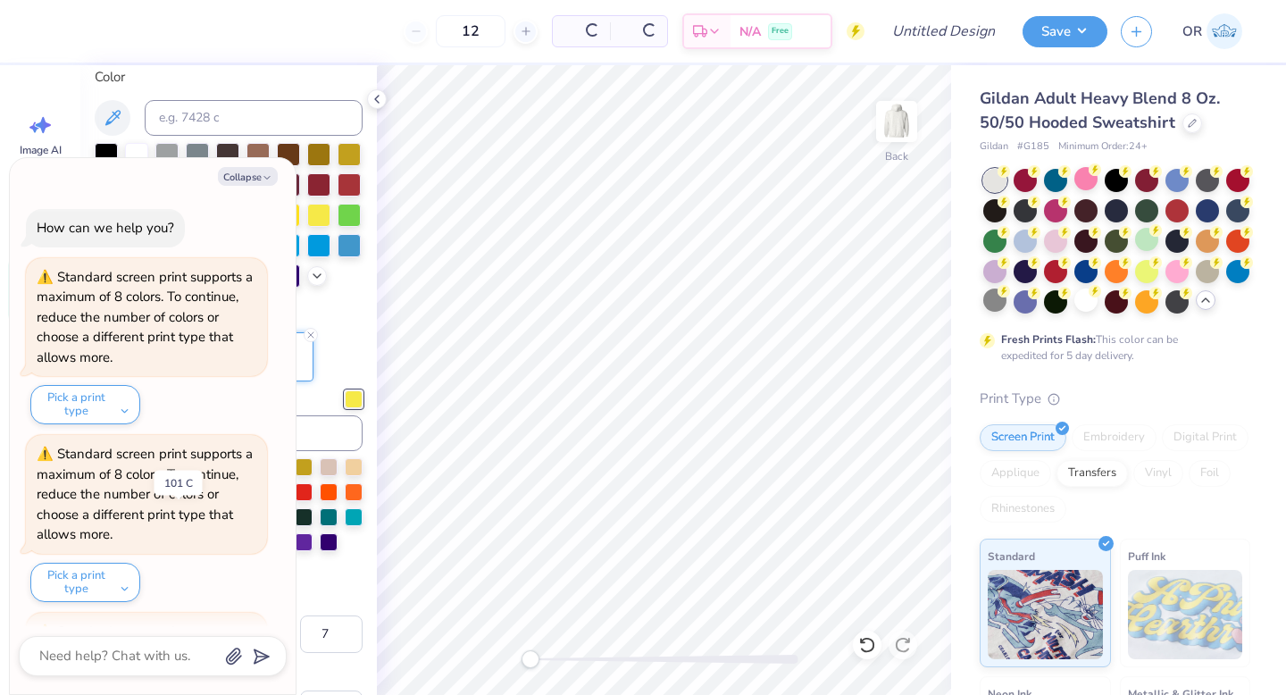
scroll to position [343, 0]
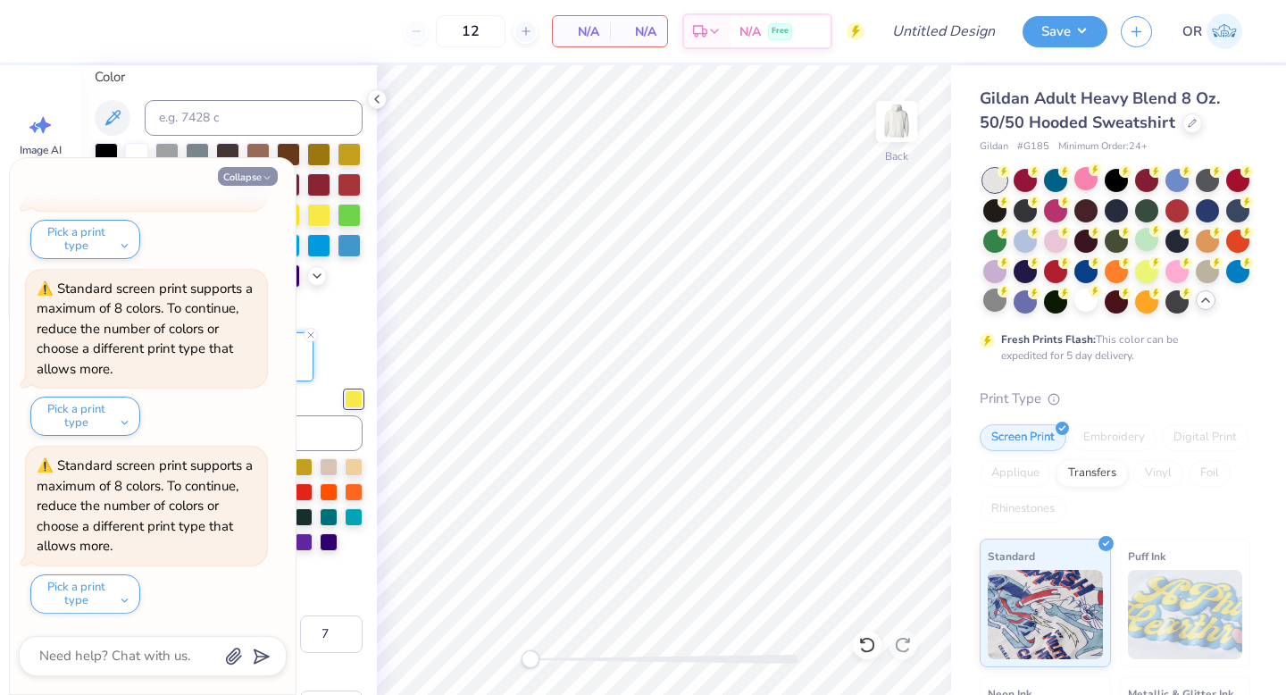
click at [242, 179] on button "Collapse" at bounding box center [248, 176] width 60 height 19
type textarea "x"
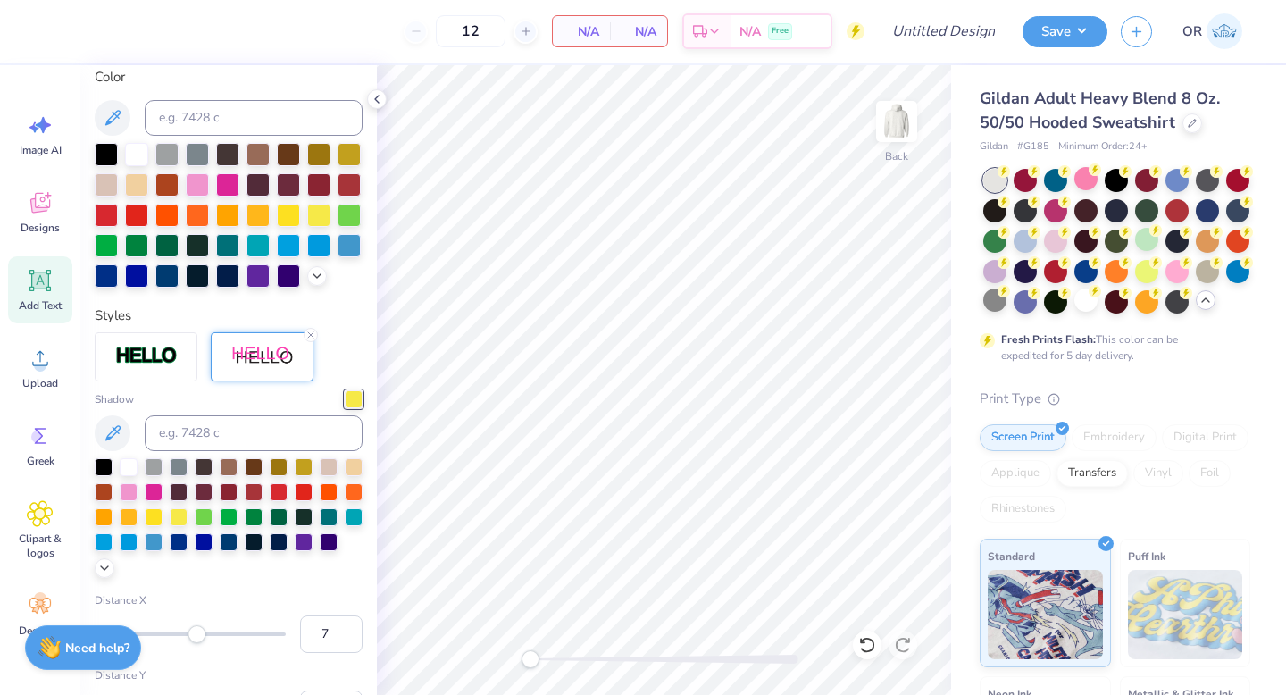
click at [351, 396] on div at bounding box center [354, 399] width 18 height 18
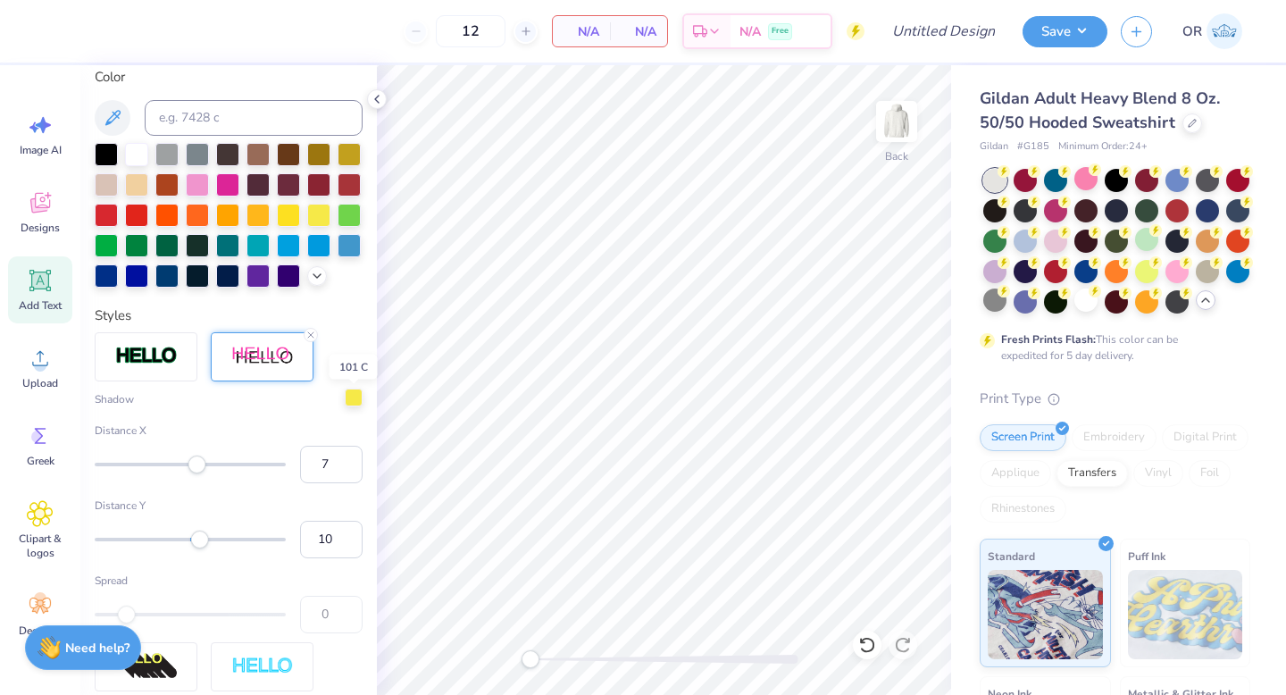
click at [352, 396] on div at bounding box center [354, 397] width 18 height 18
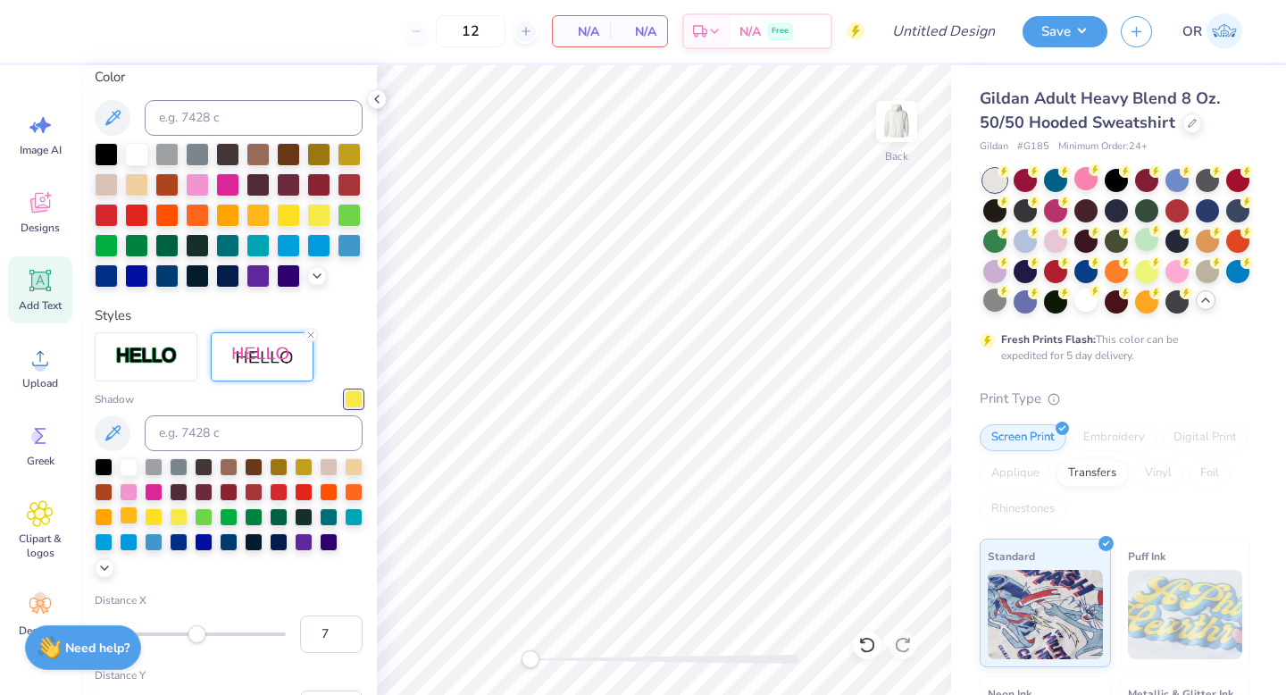
click at [126, 514] on div at bounding box center [129, 515] width 18 height 18
type input "13.80"
type input "2.43"
type input "6.15"
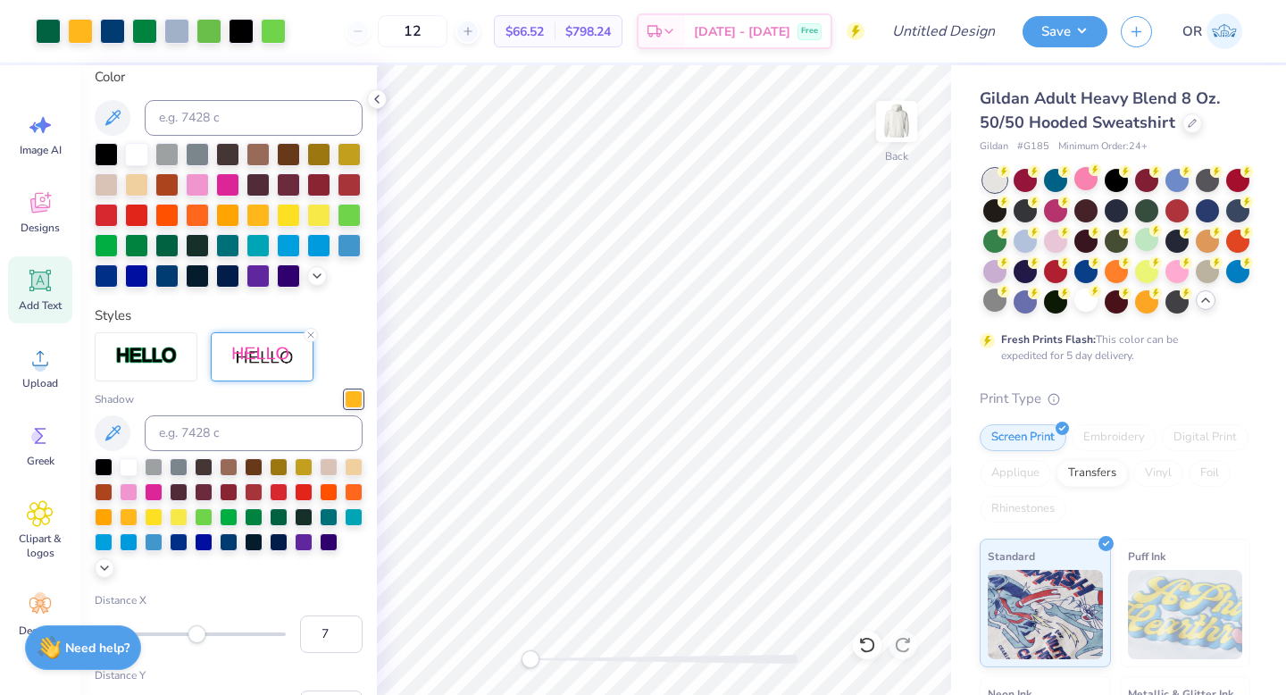
scroll to position [587, 0]
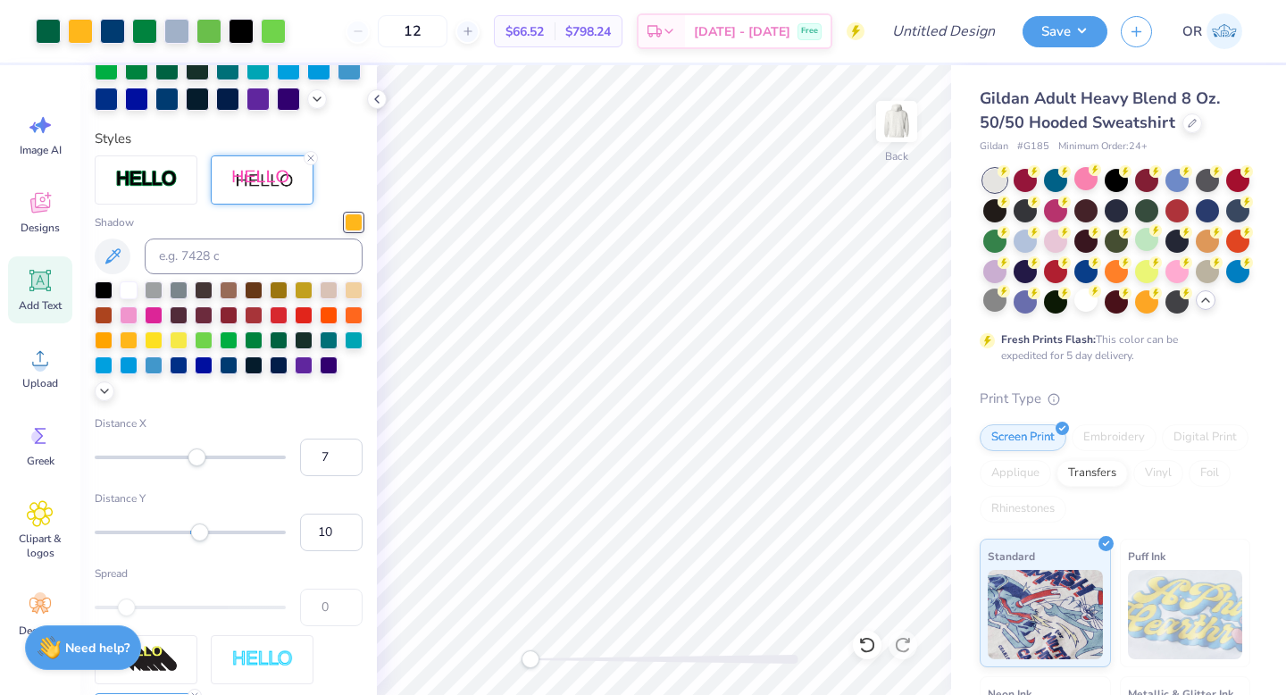
click at [193, 531] on div "Shadow Distance X 7 Distance Y 10 Spread 0" at bounding box center [229, 419] width 268 height 413
type input "3"
click at [193, 531] on div "Accessibility label" at bounding box center [193, 532] width 18 height 18
type input "2"
drag, startPoint x: 203, startPoint y: 458, endPoint x: 192, endPoint y: 459, distance: 10.8
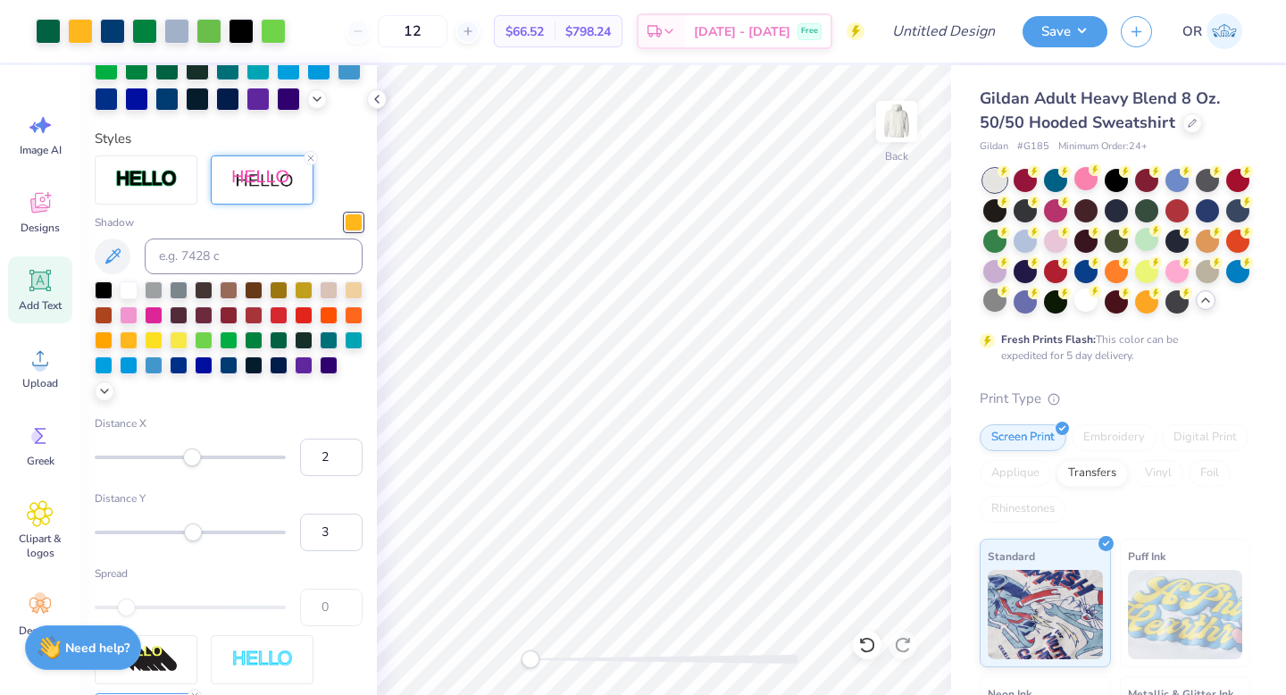
click at [192, 459] on div "Accessibility label" at bounding box center [192, 457] width 18 height 18
type input "1"
click at [345, 457] on input "1" at bounding box center [331, 457] width 63 height 38
click at [348, 537] on input "2" at bounding box center [331, 533] width 63 height 38
type input "1"
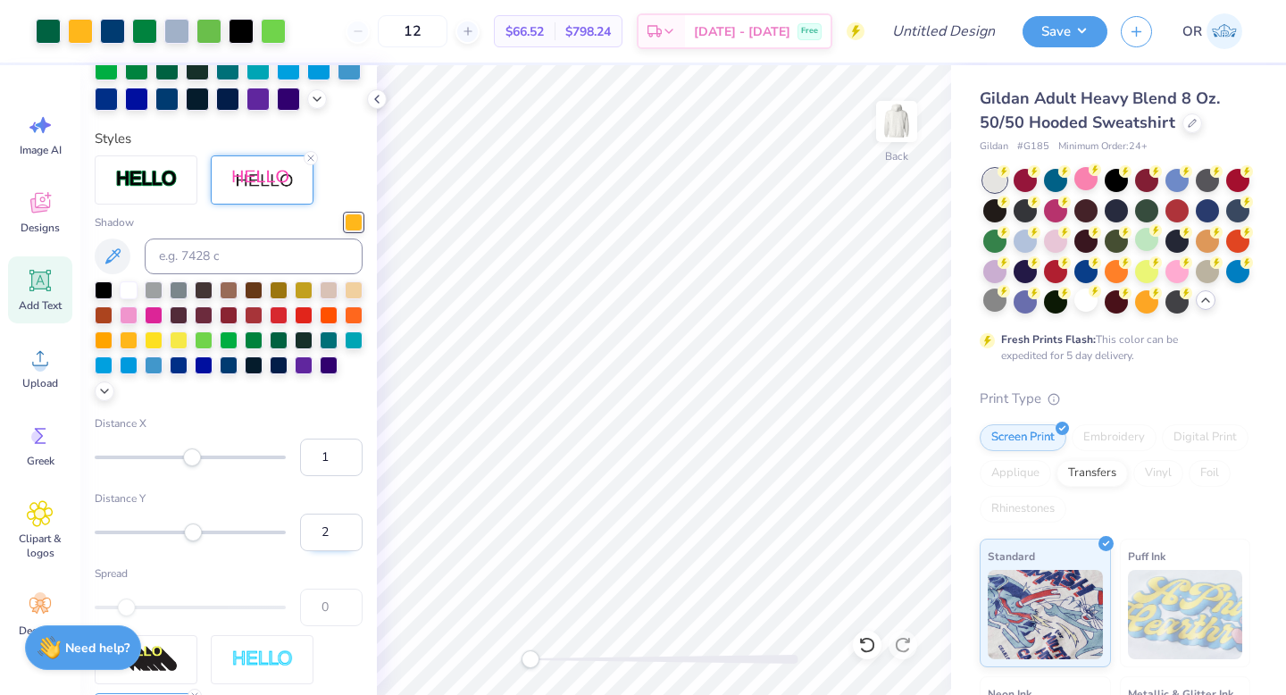
click at [348, 537] on input "1" at bounding box center [331, 533] width 63 height 38
click at [143, 608] on div at bounding box center [190, 607] width 191 height 4
click at [205, 605] on div at bounding box center [190, 607] width 191 height 4
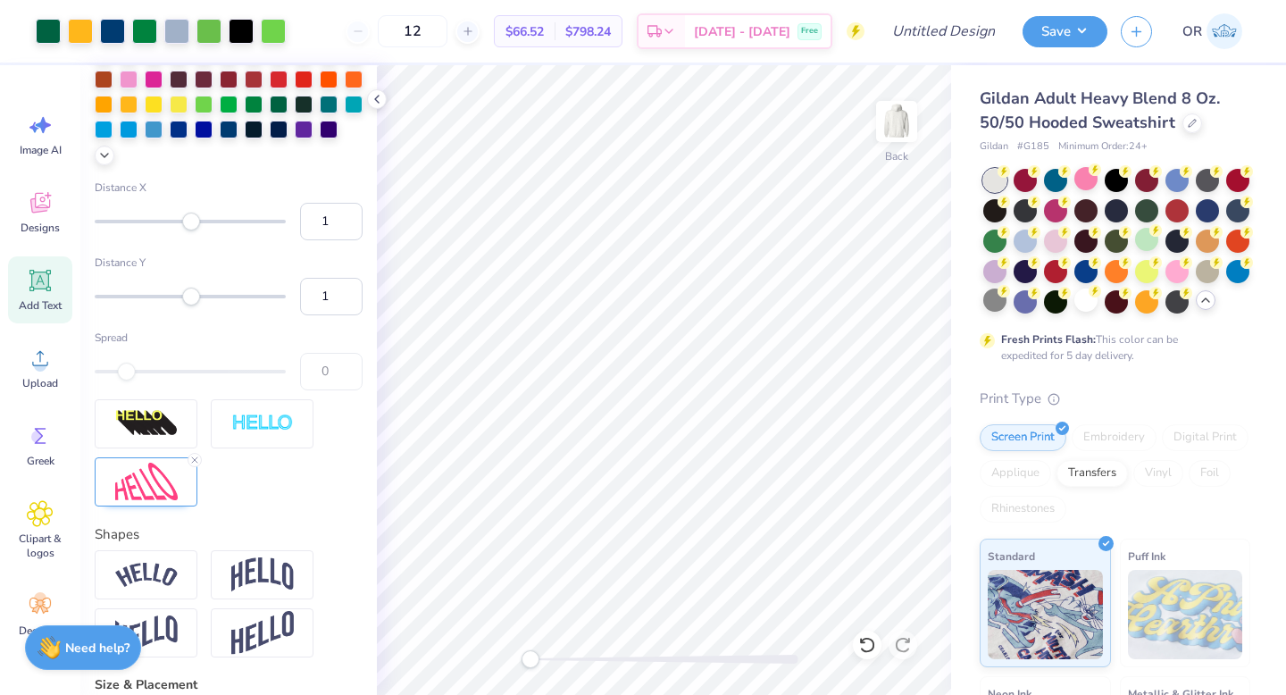
scroll to position [684, 0]
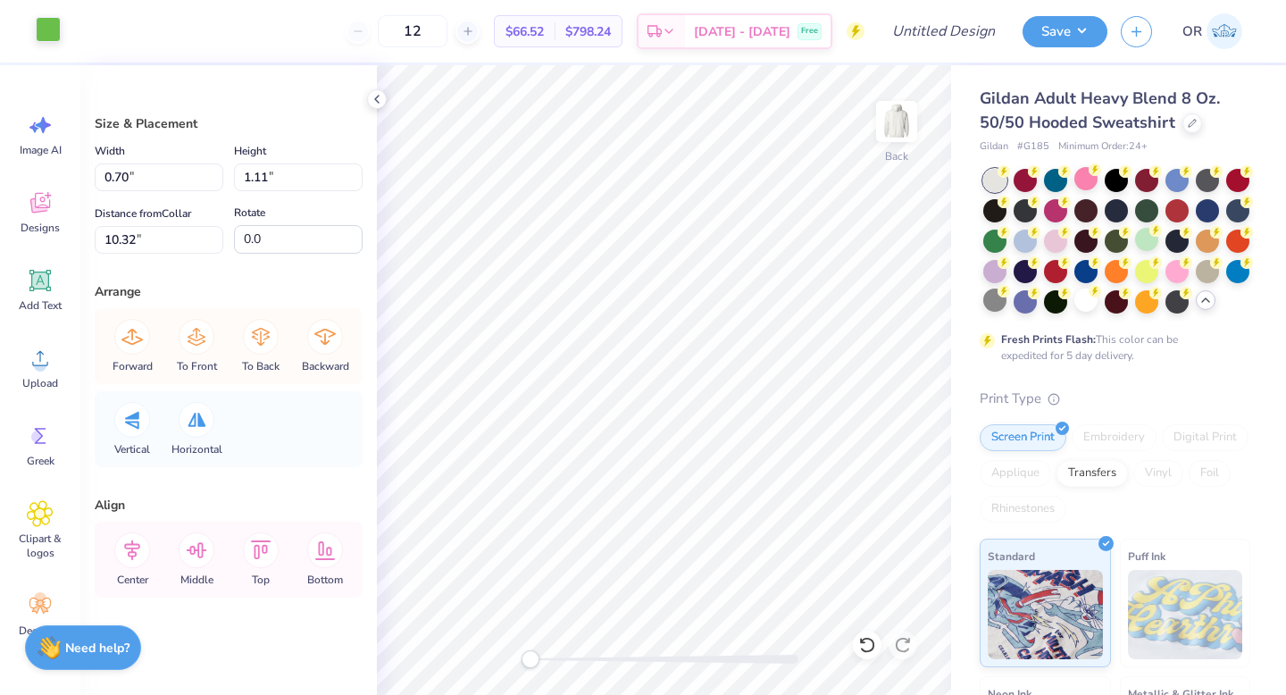
click at [46, 38] on div at bounding box center [48, 29] width 25 height 25
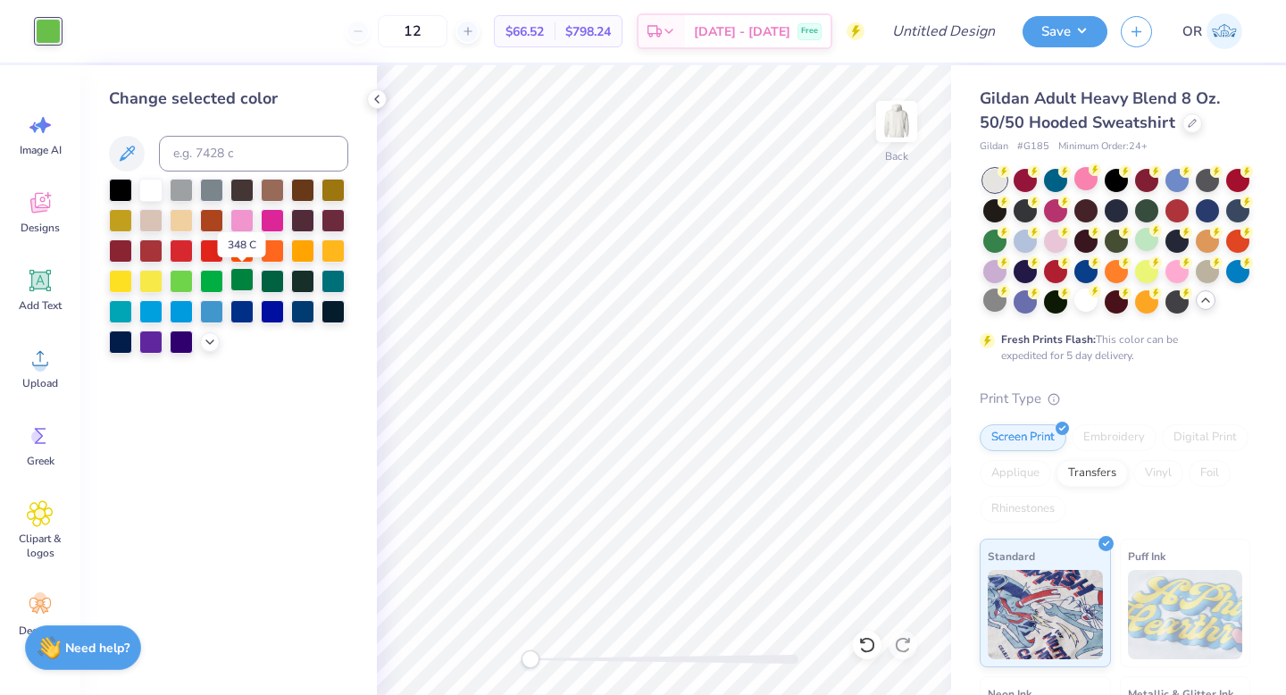
click at [246, 278] on div at bounding box center [241, 279] width 23 height 23
click at [280, 279] on div at bounding box center [272, 279] width 23 height 23
click at [246, 281] on div at bounding box center [241, 279] width 23 height 23
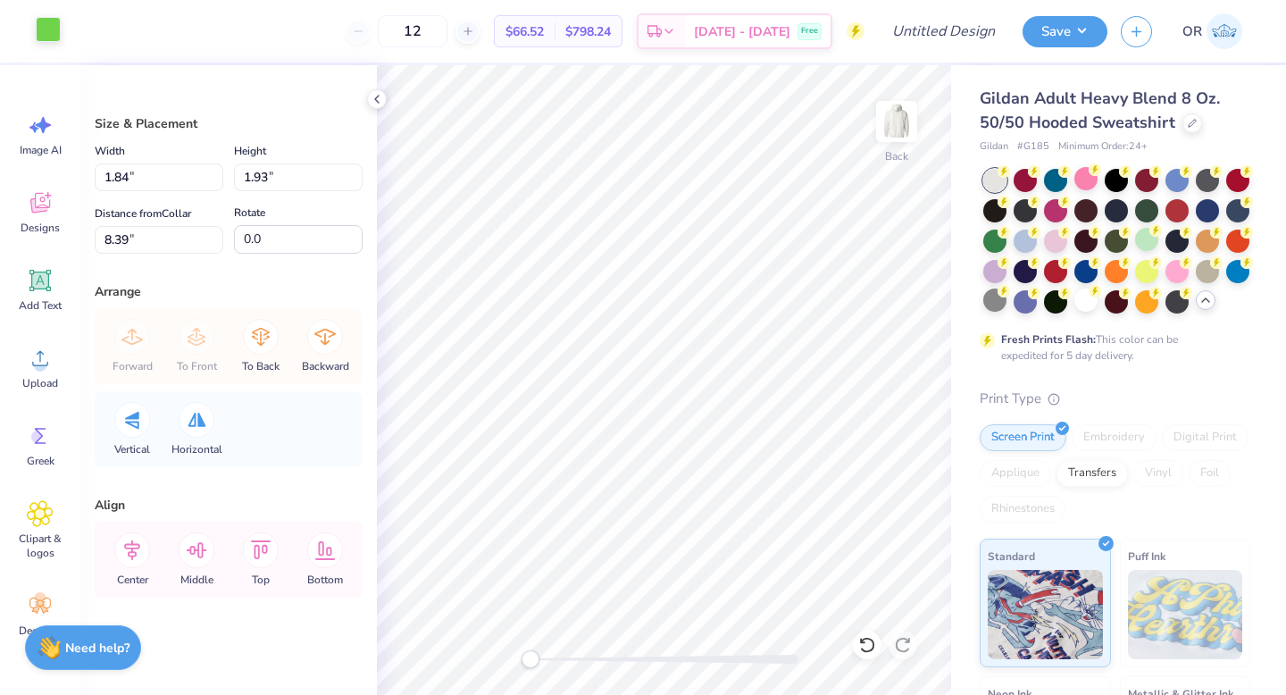
click at [46, 30] on div at bounding box center [48, 29] width 25 height 25
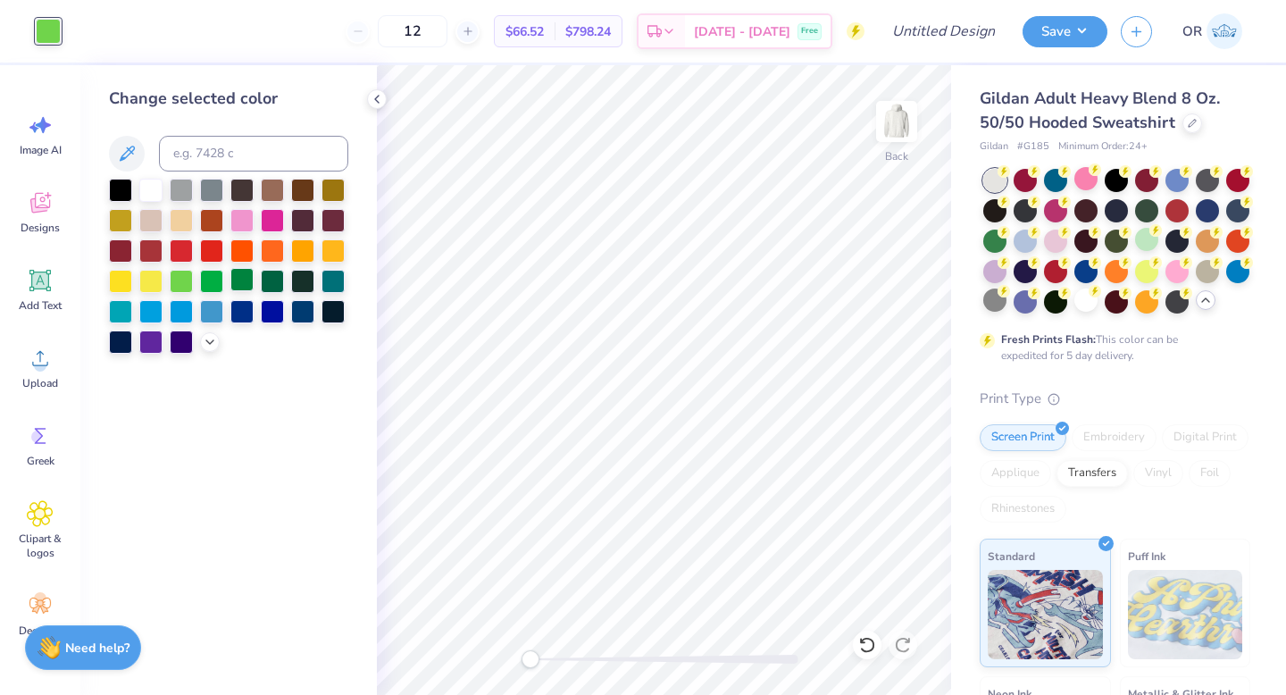
click at [246, 281] on div at bounding box center [241, 279] width 23 height 23
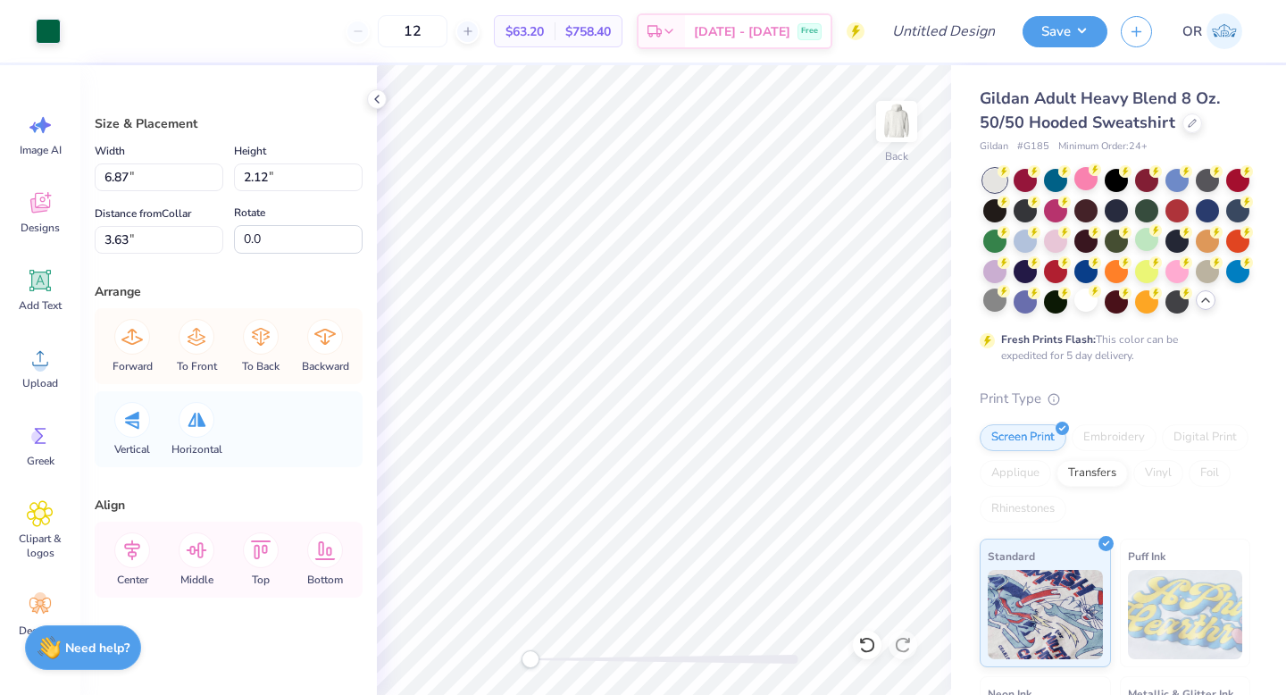
type input "1.84"
type input "1.93"
type input "8.39"
click at [54, 30] on div at bounding box center [48, 29] width 25 height 25
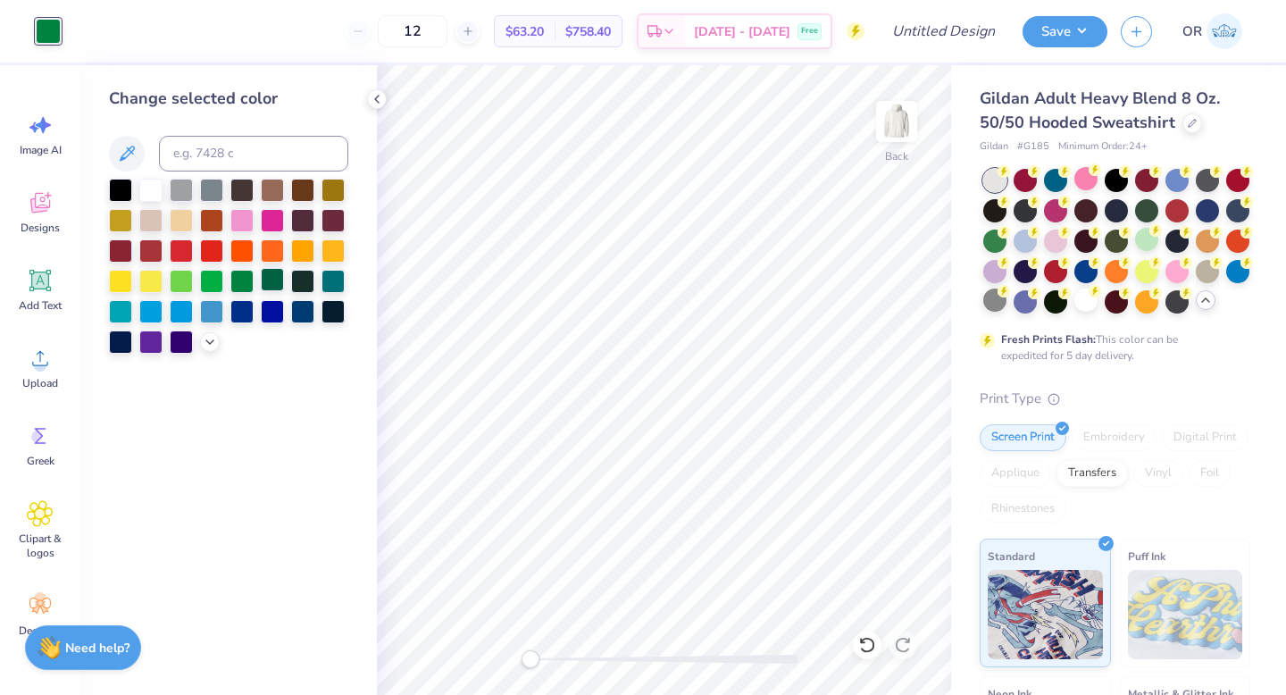
click at [277, 271] on div at bounding box center [272, 279] width 23 height 23
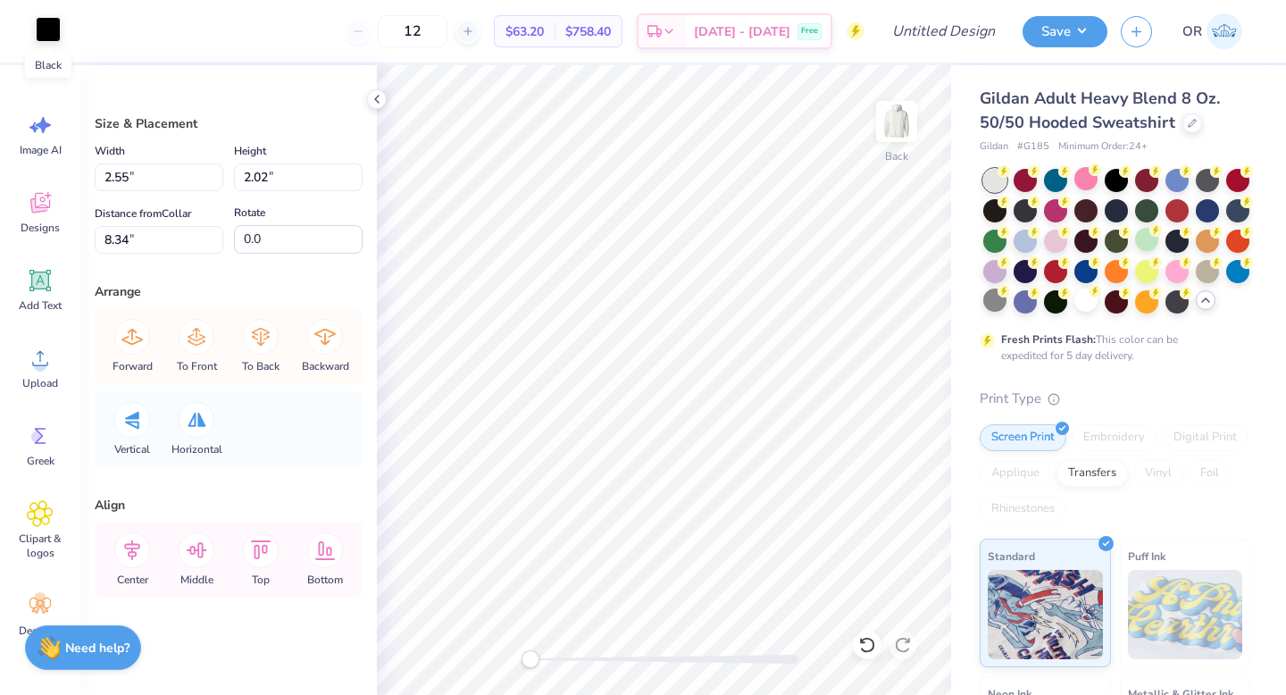
click at [42, 33] on div at bounding box center [48, 29] width 25 height 25
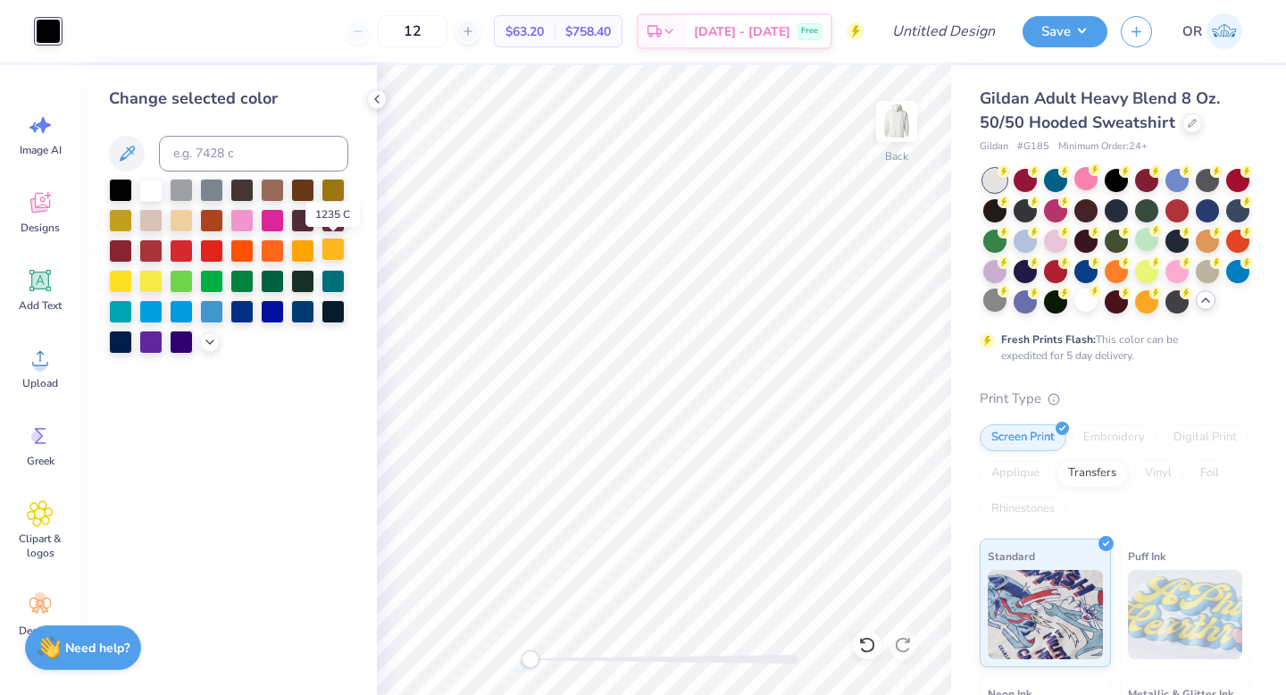
click at [330, 252] on div at bounding box center [333, 249] width 23 height 23
click at [305, 252] on div at bounding box center [302, 249] width 23 height 23
click at [330, 246] on div at bounding box center [333, 249] width 23 height 23
click at [146, 185] on div at bounding box center [150, 188] width 23 height 23
click at [124, 190] on div at bounding box center [120, 188] width 23 height 23
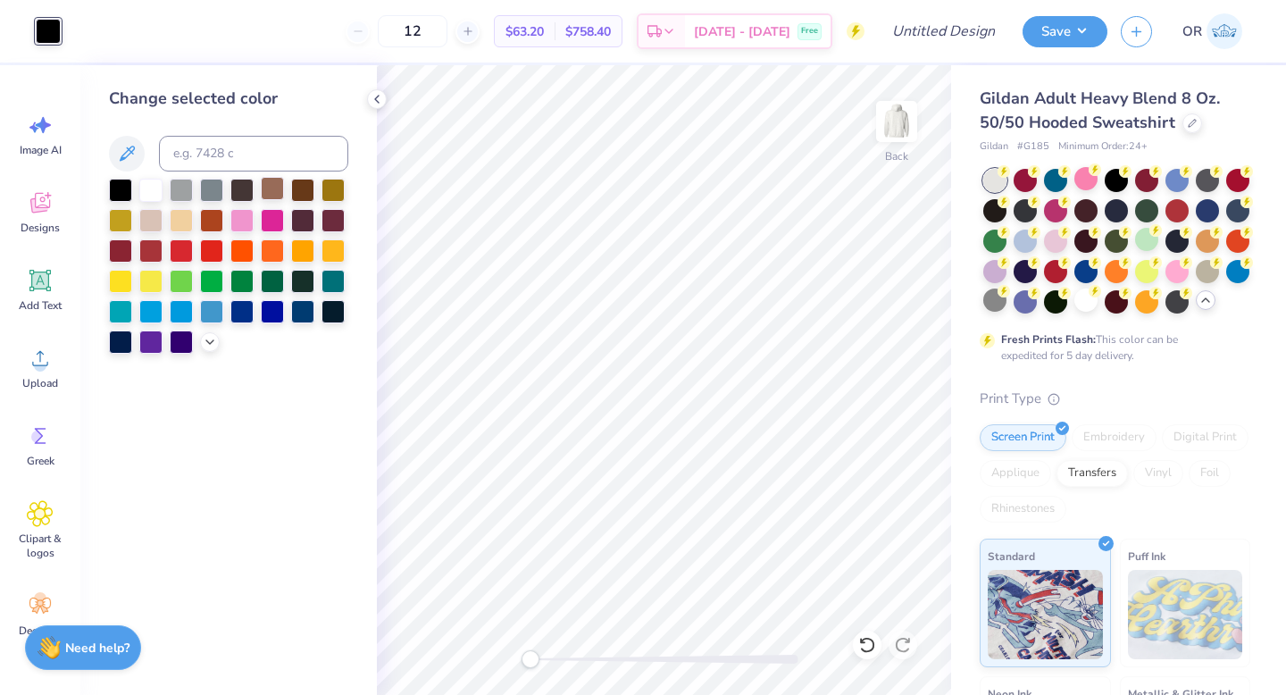
click at [276, 195] on div at bounding box center [272, 188] width 23 height 23
click at [243, 281] on div at bounding box center [241, 279] width 23 height 23
click at [213, 277] on div at bounding box center [211, 279] width 23 height 23
click at [154, 184] on div at bounding box center [150, 188] width 23 height 23
click at [324, 238] on div at bounding box center [333, 249] width 23 height 23
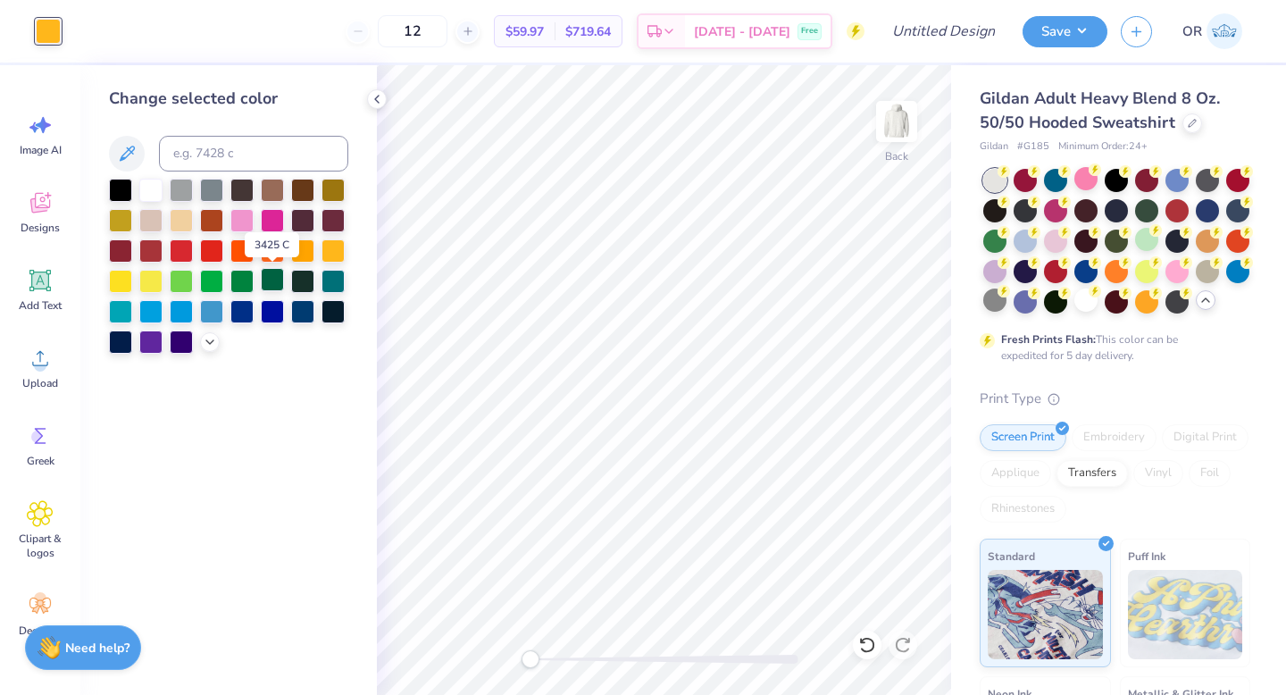
click at [275, 273] on div at bounding box center [272, 279] width 23 height 23
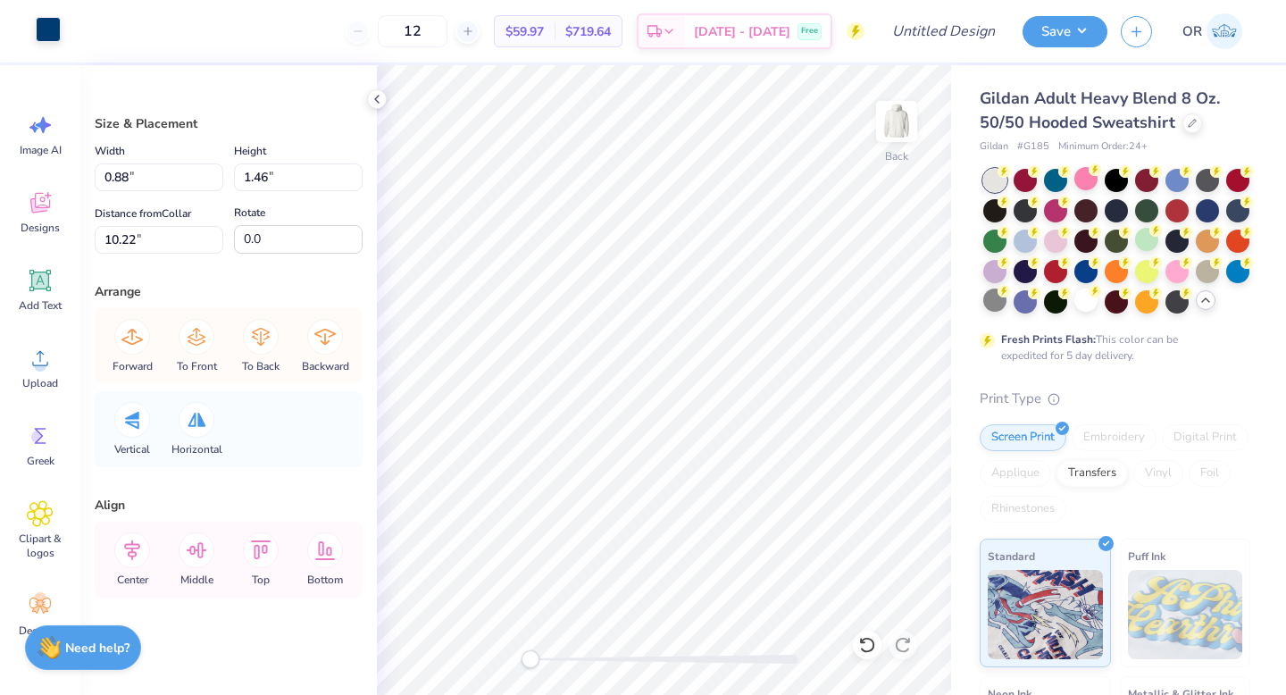
click at [54, 26] on div at bounding box center [48, 29] width 25 height 25
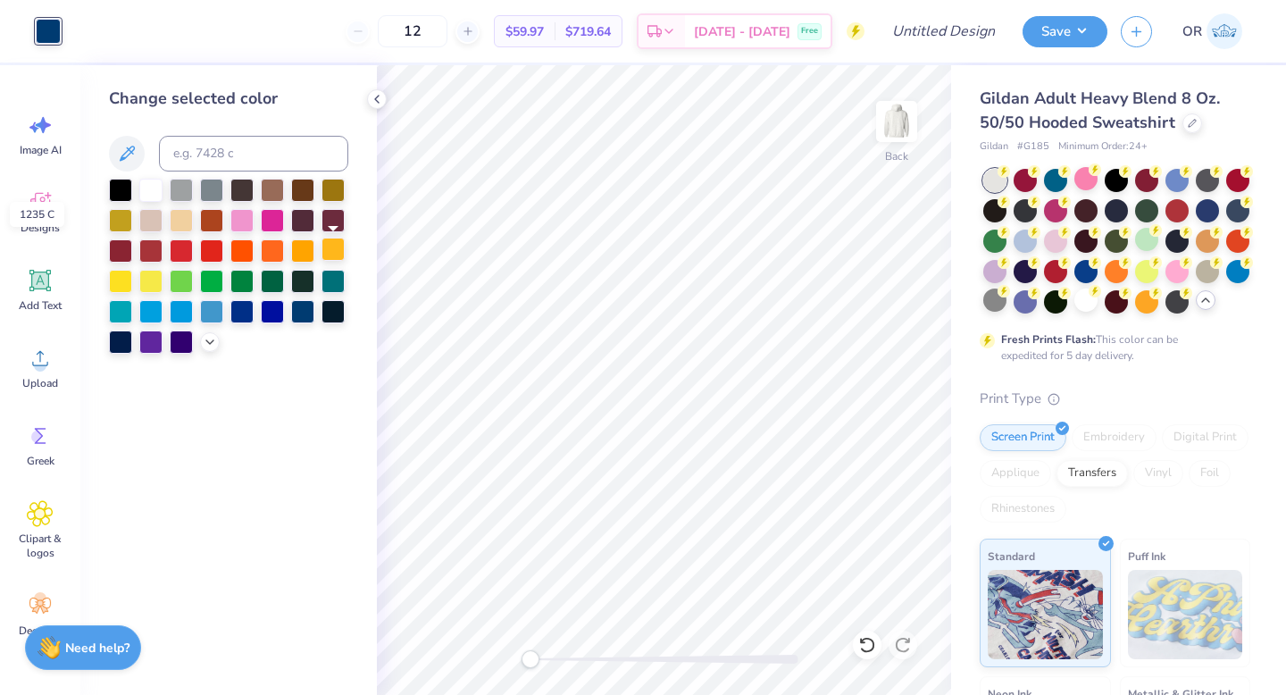
click at [329, 250] on div at bounding box center [333, 249] width 23 height 23
click at [363, 394] on div "Change selected color" at bounding box center [228, 380] width 296 height 630
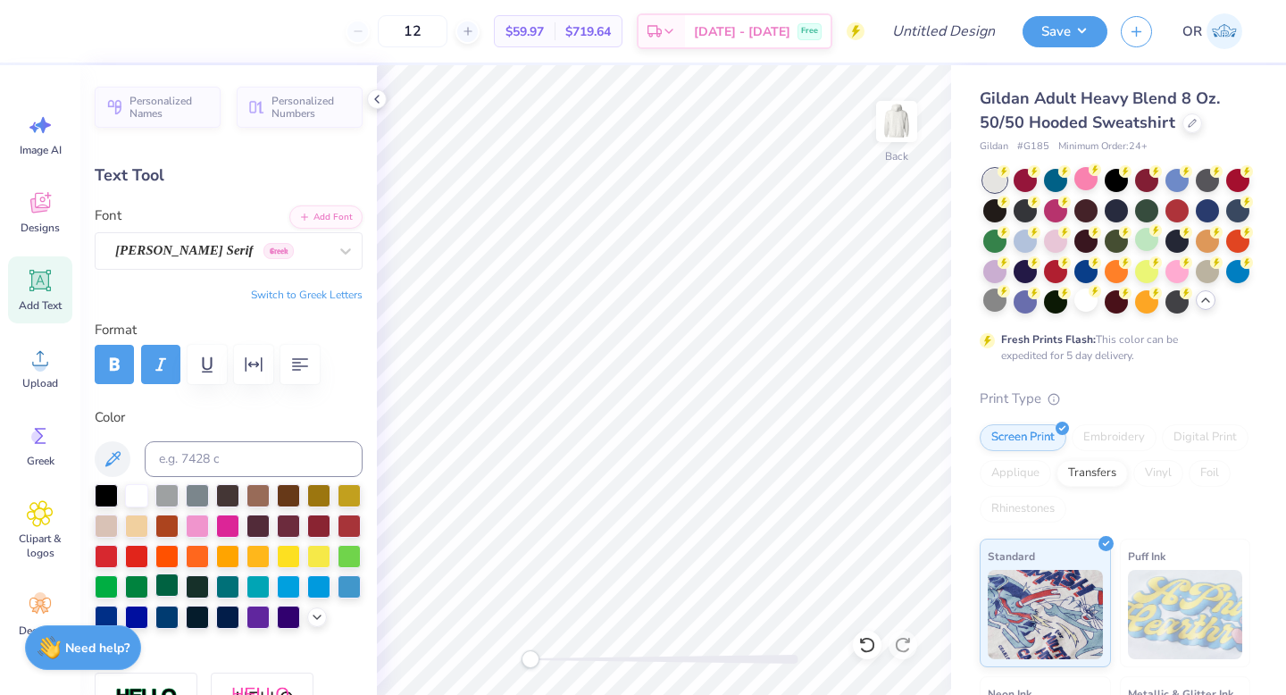
click at [163, 583] on div at bounding box center [166, 584] width 23 height 23
click at [973, 358] on div "Gildan Adult Heavy Blend 8 Oz. 50/50 Hooded Sweatshirt Gildan # G185 Minimum Or…" at bounding box center [1118, 503] width 335 height 877
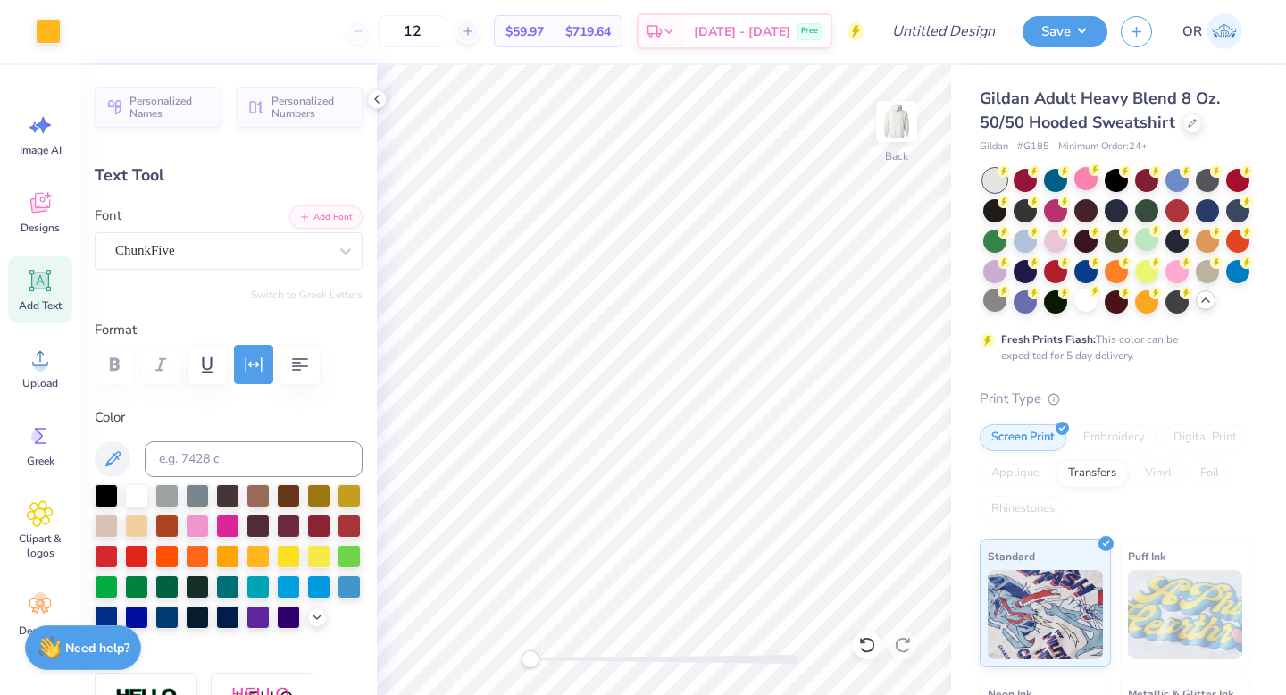
type input "2.08"
type input "0.55"
type input "9.81"
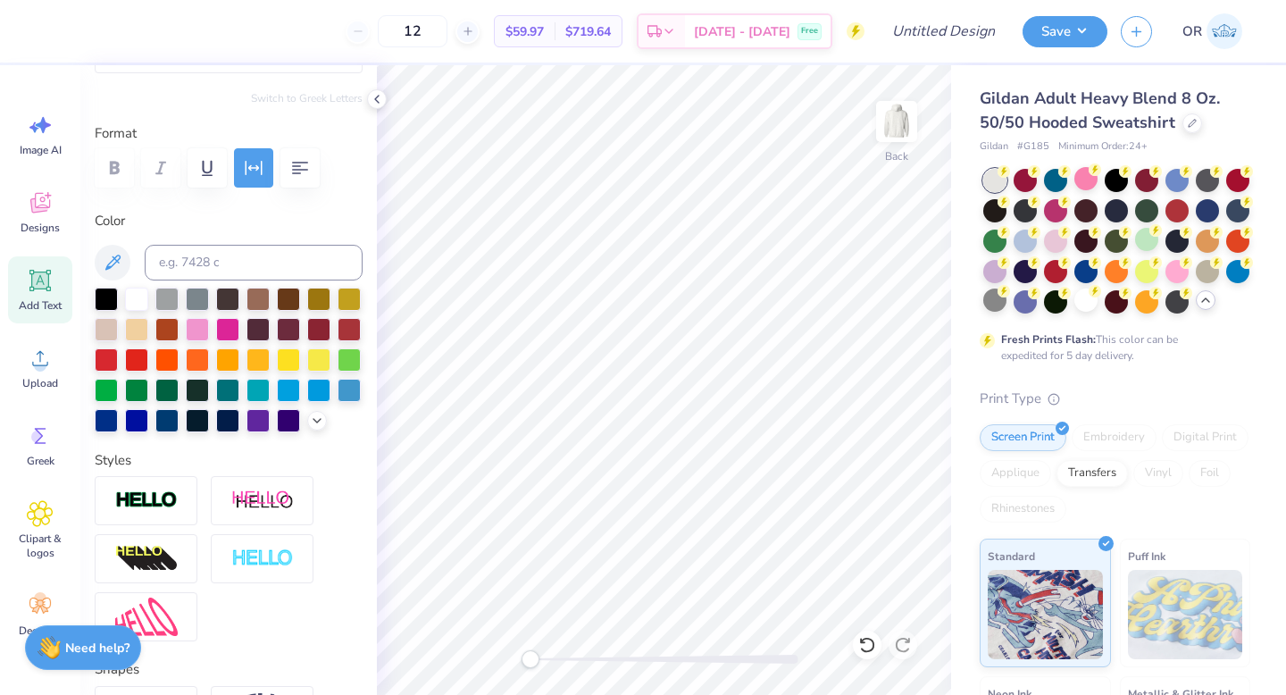
scroll to position [199, 0]
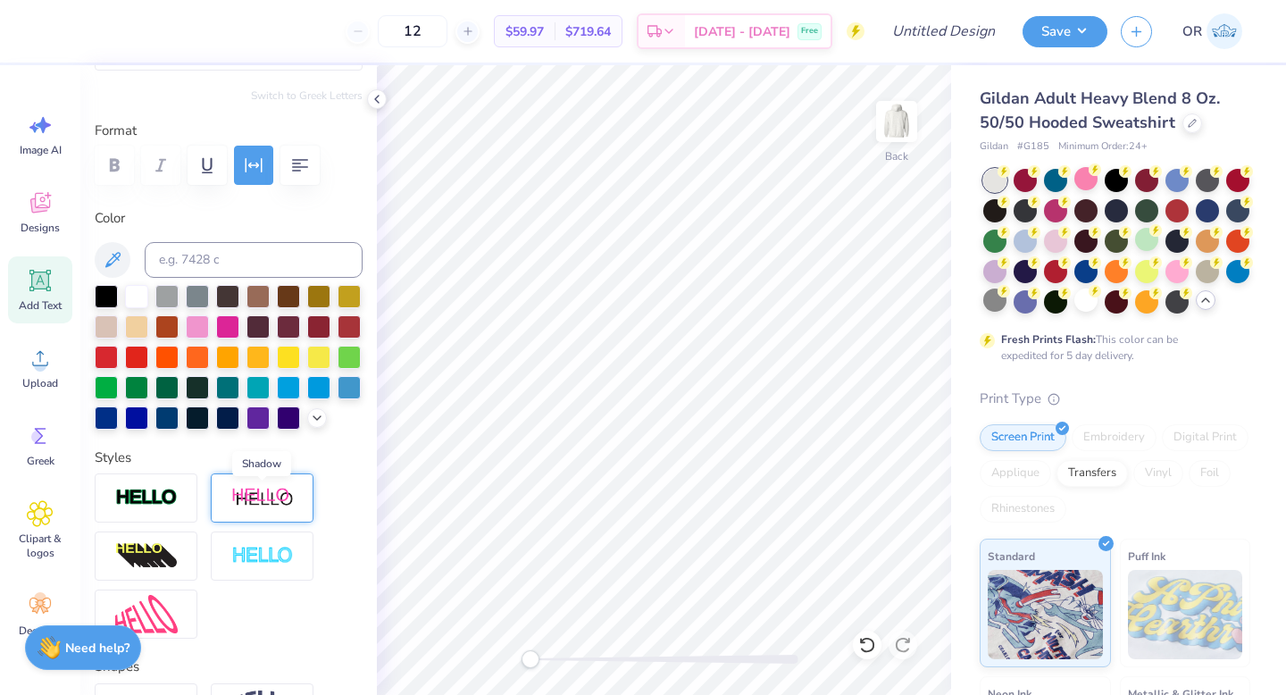
click at [274, 496] on img at bounding box center [262, 498] width 63 height 22
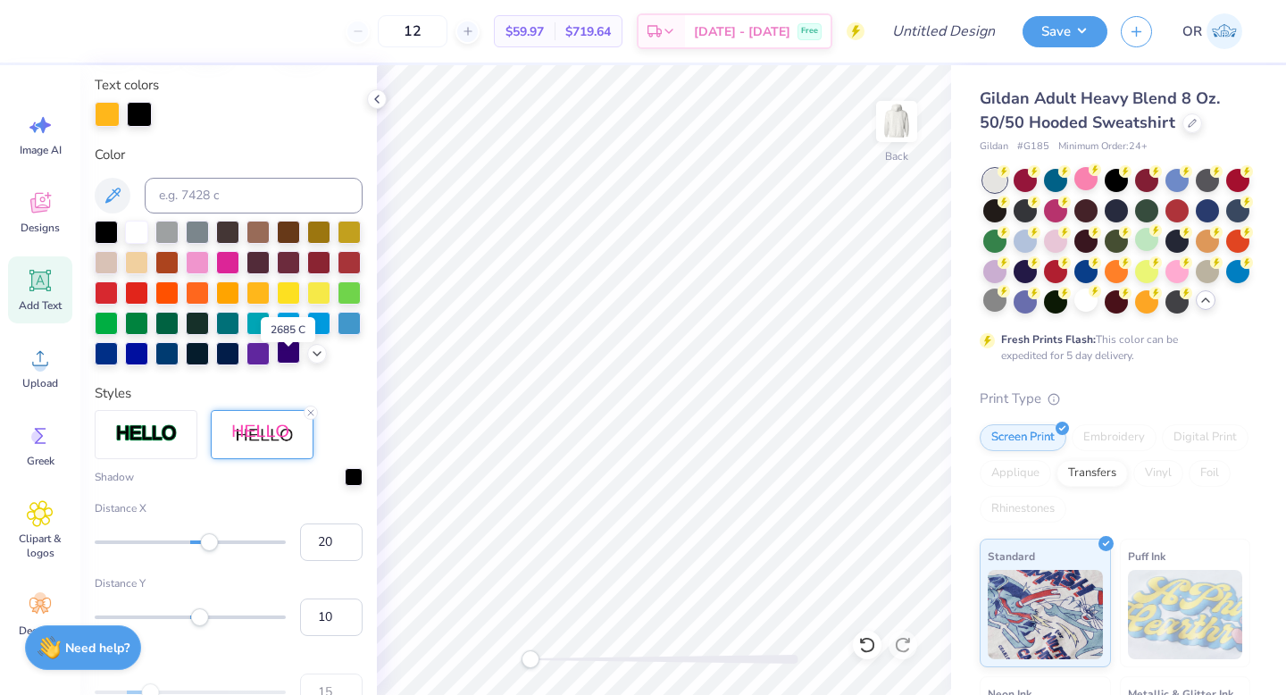
scroll to position [333, 0]
click at [348, 545] on input "19" at bounding box center [331, 541] width 63 height 38
click at [348, 545] on input "18" at bounding box center [331, 541] width 63 height 38
click at [348, 545] on input "17" at bounding box center [331, 541] width 63 height 38
click at [348, 545] on input "16" at bounding box center [331, 541] width 63 height 38
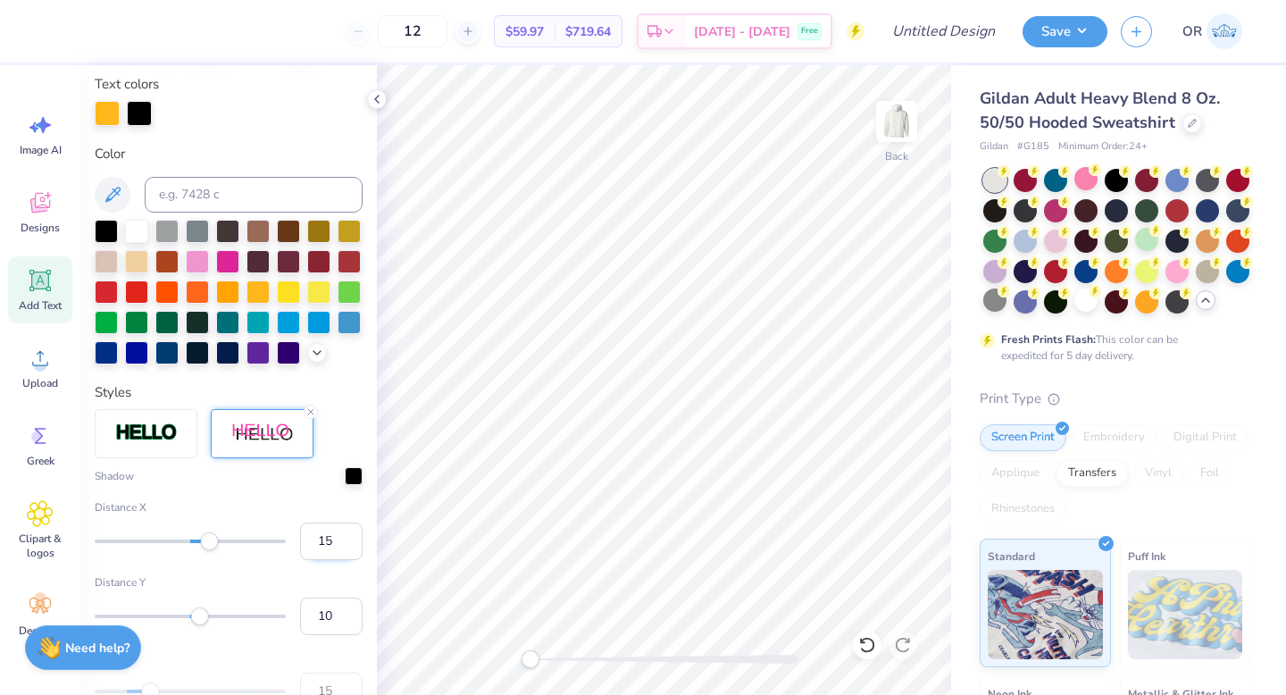
click at [348, 545] on input "15" at bounding box center [331, 541] width 63 height 38
click at [348, 545] on input "14" at bounding box center [331, 541] width 63 height 38
click at [348, 545] on input "13" at bounding box center [331, 541] width 63 height 38
click at [348, 545] on input "12" at bounding box center [331, 541] width 63 height 38
click at [348, 545] on input "11" at bounding box center [331, 541] width 63 height 38
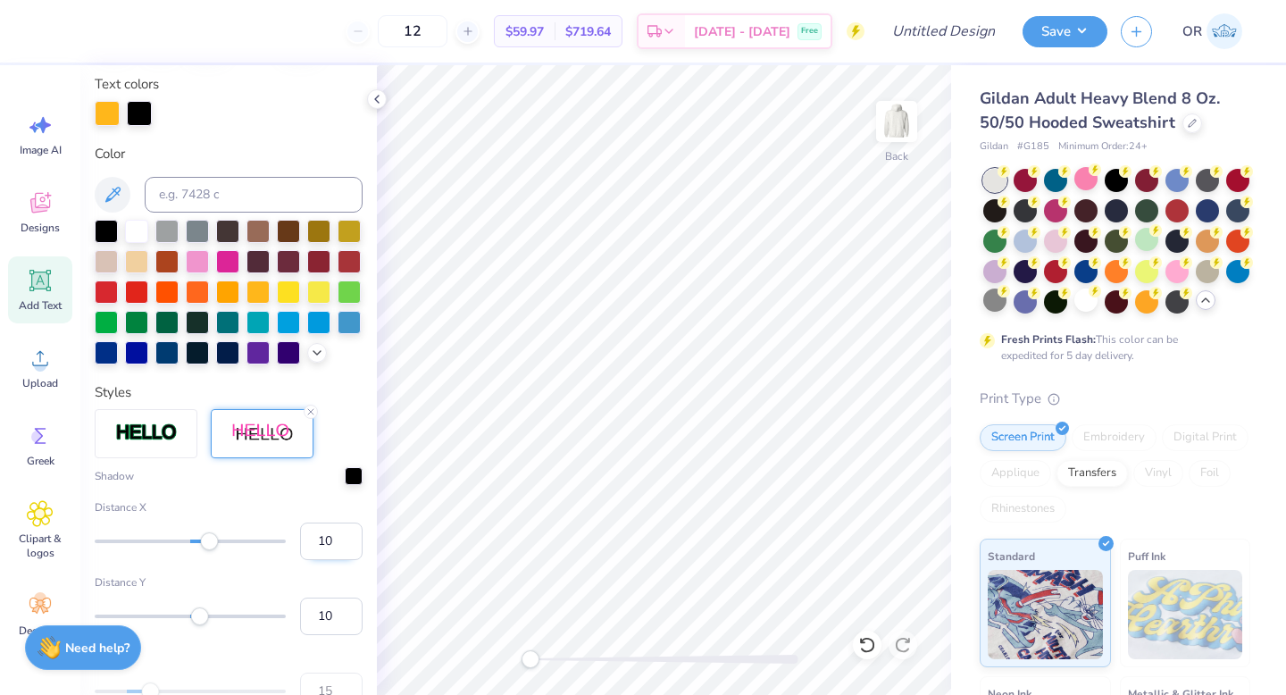
click at [348, 545] on input "10" at bounding box center [331, 541] width 63 height 38
click at [348, 545] on input "9" at bounding box center [331, 541] width 63 height 38
click at [348, 545] on input "8" at bounding box center [331, 541] width 63 height 38
click at [348, 545] on input "7" at bounding box center [331, 541] width 63 height 38
click at [348, 545] on input "6" at bounding box center [331, 541] width 63 height 38
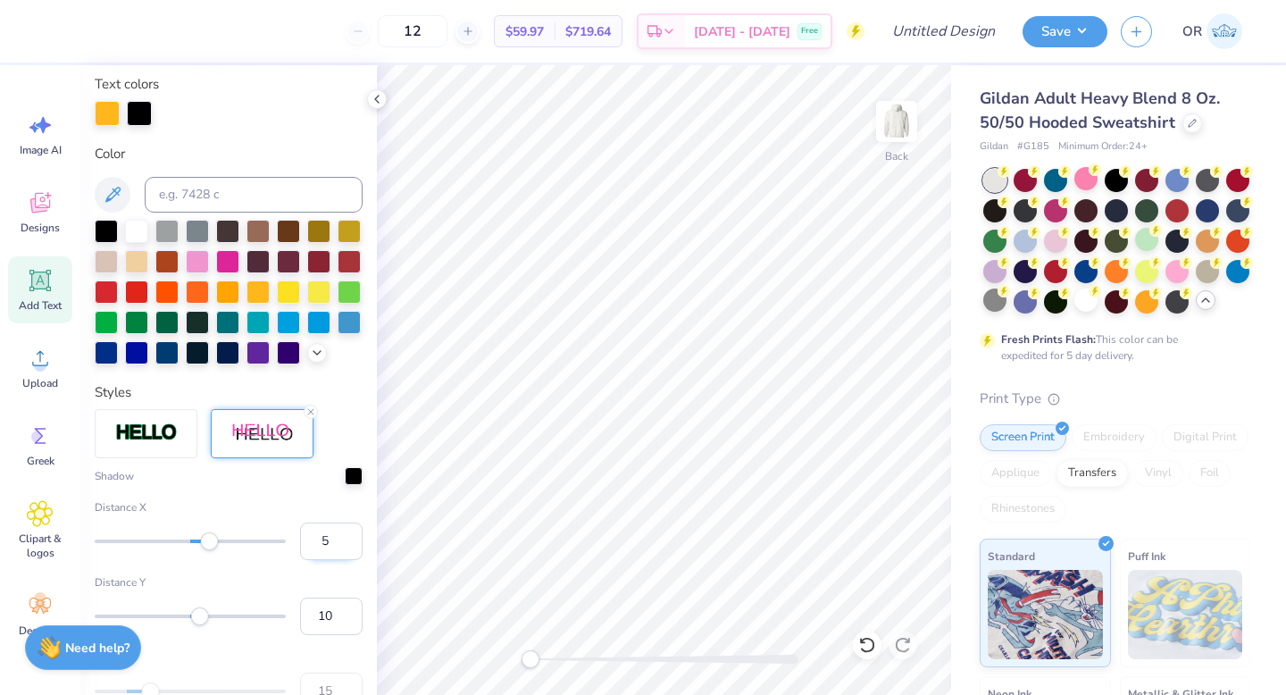
click at [348, 545] on input "5" at bounding box center [331, 541] width 63 height 38
click at [348, 545] on input "4" at bounding box center [331, 541] width 63 height 38
click at [348, 545] on input "3" at bounding box center [331, 541] width 63 height 38
click at [348, 545] on input "2" at bounding box center [331, 541] width 63 height 38
type input "1"
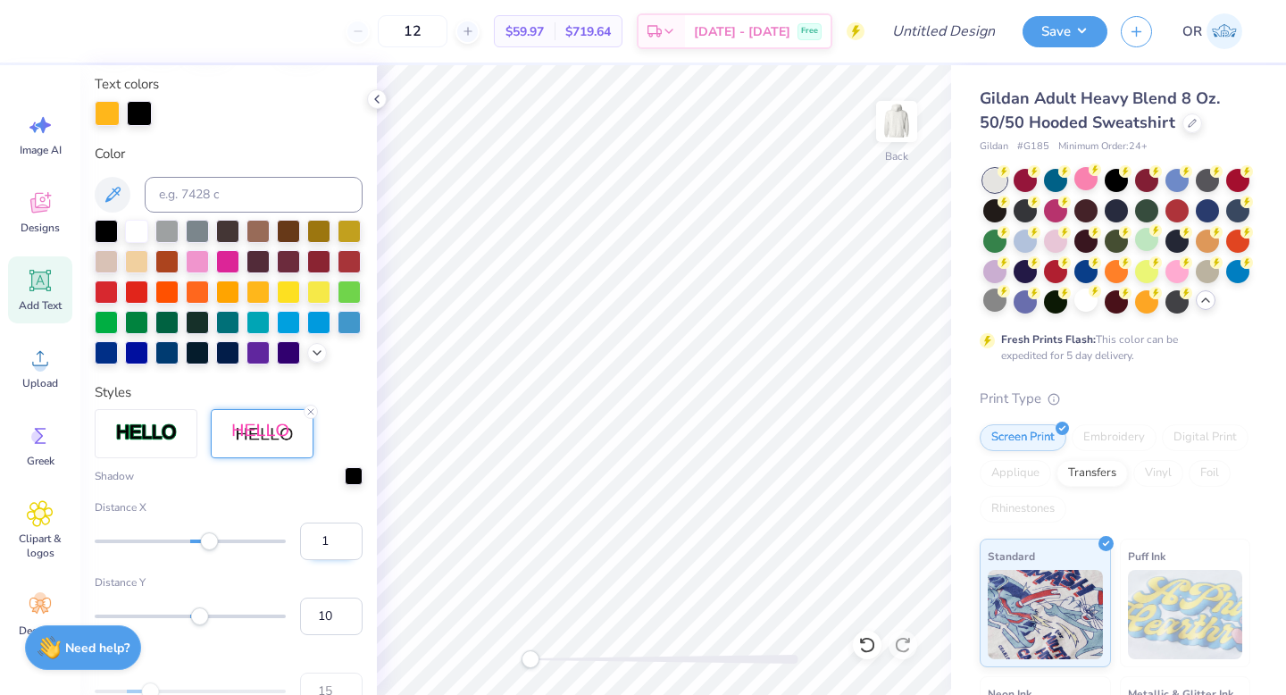
click at [349, 546] on input "1" at bounding box center [331, 541] width 63 height 38
click at [347, 620] on input "9" at bounding box center [331, 616] width 63 height 38
click at [347, 620] on input "8" at bounding box center [331, 616] width 63 height 38
click at [347, 620] on input "7" at bounding box center [331, 616] width 63 height 38
click at [347, 620] on input "6" at bounding box center [331, 616] width 63 height 38
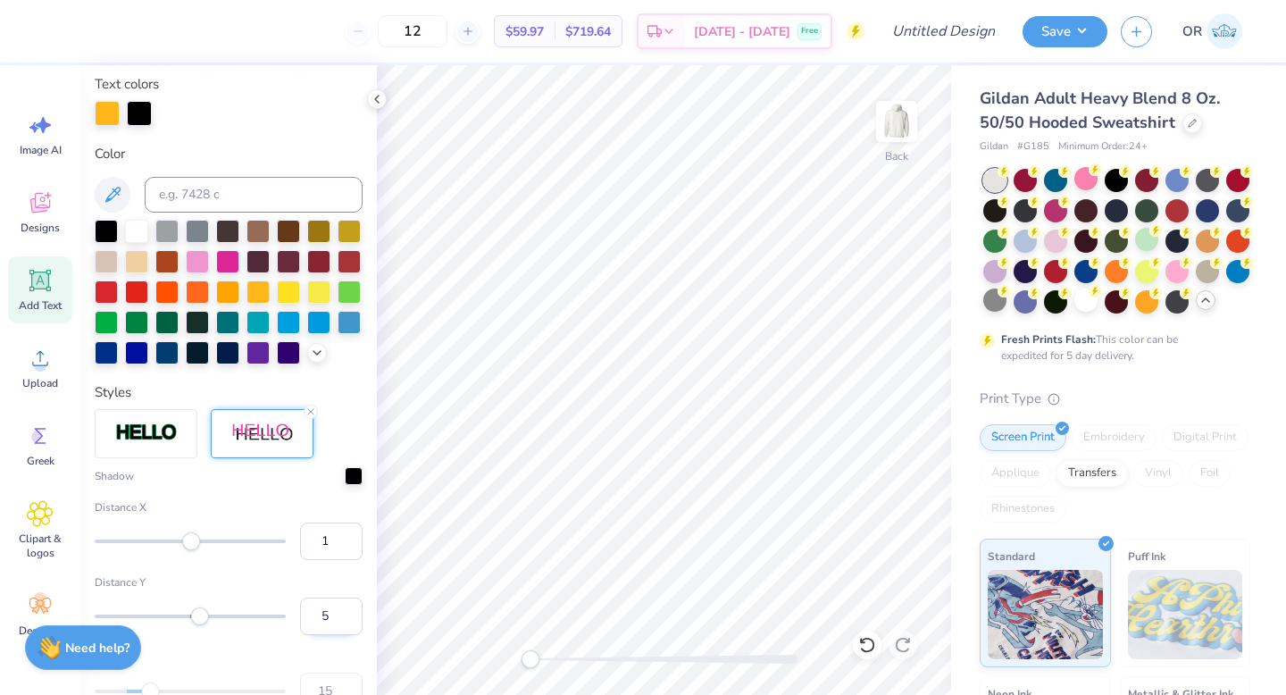
click at [347, 620] on input "5" at bounding box center [331, 616] width 63 height 38
click at [347, 620] on input "4" at bounding box center [331, 616] width 63 height 38
click at [347, 620] on input "3" at bounding box center [331, 616] width 63 height 38
click at [347, 620] on input "2" at bounding box center [331, 616] width 63 height 38
type input "1"
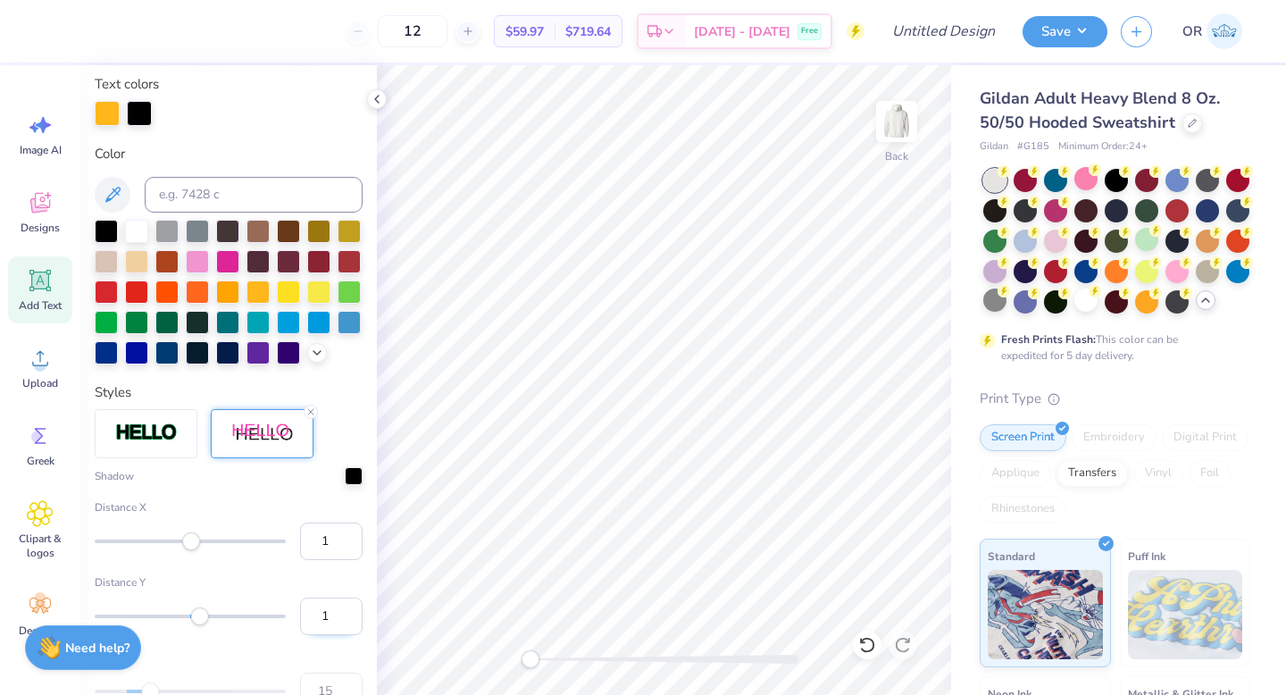
click at [347, 620] on input "1" at bounding box center [331, 616] width 63 height 38
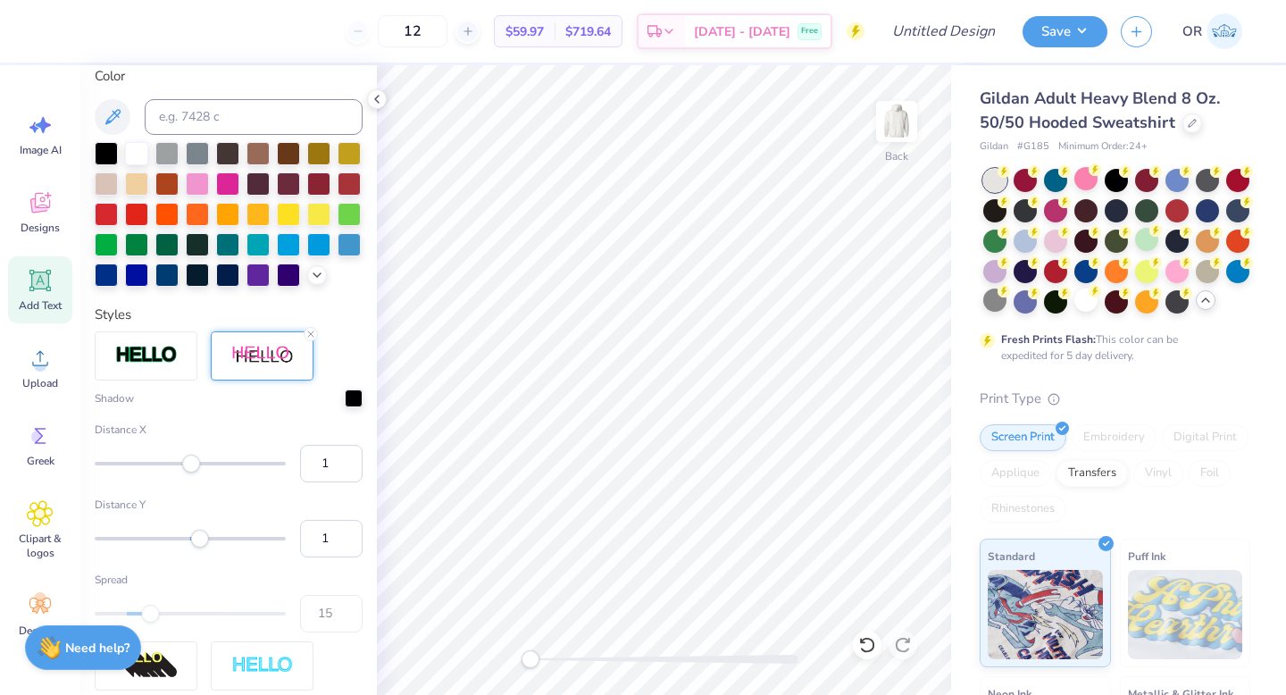
scroll to position [416, 0]
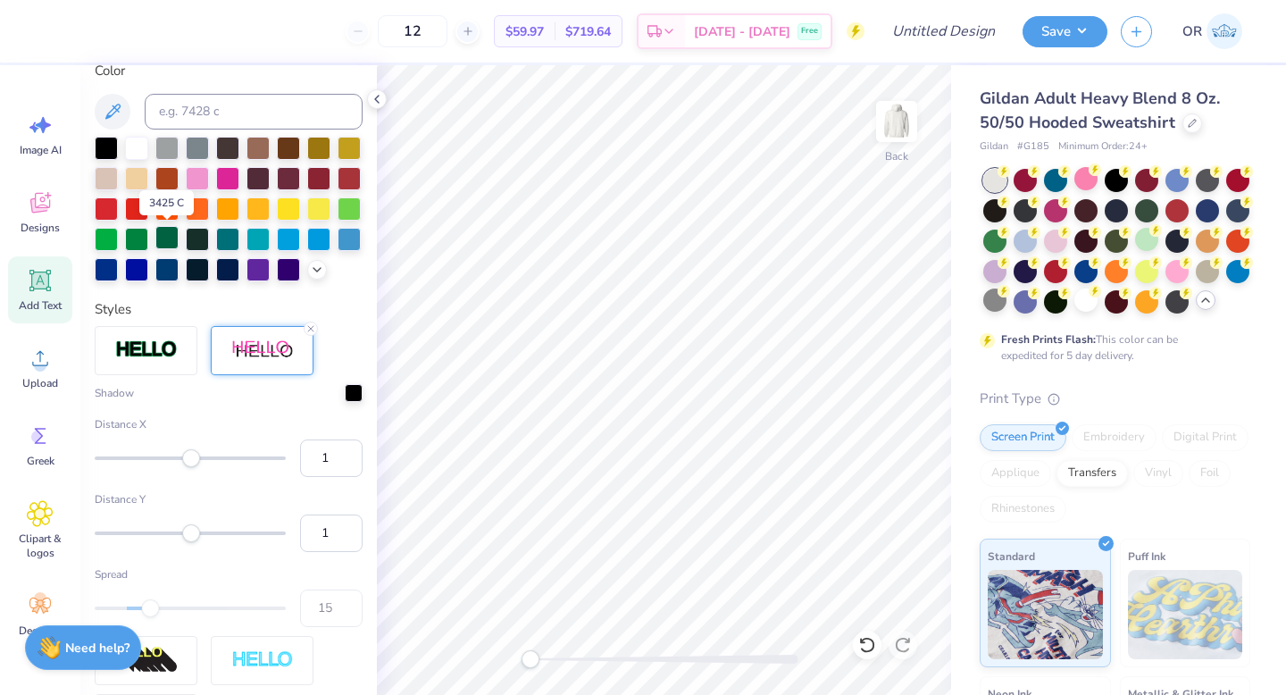
click at [172, 240] on div at bounding box center [166, 237] width 23 height 23
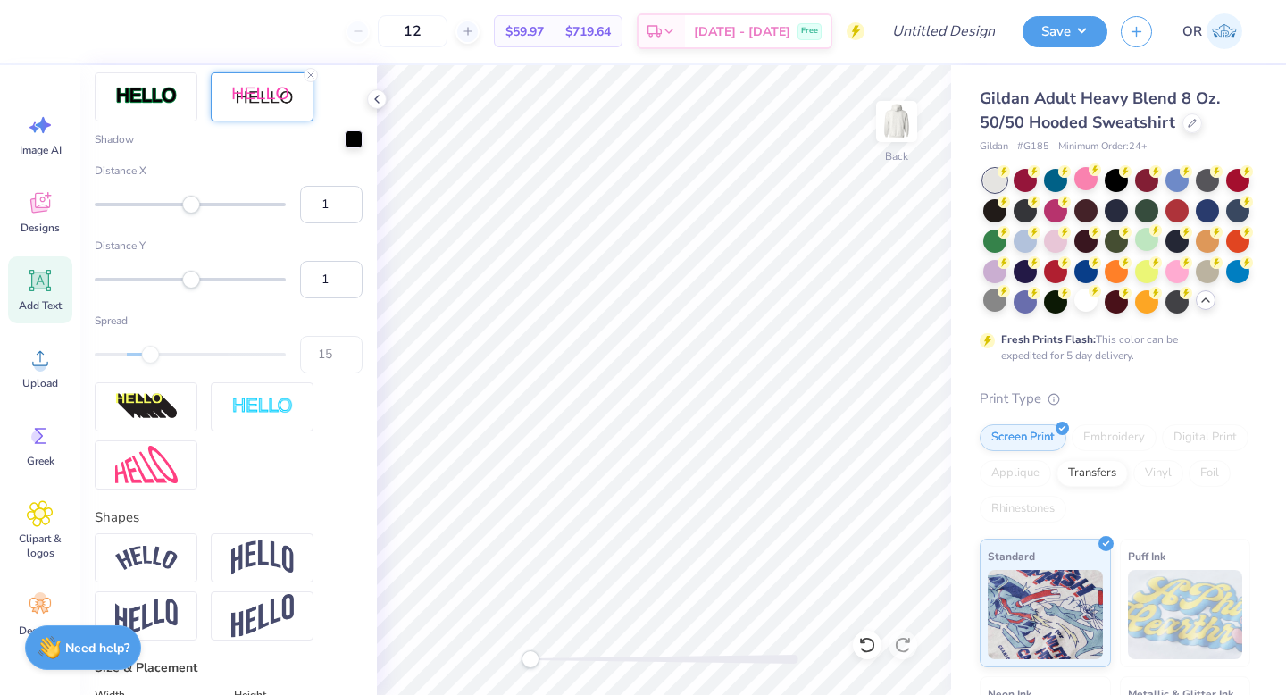
scroll to position [753, 0]
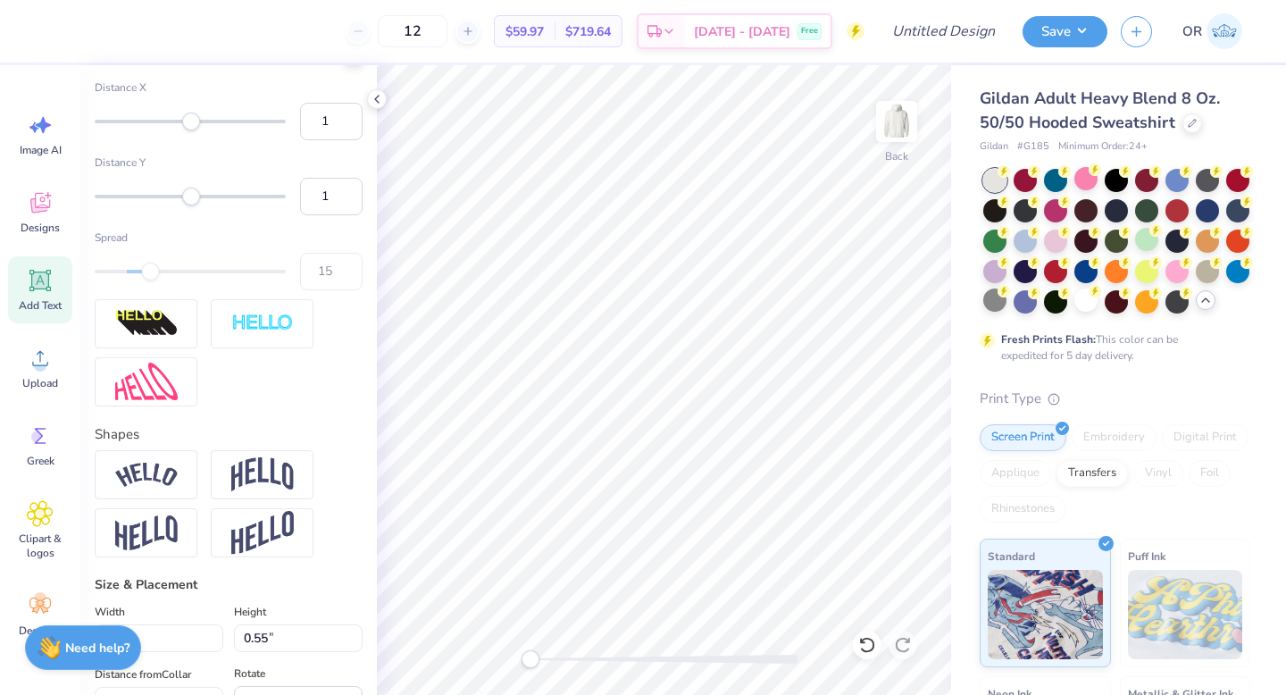
drag, startPoint x: 149, startPoint y: 271, endPoint x: 138, endPoint y: 270, distance: 11.6
click at [138, 270] on div at bounding box center [190, 272] width 191 height 4
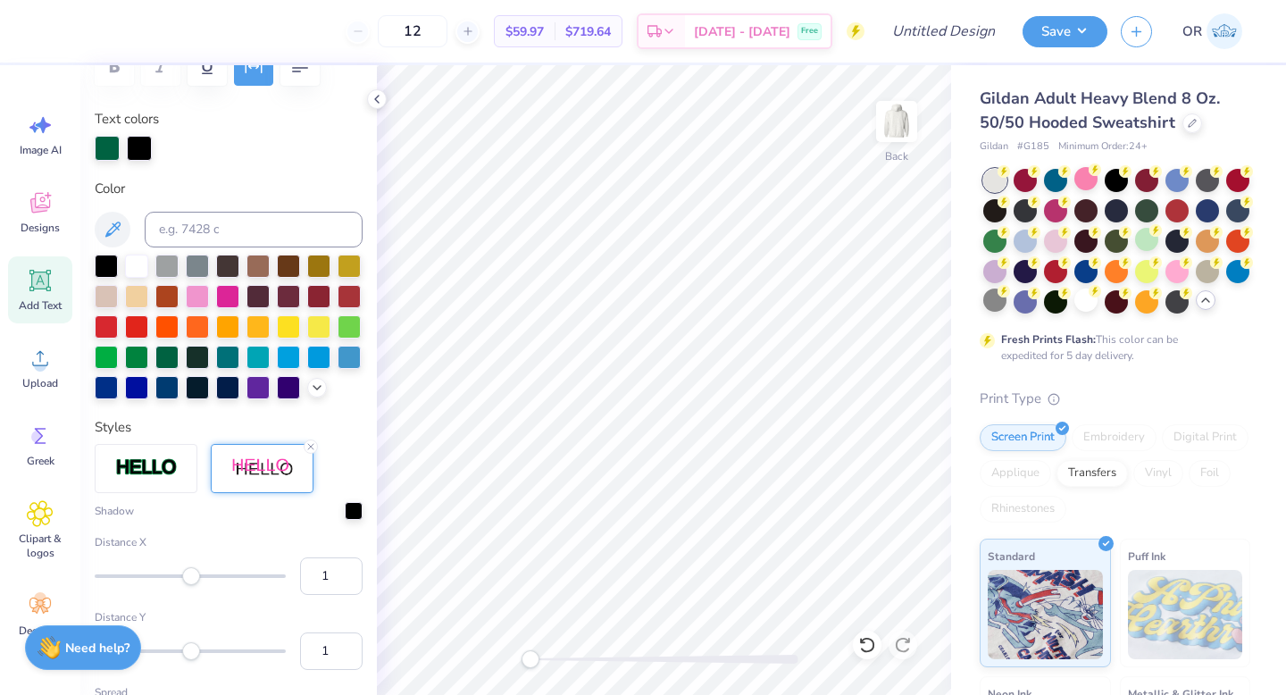
scroll to position [0, 0]
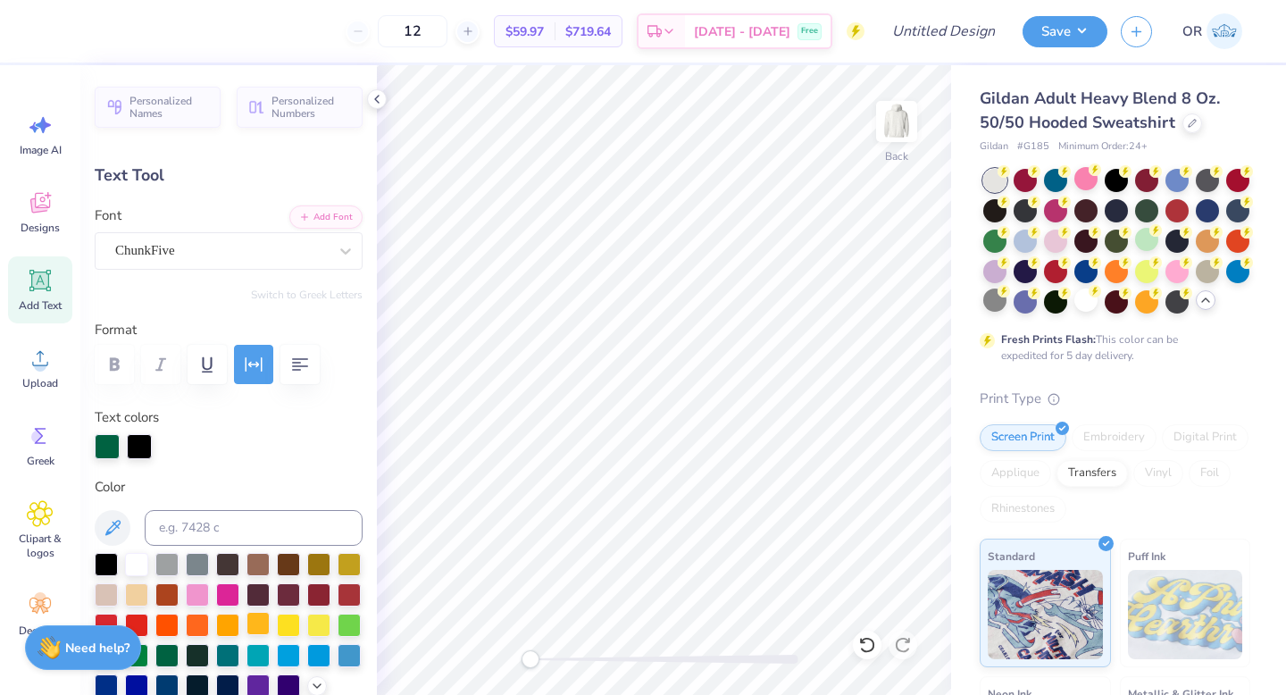
click at [261, 626] on div at bounding box center [257, 623] width 23 height 23
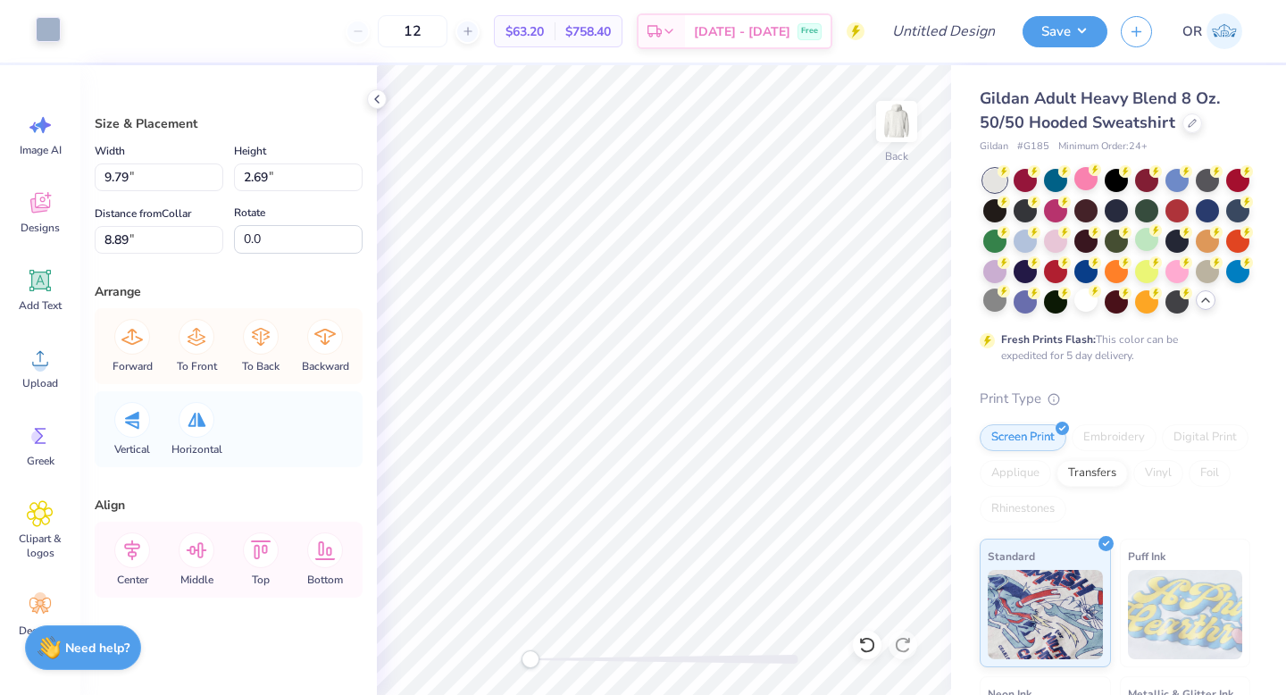
click at [49, 22] on div at bounding box center [48, 29] width 25 height 25
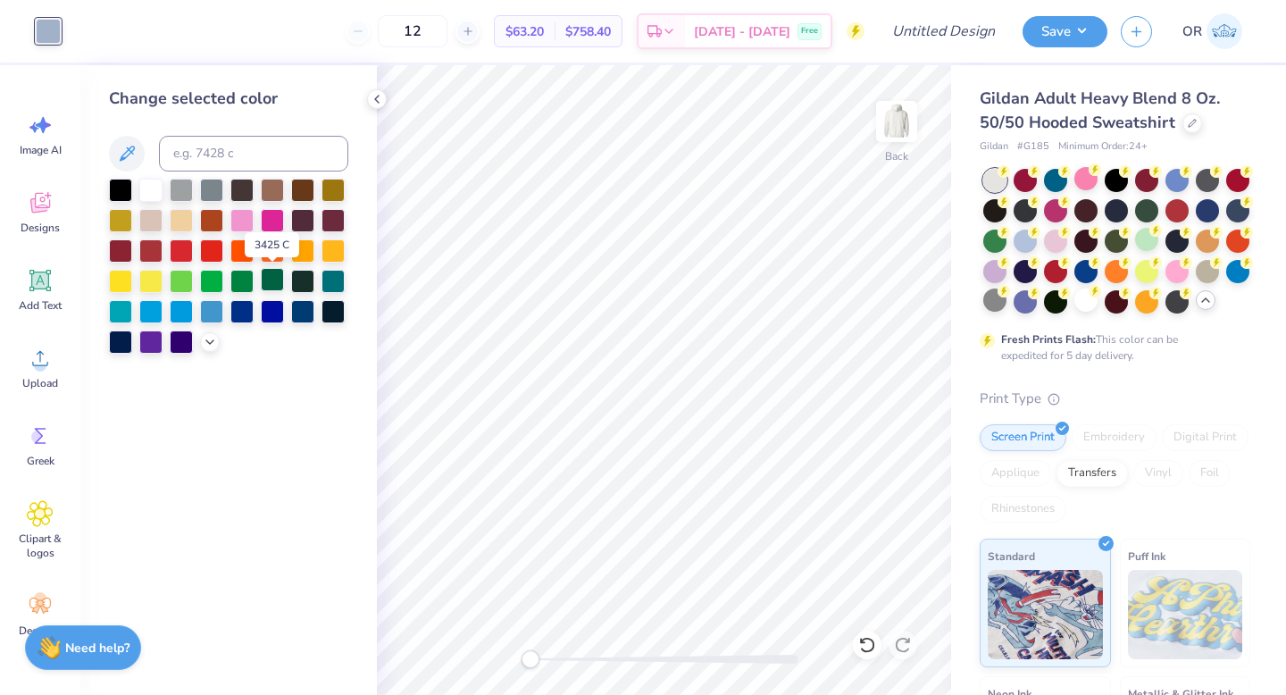
click at [271, 280] on div at bounding box center [272, 279] width 23 height 23
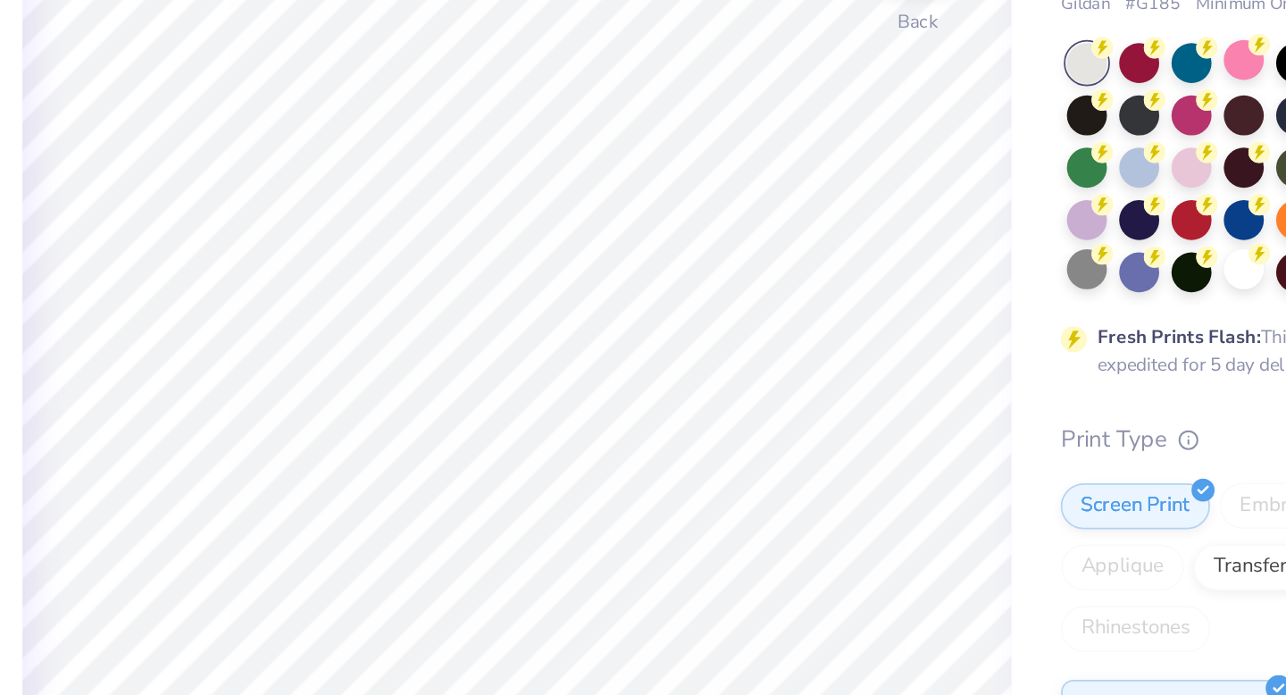
type input "2.55"
type input "2.02"
type input "8.34"
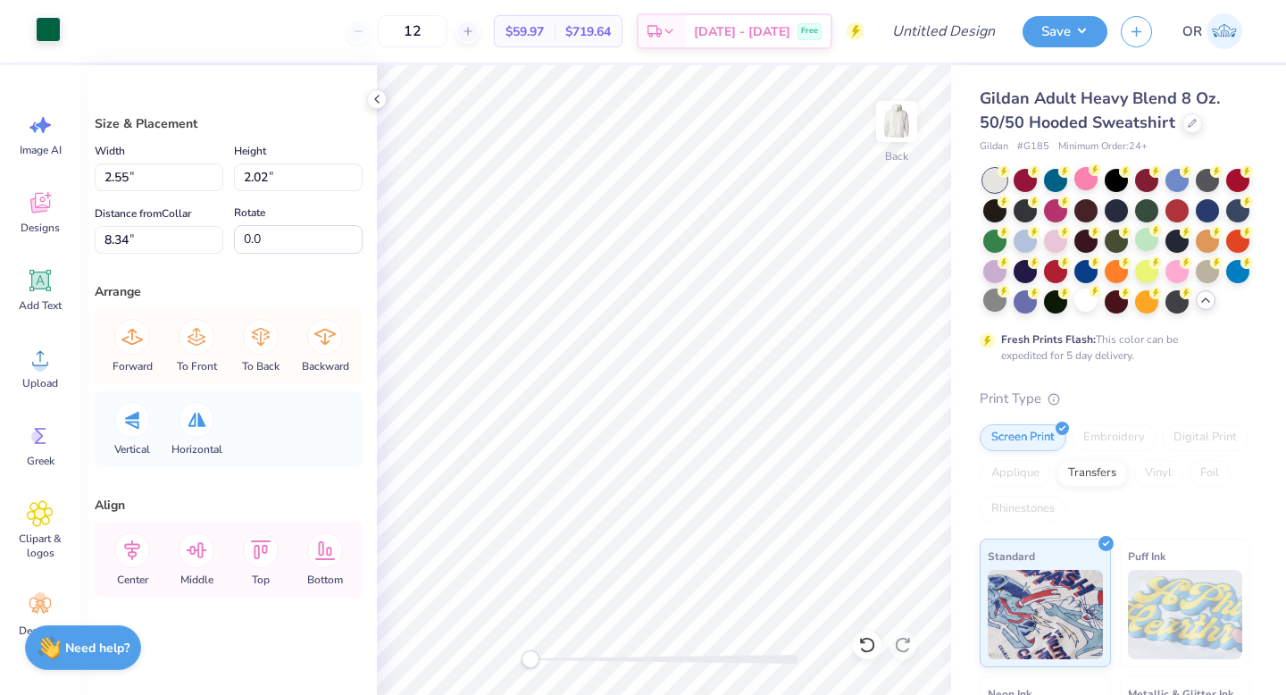
click at [44, 38] on div at bounding box center [48, 29] width 25 height 25
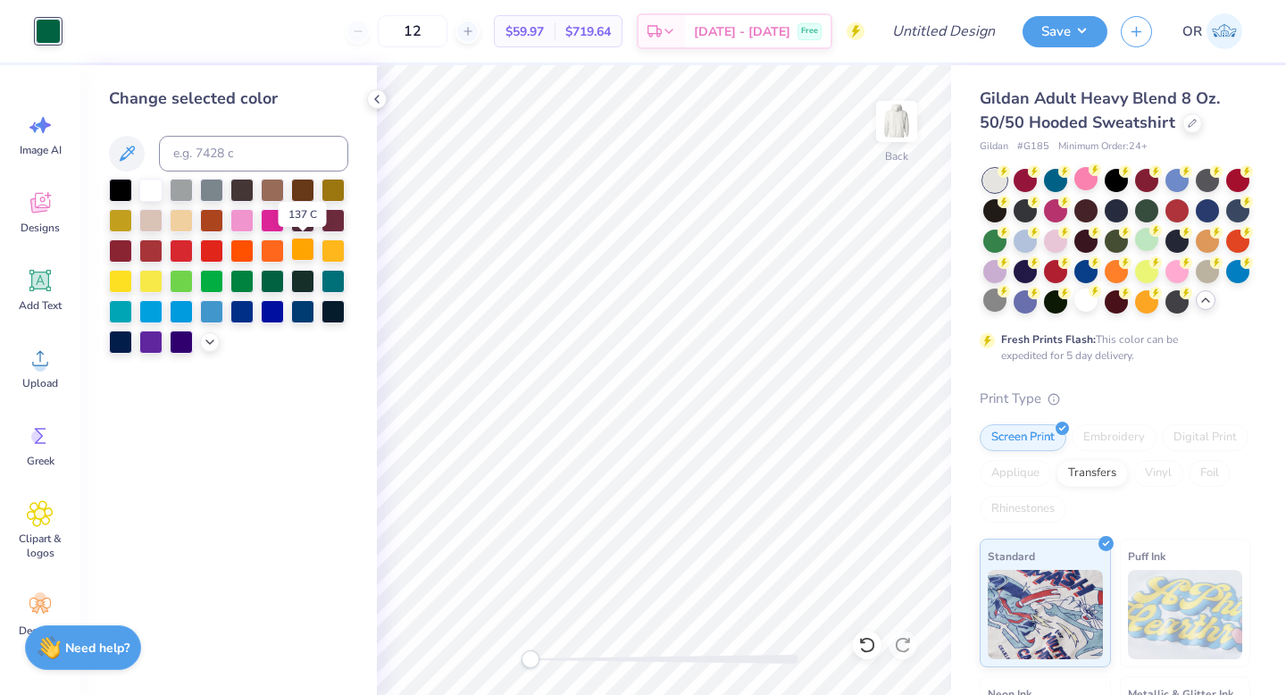
click at [303, 246] on div at bounding box center [302, 249] width 23 height 23
click at [324, 250] on div at bounding box center [333, 249] width 23 height 23
click at [303, 250] on div at bounding box center [302, 249] width 23 height 23
click at [328, 255] on div at bounding box center [333, 249] width 23 height 23
click at [962, 252] on div "Gildan Adult Heavy Blend 8 Oz. 50/50 Hooded Sweatshirt Gildan # G185 Minimum Or…" at bounding box center [1118, 503] width 335 height 877
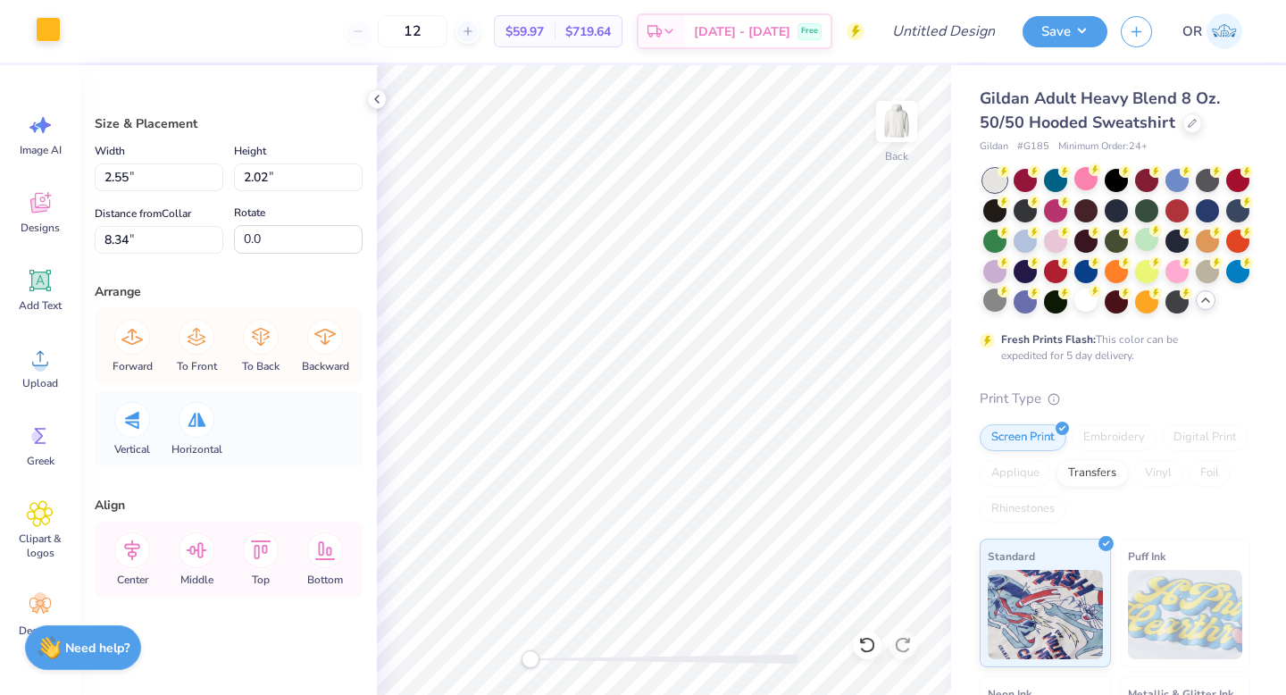
click at [42, 36] on div at bounding box center [48, 29] width 25 height 25
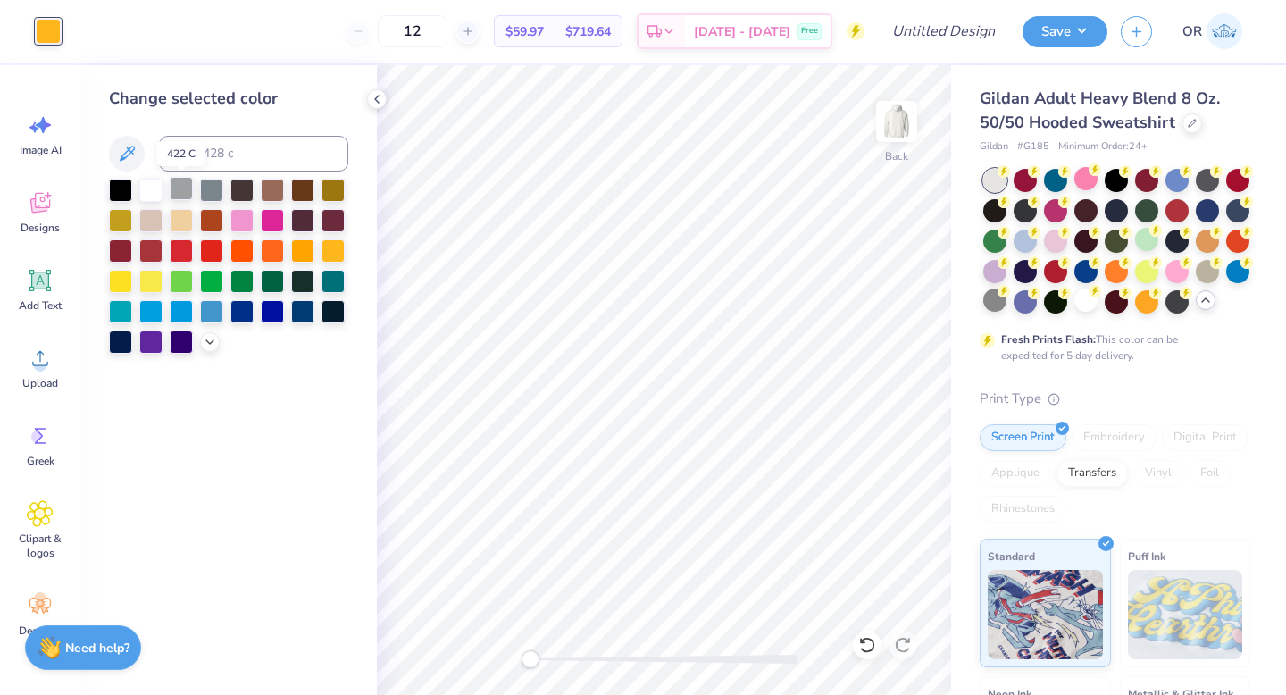
click at [181, 182] on div at bounding box center [181, 188] width 23 height 23
click at [240, 280] on div at bounding box center [241, 279] width 23 height 23
click at [261, 280] on div at bounding box center [272, 279] width 23 height 23
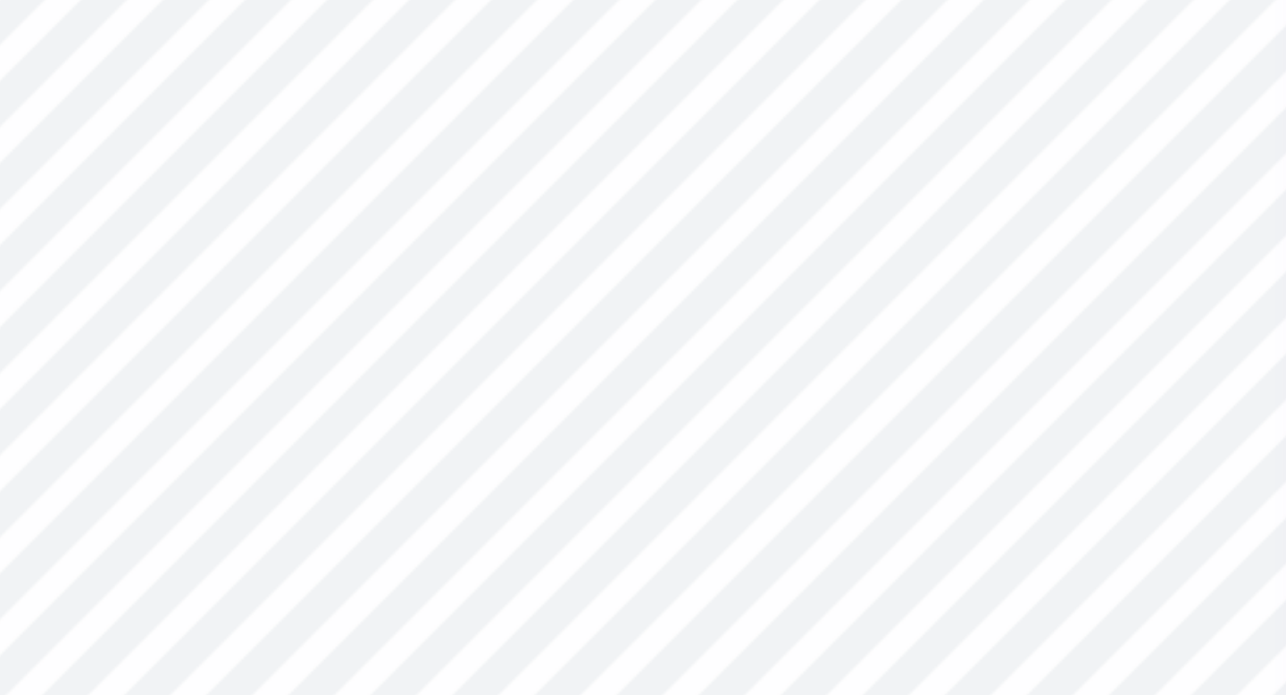
type input "1.84"
type input "1.93"
type input "8.39"
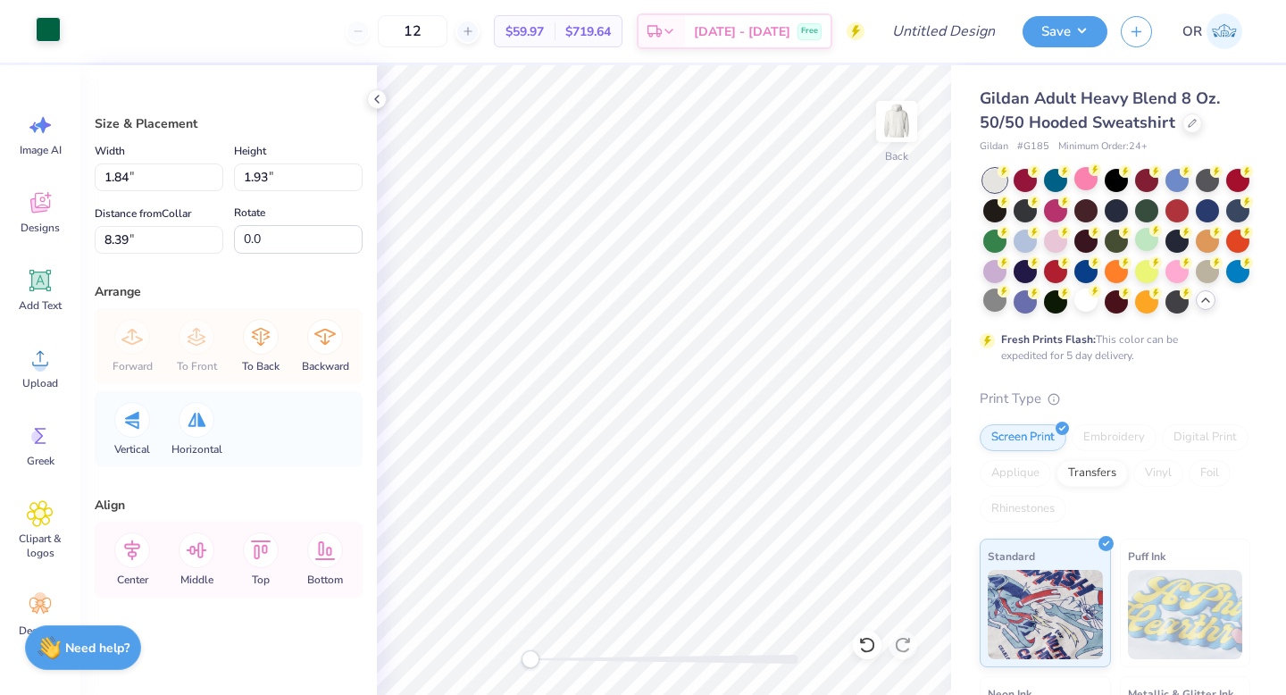
click at [52, 29] on div at bounding box center [48, 29] width 25 height 25
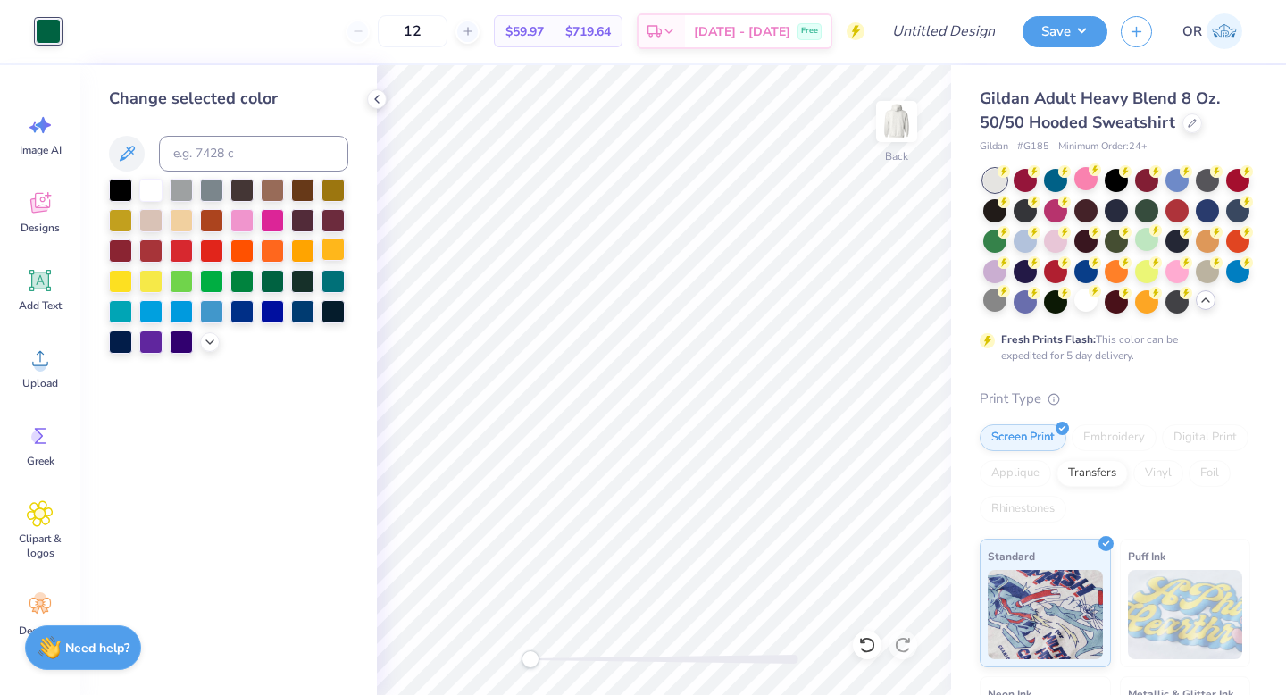
click at [328, 246] on div at bounding box center [333, 249] width 23 height 23
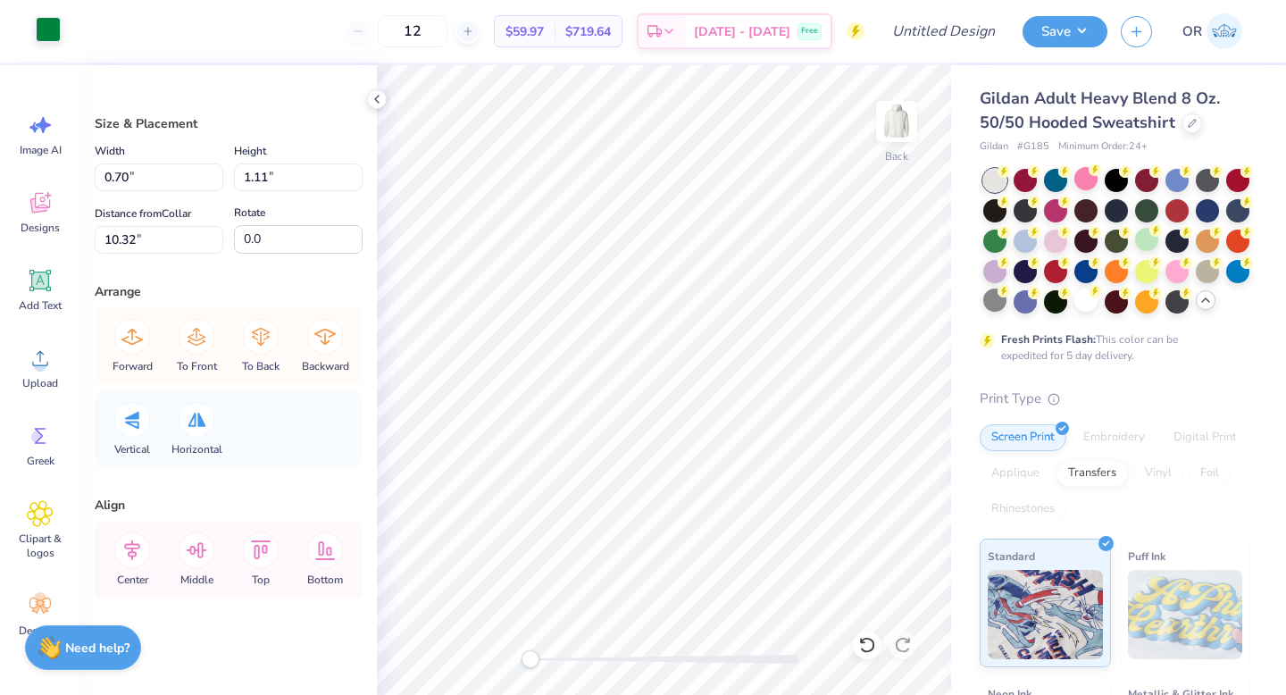
click at [47, 35] on div at bounding box center [48, 29] width 25 height 25
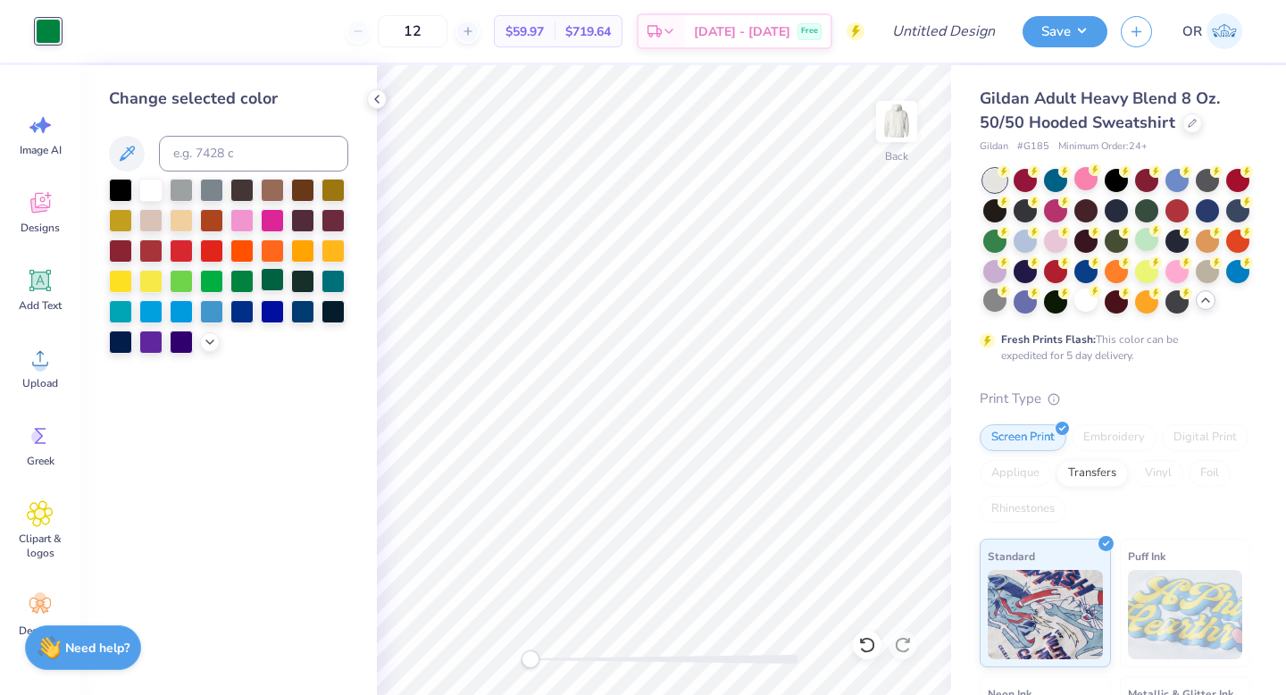
click at [272, 282] on div at bounding box center [272, 279] width 23 height 23
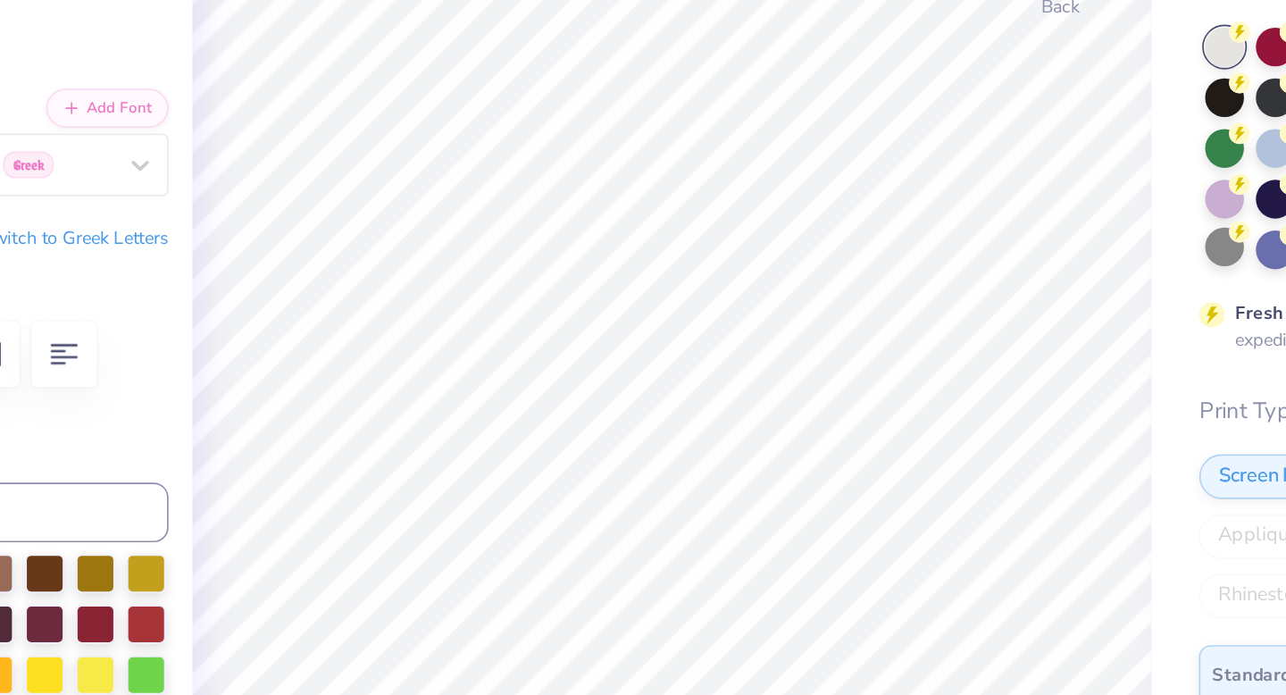
type input "2.10"
type input "0.55"
type input "9.81"
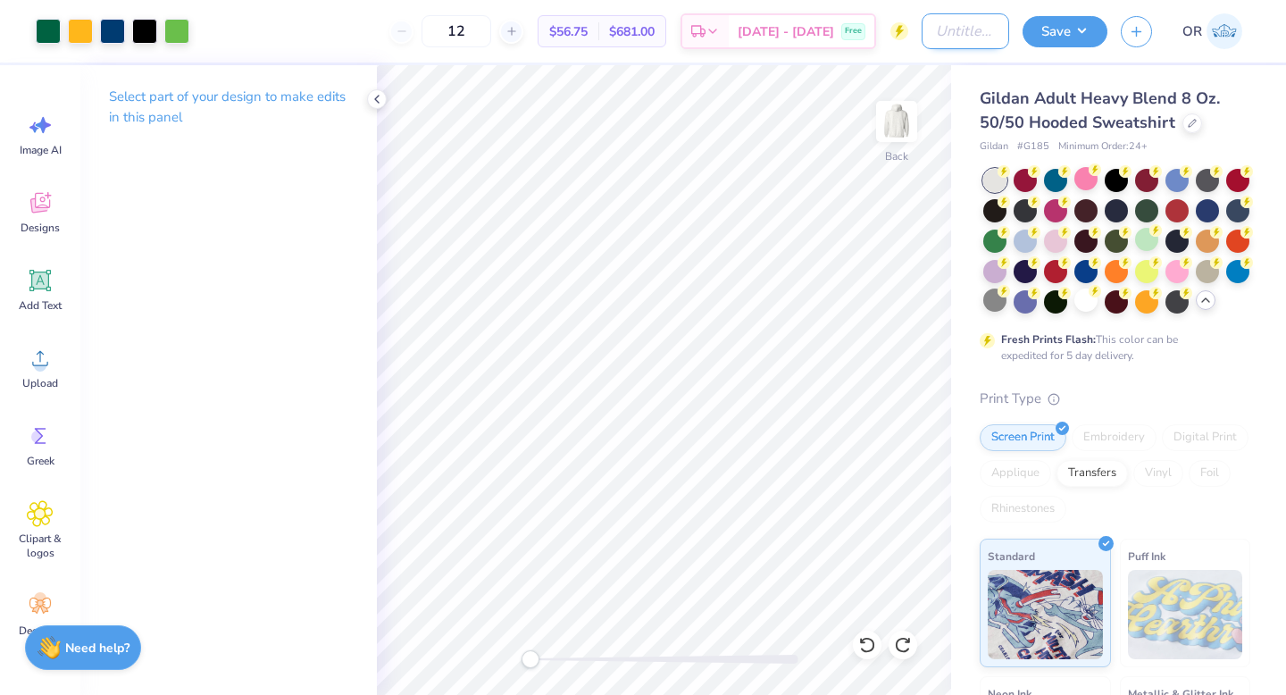
click at [966, 22] on input "Design Title" at bounding box center [966, 31] width 88 height 36
type input "Elevation UO Hoodies"
click at [1081, 38] on button "Save" at bounding box center [1065, 28] width 85 height 31
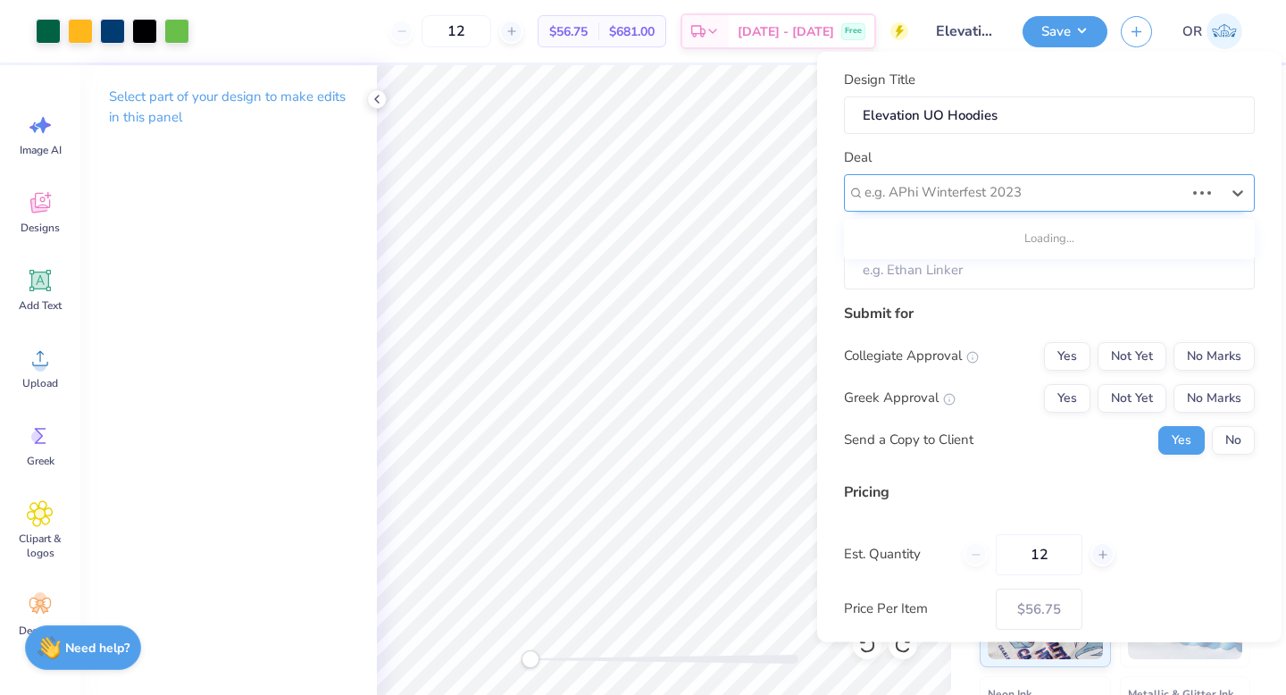
click at [1009, 191] on div at bounding box center [1024, 192] width 320 height 24
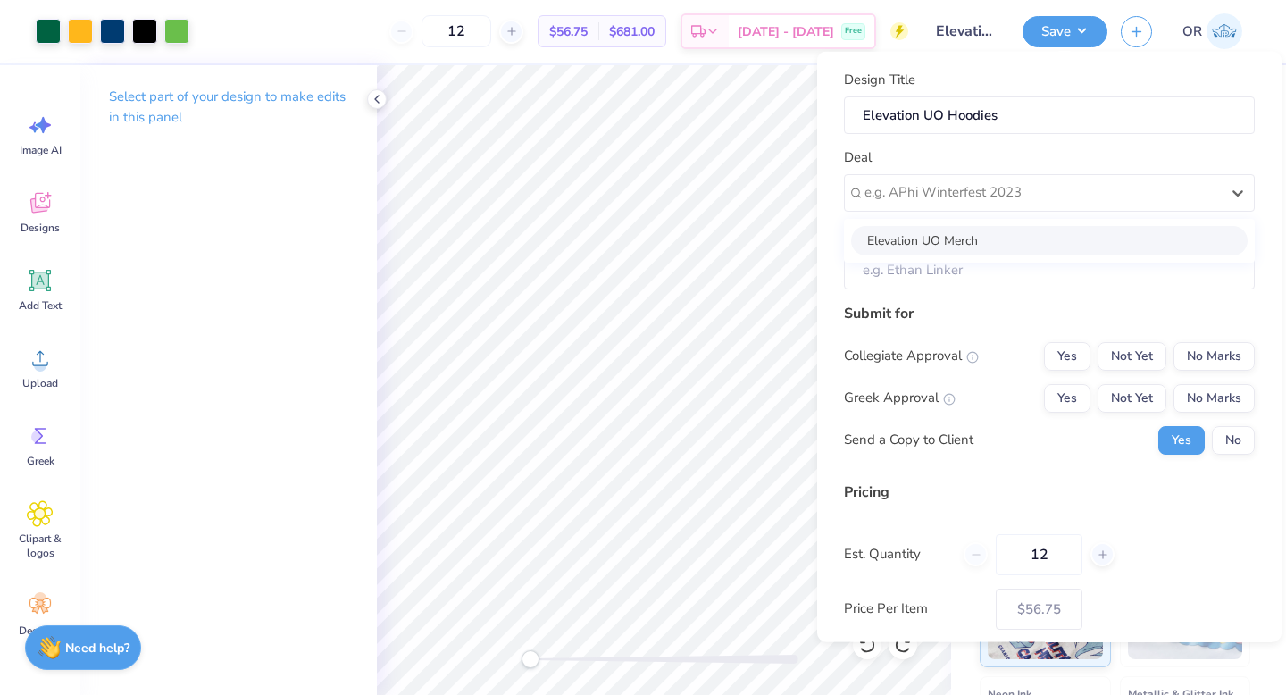
click at [998, 233] on div "Elevation UO Merch" at bounding box center [1049, 239] width 397 height 29
type input "Owen Roetto"
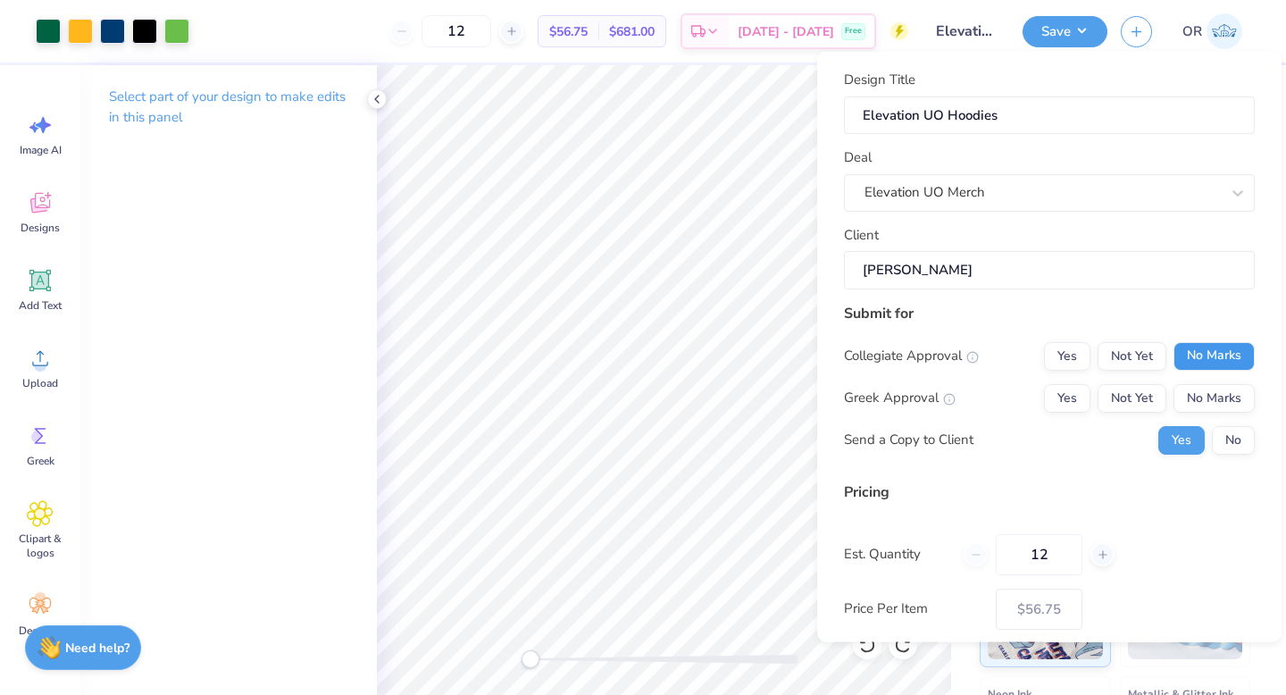
click at [1186, 348] on button "No Marks" at bounding box center [1213, 355] width 81 height 29
click at [1192, 389] on button "No Marks" at bounding box center [1213, 397] width 81 height 29
type input "$56.75"
click at [1224, 438] on button "No" at bounding box center [1233, 439] width 43 height 29
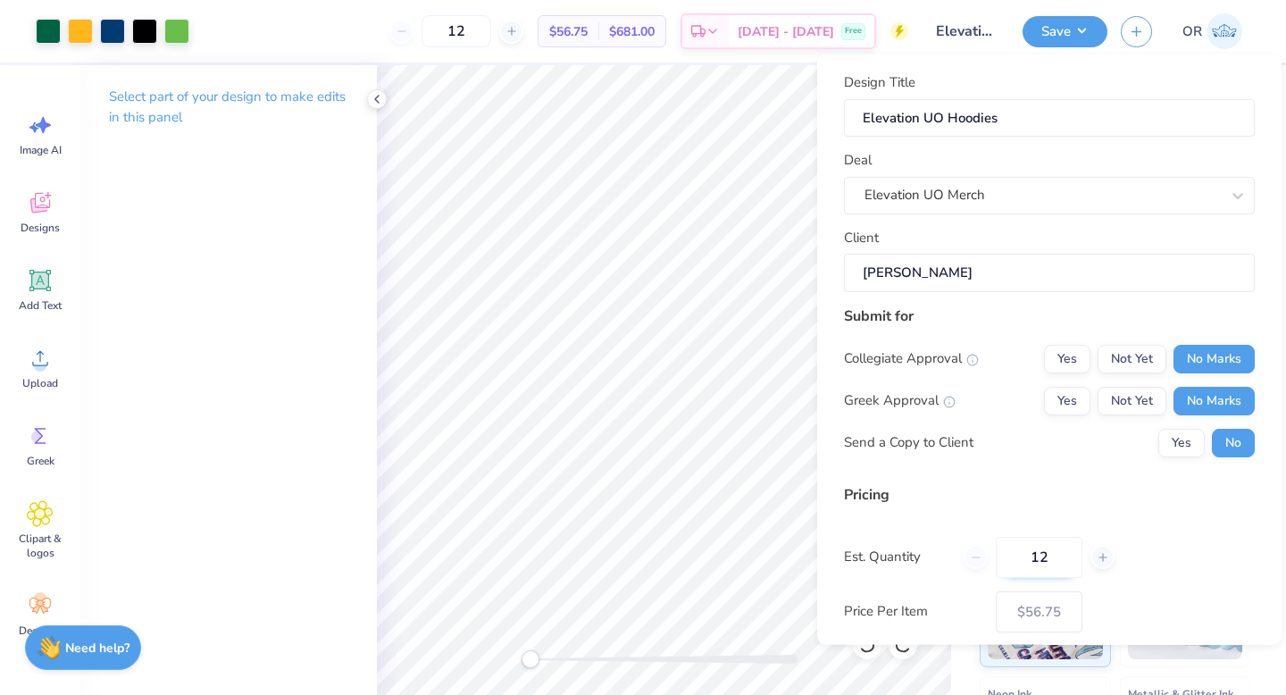
scroll to position [90, 0]
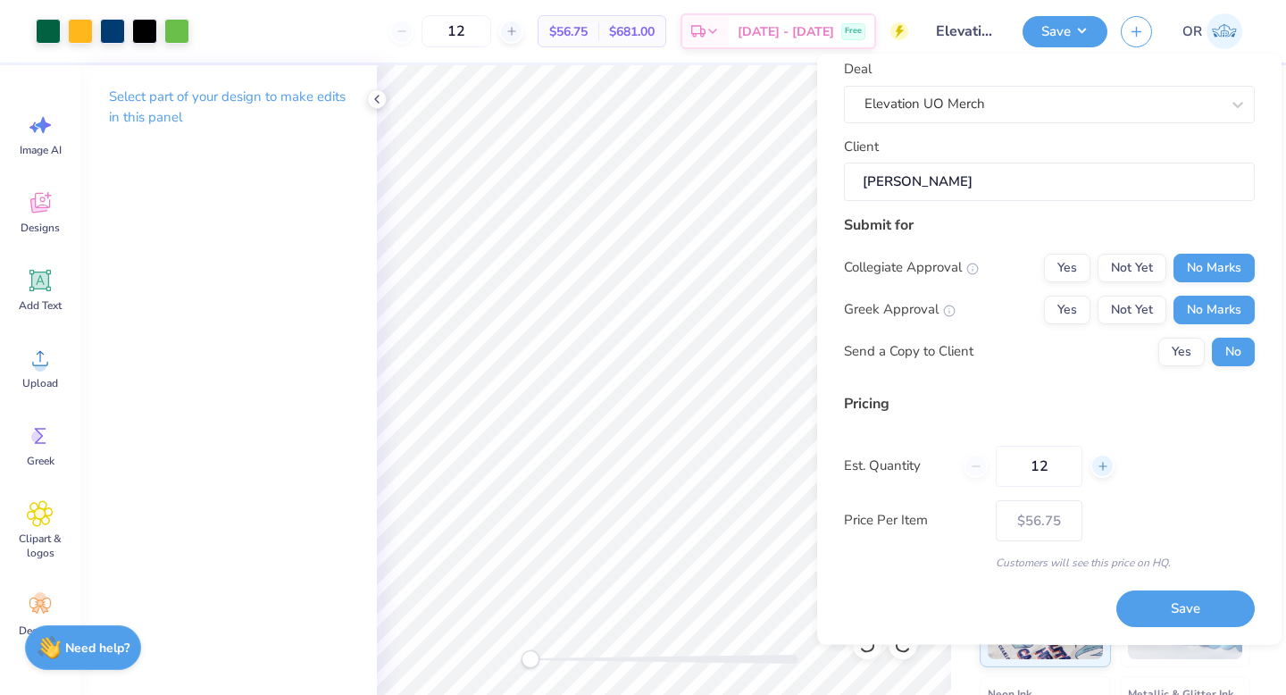
click at [1103, 470] on icon at bounding box center [1103, 466] width 13 height 13
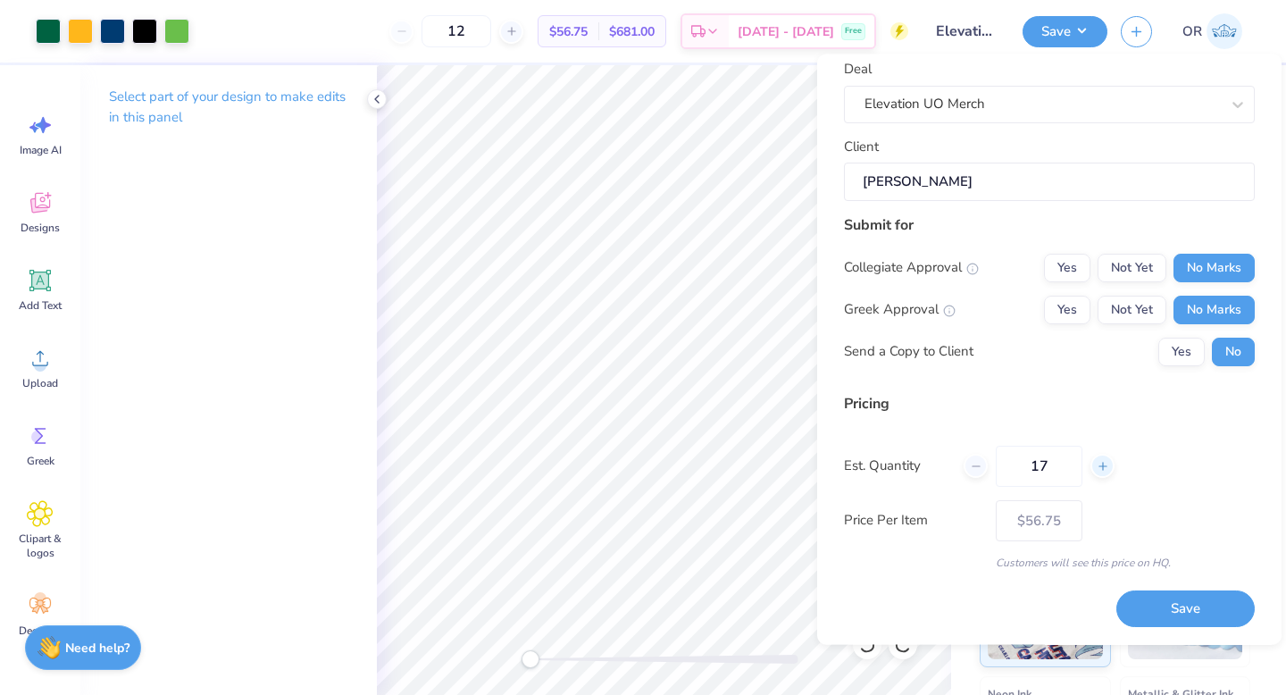
click at [1103, 470] on icon at bounding box center [1103, 466] width 13 height 13
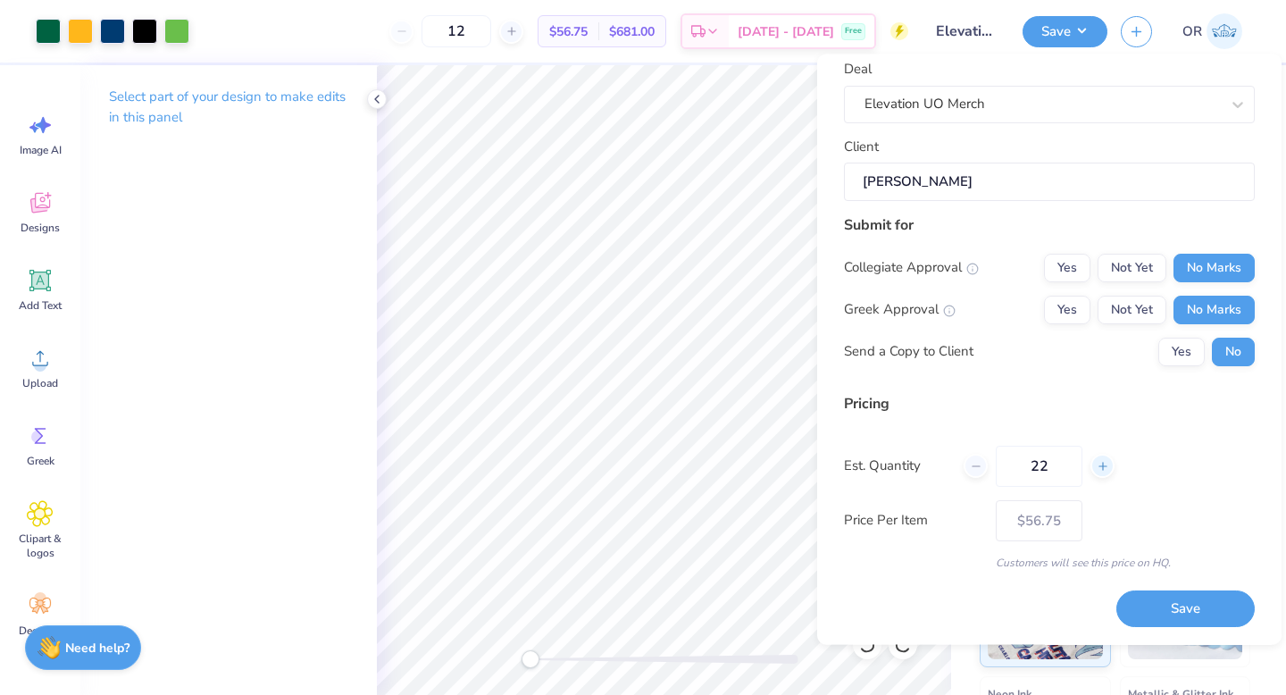
click at [1103, 470] on icon at bounding box center [1103, 466] width 13 height 13
type input "24"
type input "$38.54"
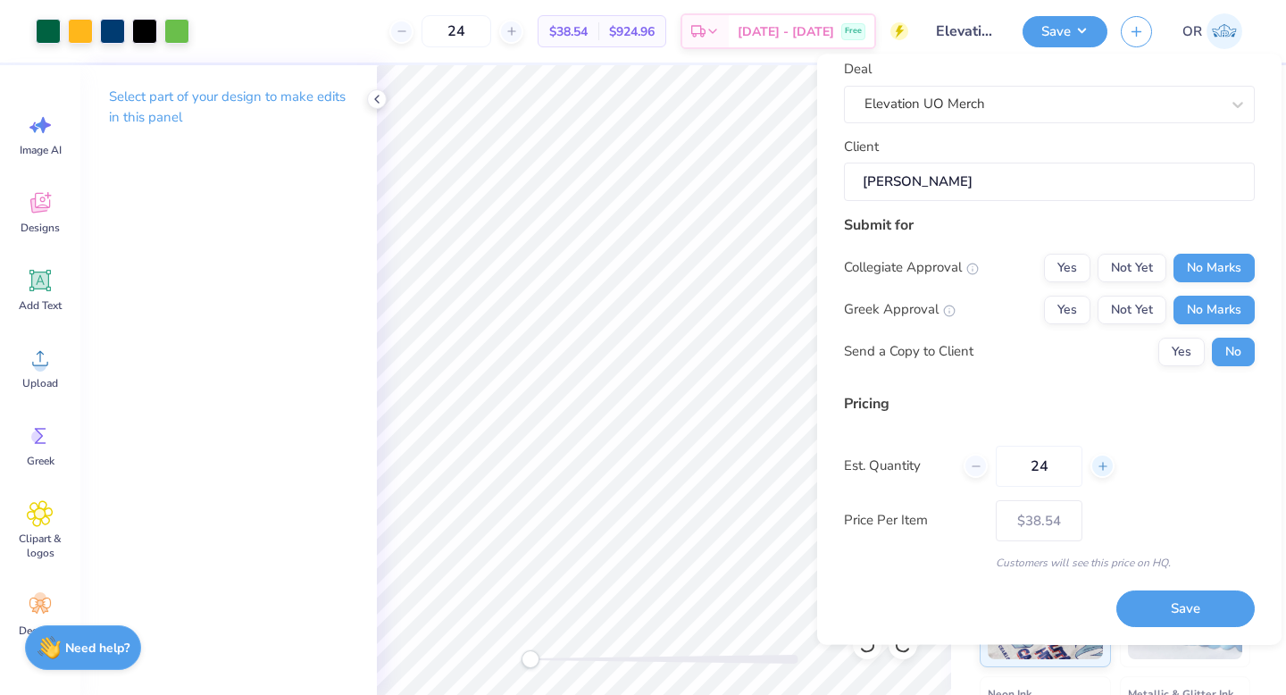
click at [1103, 470] on icon at bounding box center [1103, 466] width 13 height 13
type input "26"
type input "$37.93"
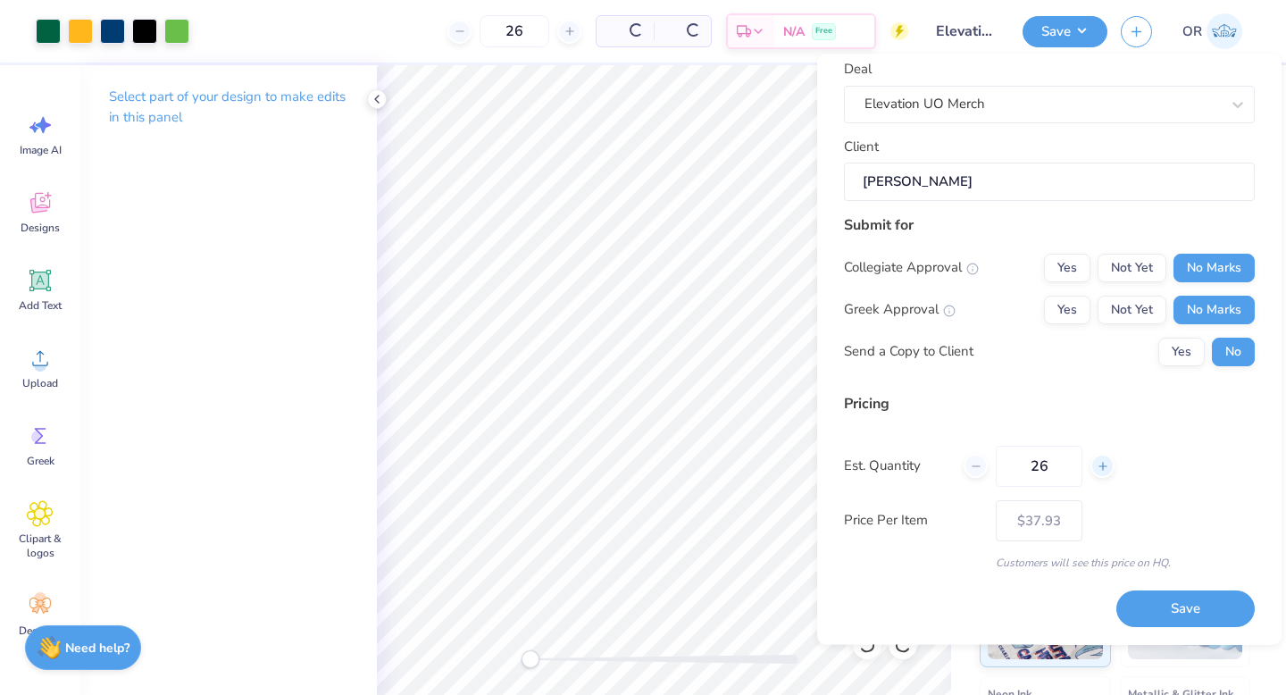
click at [1103, 470] on icon at bounding box center [1103, 466] width 13 height 13
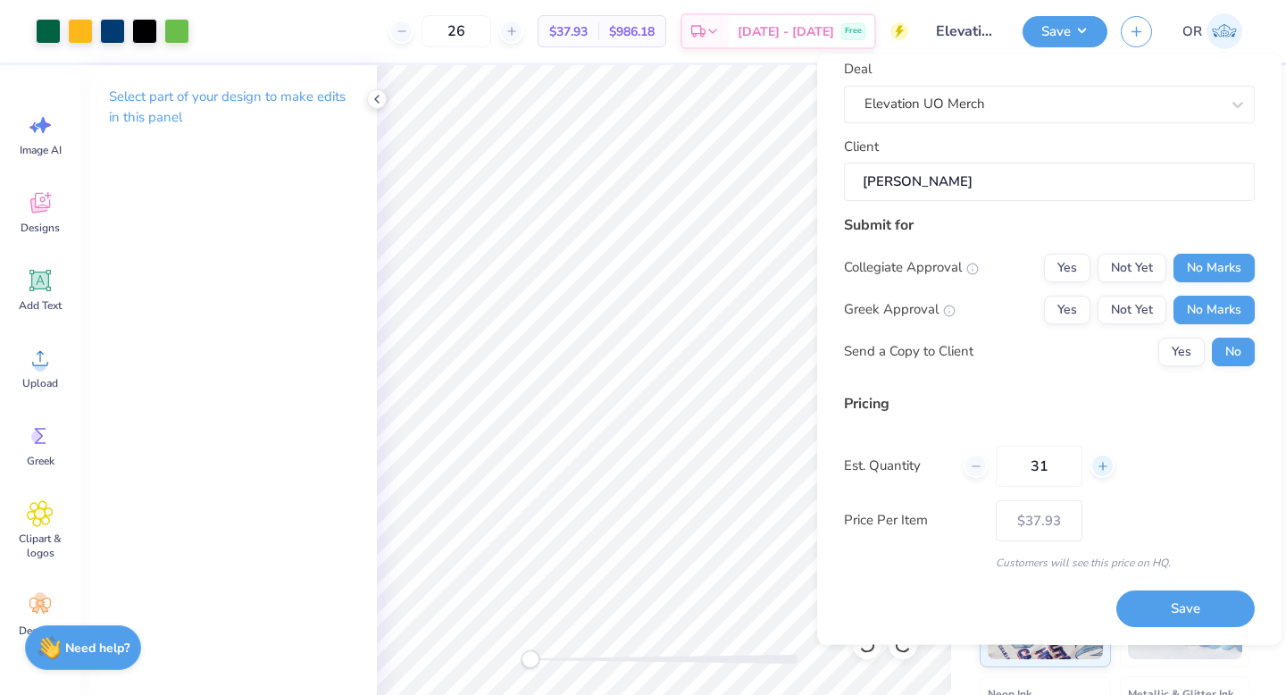
click at [1103, 470] on icon at bounding box center [1103, 466] width 13 height 13
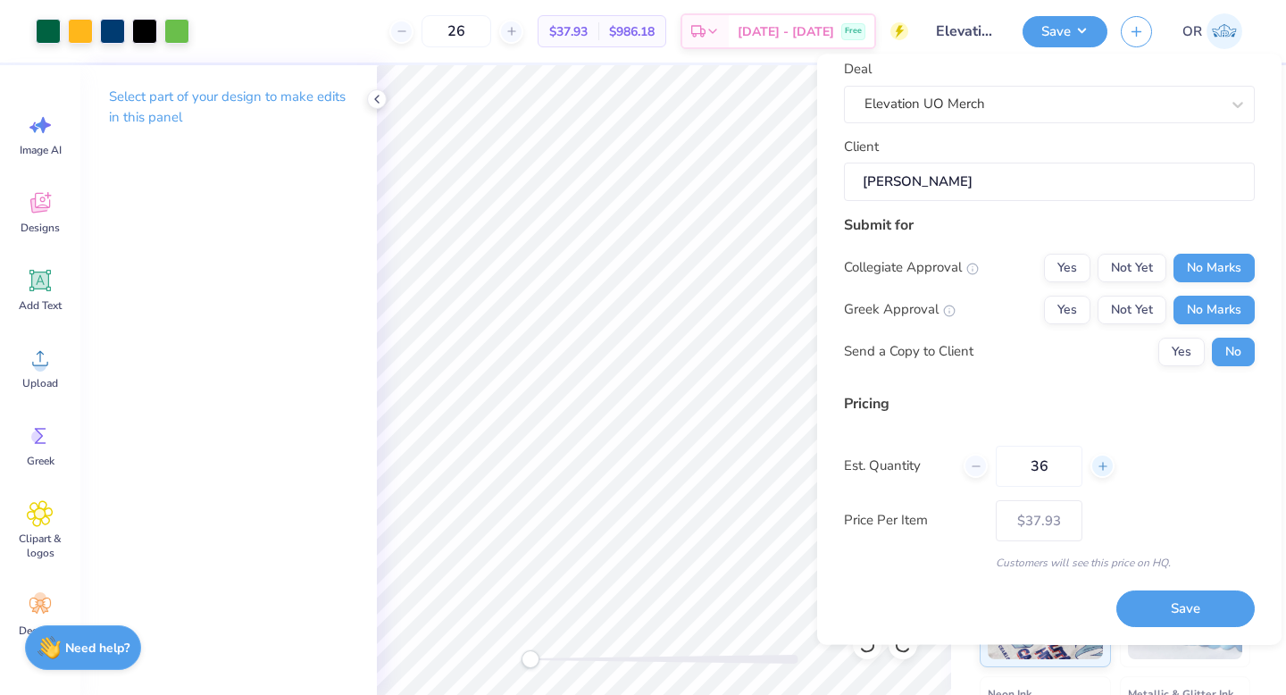
click at [1103, 470] on icon at bounding box center [1103, 466] width 13 height 13
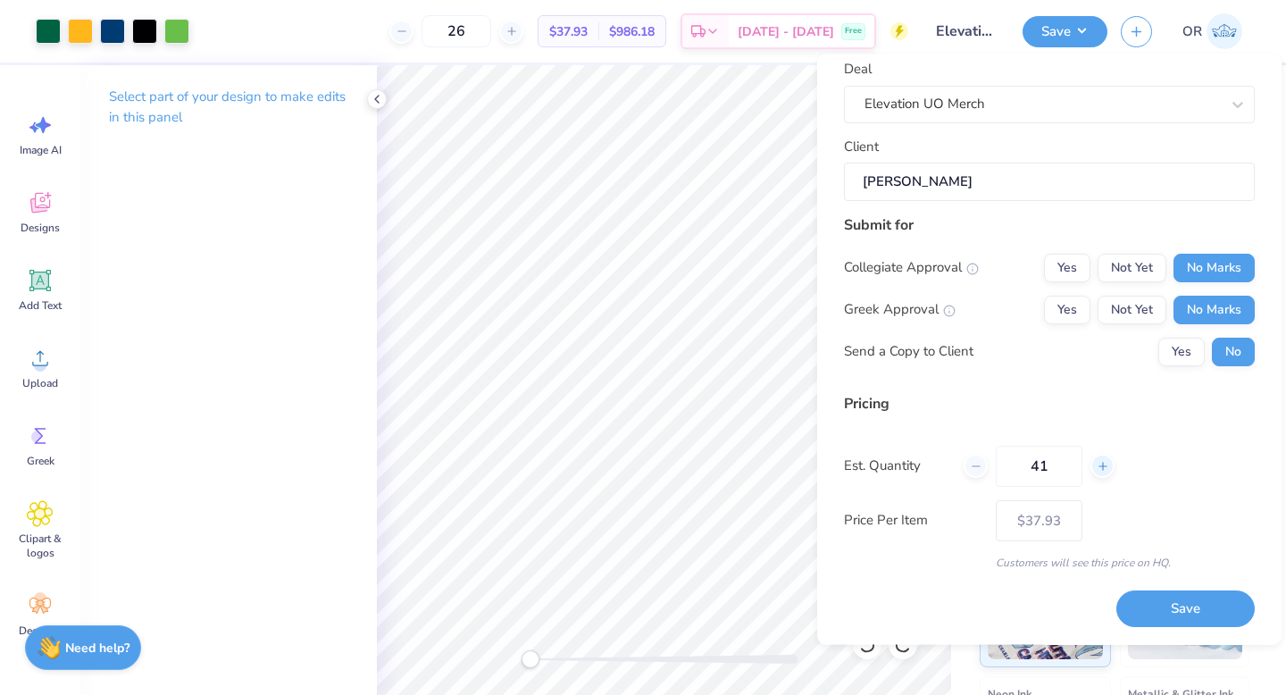
click at [1103, 470] on icon at bounding box center [1103, 466] width 13 height 13
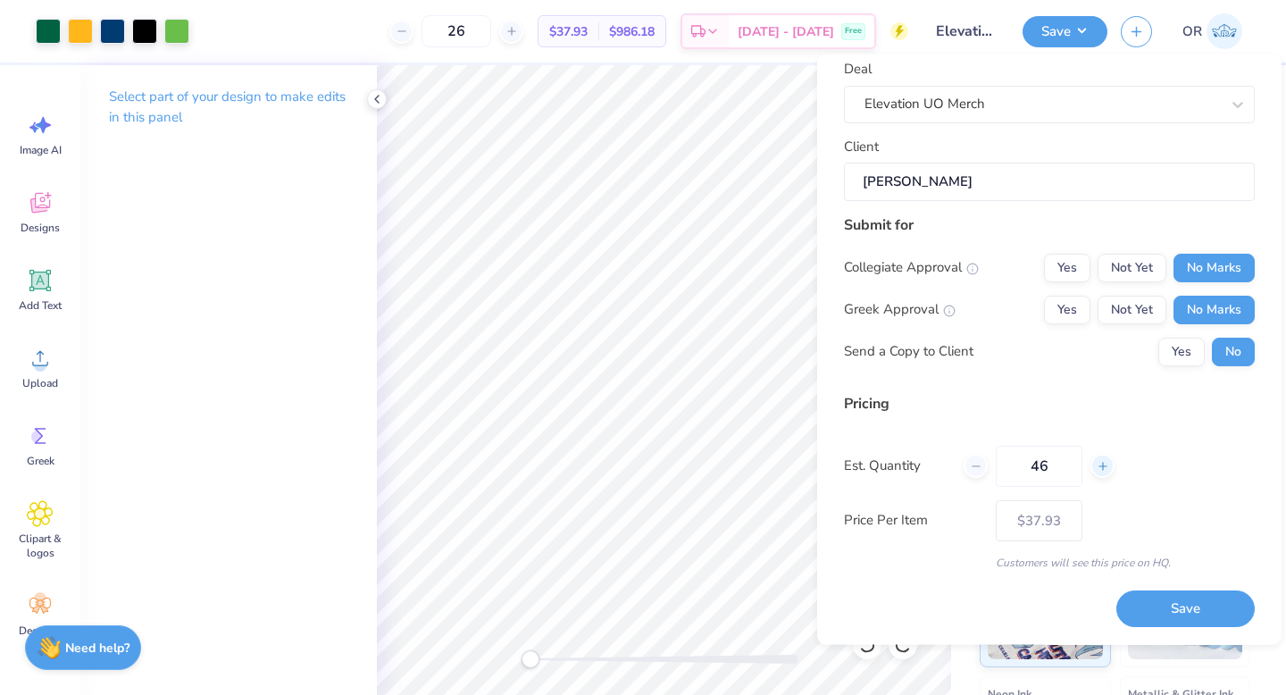
click at [1103, 470] on icon at bounding box center [1103, 466] width 13 height 13
type input "50"
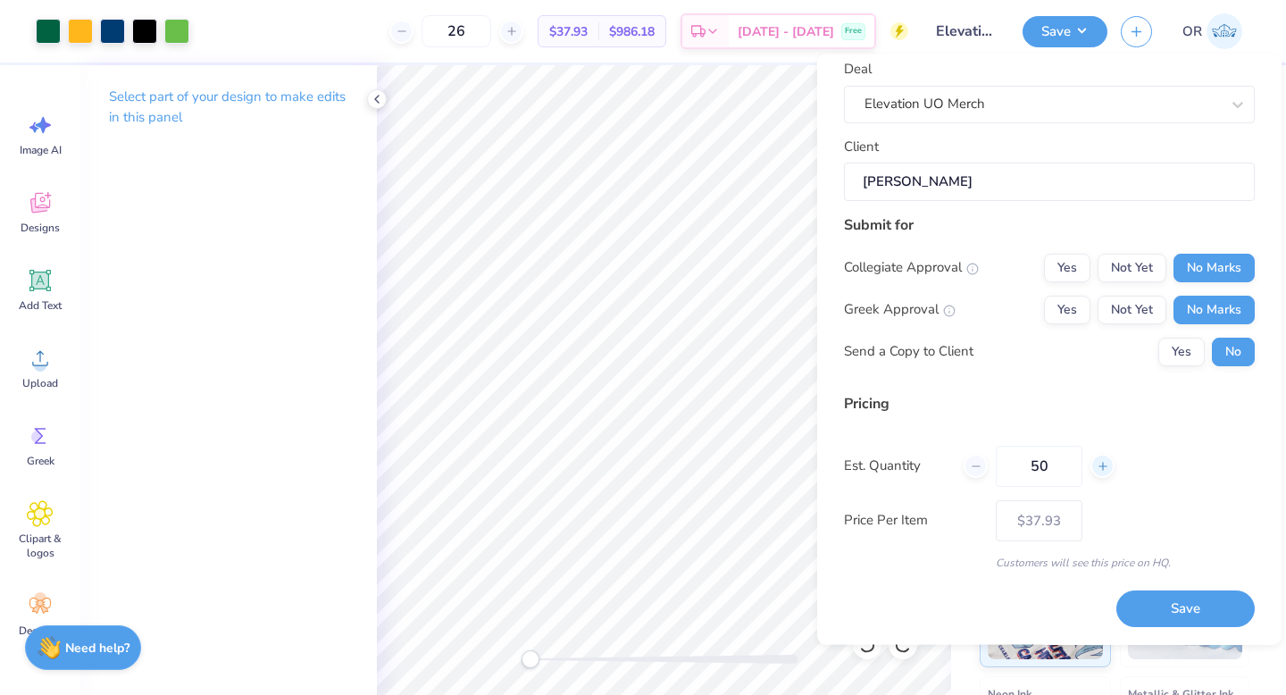
type input "50"
click at [1196, 610] on button "Save" at bounding box center [1185, 609] width 138 height 37
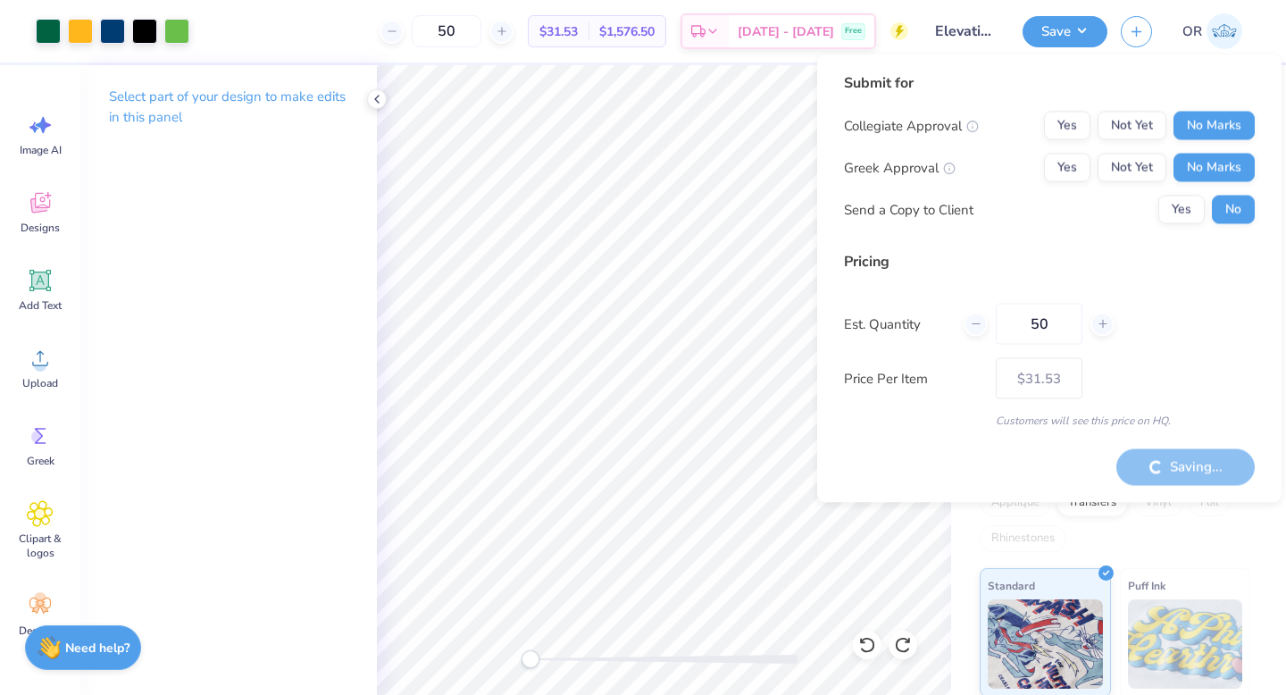
type input "– –"
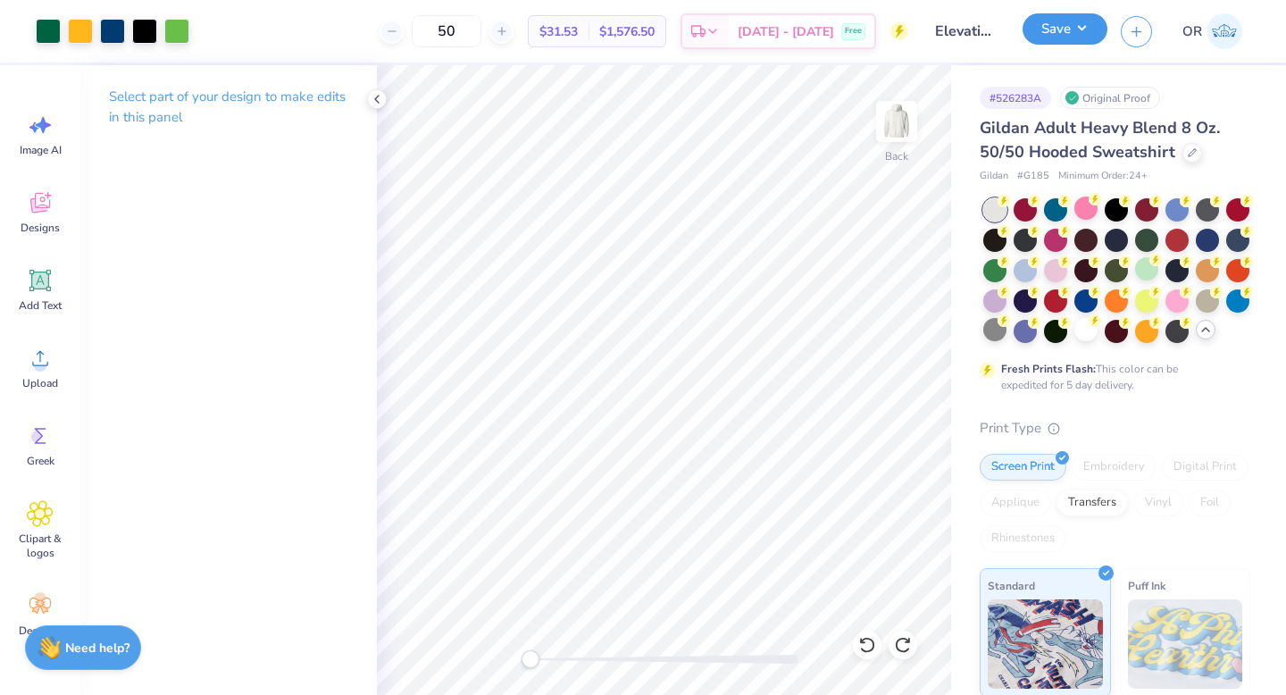
click at [1056, 29] on button "Save" at bounding box center [1065, 28] width 85 height 31
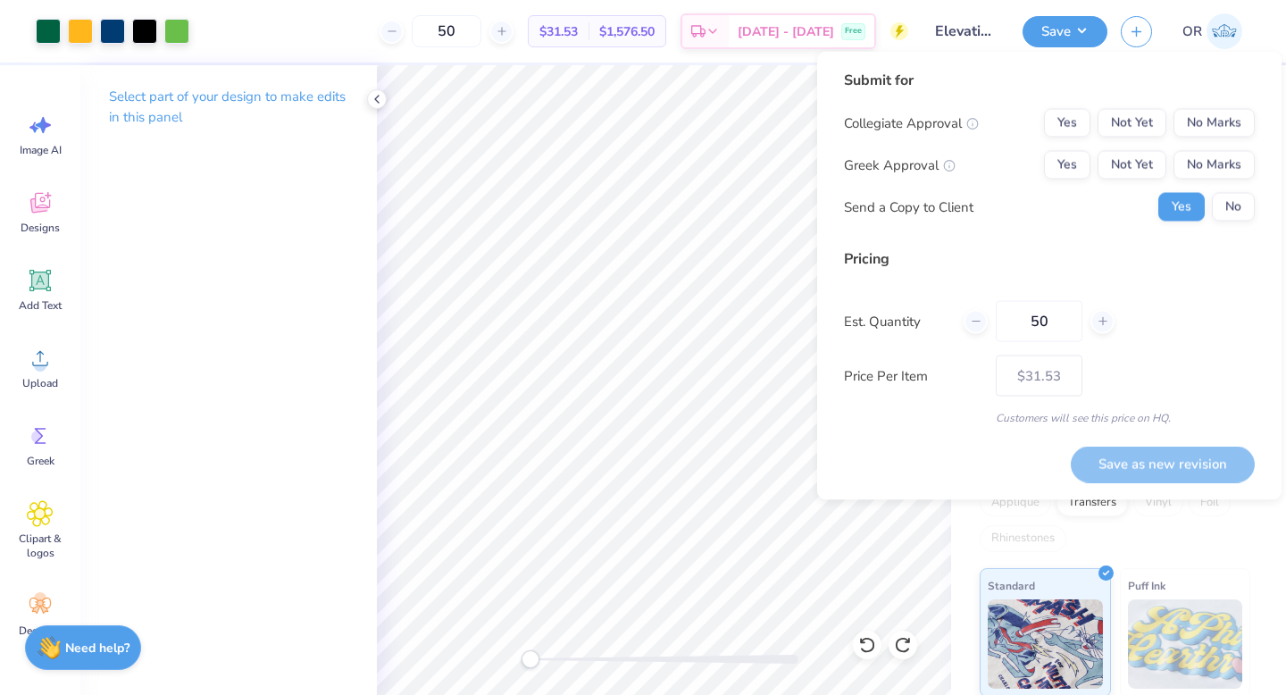
click at [966, 522] on div "# 526283A Original Proof Gildan Adult Heavy Blend 8 Oz. 50/50 Hooded Sweatshirt…" at bounding box center [1118, 518] width 335 height 906
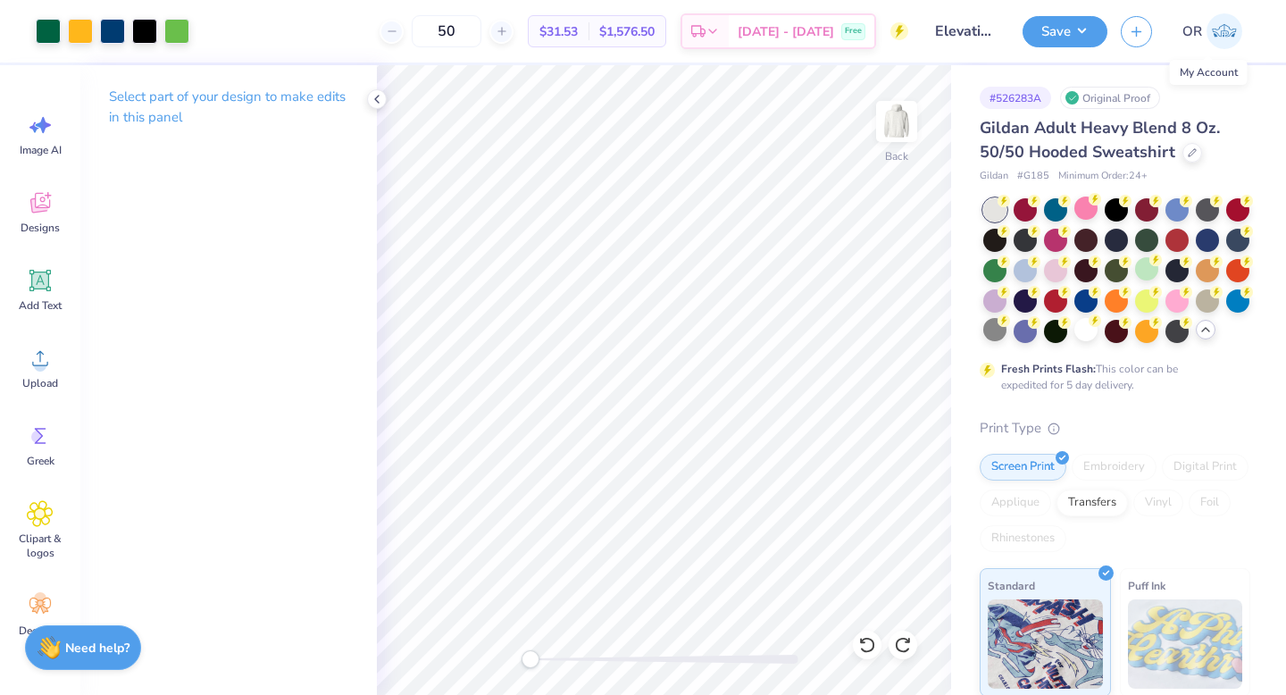
click at [1211, 35] on img at bounding box center [1225, 31] width 36 height 36
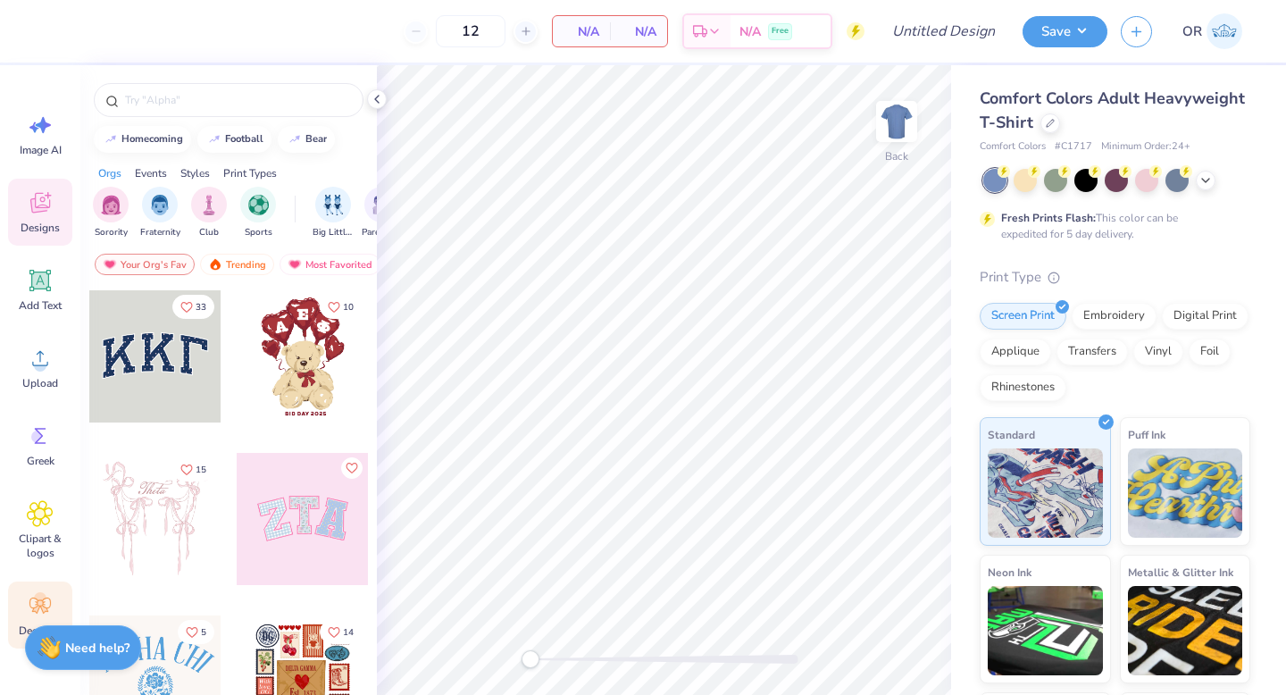
click at [41, 595] on circle at bounding box center [40, 598] width 13 height 13
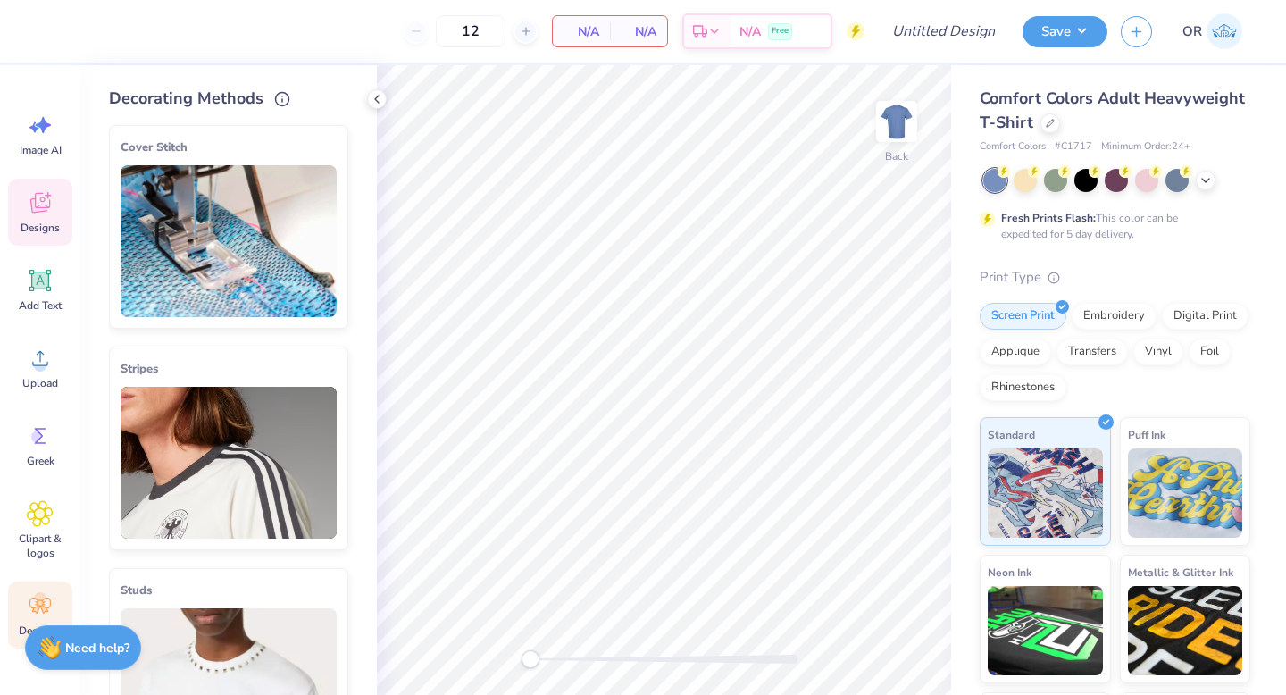
click at [47, 196] on icon at bounding box center [48, 195] width 7 height 7
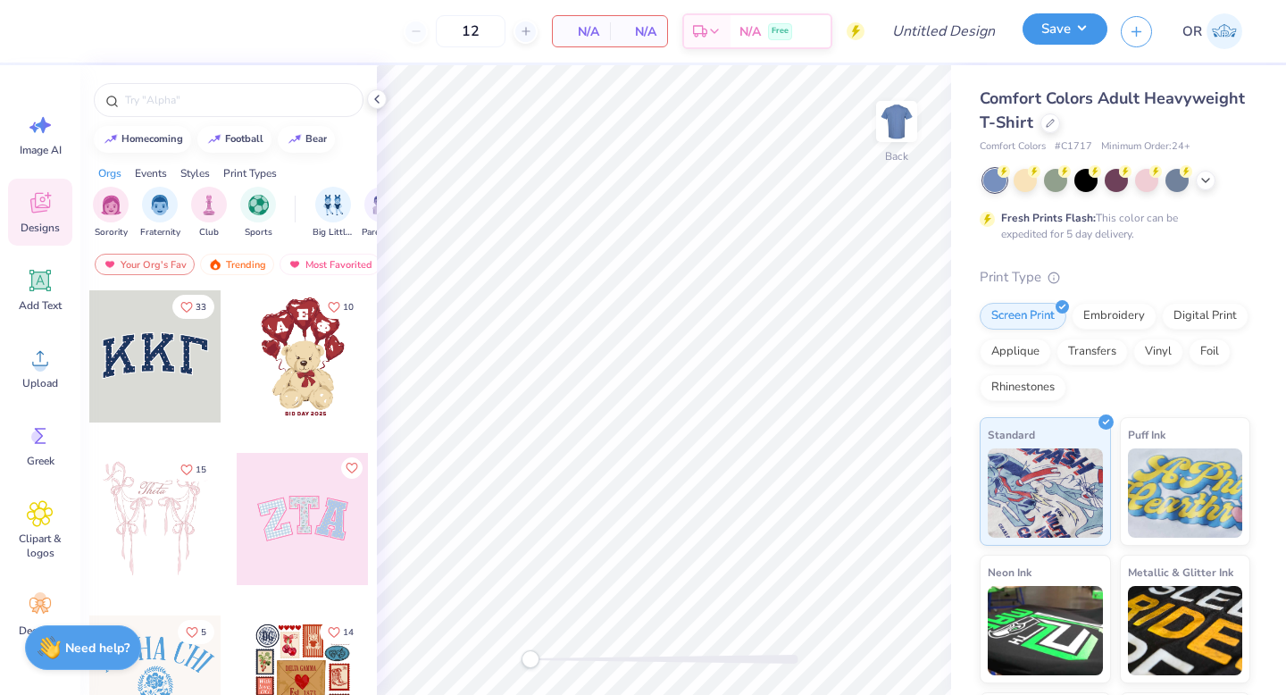
click at [1080, 27] on button "Save" at bounding box center [1065, 28] width 85 height 31
click at [981, 29] on input "Design Title" at bounding box center [966, 31] width 88 height 36
type input "Elevation UO Hoodies"
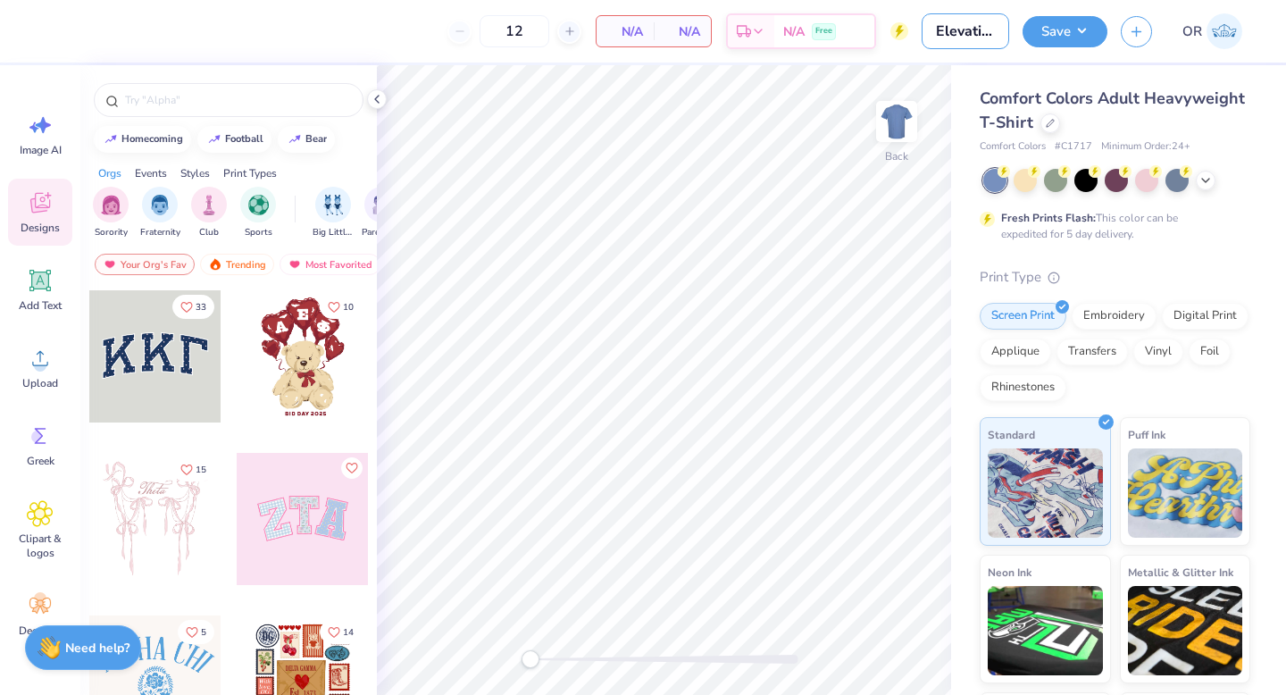
scroll to position [0, 87]
drag, startPoint x: 937, startPoint y: 31, endPoint x: 1182, endPoint y: 38, distance: 244.8
click at [1182, 38] on div "12 N/A Per Item N/A Total Est. Delivery N/A Free Design Title Elevation UO Hood…" at bounding box center [643, 31] width 1286 height 63
click at [1146, 31] on button "button" at bounding box center [1136, 28] width 31 height 31
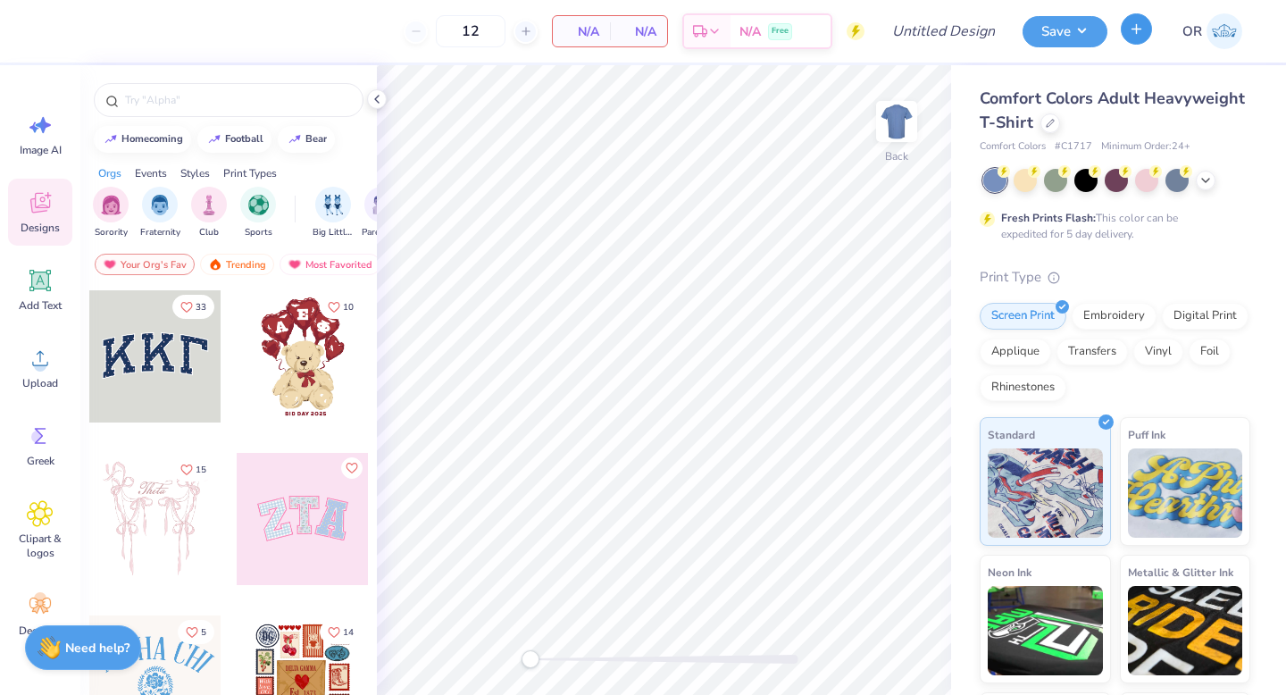
click at [1143, 34] on icon "button" at bounding box center [1136, 28] width 15 height 15
click at [790, 44] on div "N/A Free" at bounding box center [781, 34] width 100 height 32
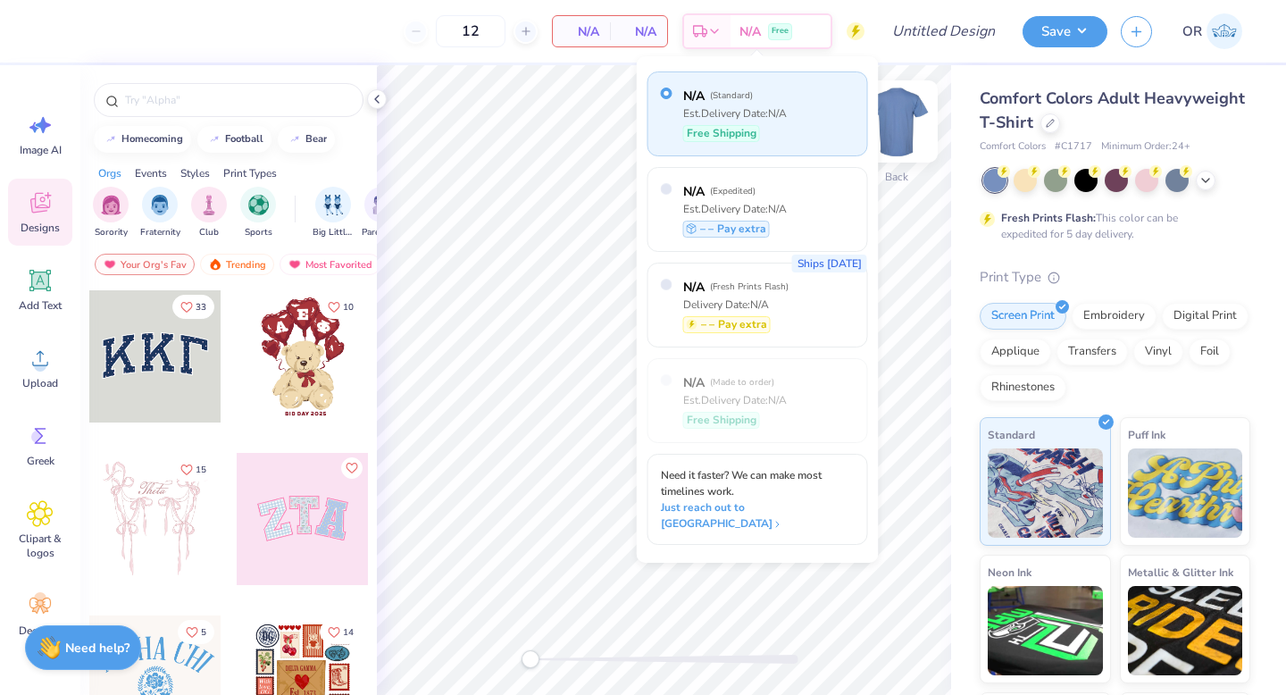
click at [898, 104] on img at bounding box center [896, 121] width 71 height 71
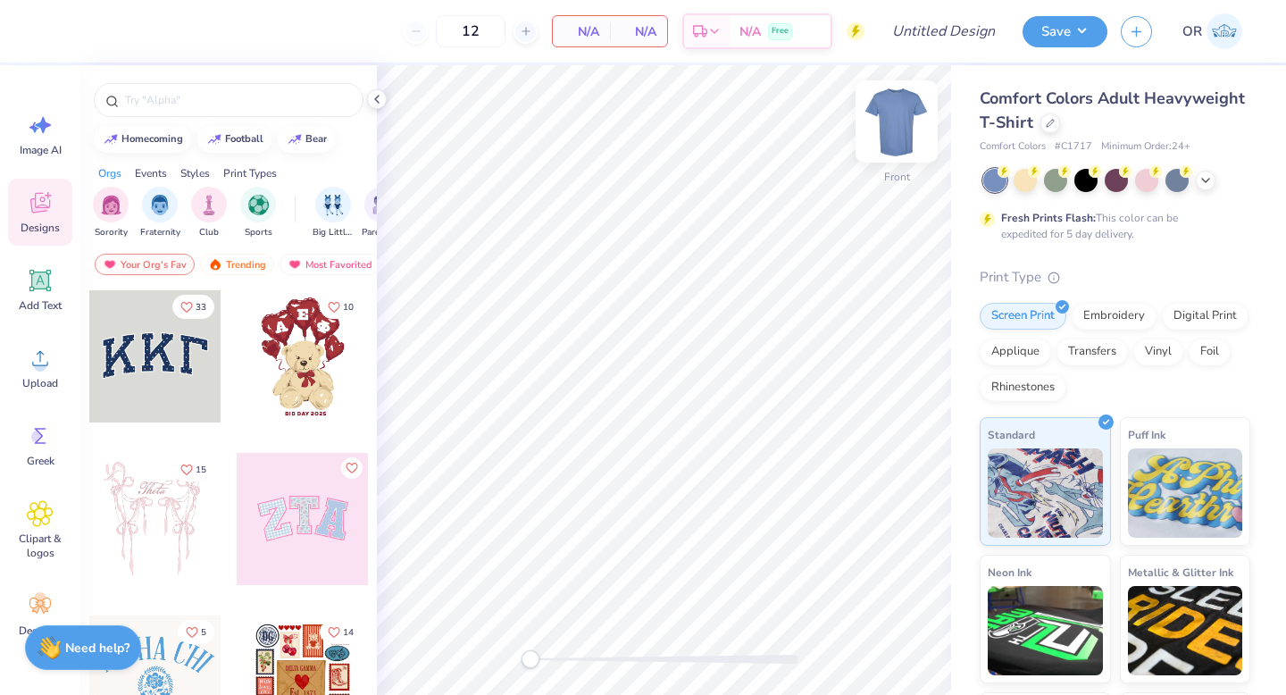
click at [906, 117] on img at bounding box center [896, 121] width 71 height 71
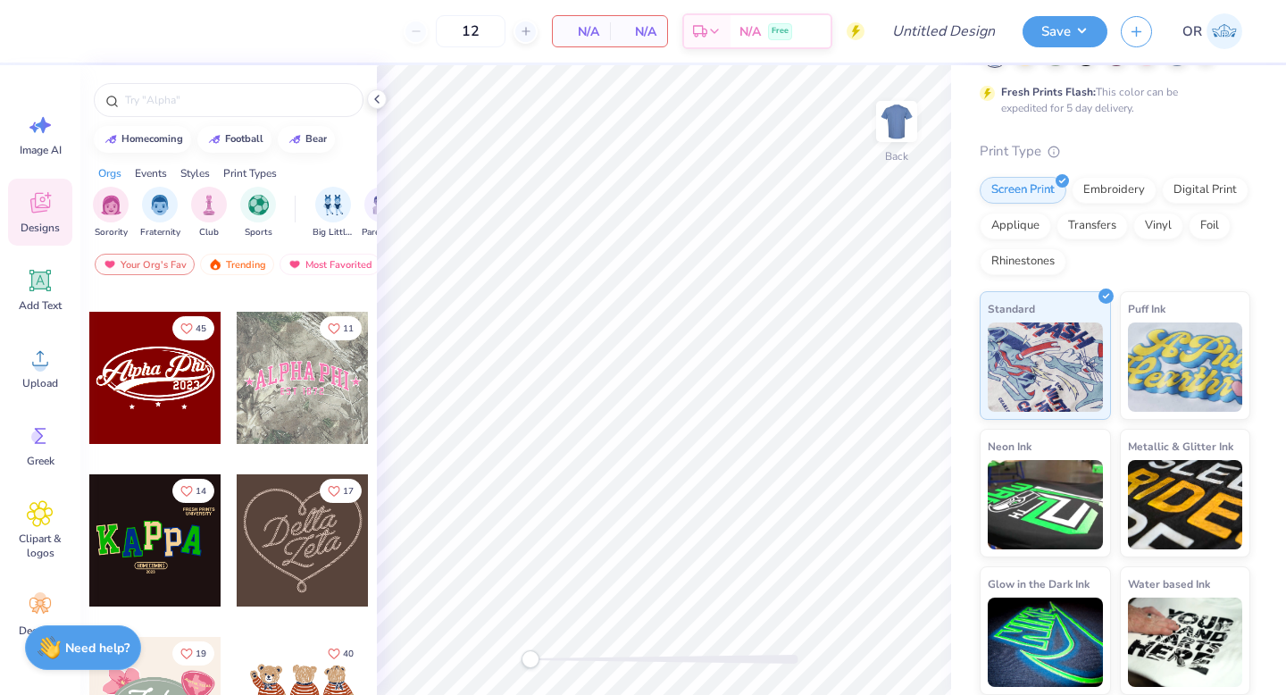
scroll to position [251, 0]
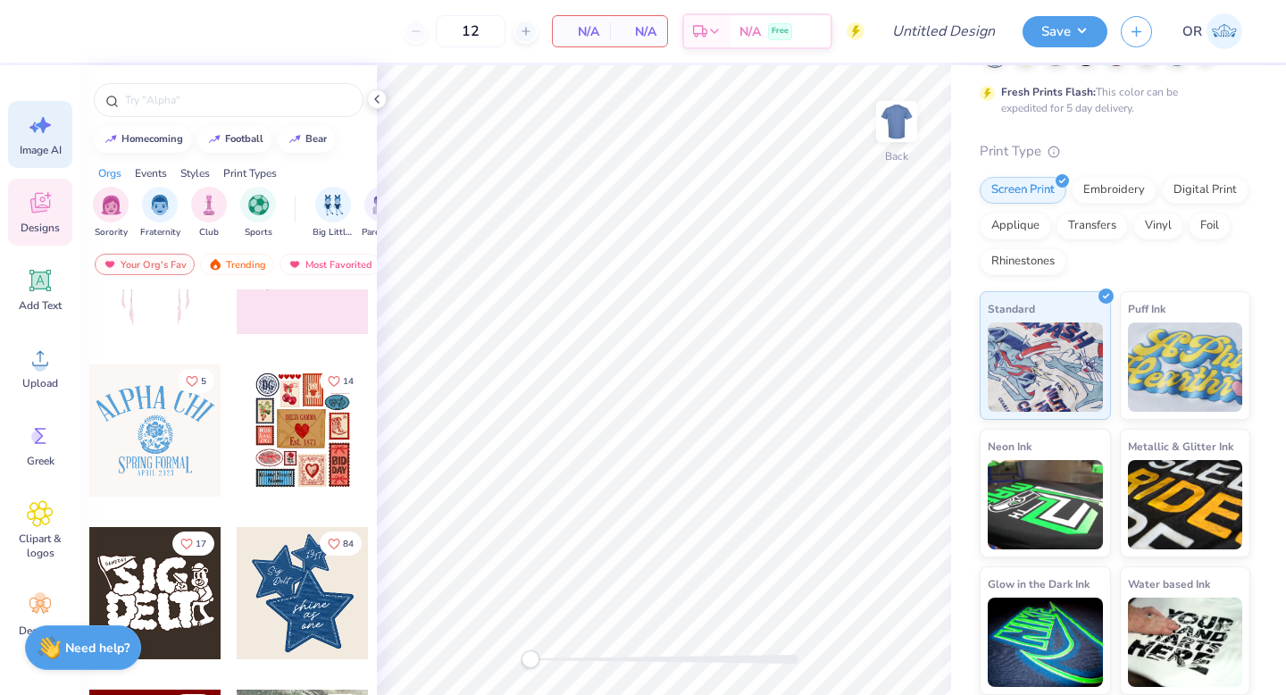
click at [48, 154] on span "Image AI" at bounding box center [41, 150] width 42 height 14
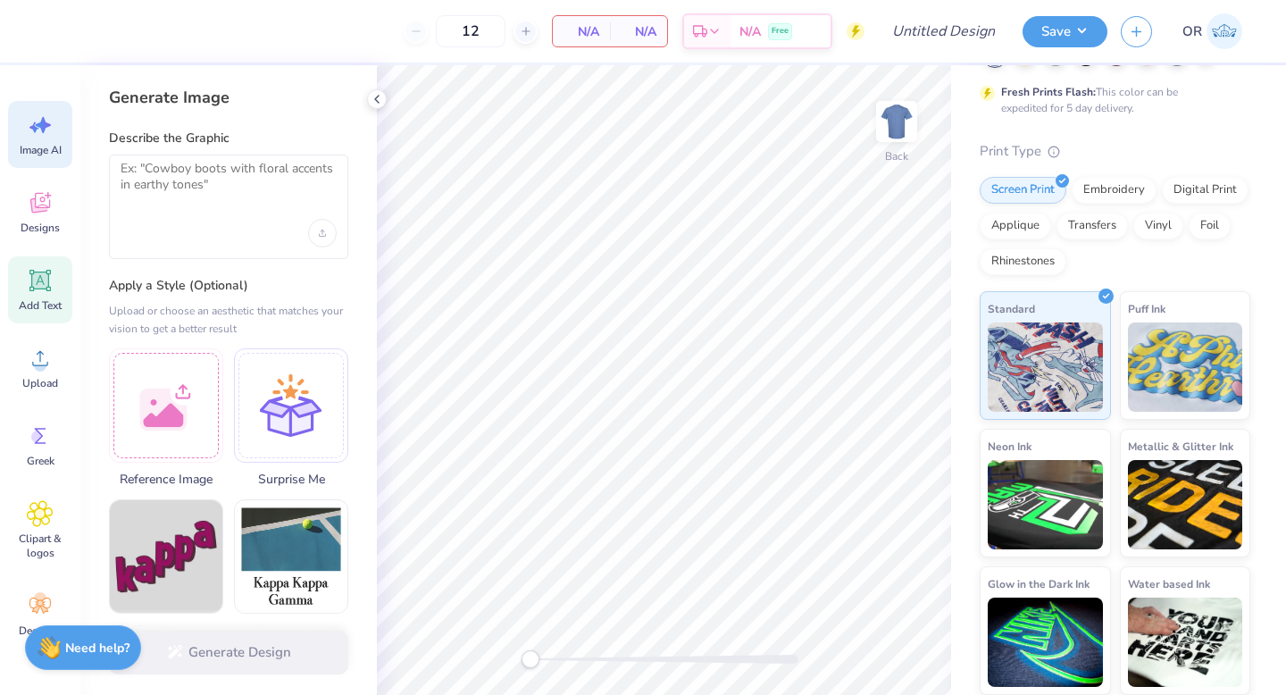
click at [31, 272] on icon at bounding box center [40, 280] width 27 height 27
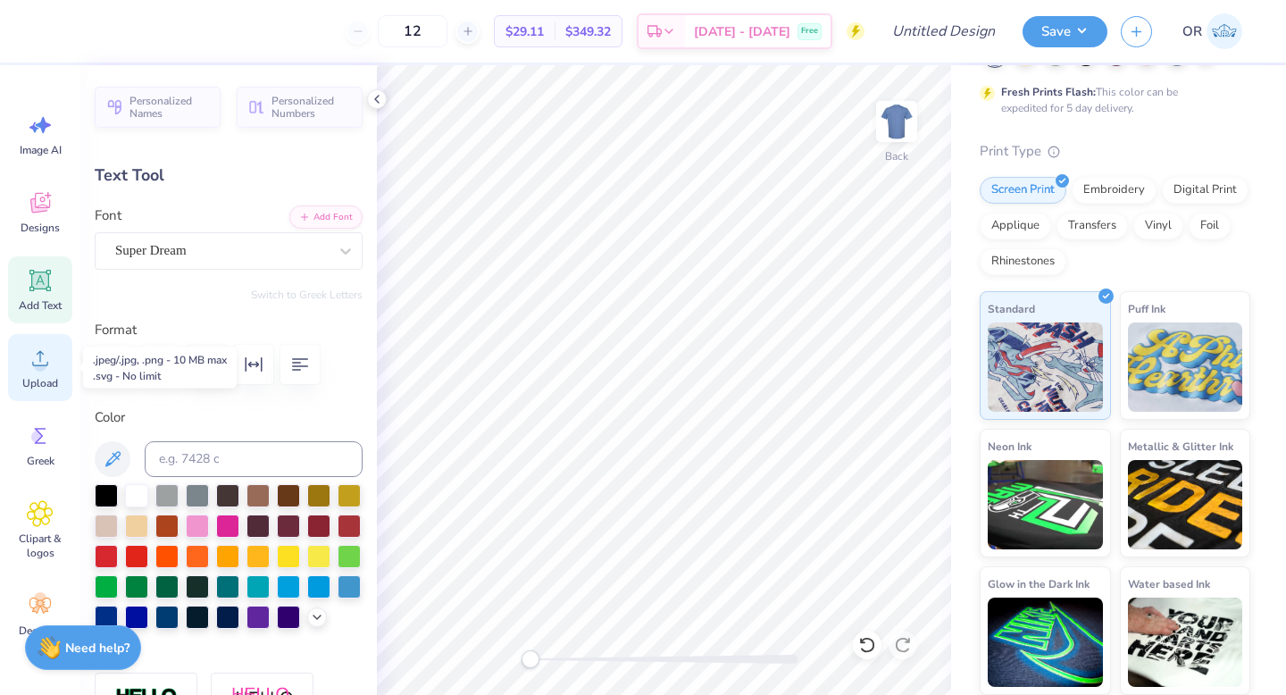
click at [28, 339] on div "Upload" at bounding box center [40, 367] width 64 height 67
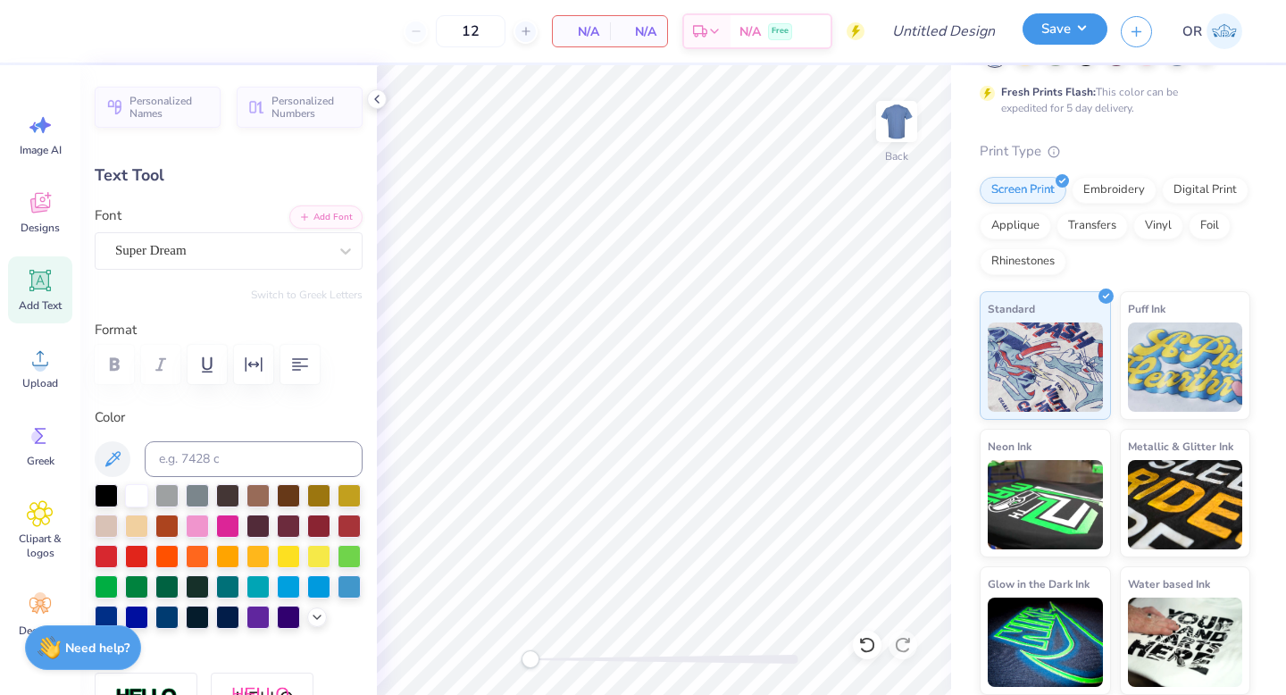
click at [1098, 34] on button "Save" at bounding box center [1065, 28] width 85 height 31
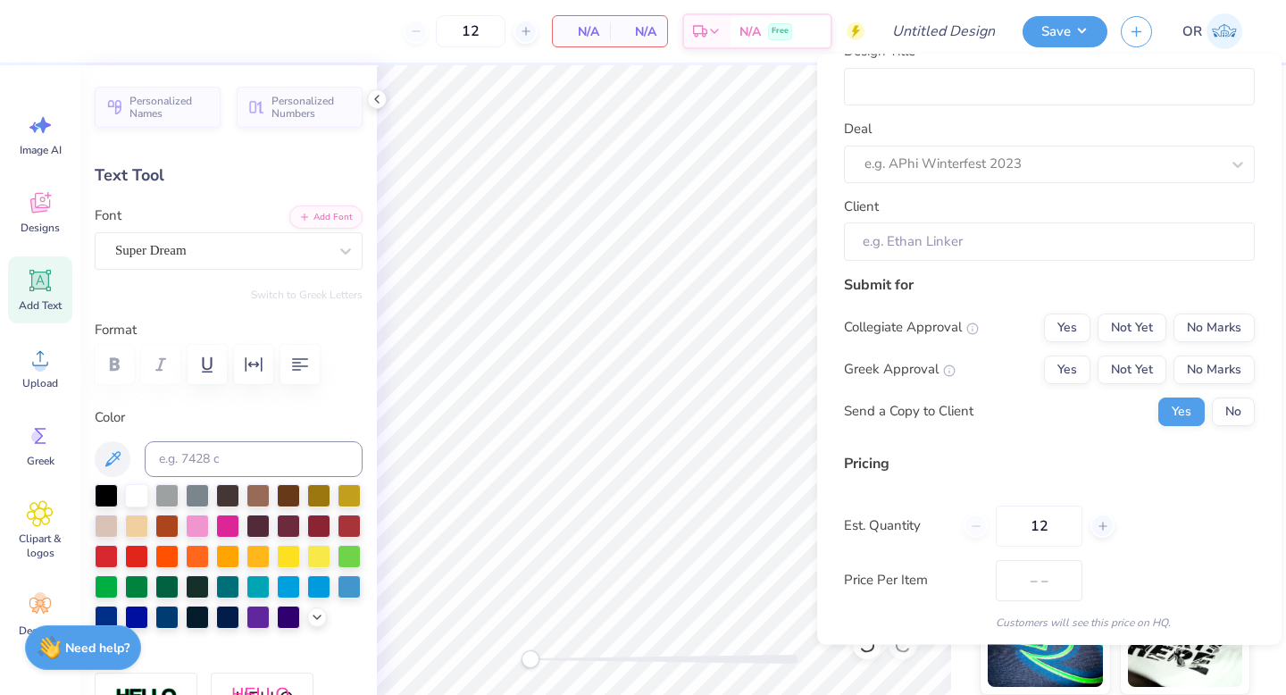
scroll to position [0, 0]
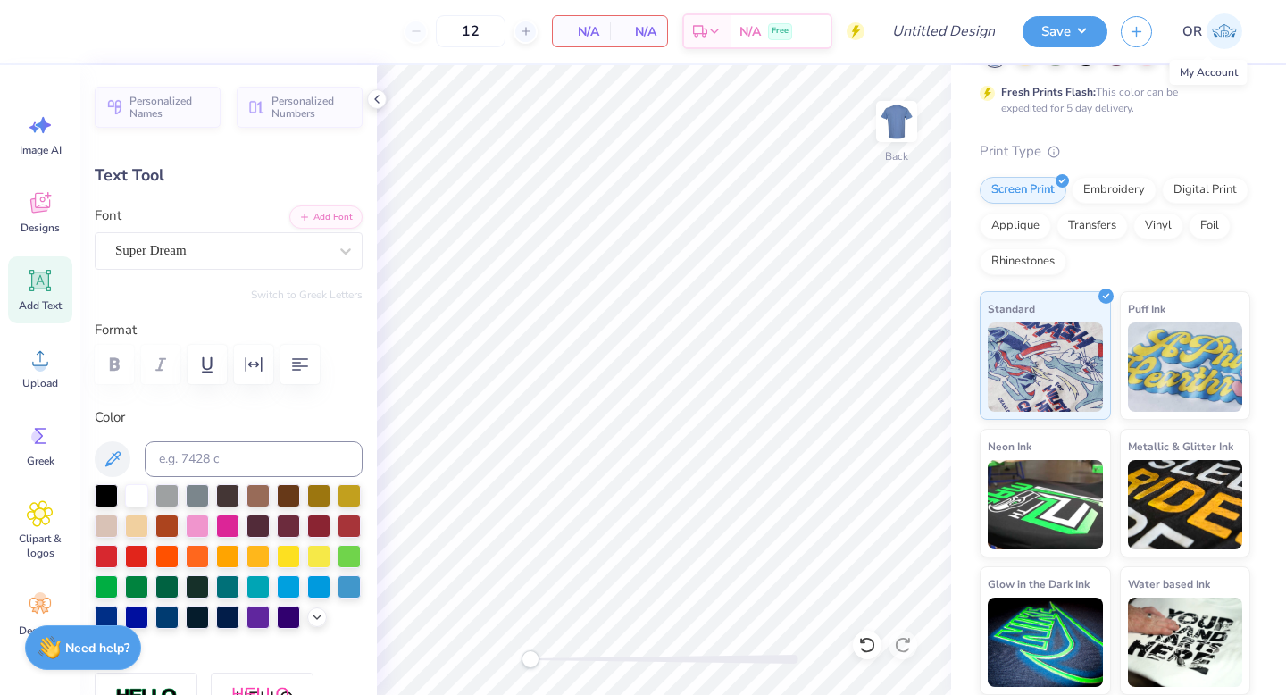
click at [1179, 35] on link "OR" at bounding box center [1212, 31] width 76 height 36
click at [50, 226] on span "Designs" at bounding box center [40, 228] width 39 height 14
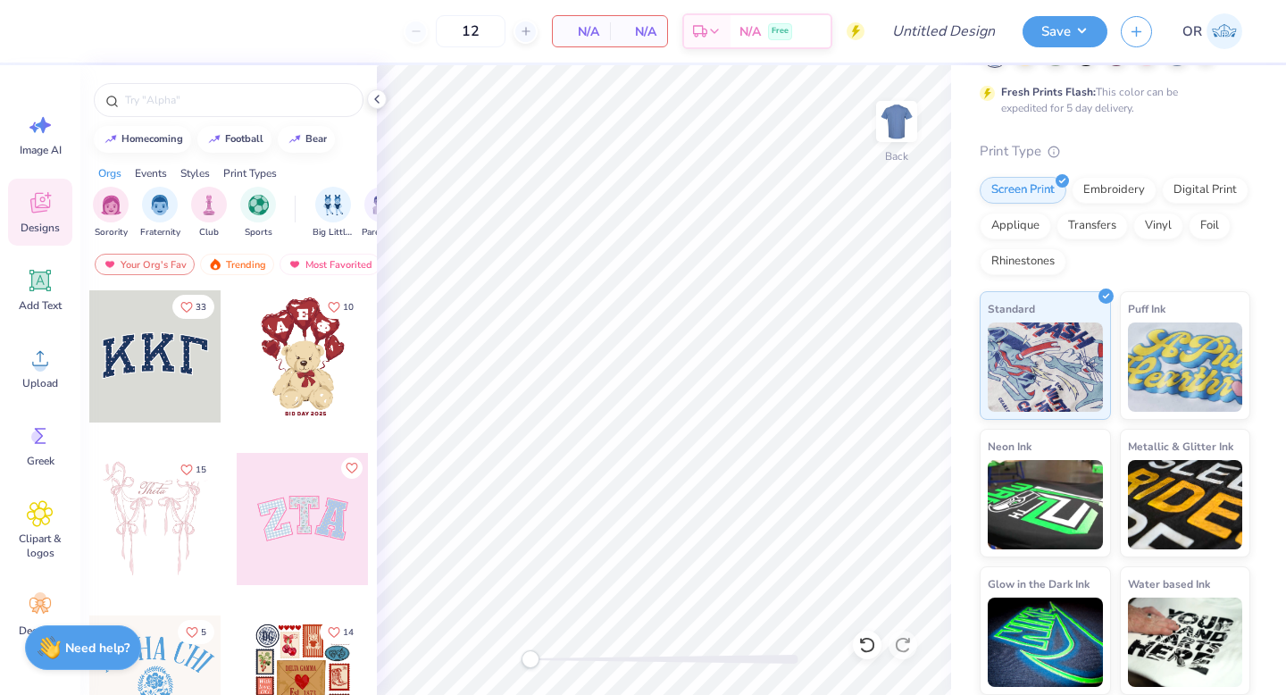
click at [193, 170] on div "Styles" at bounding box center [194, 173] width 29 height 16
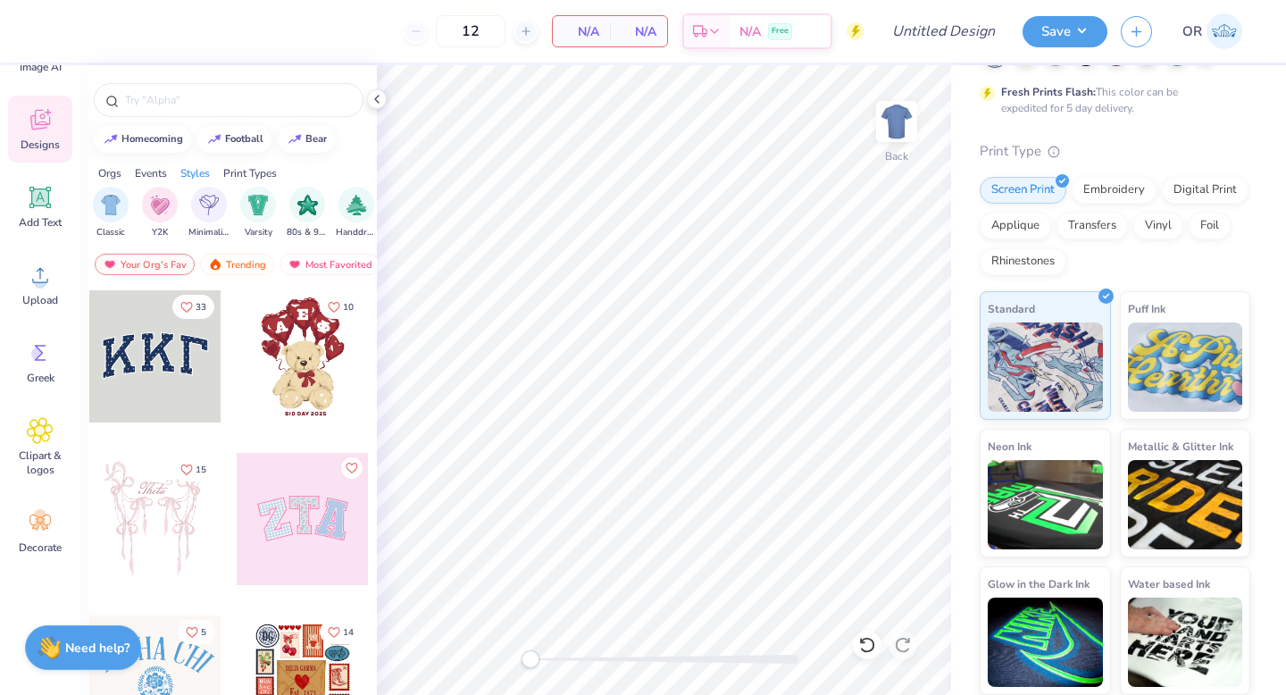
scroll to position [88, 0]
click at [306, 206] on img "filter for 80s & 90s" at bounding box center [307, 203] width 21 height 21
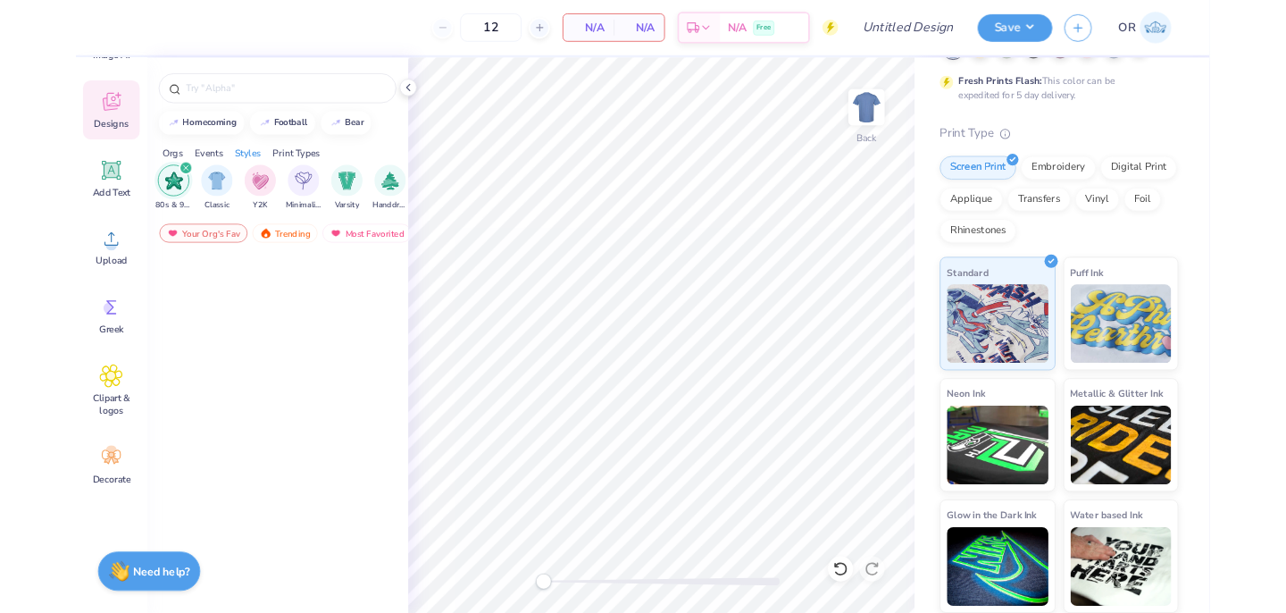
scroll to position [0, 0]
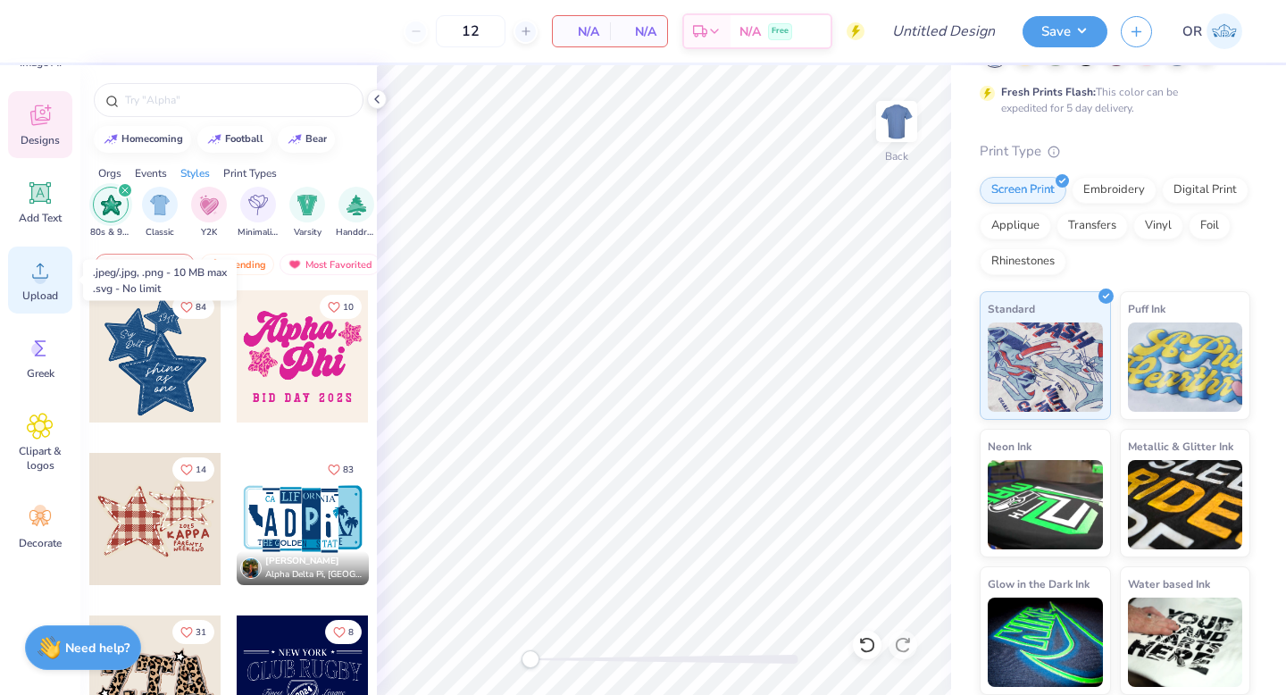
click at [54, 277] on div "Upload" at bounding box center [40, 279] width 64 height 67
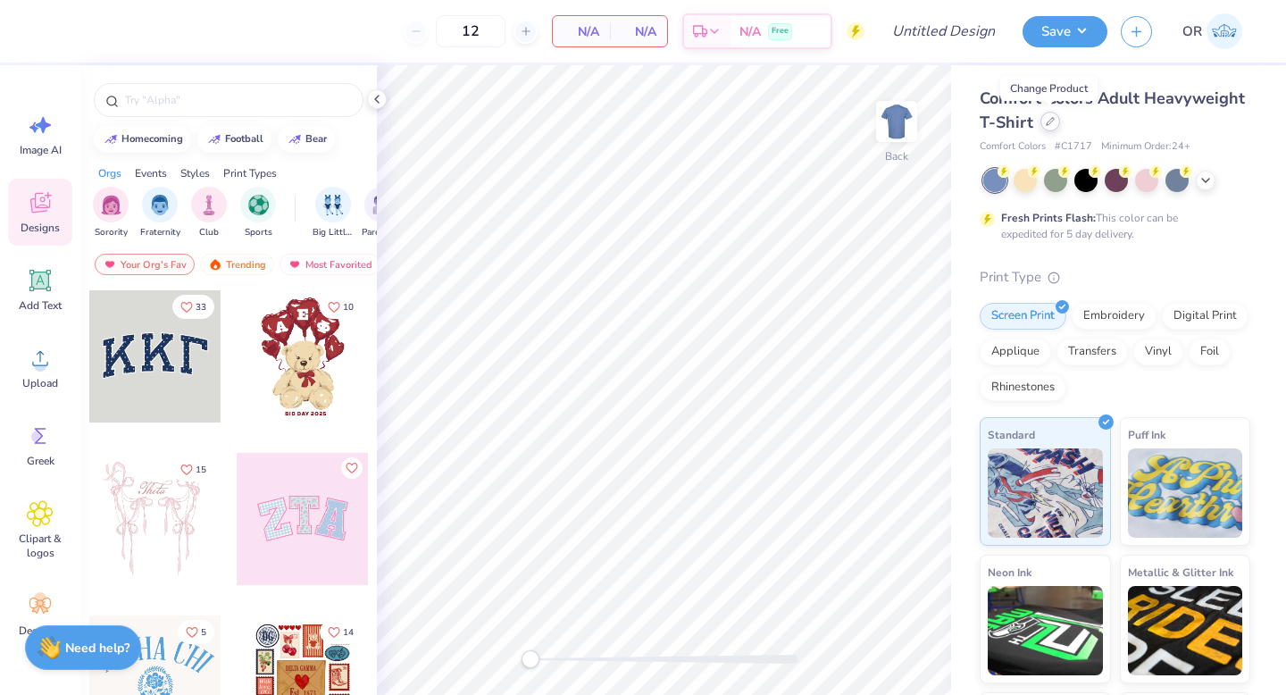
click at [1052, 123] on icon at bounding box center [1050, 121] width 9 height 9
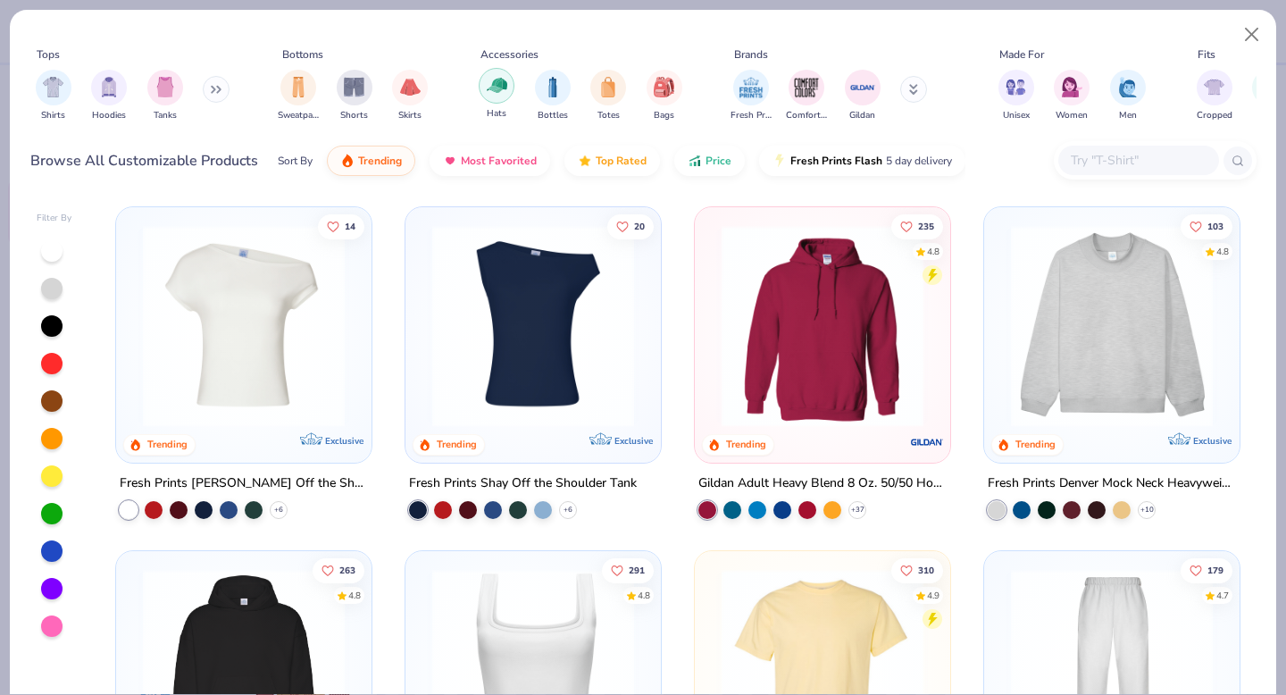
click at [495, 92] on img "filter for Hats" at bounding box center [497, 85] width 21 height 21
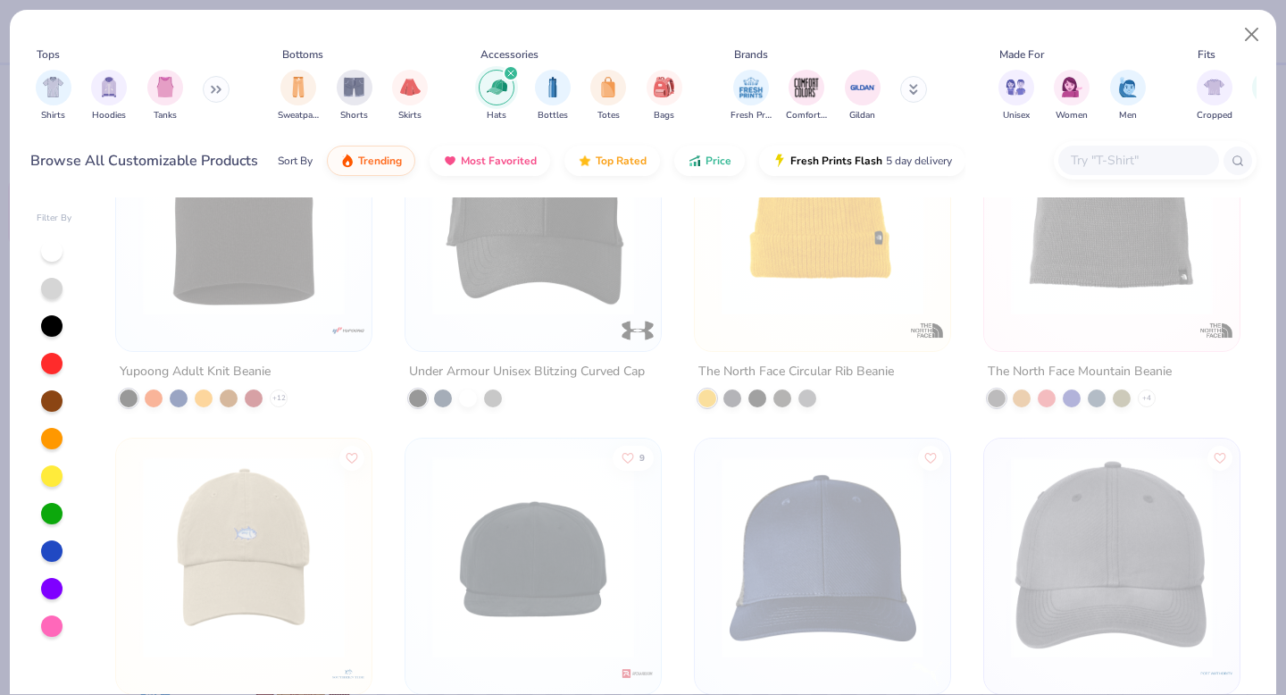
scroll to position [4921, 0]
click at [829, 288] on img at bounding box center [823, 215] width 220 height 202
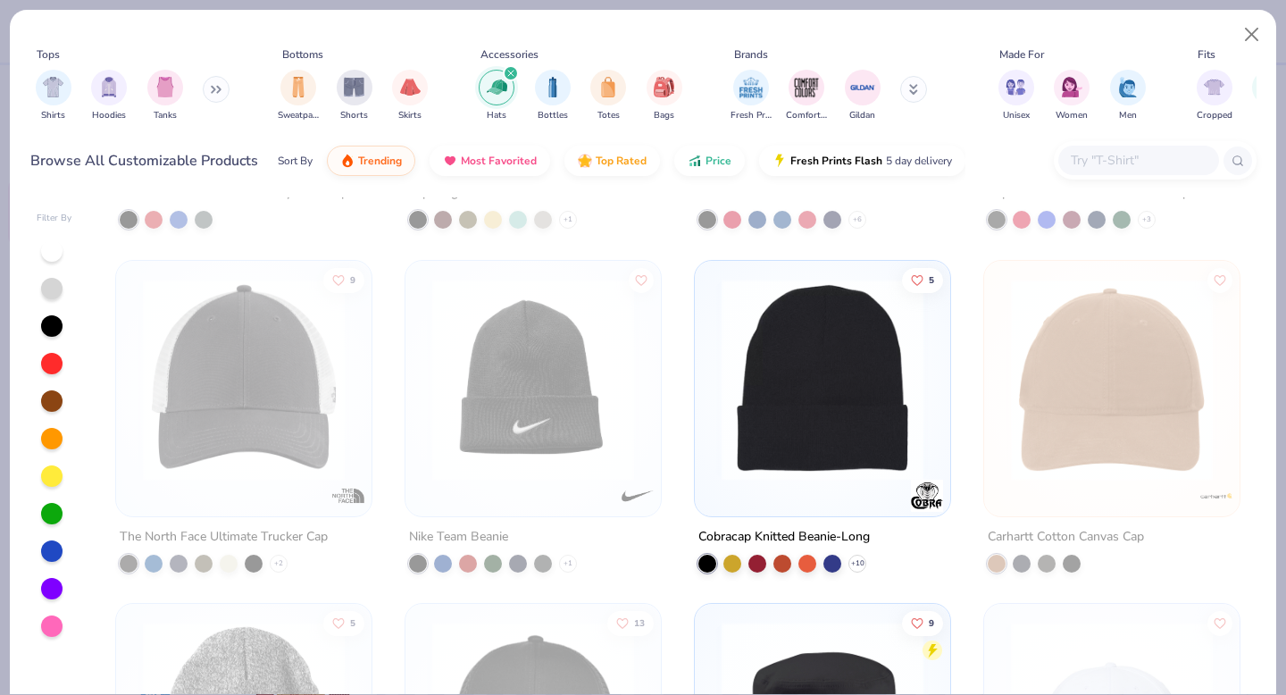
scroll to position [1949, 0]
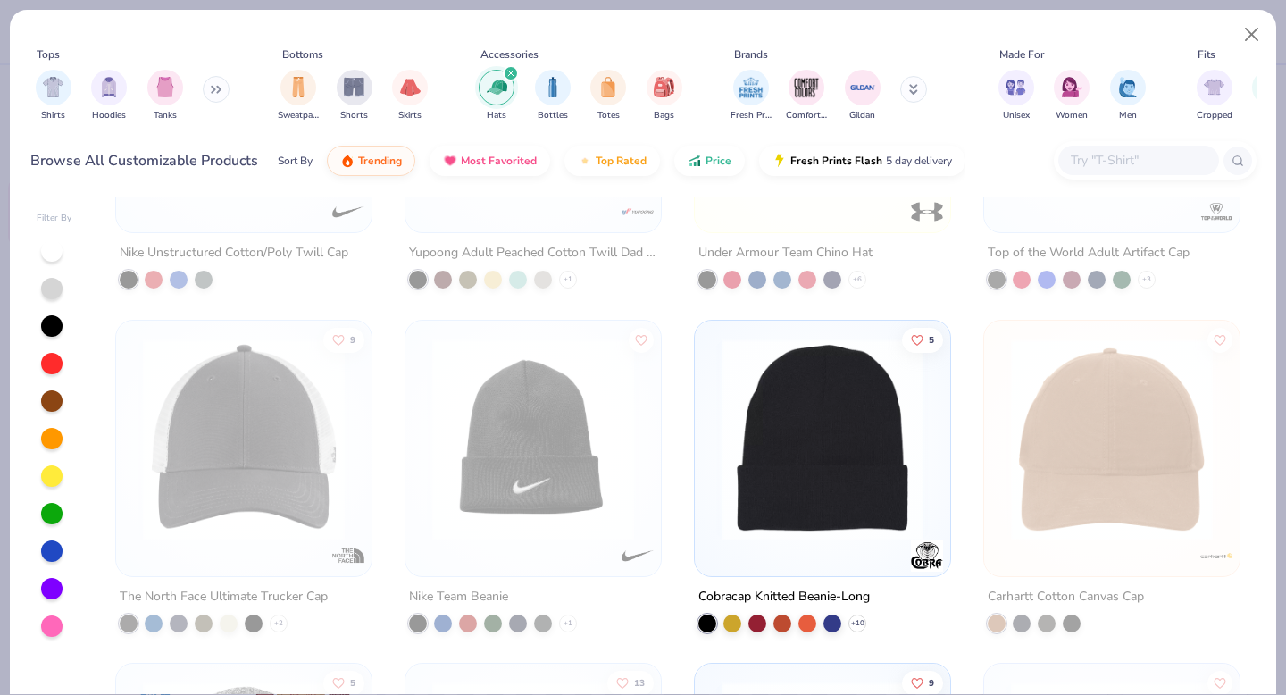
click at [816, 513] on img at bounding box center [823, 439] width 220 height 202
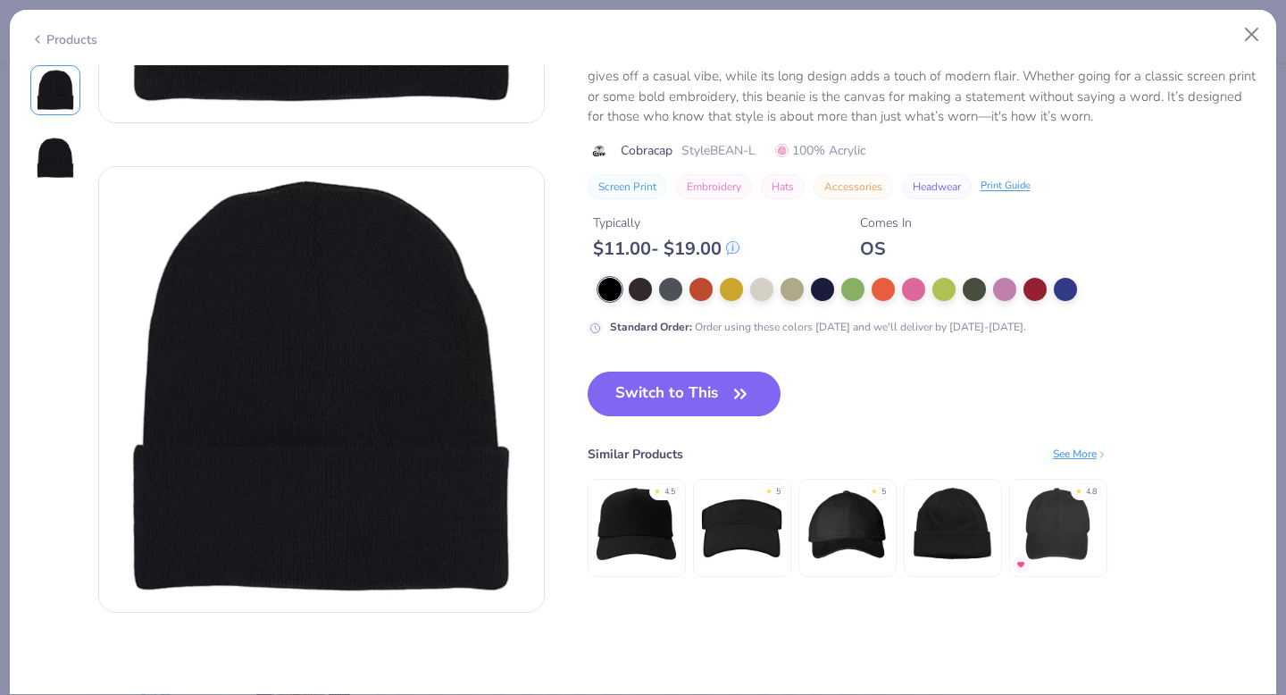
scroll to position [160, 0]
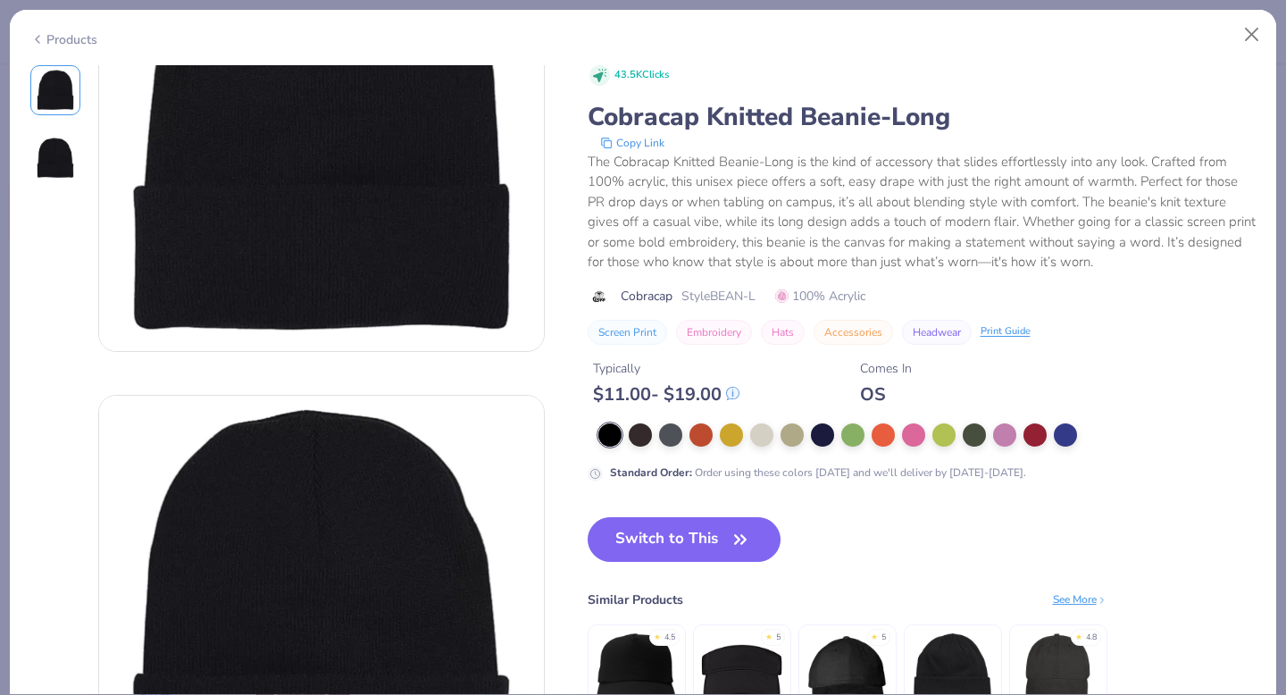
click at [714, 331] on button "Embroidery" at bounding box center [714, 332] width 76 height 25
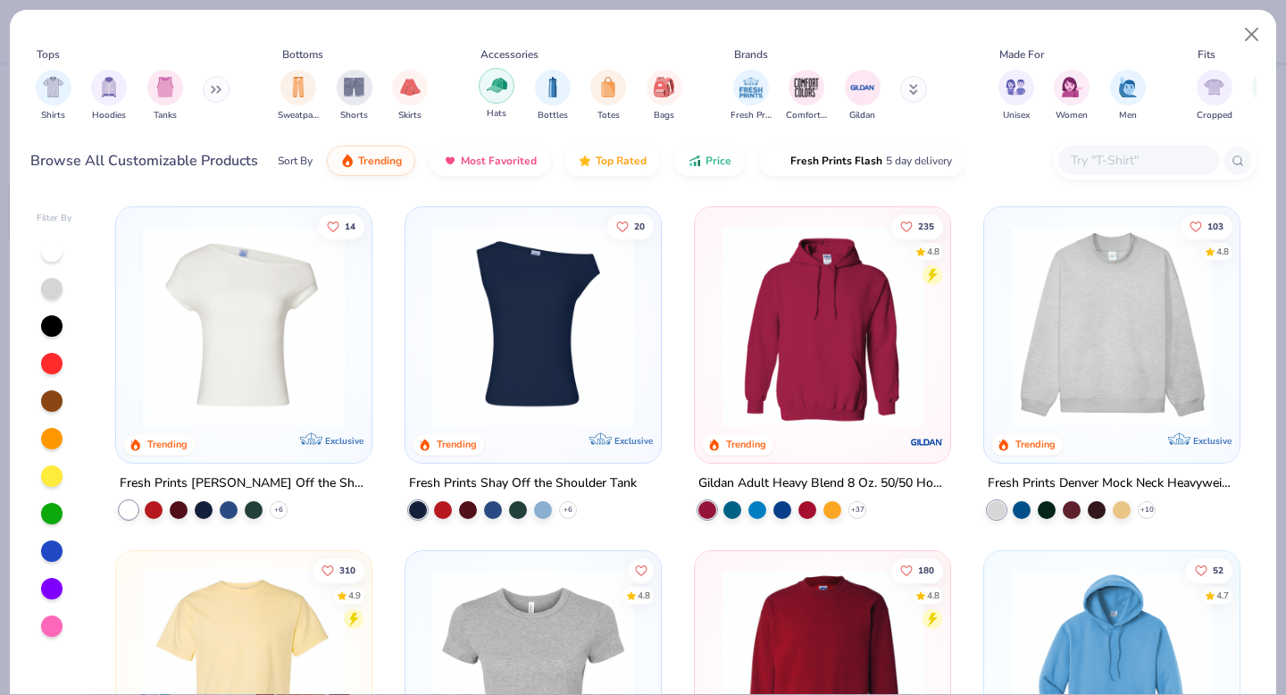
click at [498, 96] on img "filter for Hats" at bounding box center [497, 85] width 21 height 21
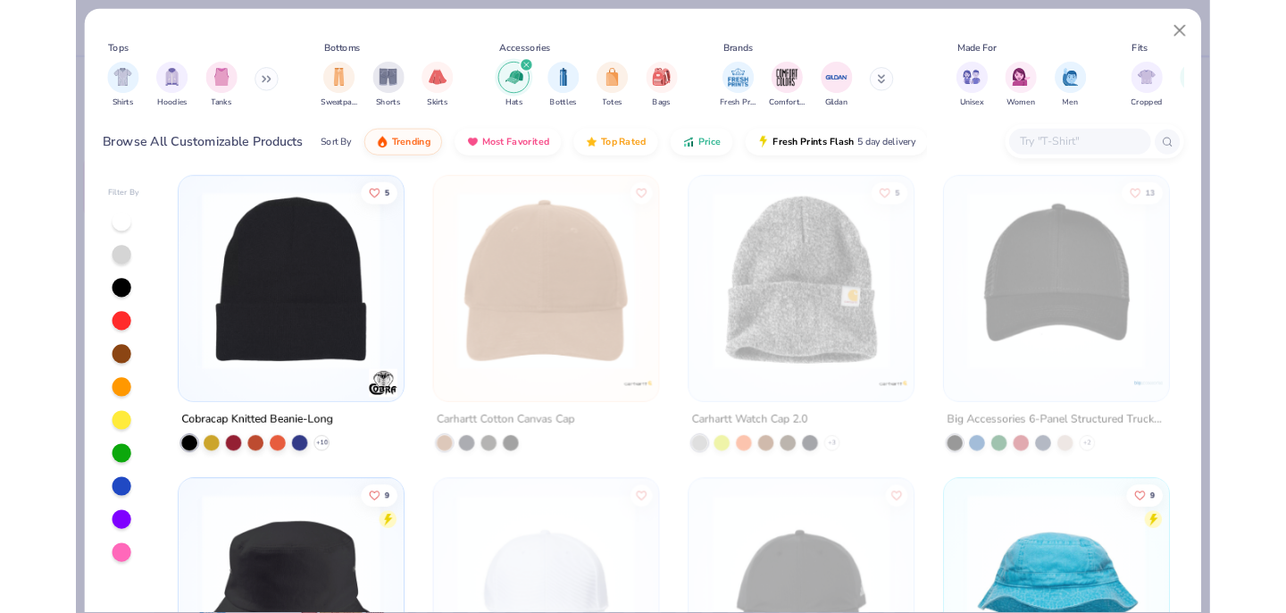
scroll to position [2068, 0]
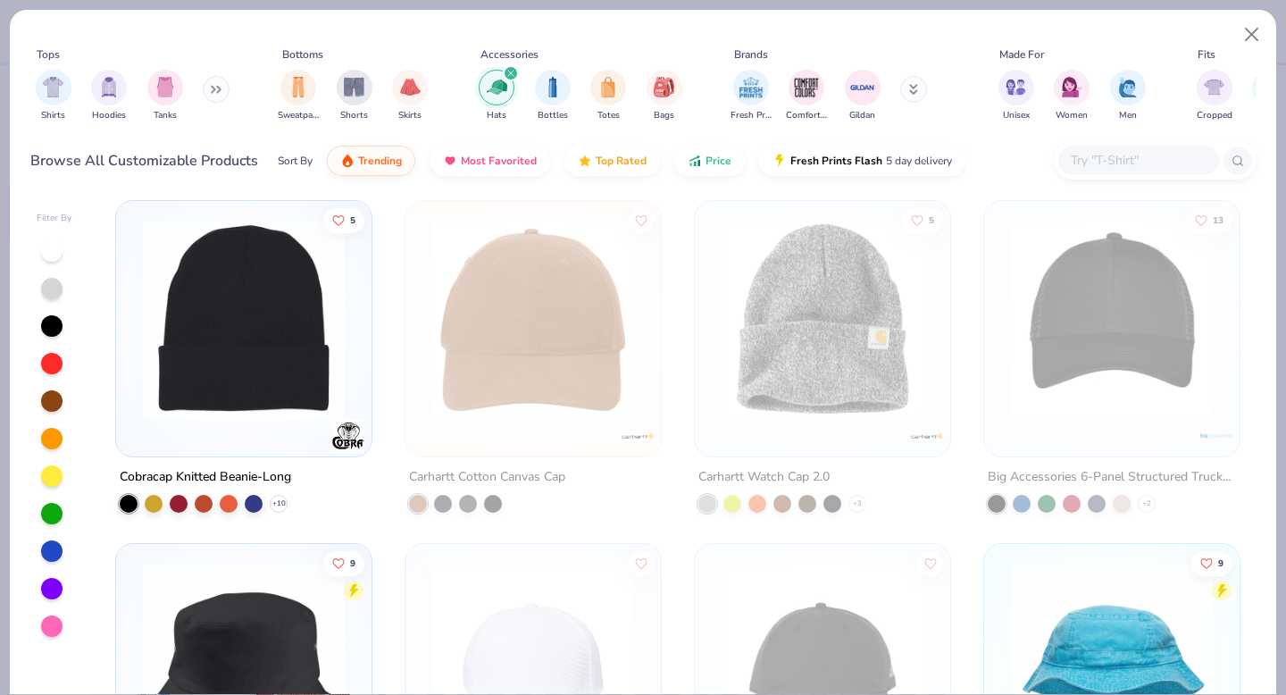
click at [258, 385] on img at bounding box center [244, 319] width 220 height 202
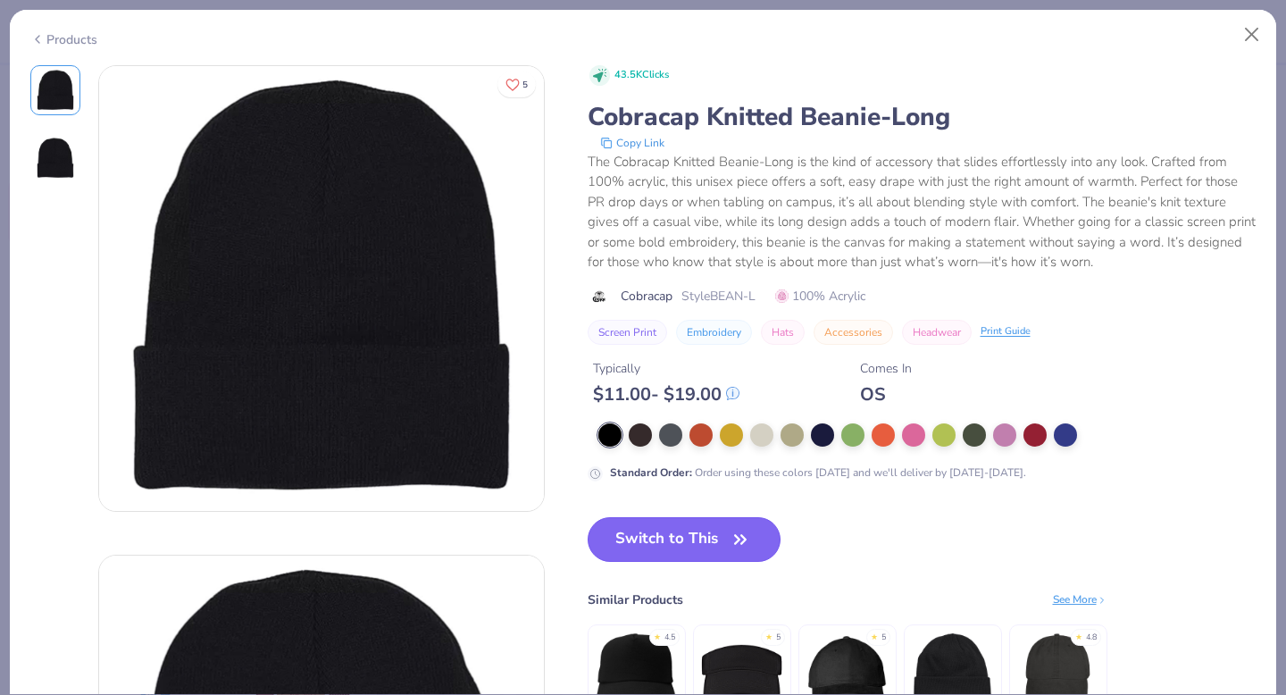
click at [713, 554] on button "Switch to This" at bounding box center [685, 539] width 194 height 45
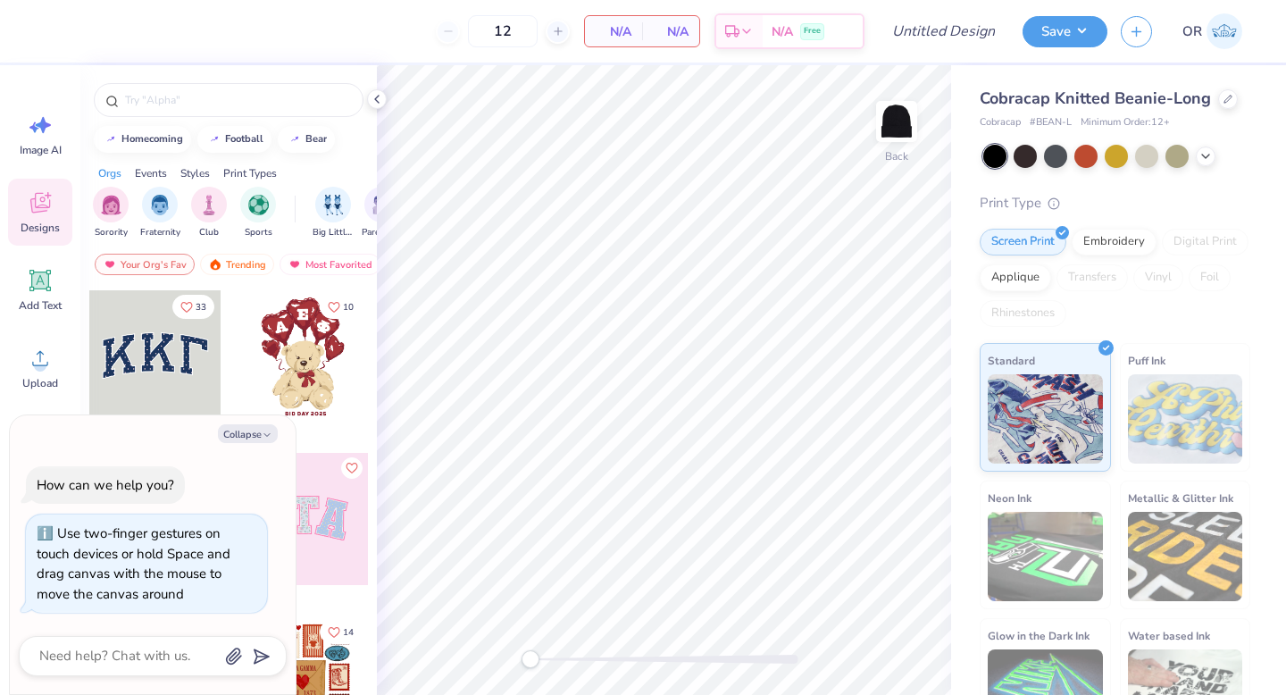
click at [424, 660] on div "Back" at bounding box center [664, 380] width 574 height 630
click at [1112, 235] on div "Embroidery" at bounding box center [1114, 239] width 85 height 27
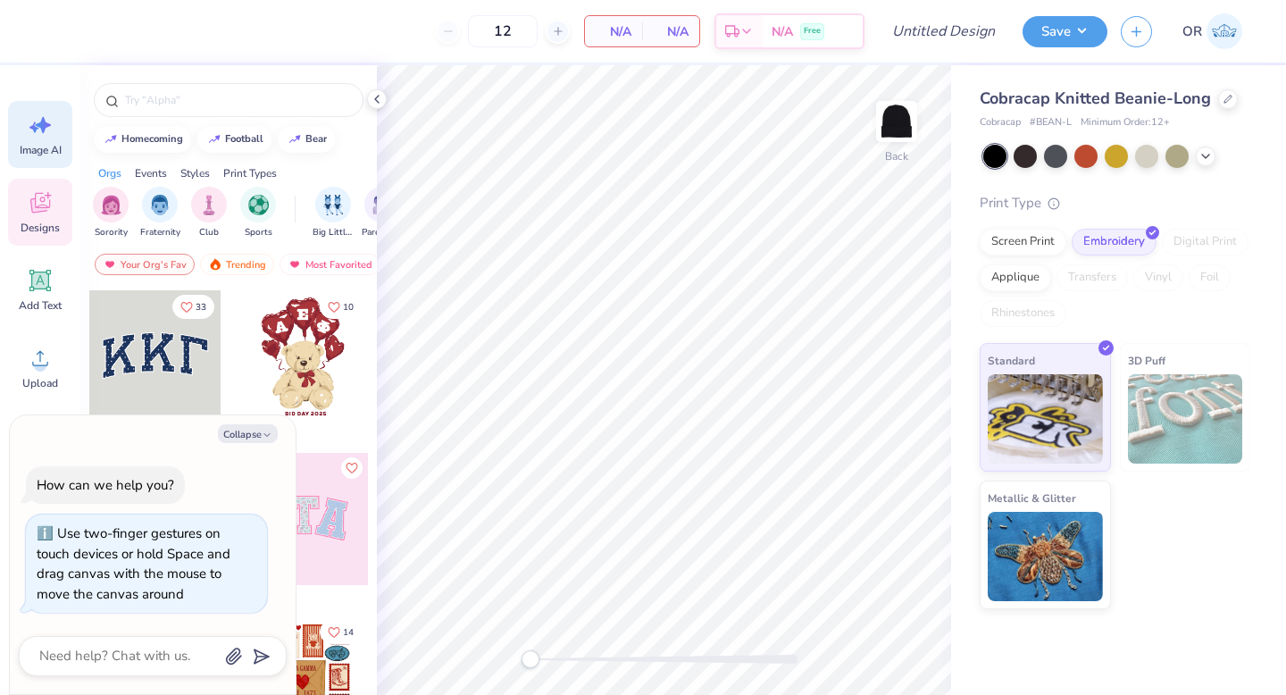
click at [36, 129] on icon at bounding box center [34, 127] width 10 height 11
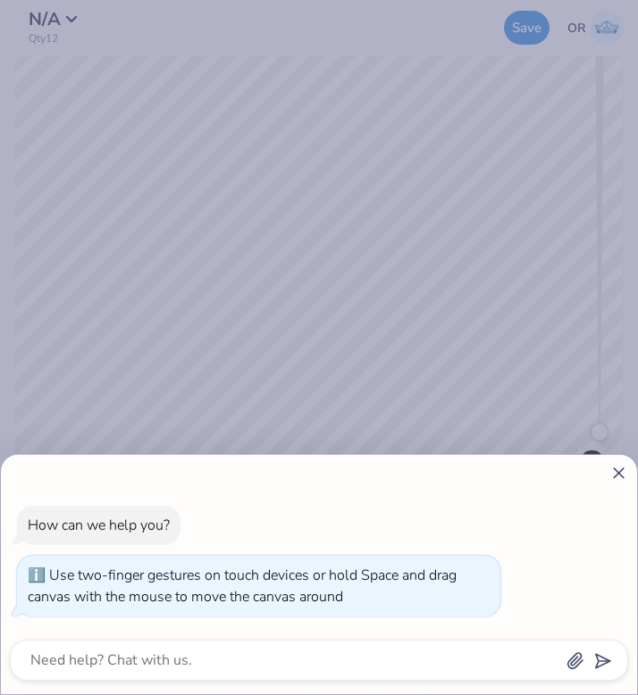
click at [616, 469] on icon at bounding box center [618, 472] width 19 height 19
type textarea "x"
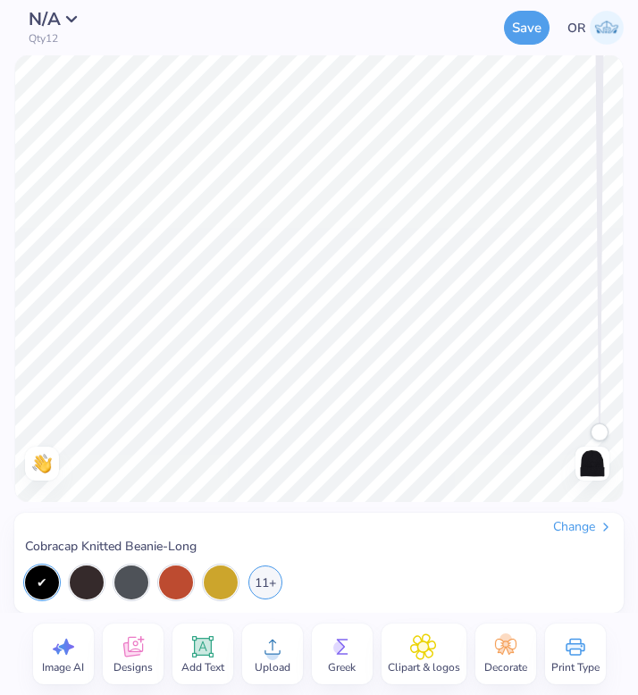
click at [83, 653] on div "Image AI" at bounding box center [63, 653] width 61 height 61
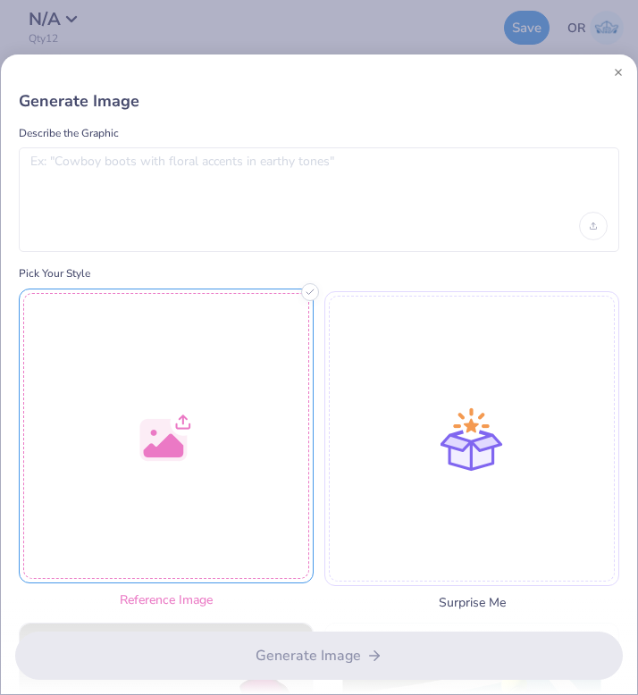
click at [171, 511] on div at bounding box center [166, 435] width 295 height 295
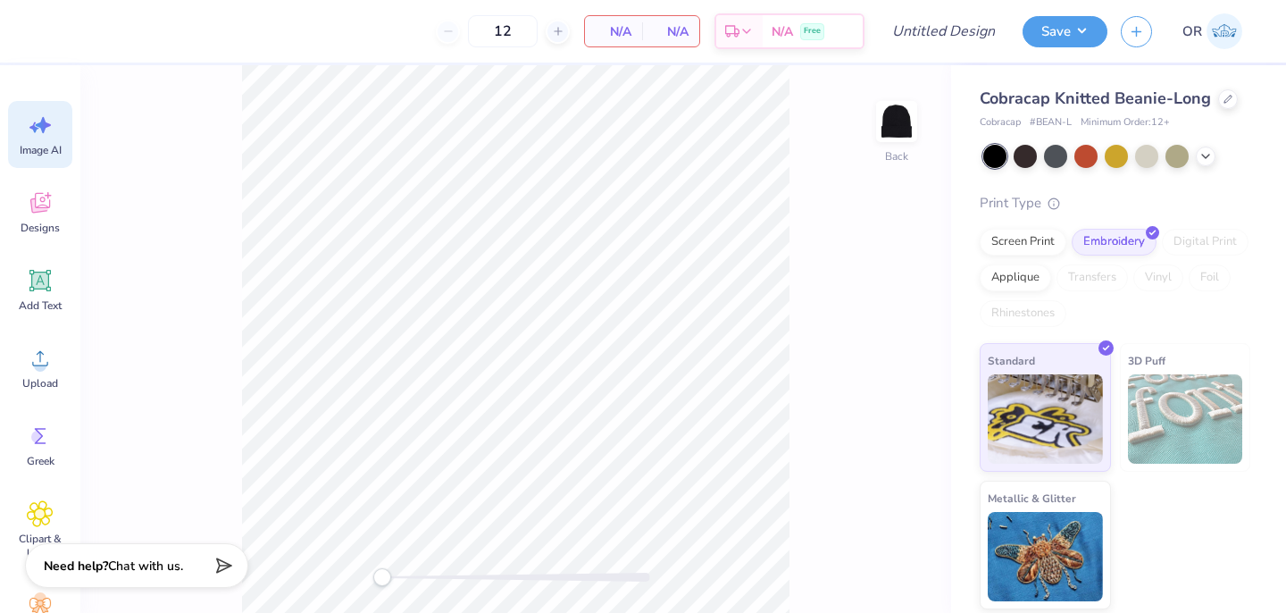
click at [45, 146] on span "Image AI" at bounding box center [41, 150] width 42 height 14
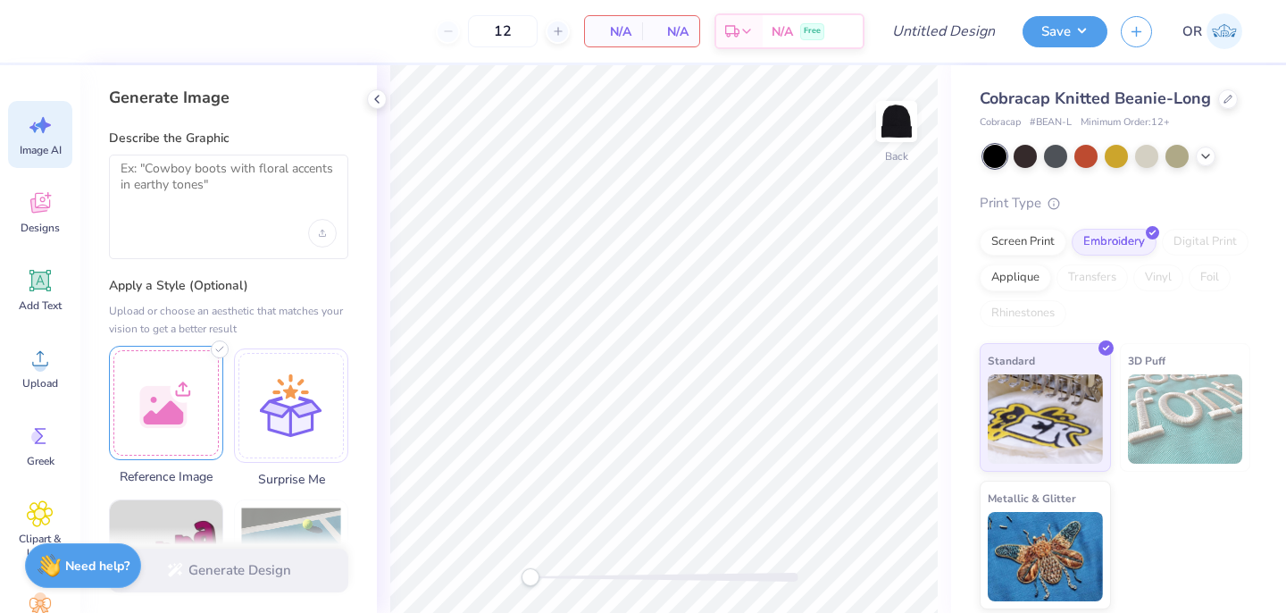
click at [177, 391] on div at bounding box center [166, 403] width 114 height 114
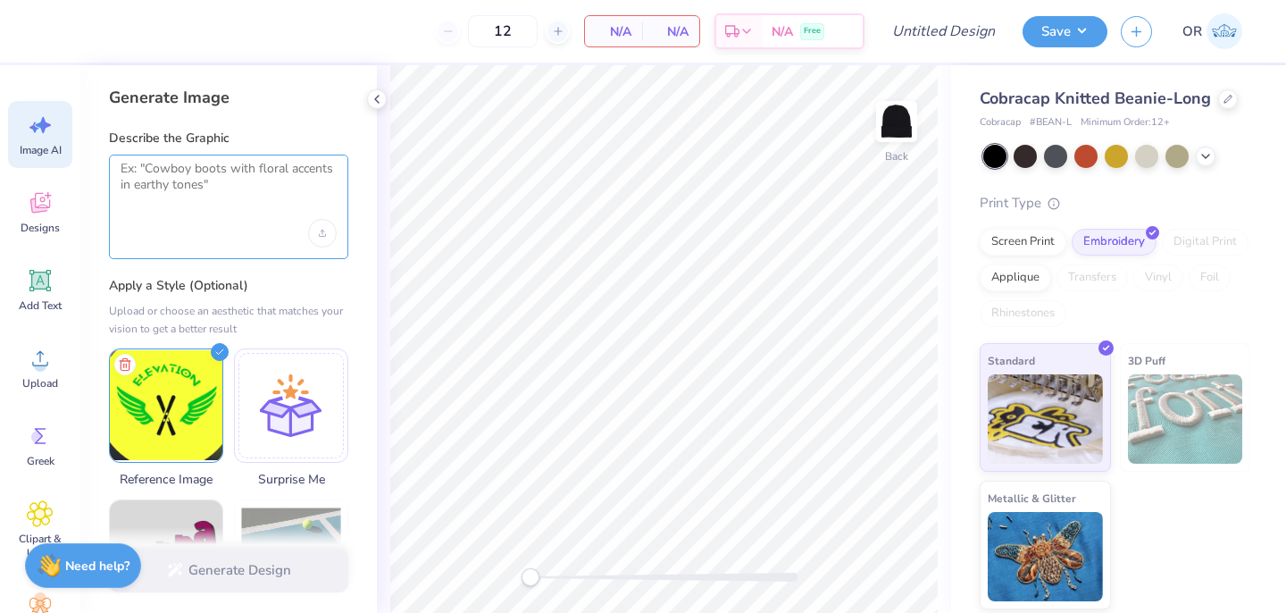
click at [255, 190] on textarea at bounding box center [229, 183] width 216 height 45
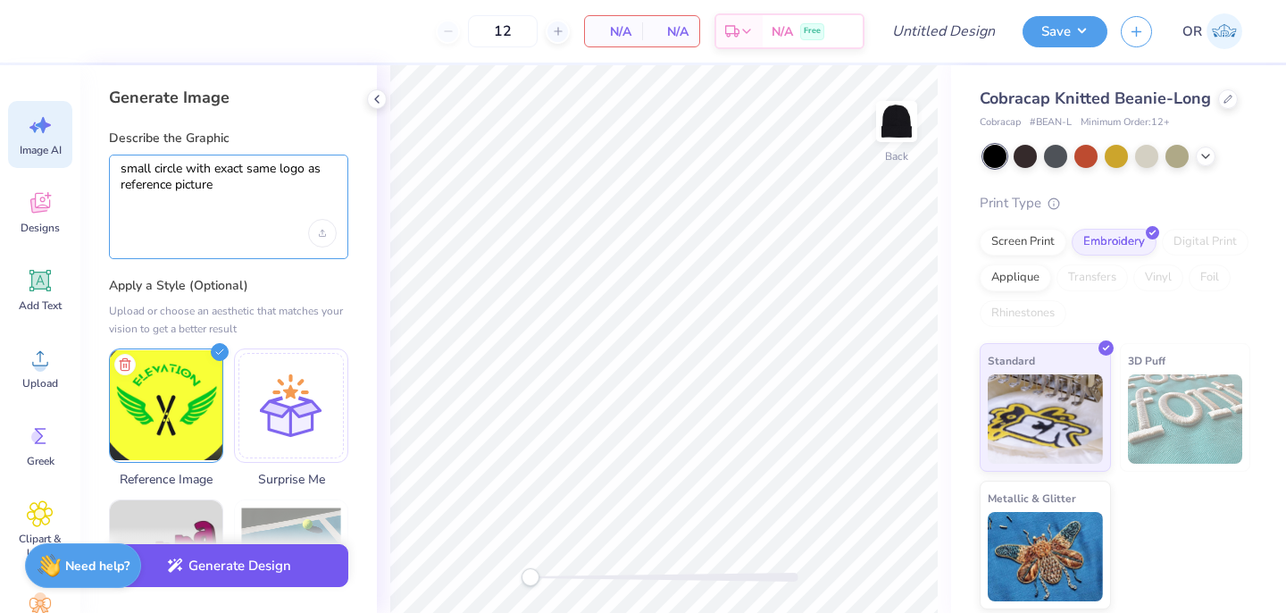
type textarea "small circle with exact same logo as reference picture"
click at [258, 565] on button "Generate Design" at bounding box center [228, 566] width 239 height 44
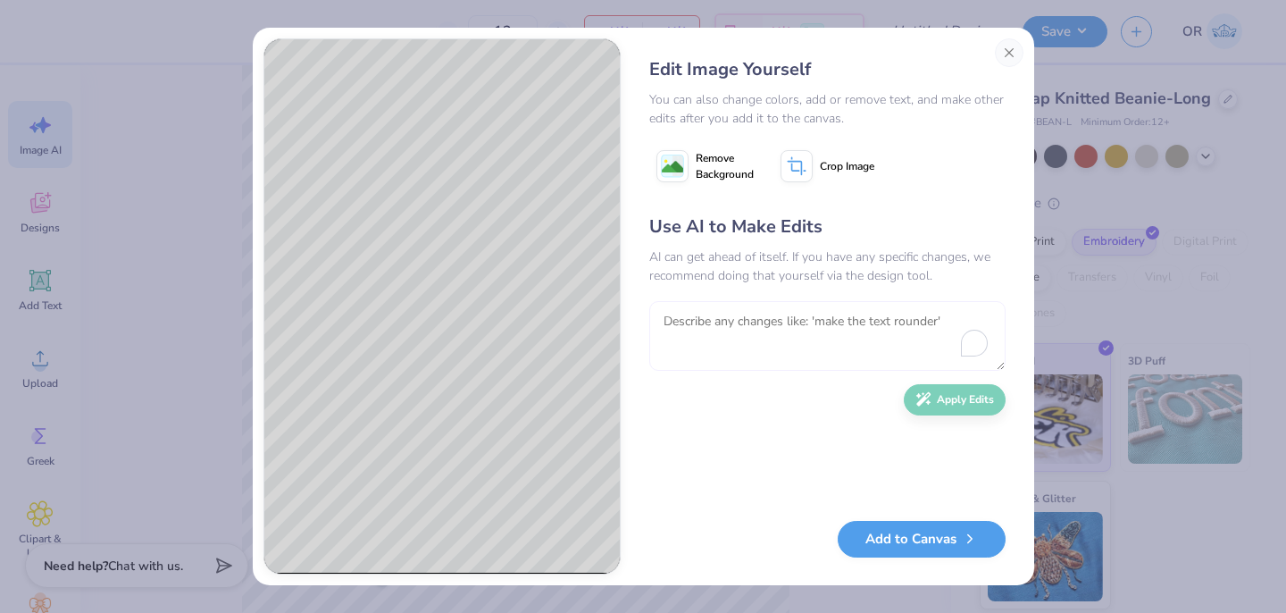
click at [806, 347] on textarea "To enrich screen reader interactions, please activate Accessibility in Grammarl…" at bounding box center [827, 336] width 356 height 70
type textarea "include the text from the reference picture"
click at [965, 404] on button "Apply Edits" at bounding box center [955, 395] width 102 height 31
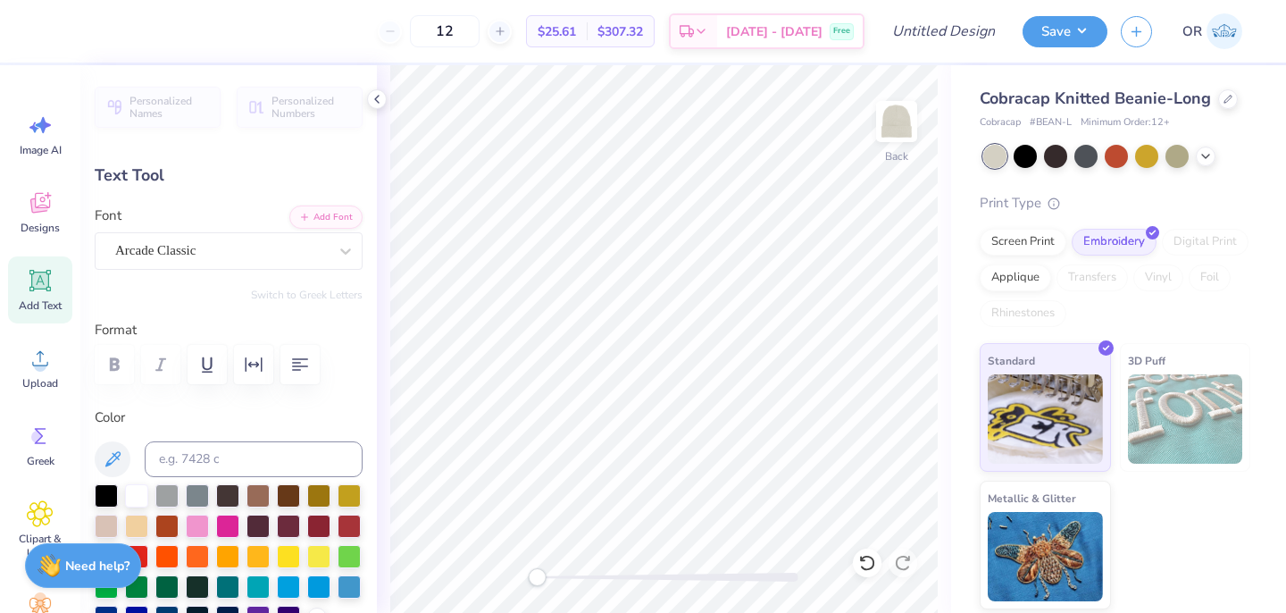
scroll to position [0, 3]
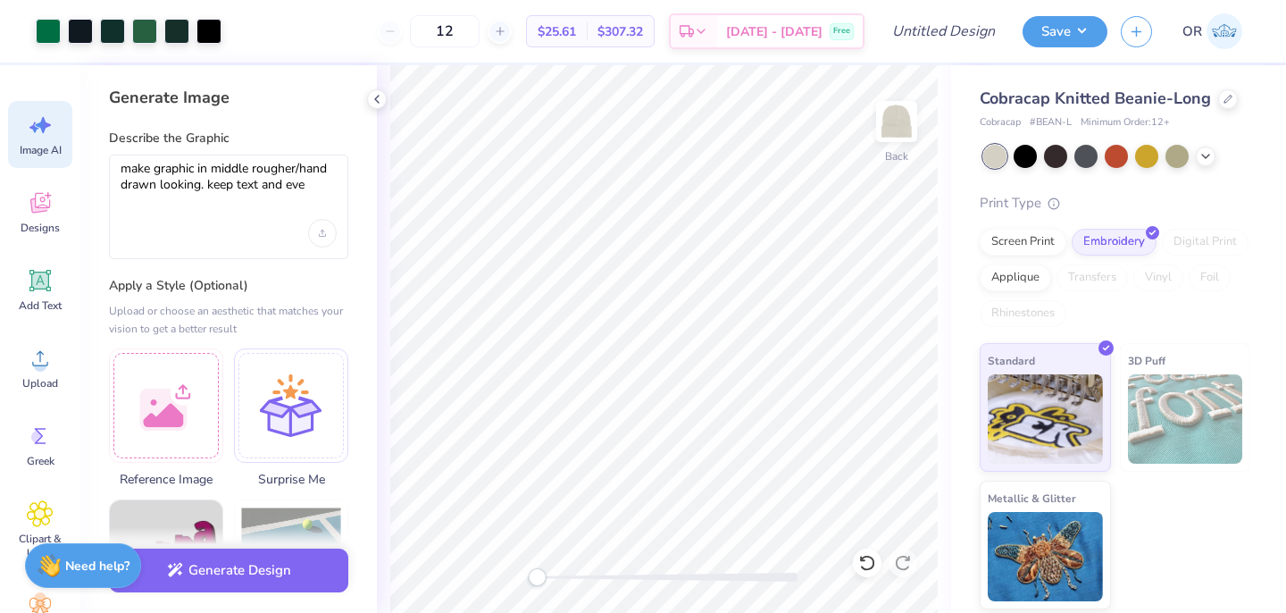
type textarea "make graphic in middle rougher/hand drawn looking. keep text and ever"
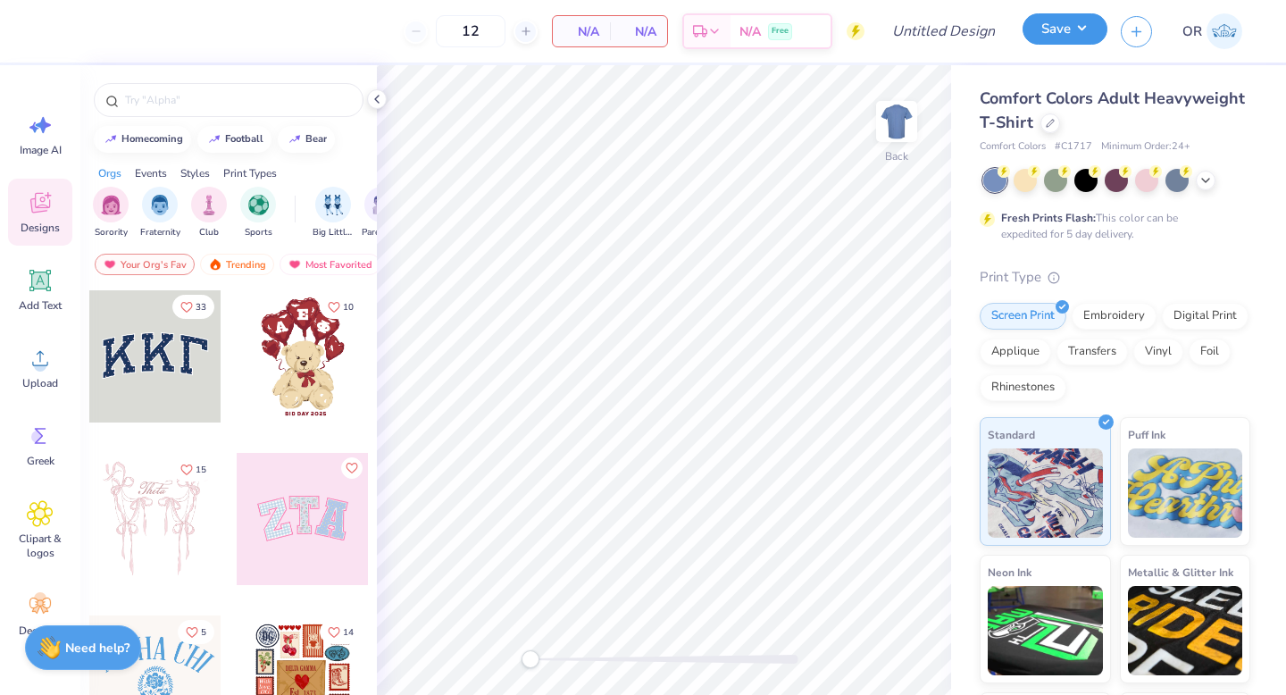
click at [1065, 38] on button "Save" at bounding box center [1065, 28] width 85 height 31
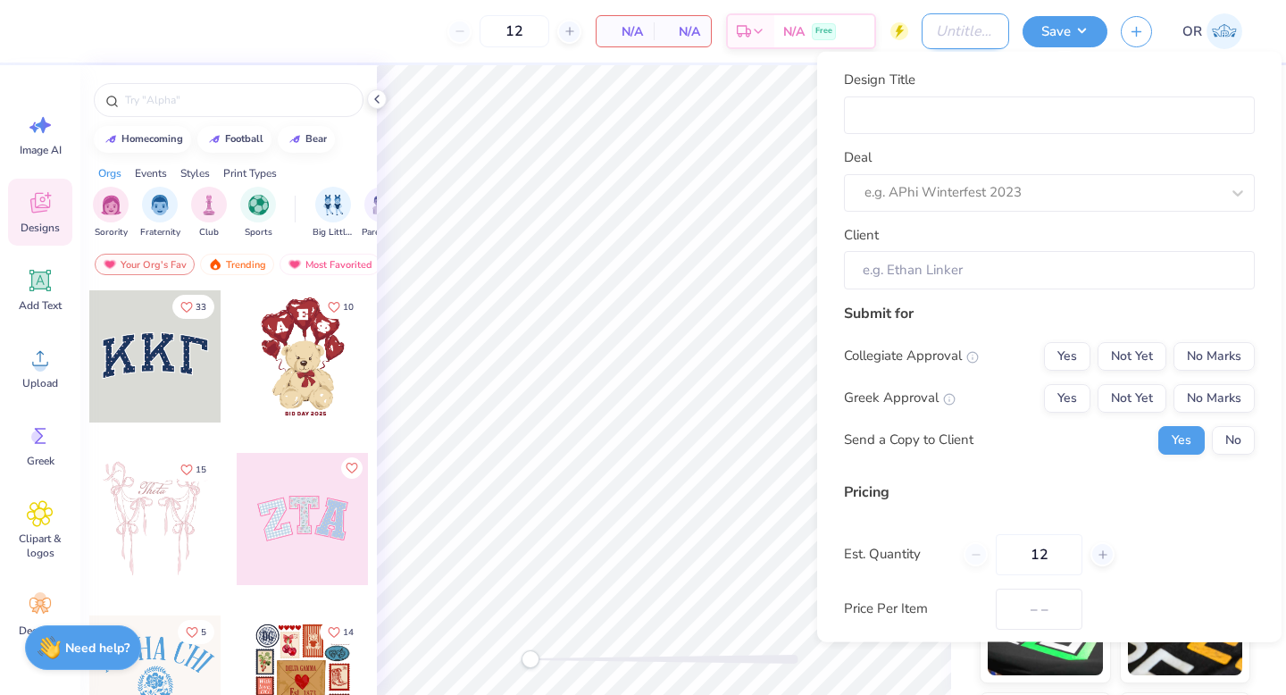
click at [981, 34] on input "Design Title" at bounding box center [966, 31] width 88 height 36
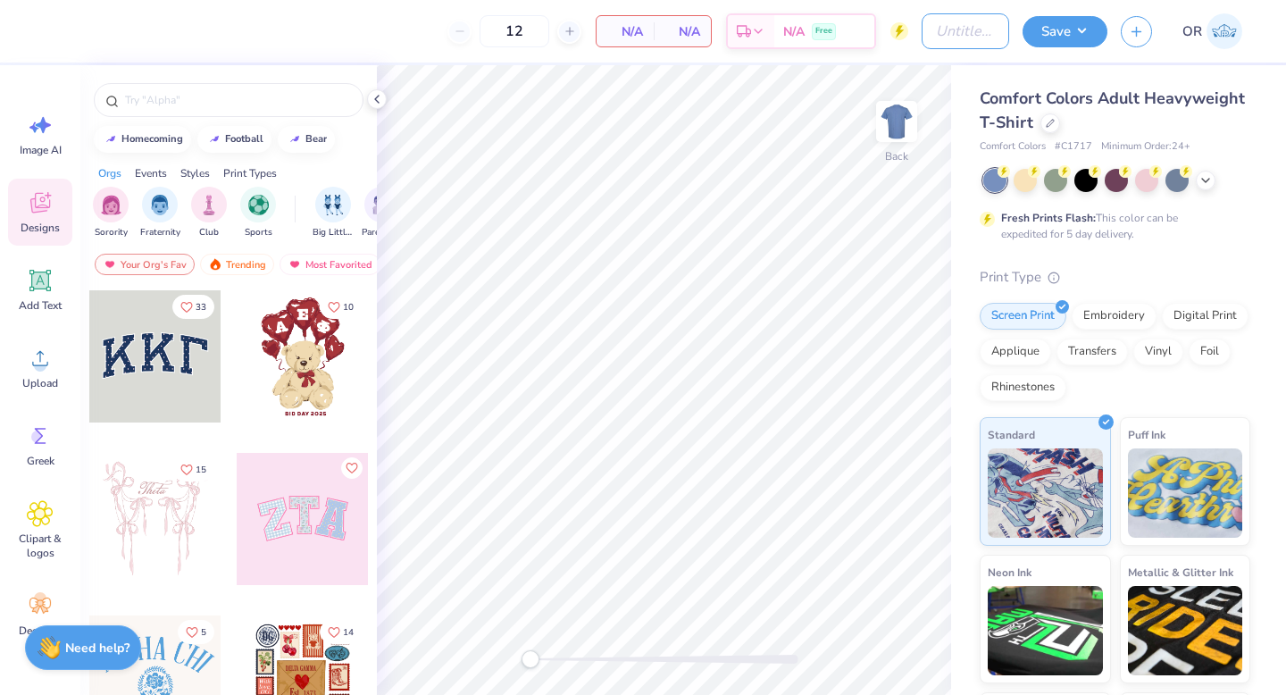
type input "Elevation UO Hoodies"
click at [961, 30] on input "Elevation UO Hoodies" at bounding box center [966, 31] width 88 height 36
click at [940, 27] on input "Elevation UO Hoodies" at bounding box center [966, 31] width 88 height 36
click at [934, 28] on input "Elevation UO Hoodies" at bounding box center [966, 31] width 88 height 36
